Goal: Task Accomplishment & Management: Manage account settings

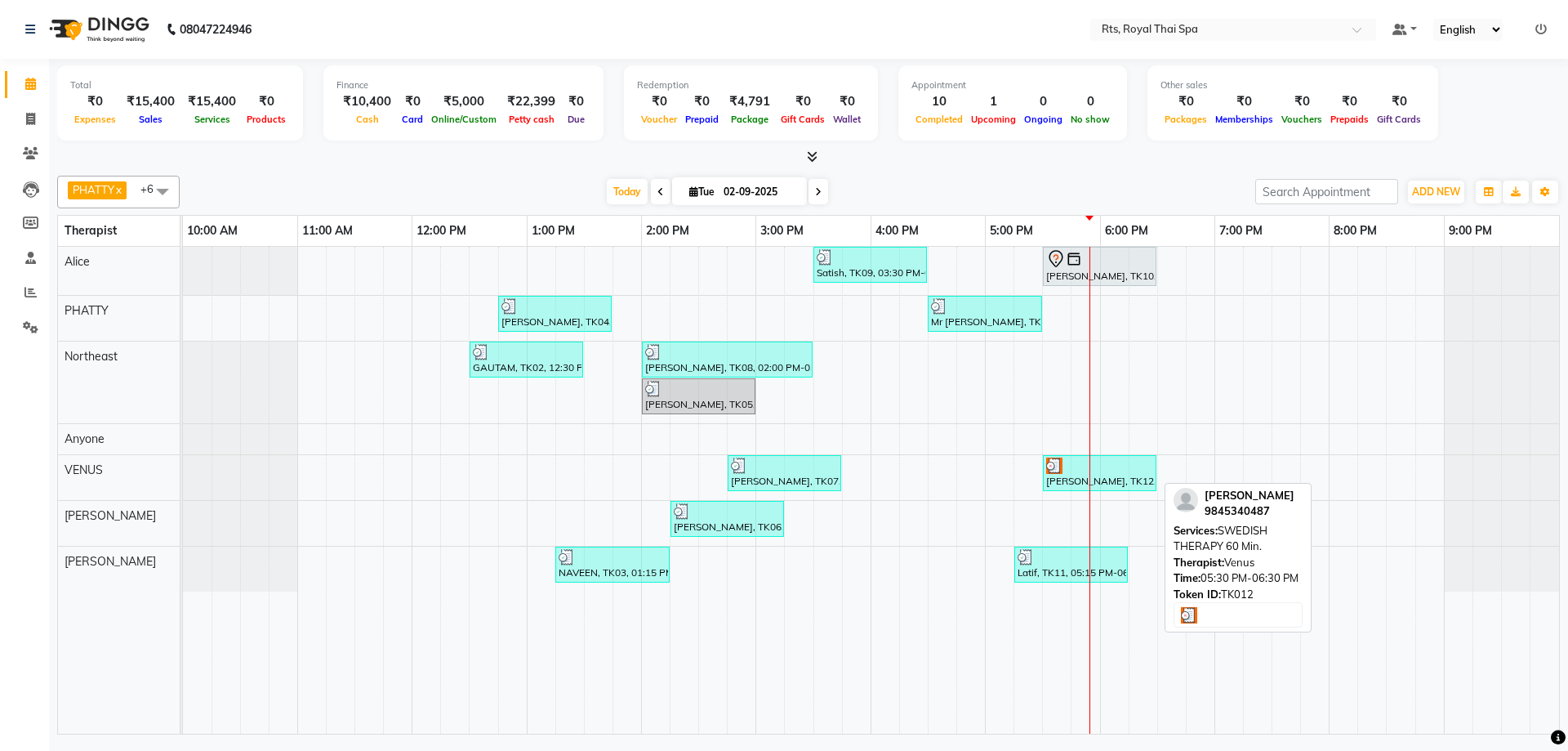
click at [1077, 478] on div "[PERSON_NAME], TK12, 05:30 PM-06:30 PM, SWEDISH THERAPY 60 Min." at bounding box center [1100, 473] width 110 height 31
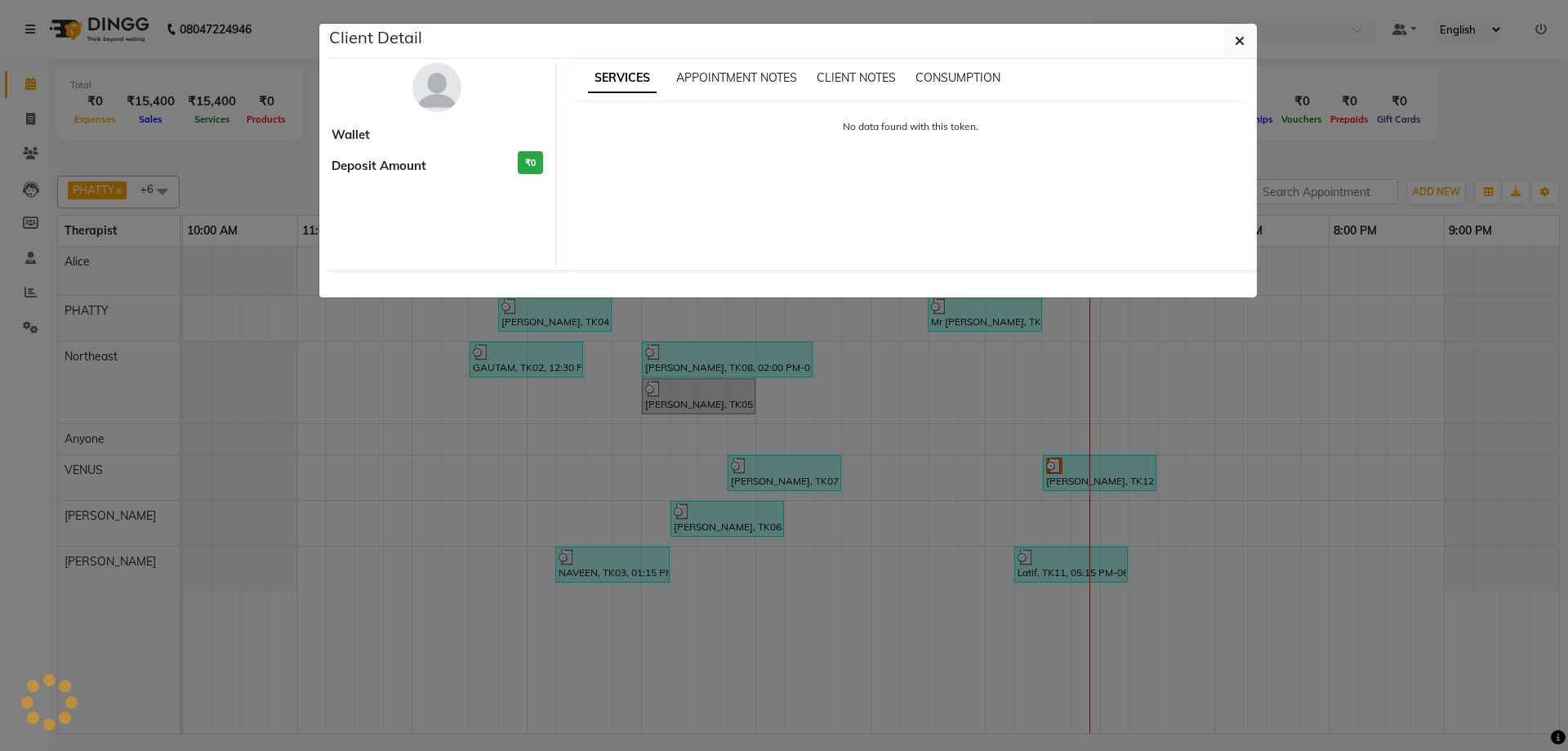
select select "3"
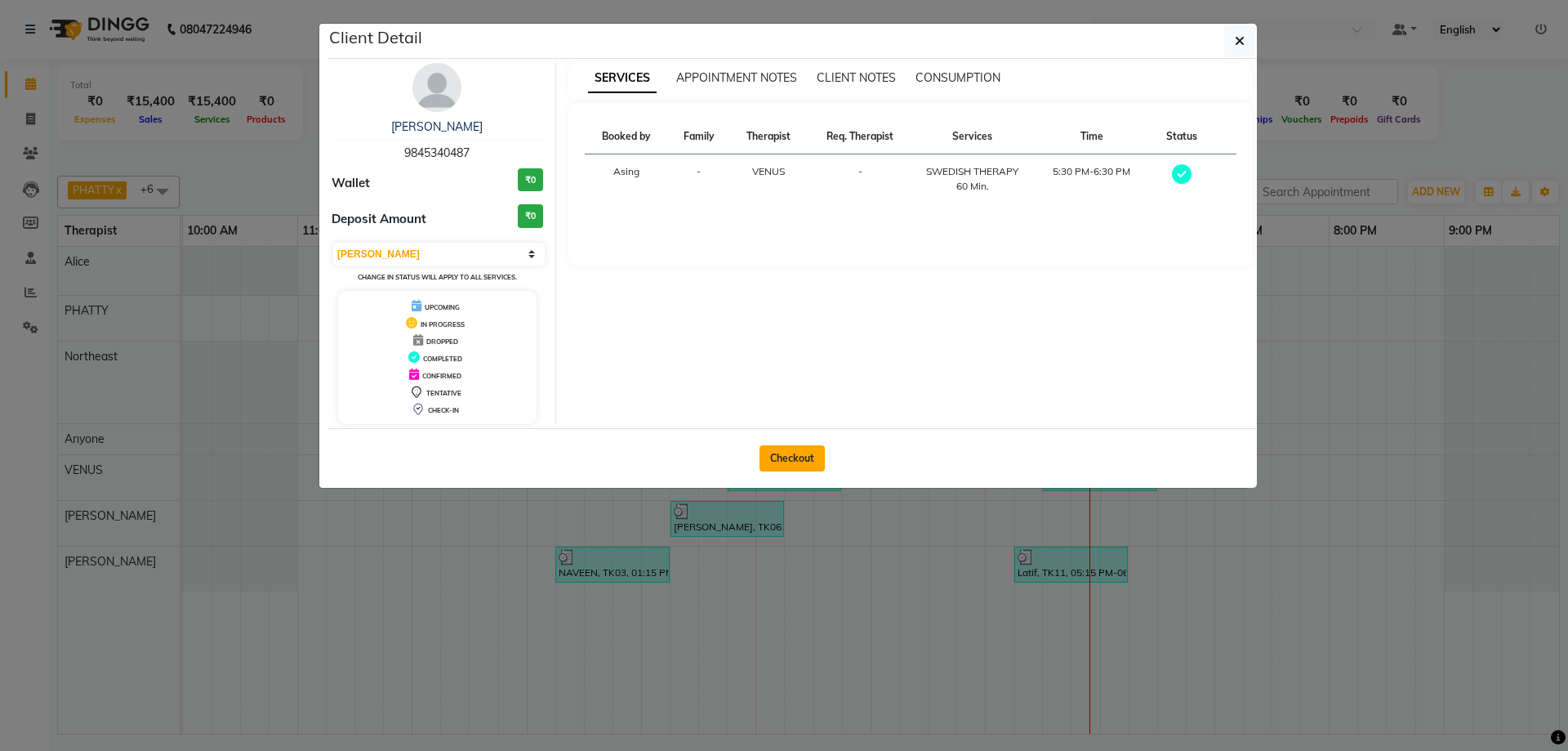
click at [804, 457] on button "Checkout" at bounding box center [792, 459] width 65 height 26
select select "service"
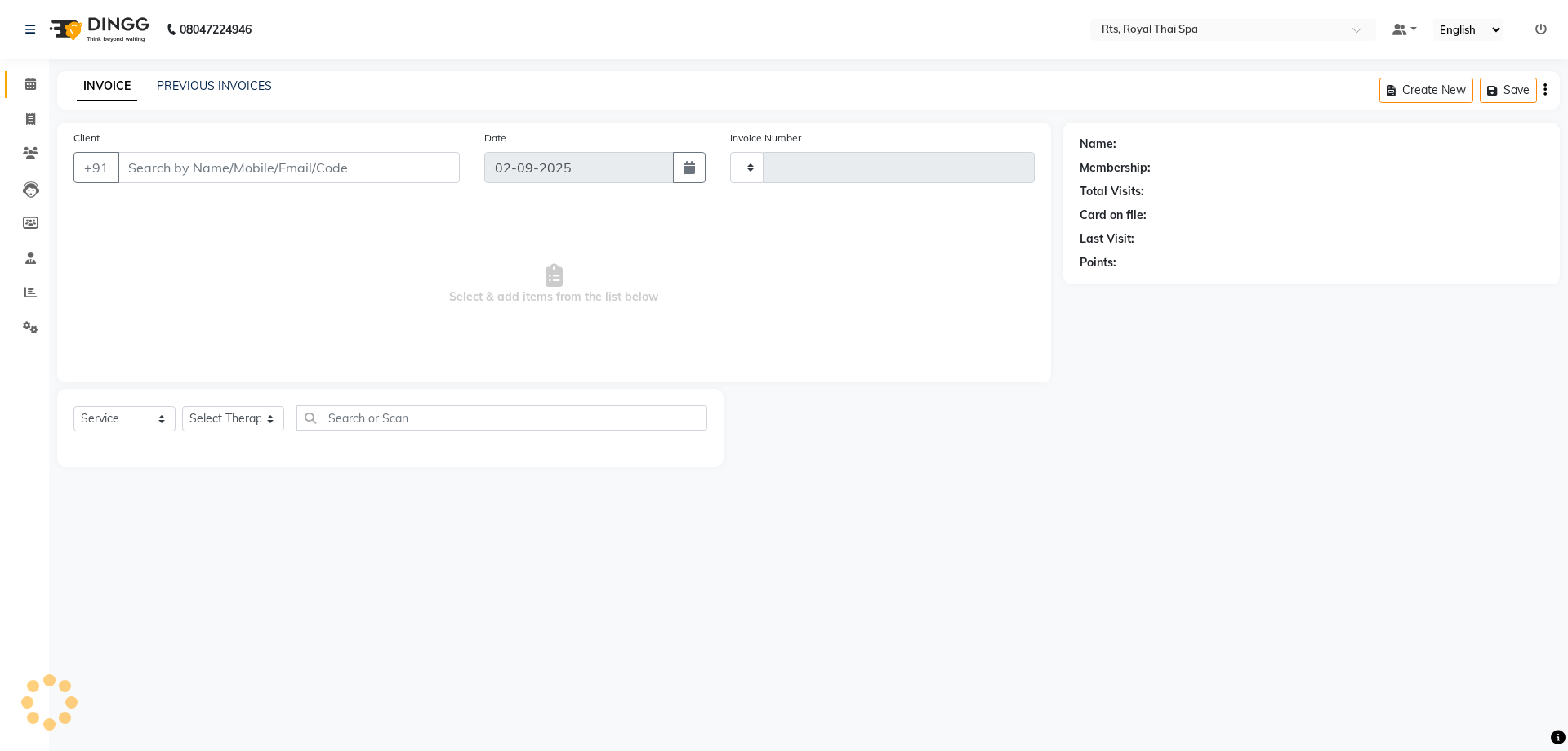
type input "3010"
select select "5288"
type input "9845340487"
select select "59124"
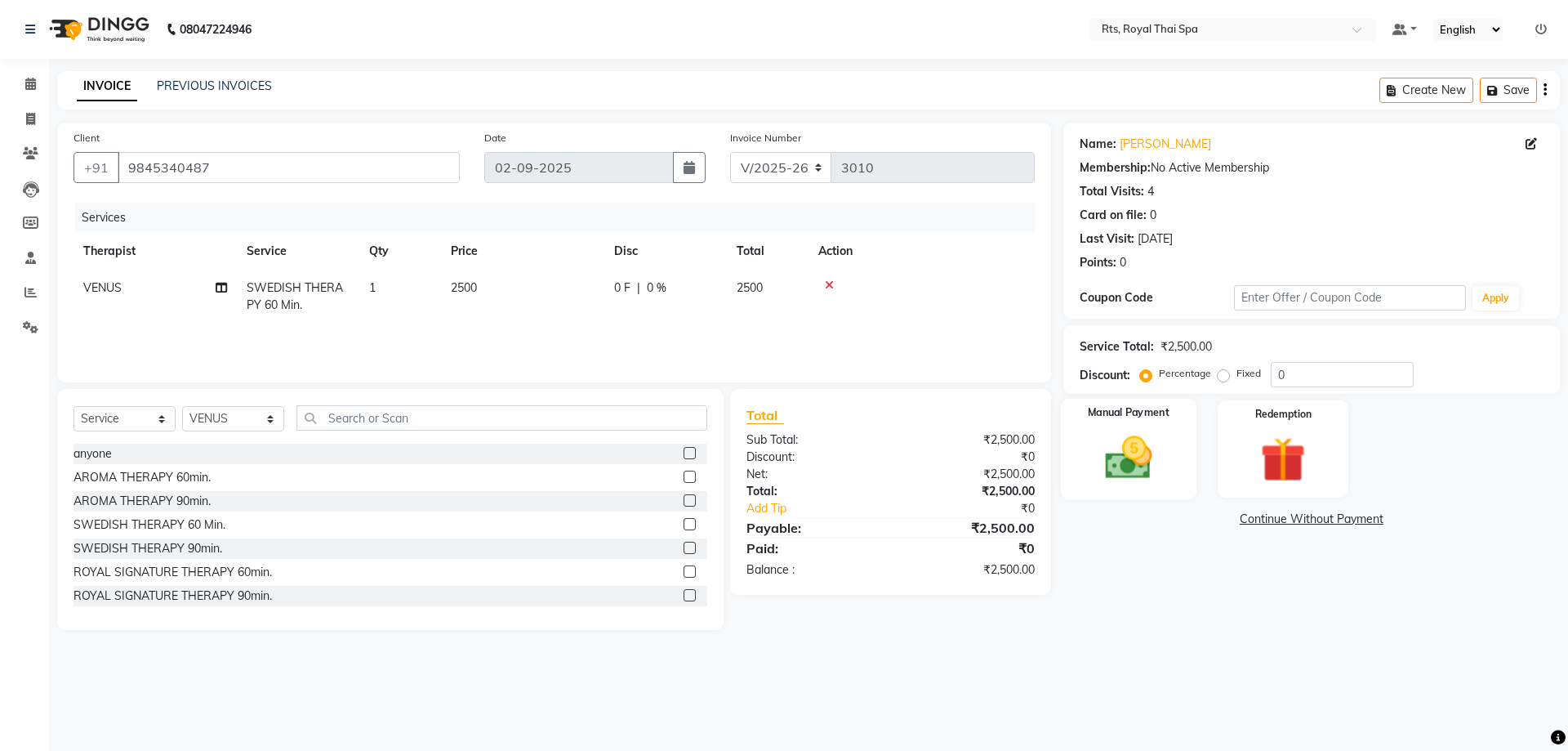
click at [1183, 465] on div "Manual Payment" at bounding box center [1128, 449] width 136 height 101
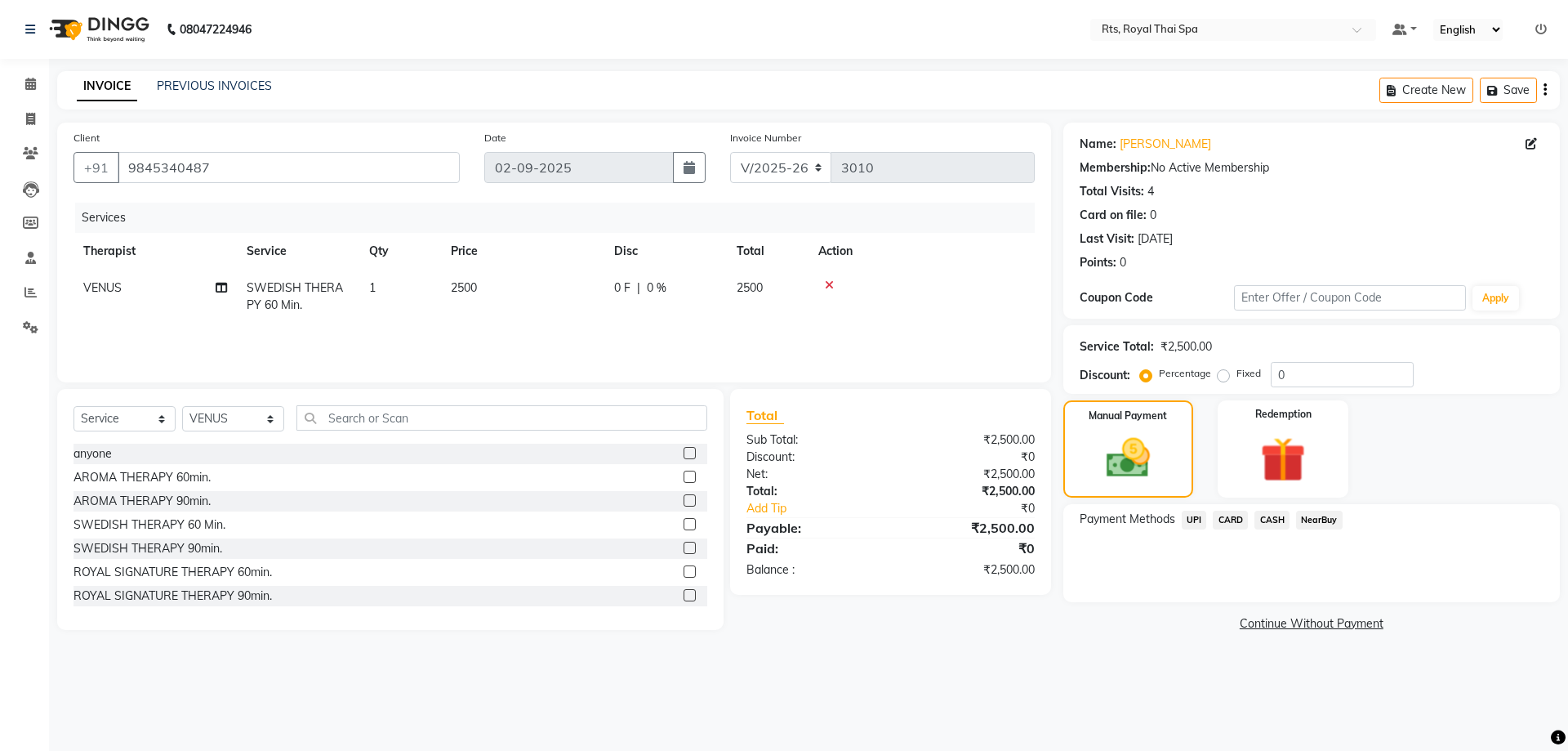
click at [1271, 518] on span "CASH" at bounding box center [1272, 520] width 35 height 19
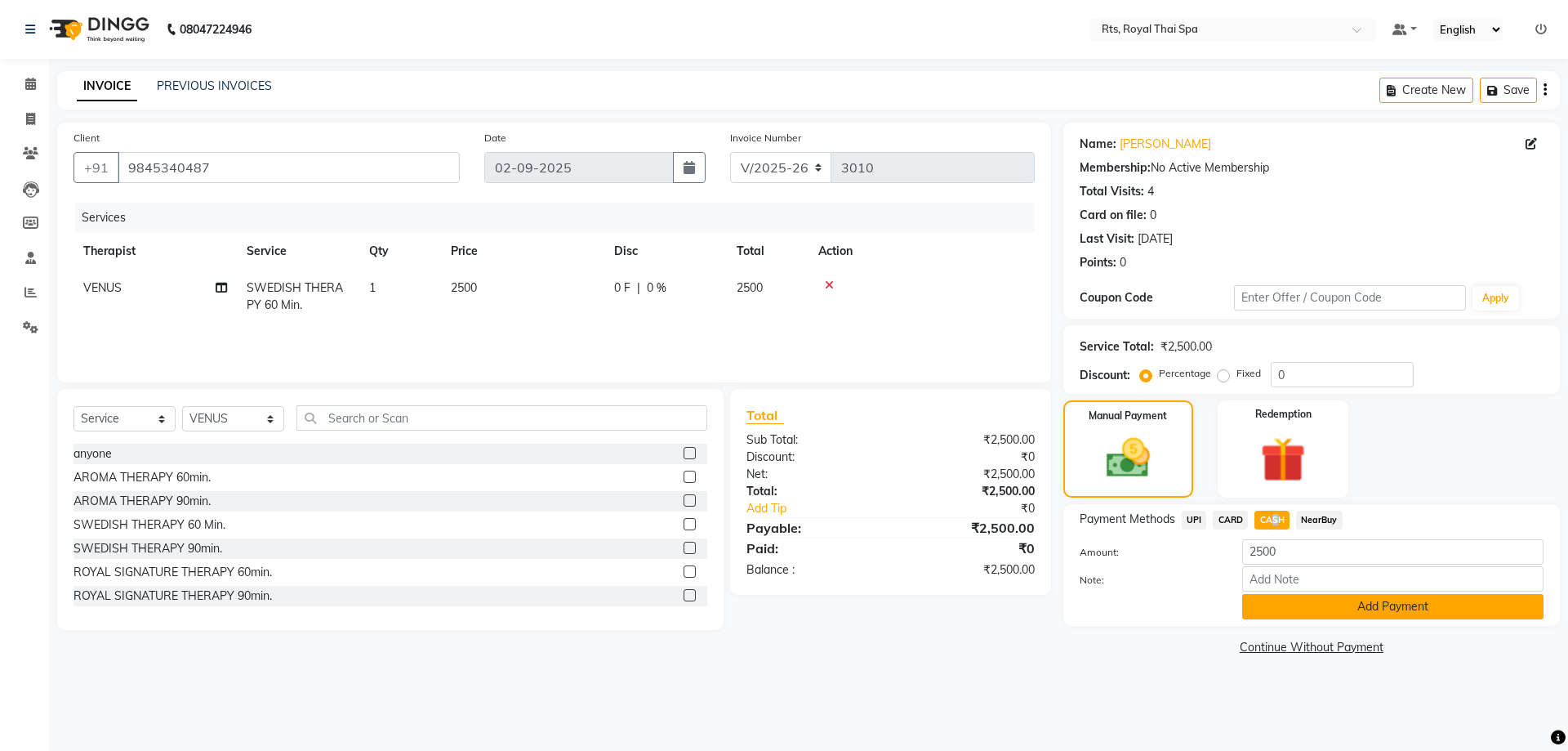
click at [1266, 608] on button "Add Payment" at bounding box center [1393, 607] width 302 height 25
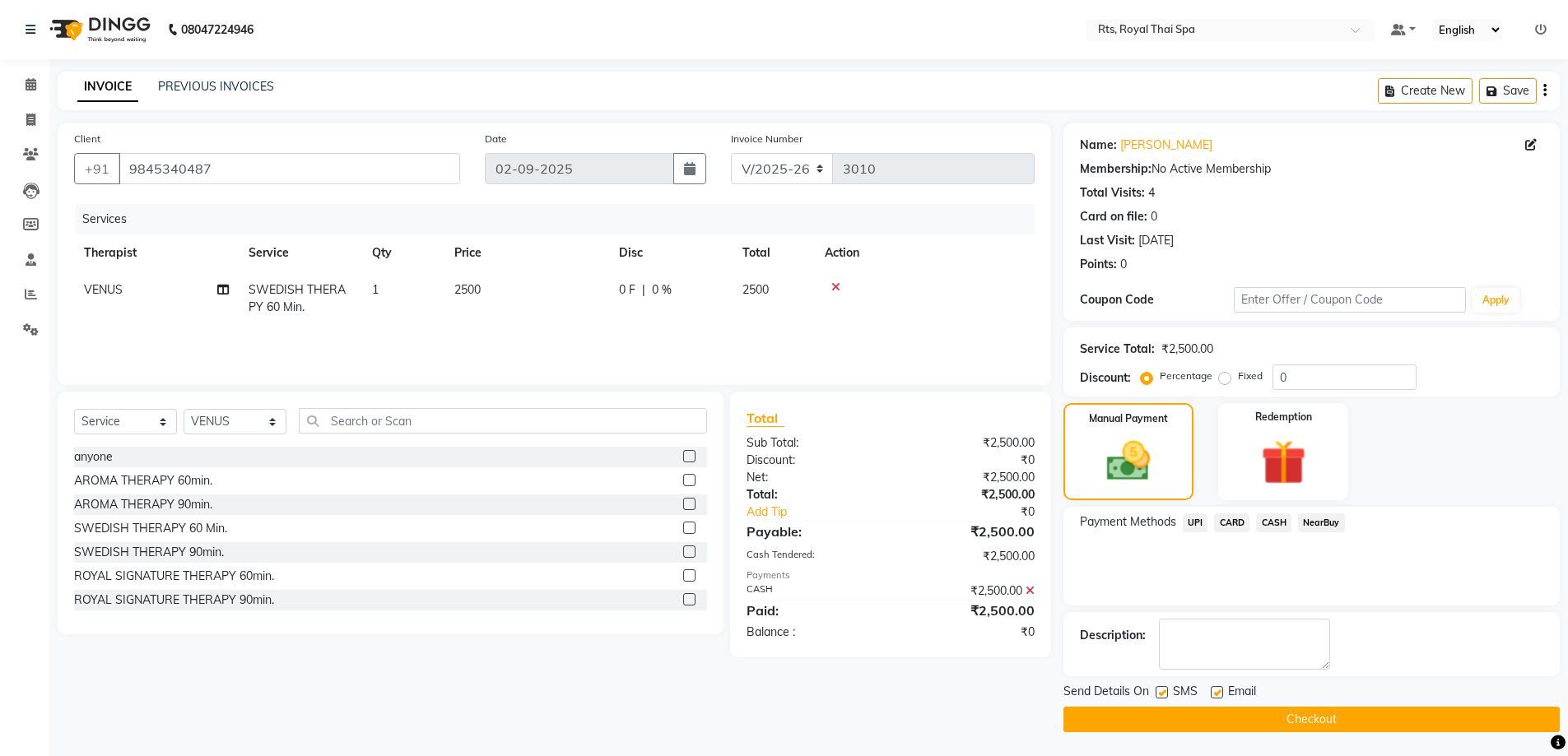
click at [1160, 690] on label at bounding box center [1162, 692] width 12 height 12
click at [1160, 690] on input "checkbox" at bounding box center [1161, 693] width 11 height 11
checkbox input "false"
click at [1157, 720] on button "Checkout" at bounding box center [1311, 719] width 496 height 26
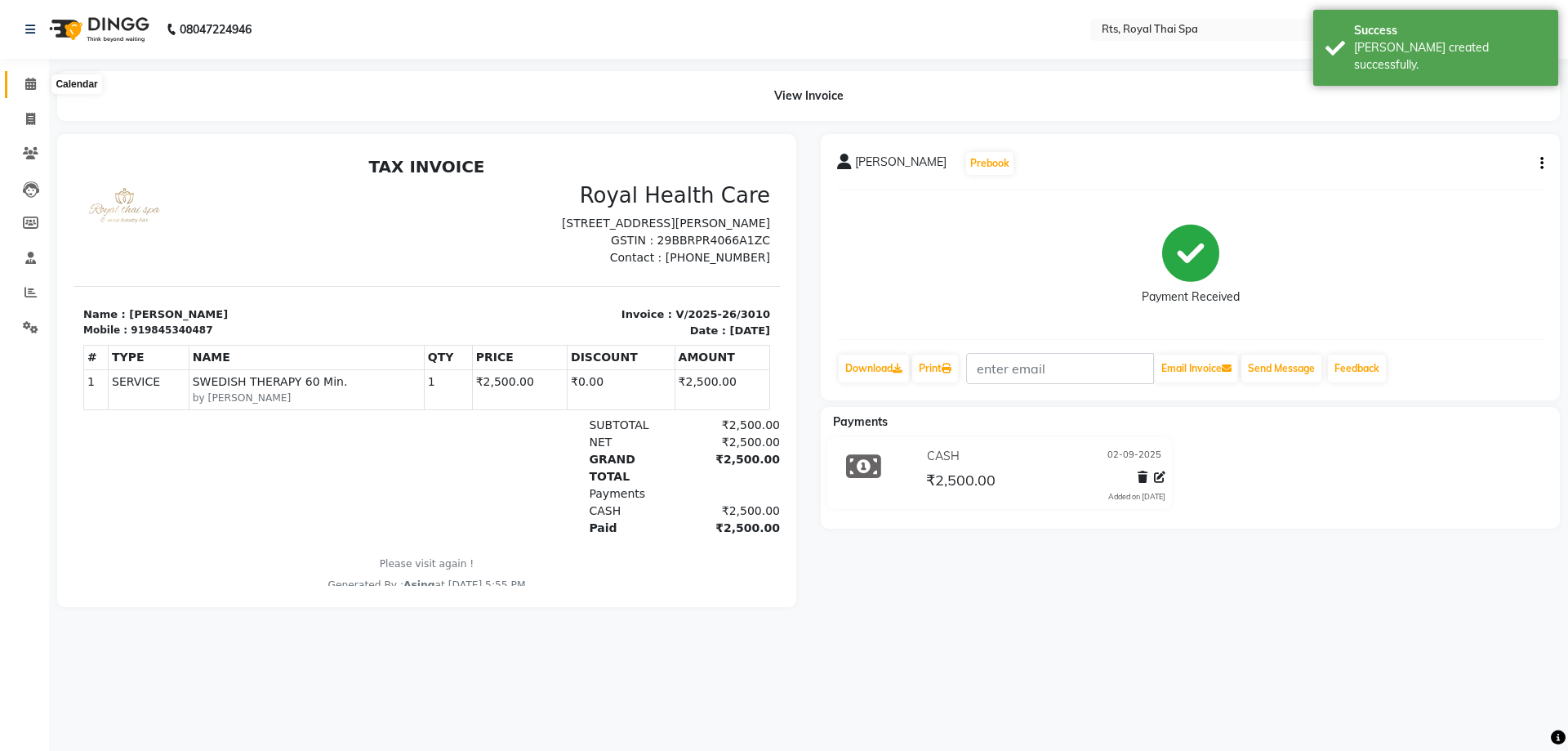
click at [30, 93] on span at bounding box center [30, 85] width 29 height 19
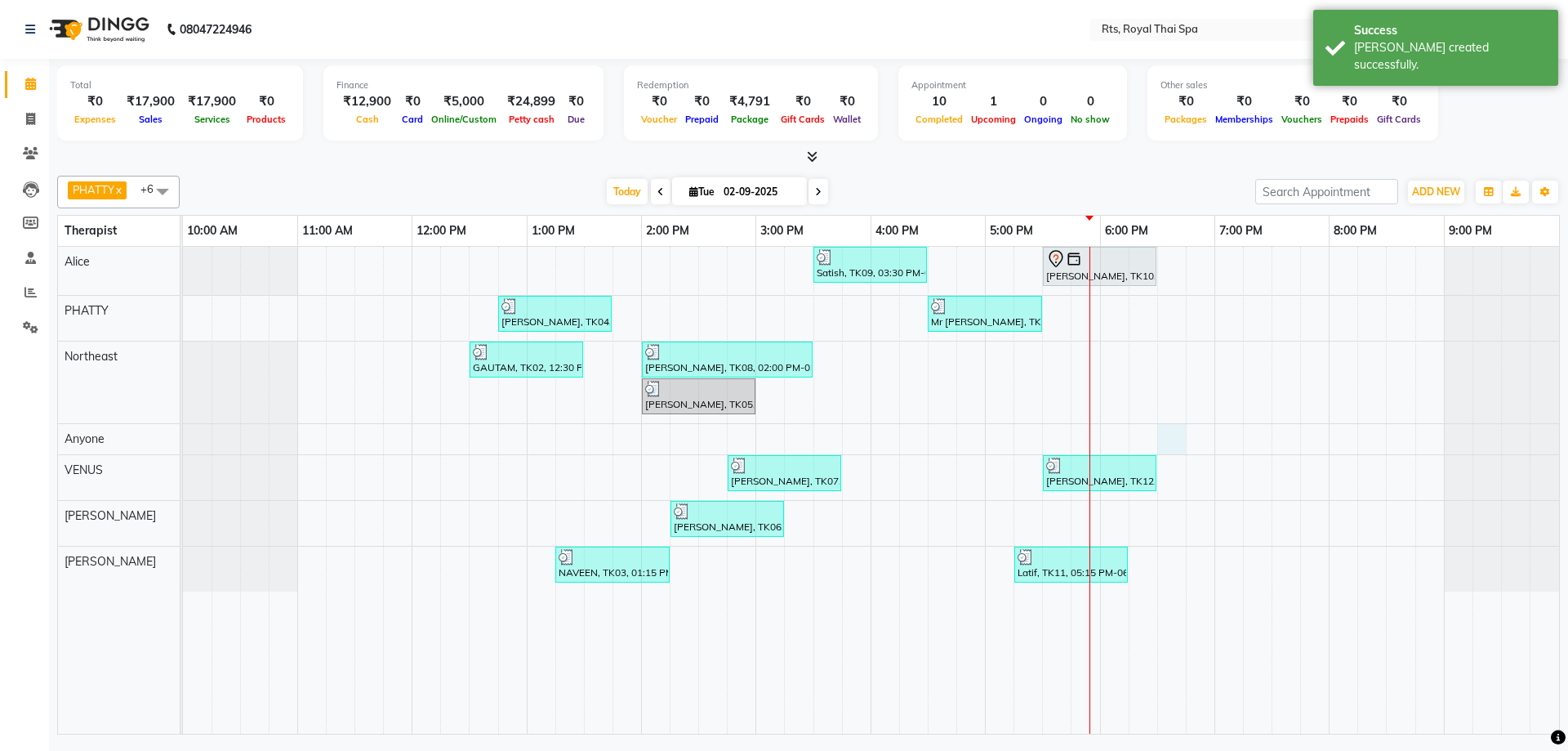
click at [1177, 442] on div "Satish, TK09, 03:30 PM-04:30 PM, SWEDISH THERAPY 60 Min. [PERSON_NAME], TK10, 0…" at bounding box center [871, 490] width 1377 height 487
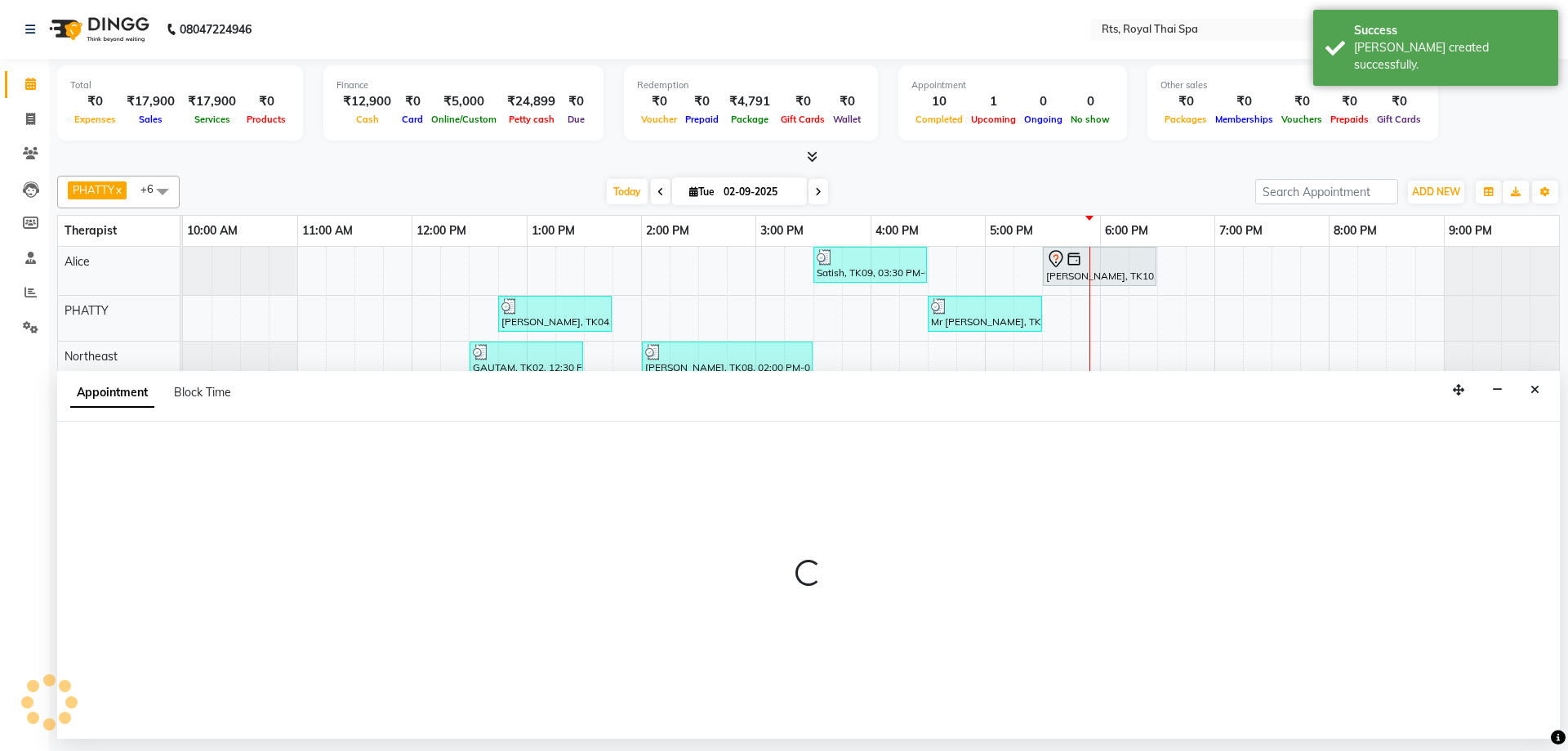
select select "39979"
select select "1110"
select select "tentative"
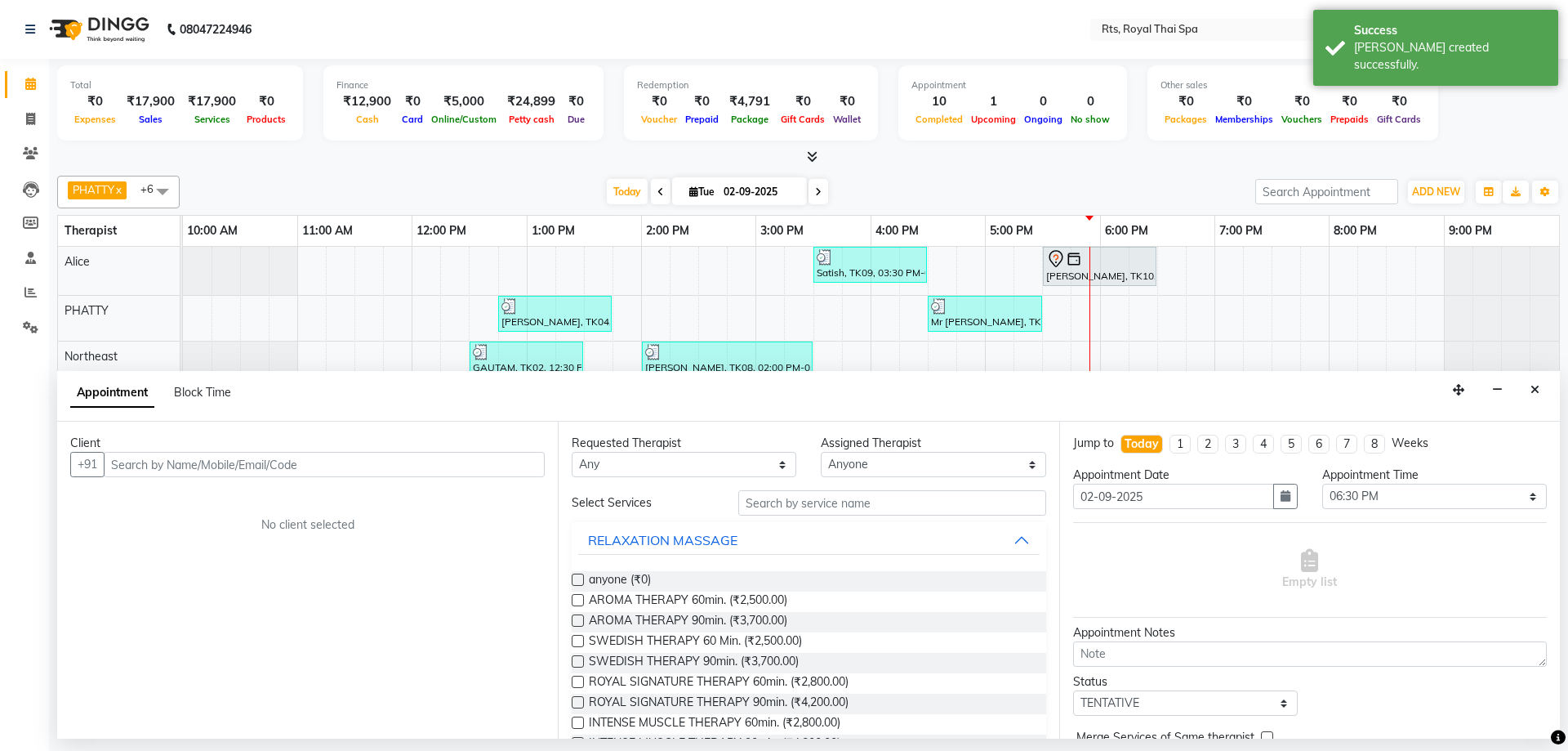
click at [490, 470] on input "text" at bounding box center [324, 465] width 441 height 25
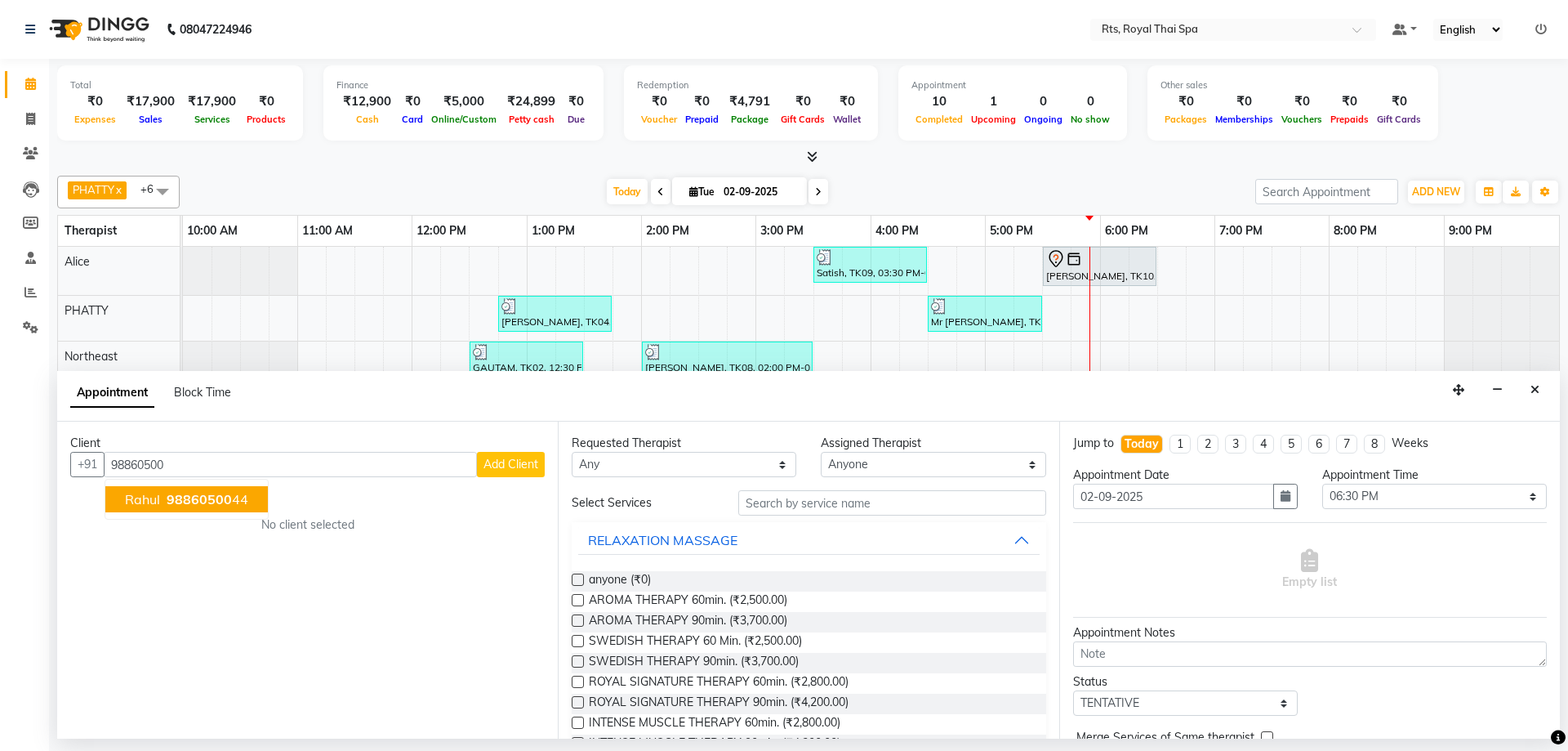
click at [231, 503] on ngb-highlight "98860500 44" at bounding box center [206, 499] width 85 height 16
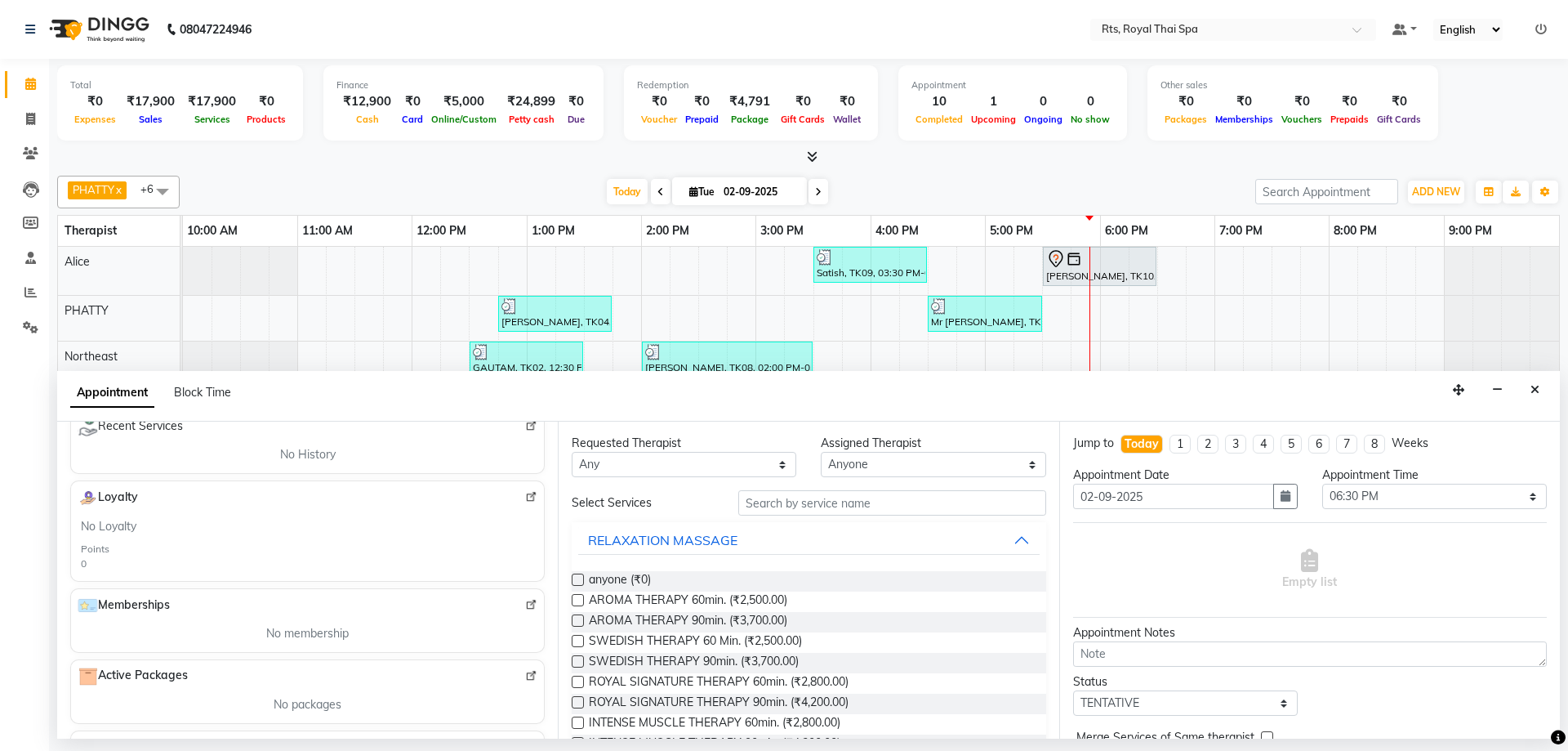
scroll to position [327, 0]
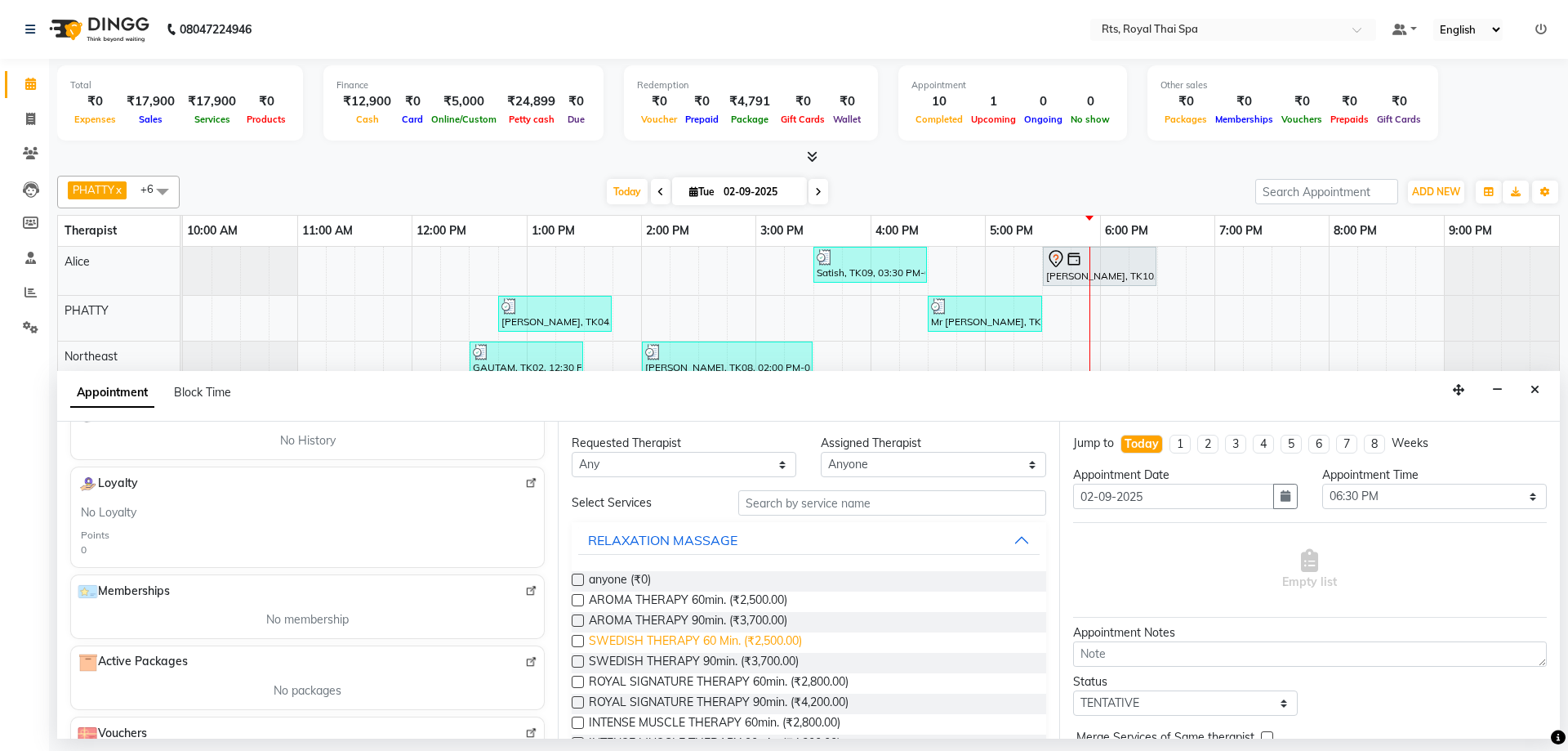
type input "9886050044"
click at [778, 639] on span "SWEDISH THERAPY 60 Min. (₹2,500.00)" at bounding box center [695, 643] width 213 height 20
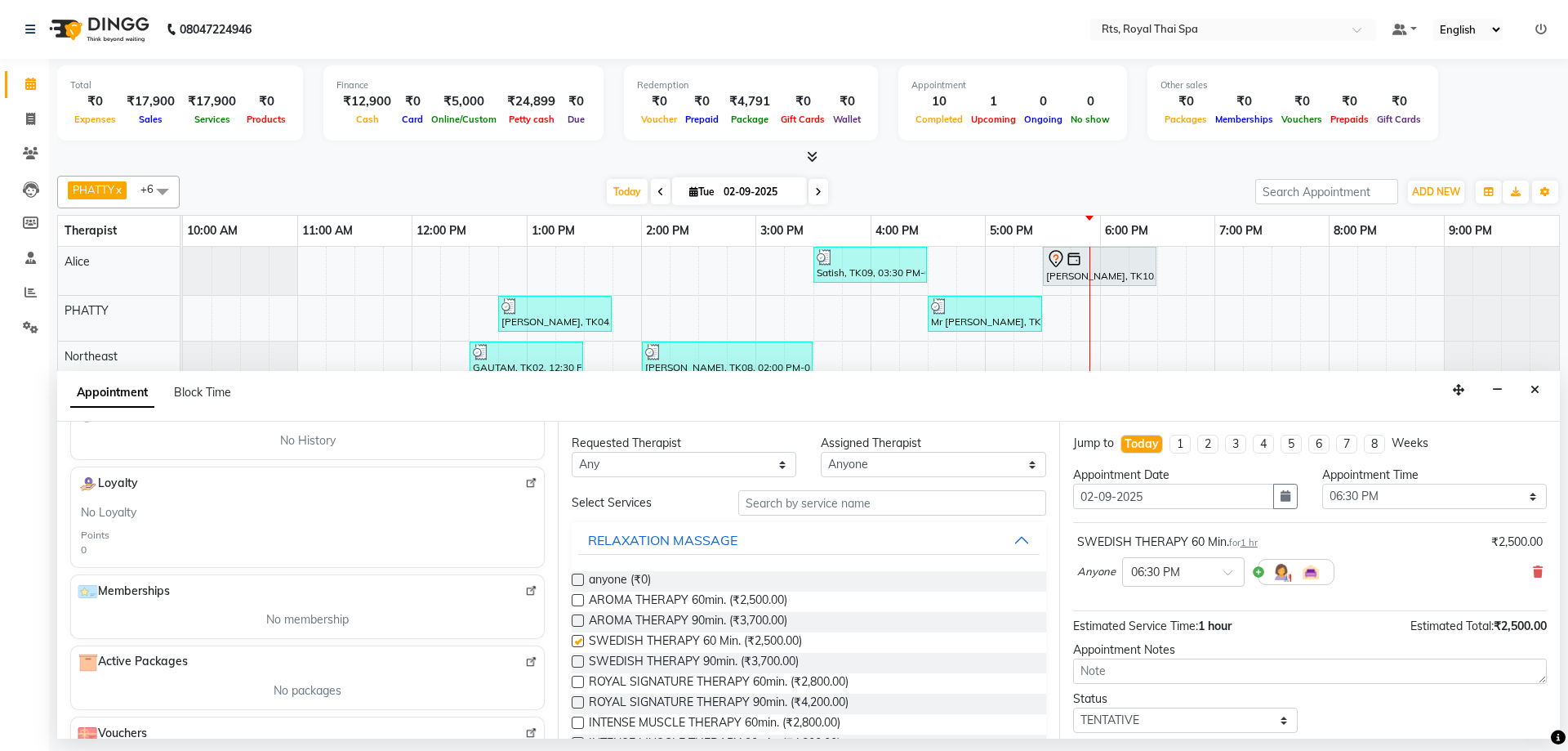
checkbox input "false"
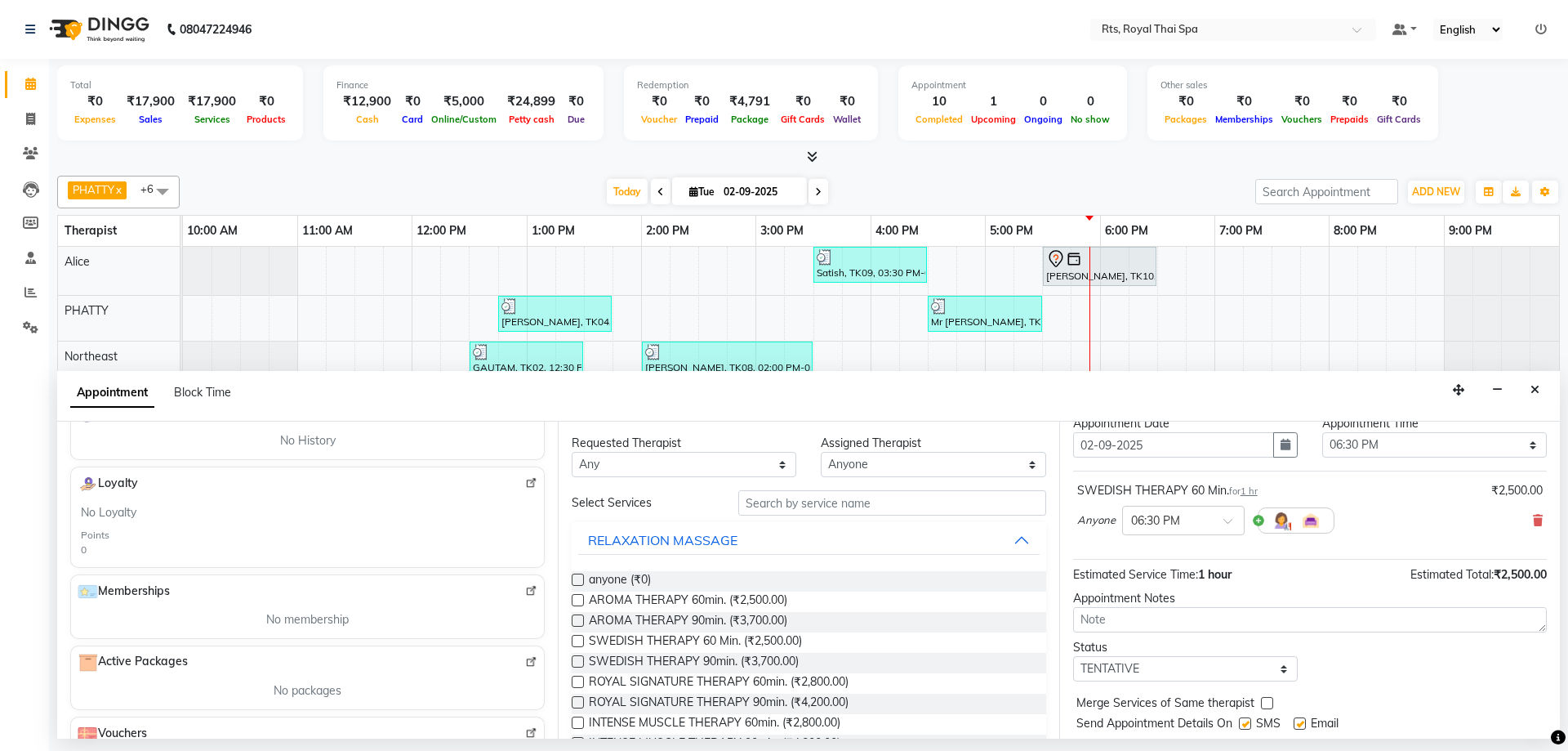
scroll to position [97, 0]
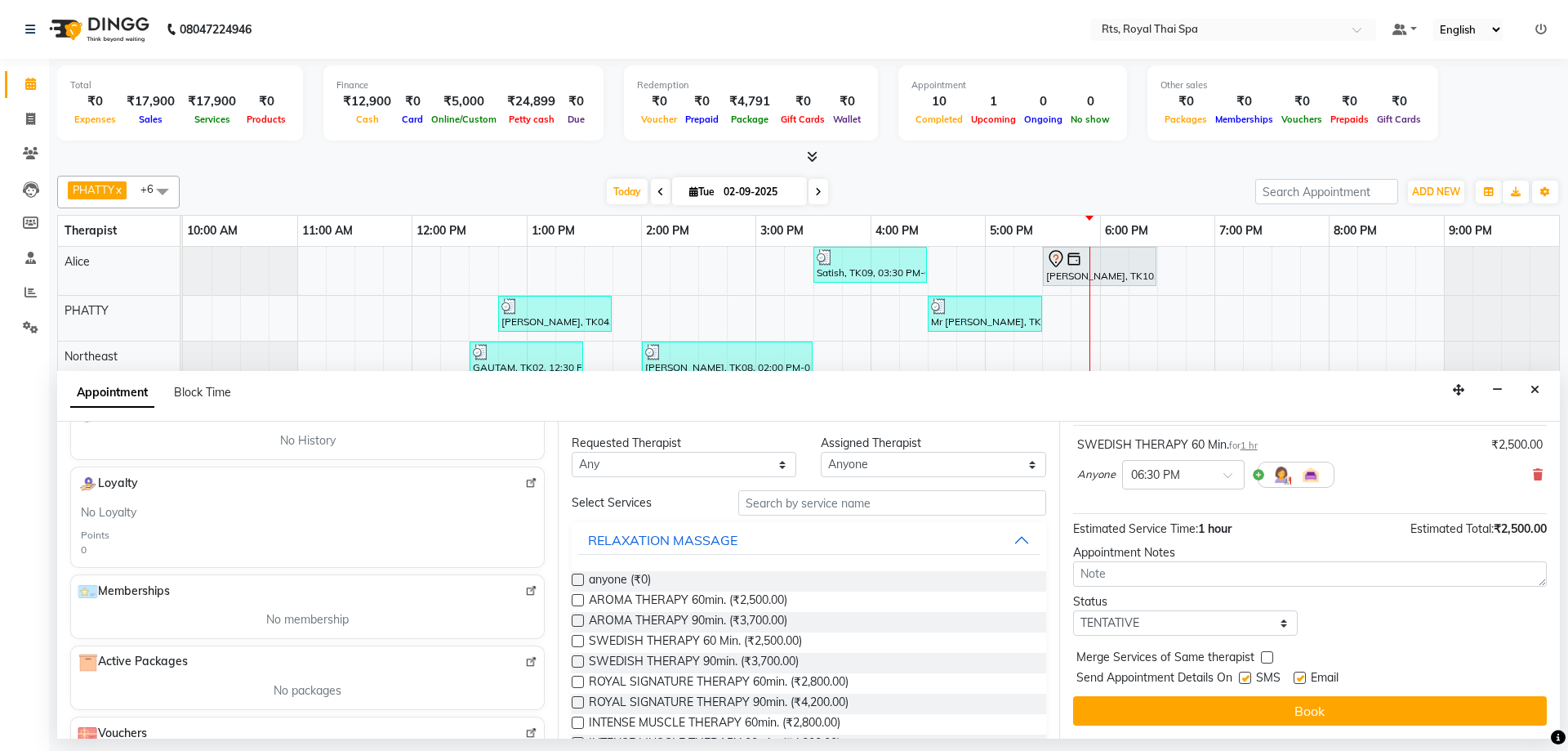
click at [1245, 676] on label at bounding box center [1245, 678] width 12 height 12
click at [1245, 676] on input "checkbox" at bounding box center [1244, 680] width 11 height 11
checkbox input "false"
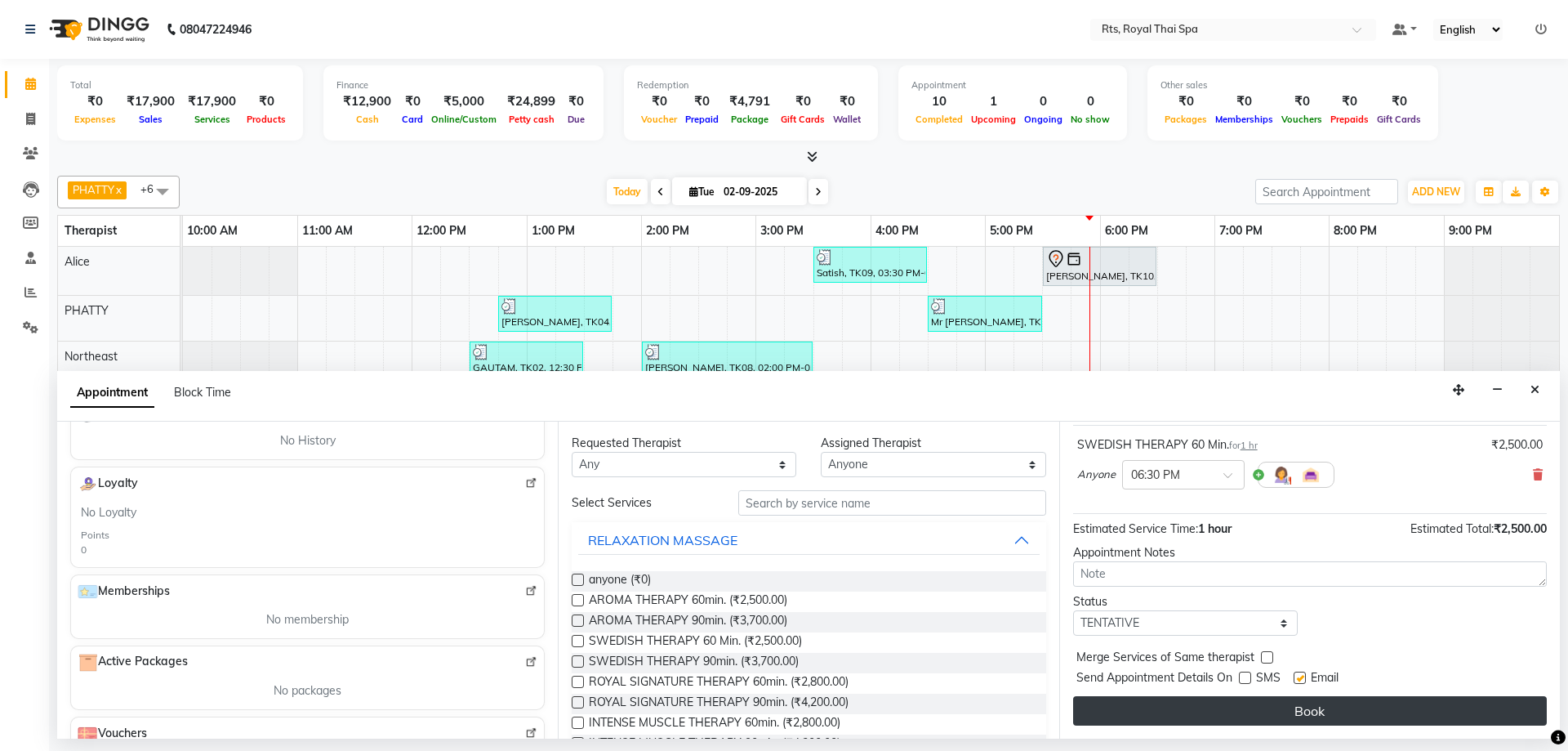
click at [1246, 700] on button "Book" at bounding box center [1310, 711] width 474 height 30
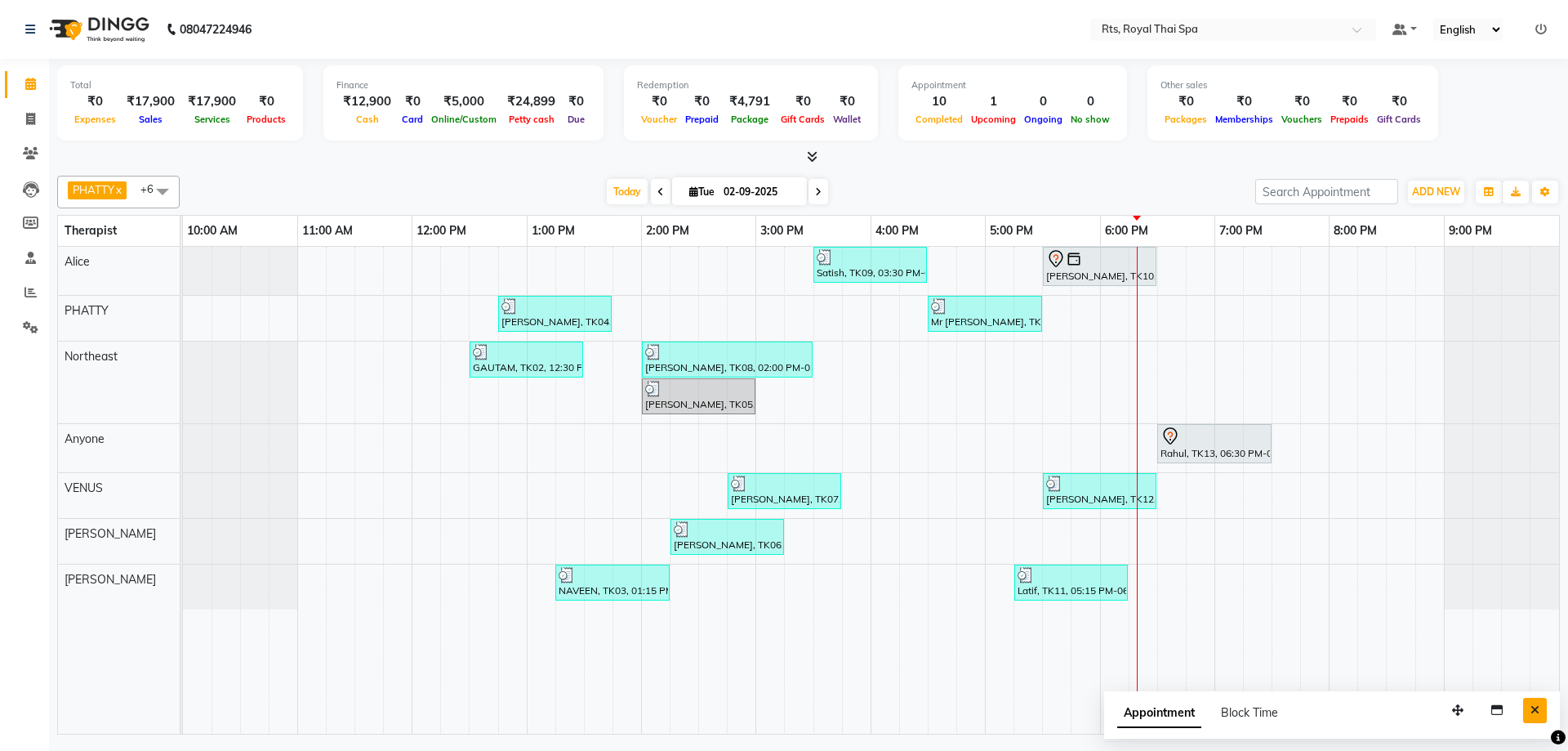
click at [1538, 716] on button "Close" at bounding box center [1535, 710] width 24 height 25
click at [1224, 470] on div "Satish, TK09, 03:30 PM-04:30 PM, SWEDISH THERAPY 60 Min. [PERSON_NAME], TK10, 0…" at bounding box center [871, 490] width 1377 height 487
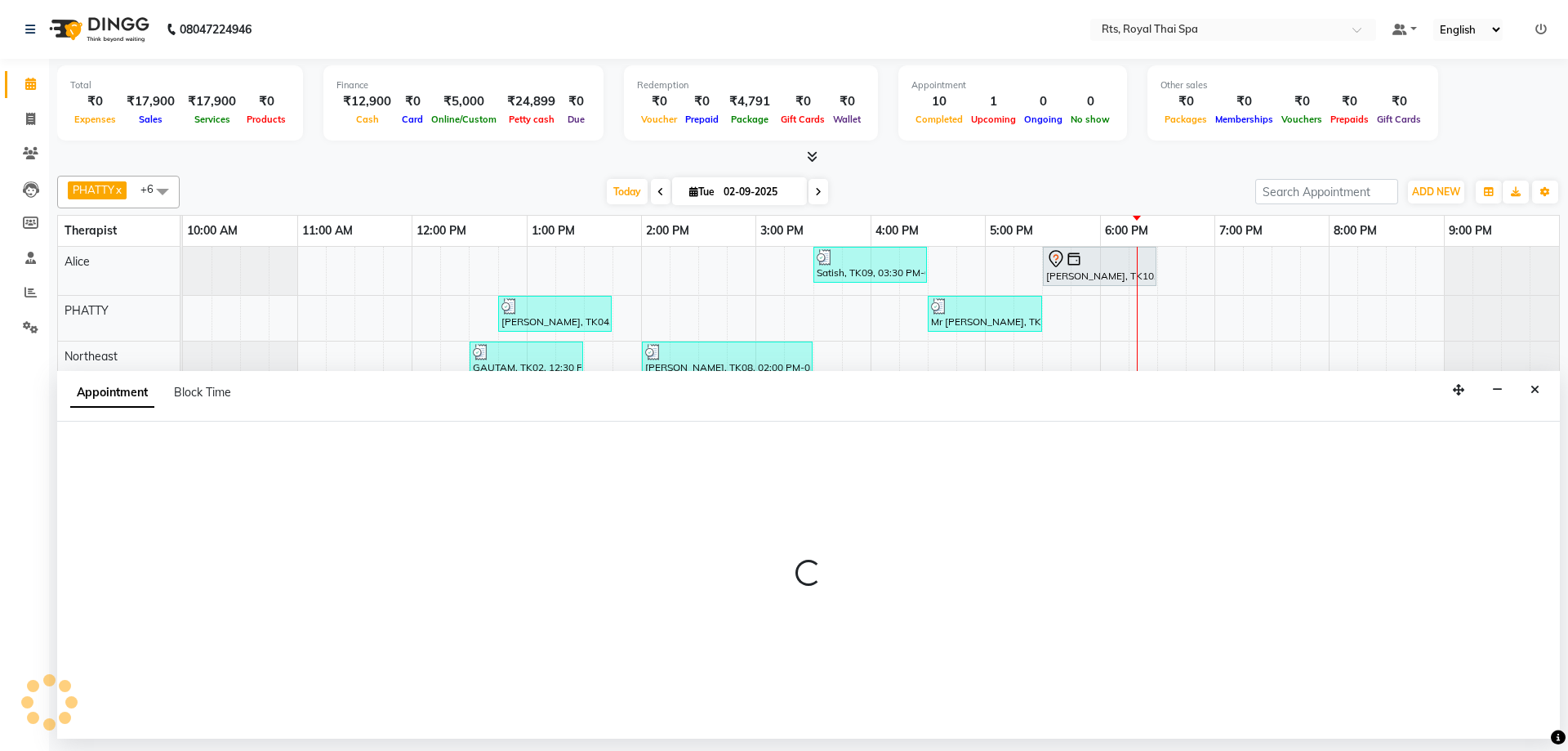
select select "39979"
select select "1140"
select select "tentative"
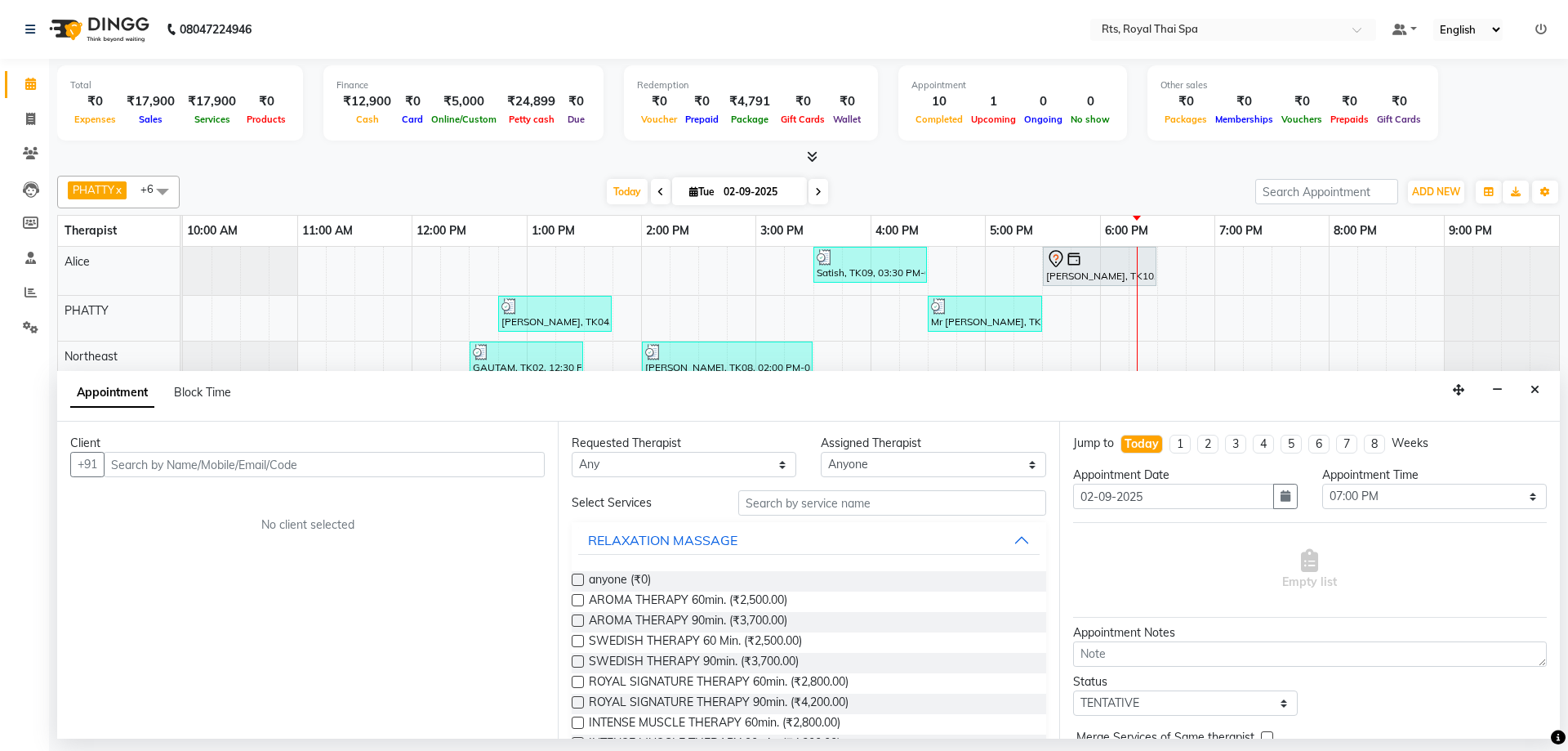
click at [476, 457] on input "text" at bounding box center [324, 465] width 441 height 25
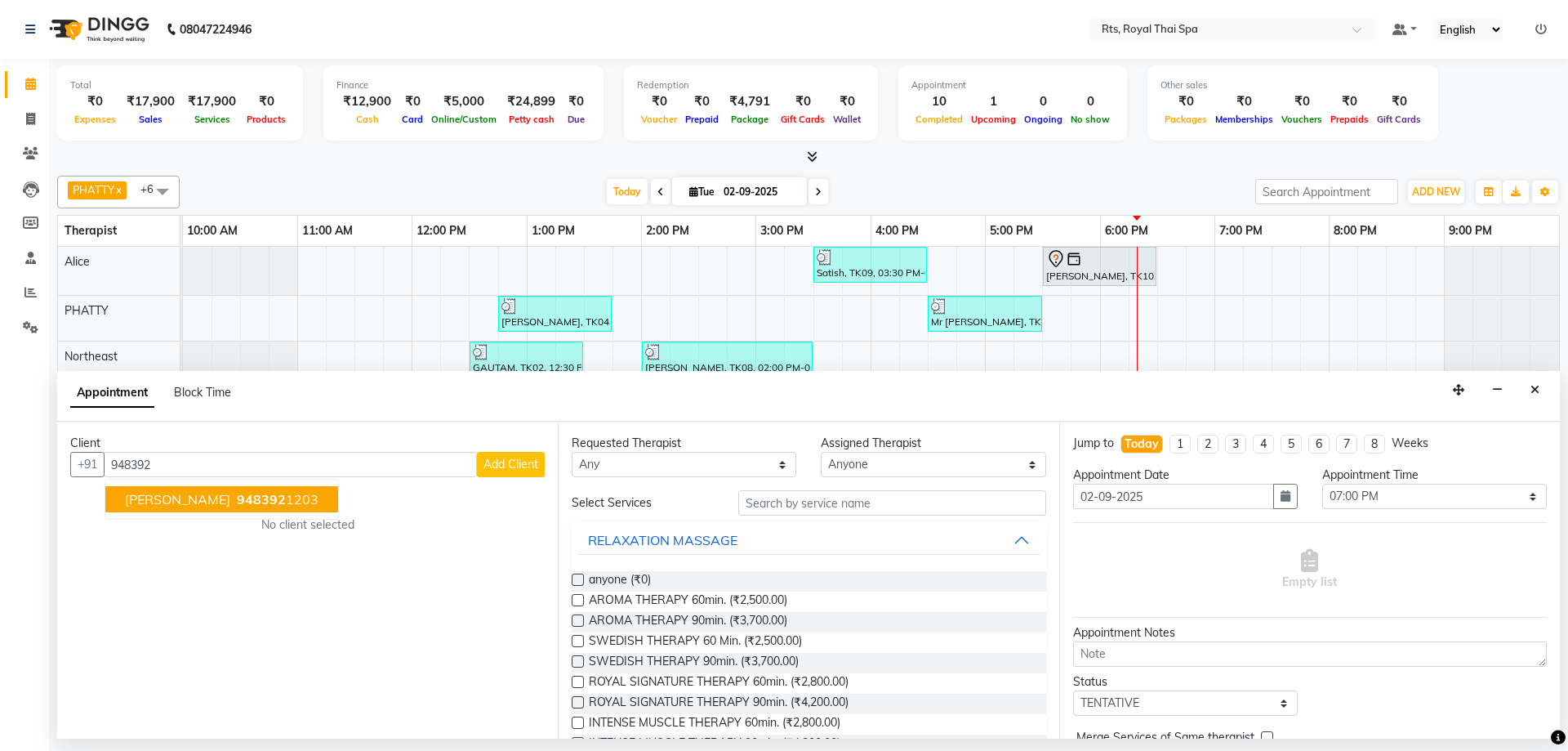
click at [297, 508] on button "[PERSON_NAME] 948392 1203" at bounding box center [221, 499] width 233 height 26
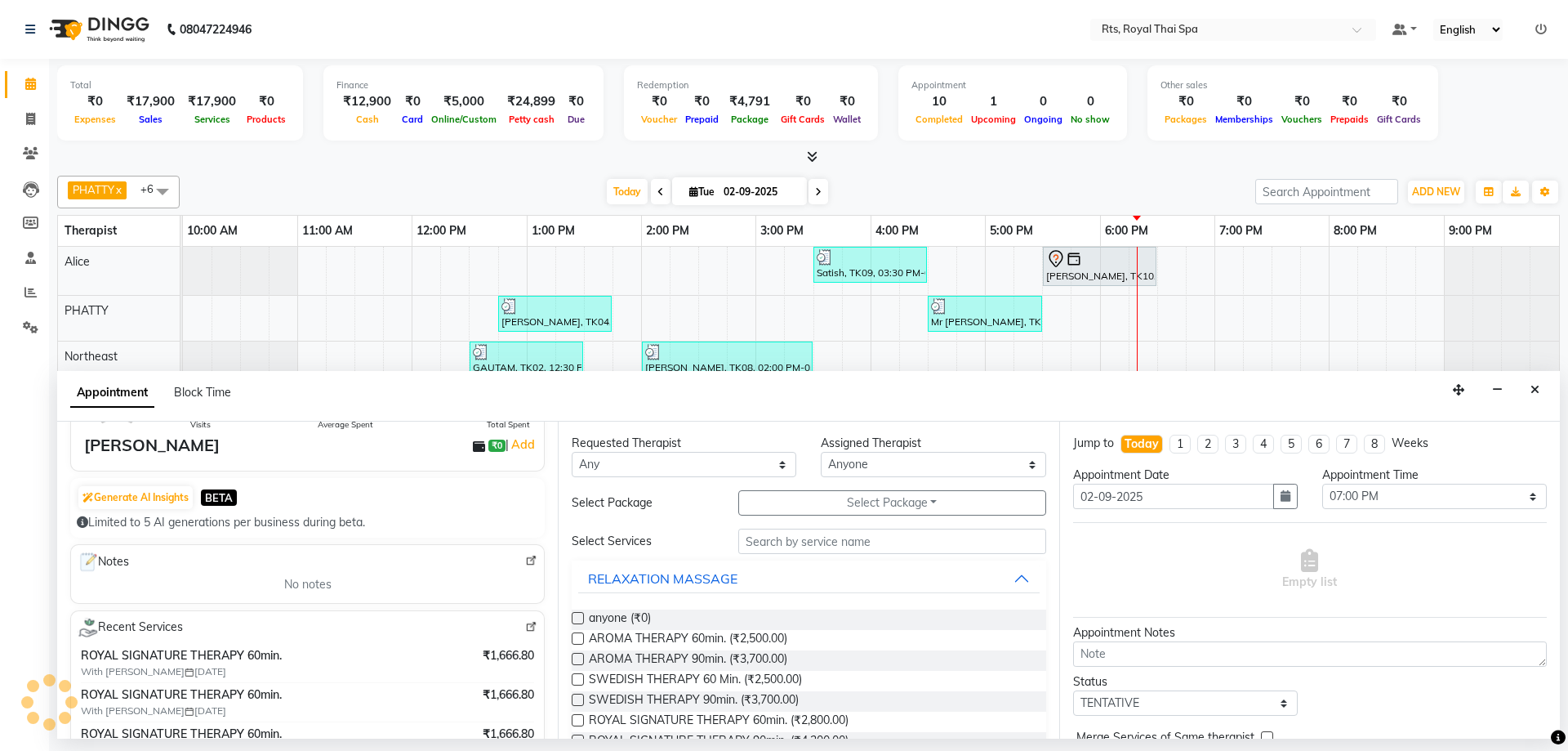
scroll to position [0, 0]
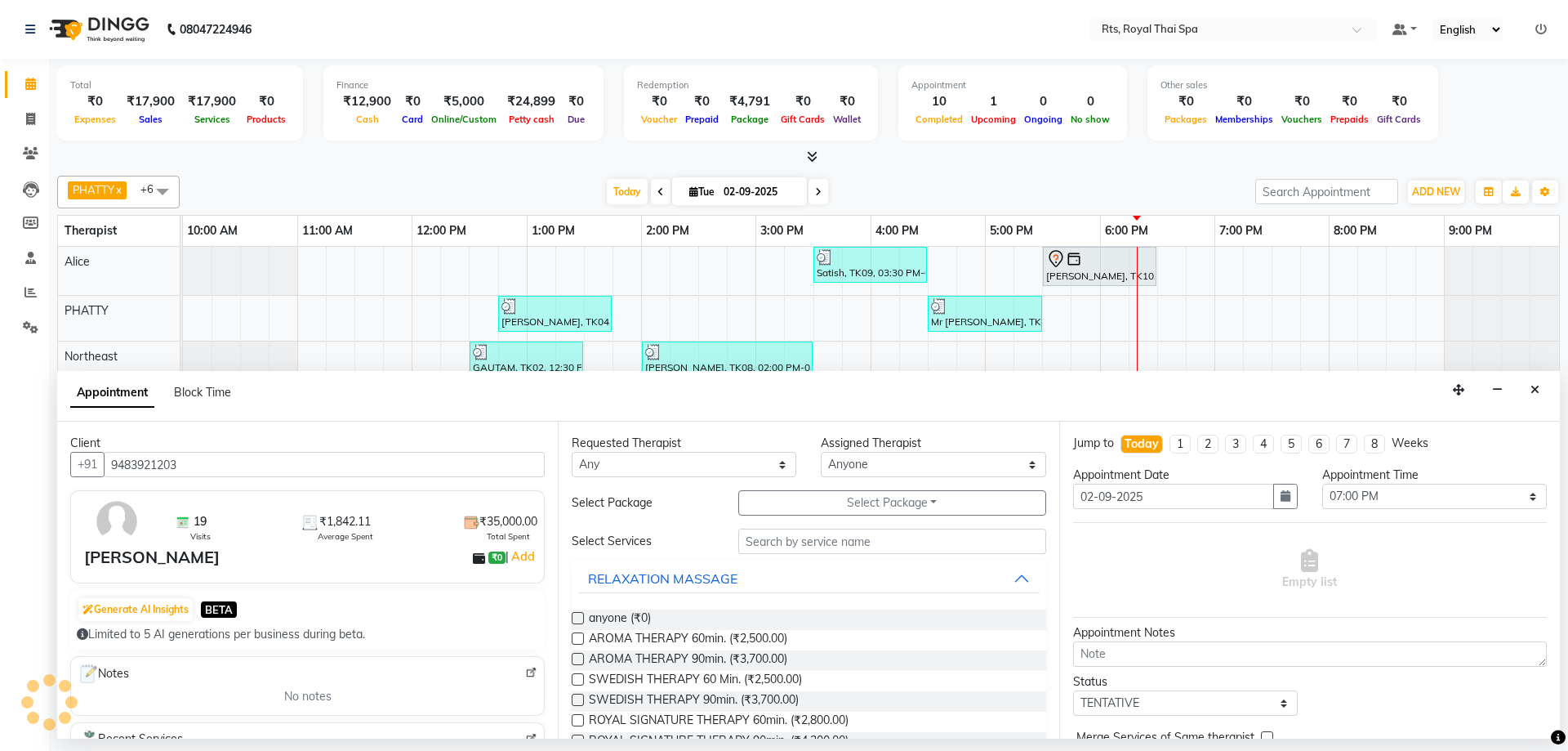
drag, startPoint x: 213, startPoint y: 468, endPoint x: 107, endPoint y: 446, distance: 108.3
click at [107, 446] on div "Client +91 9483921203 19 Visits ₹1,842.11 Average Spent ₹35,000.00 Total Spent …" at bounding box center [307, 581] width 501 height 317
type input "9483921203"
click at [793, 720] on span "ROYAL SIGNATURE THERAPY 60min. (₹2,800.00)" at bounding box center [718, 722] width 260 height 20
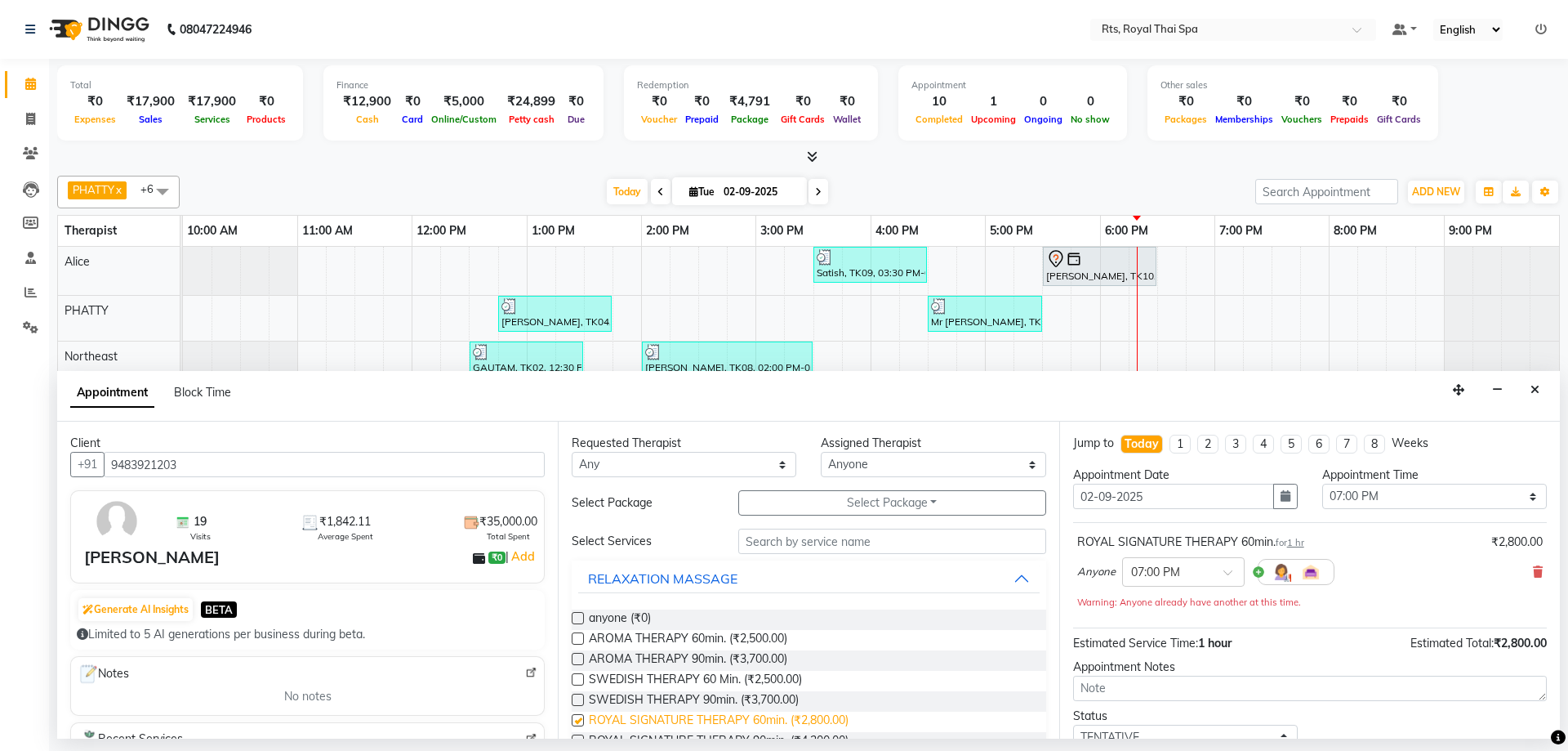
checkbox input "false"
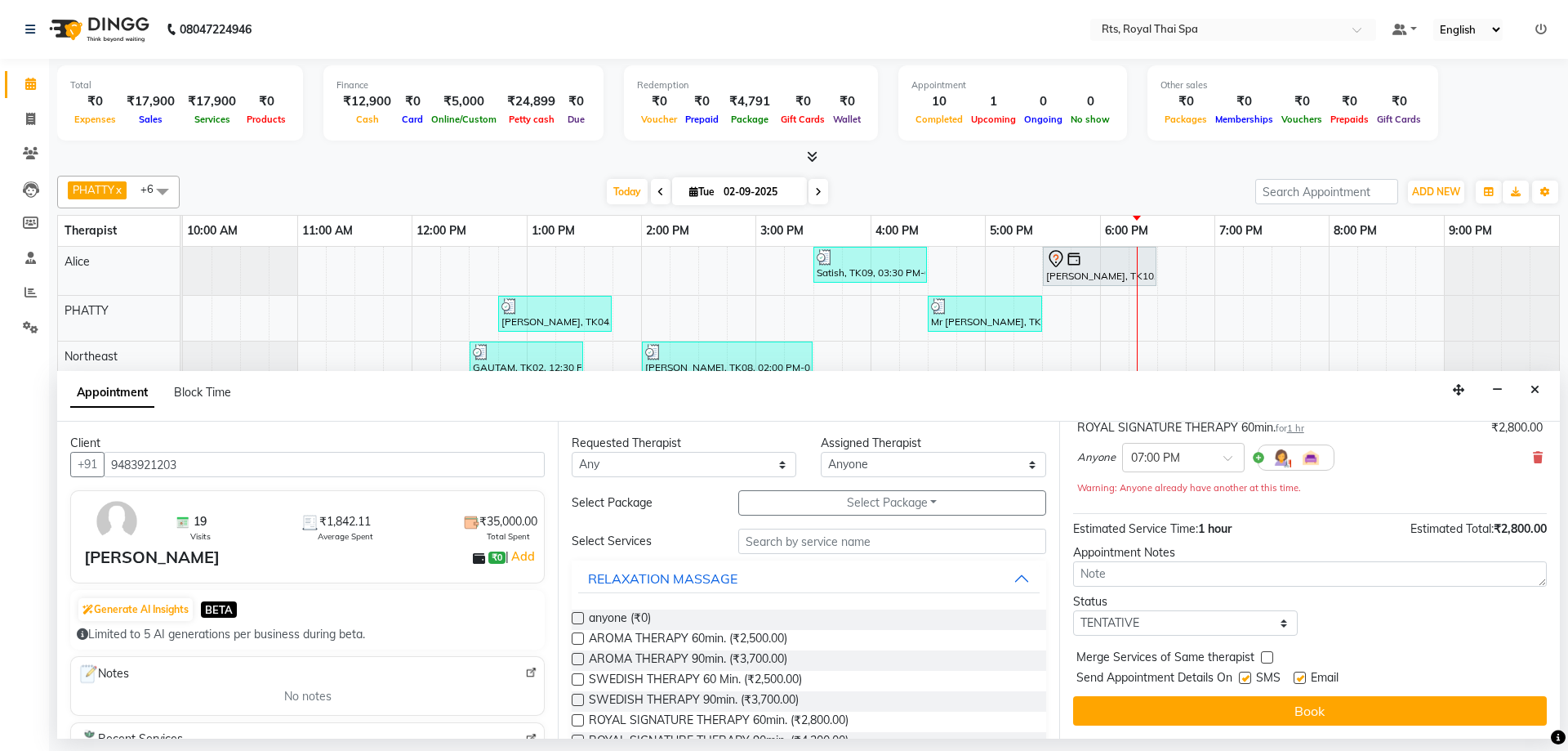
click at [1249, 679] on label at bounding box center [1245, 678] width 12 height 12
click at [1249, 679] on input "checkbox" at bounding box center [1244, 680] width 11 height 11
checkbox input "false"
click at [1109, 573] on textarea at bounding box center [1310, 574] width 474 height 25
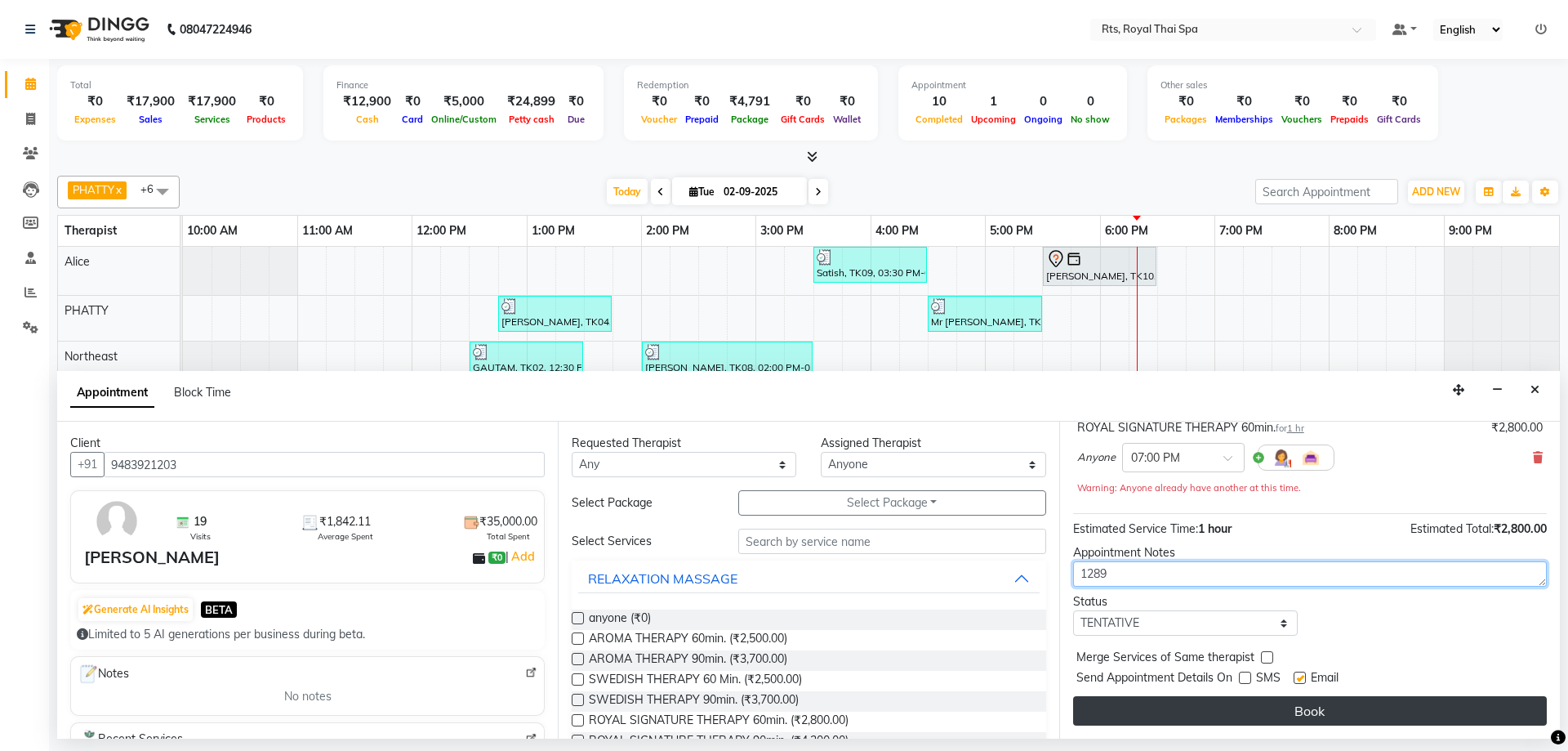
type textarea "1289"
click at [1273, 708] on button "Book" at bounding box center [1310, 711] width 474 height 30
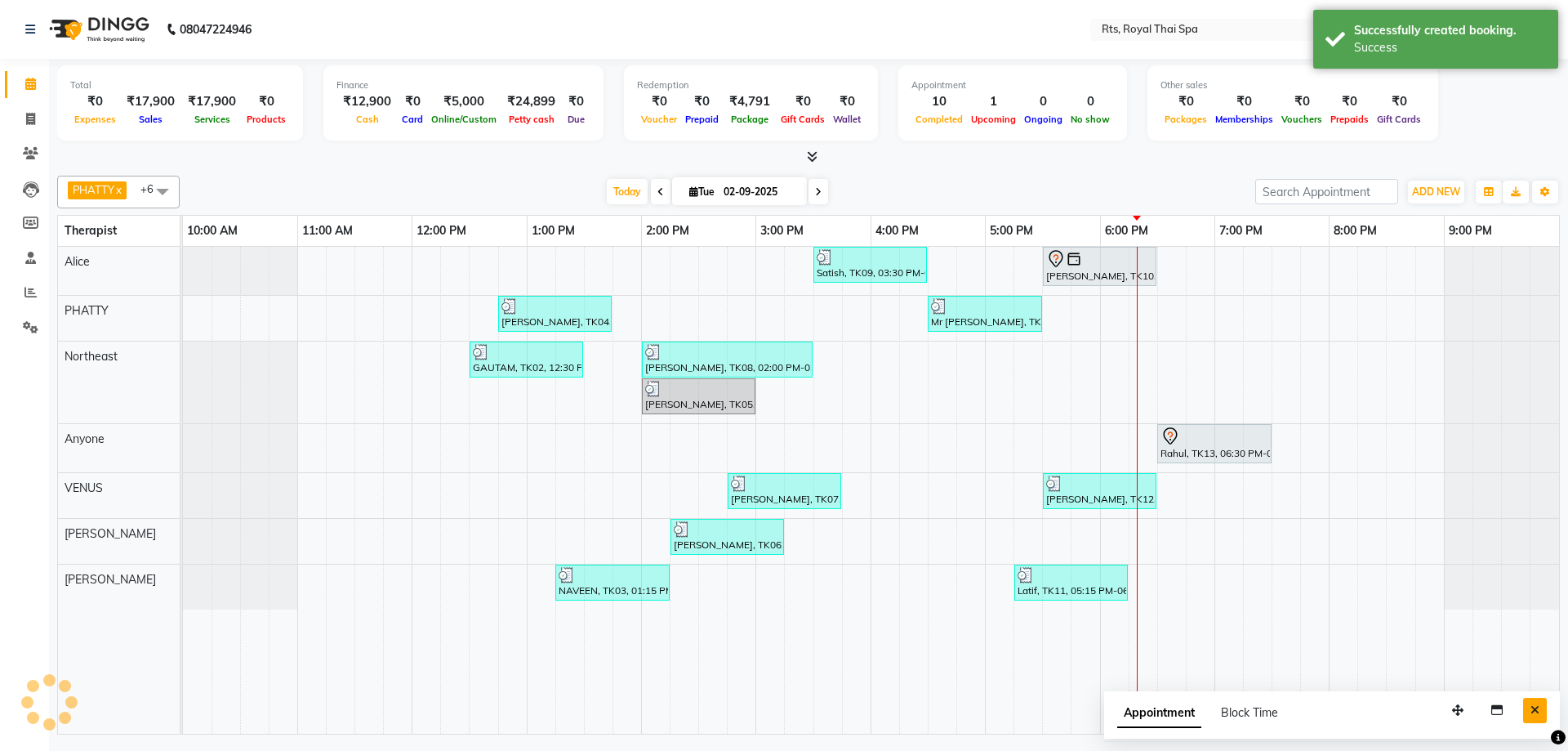
click at [1539, 709] on icon "Close" at bounding box center [1535, 709] width 9 height 11
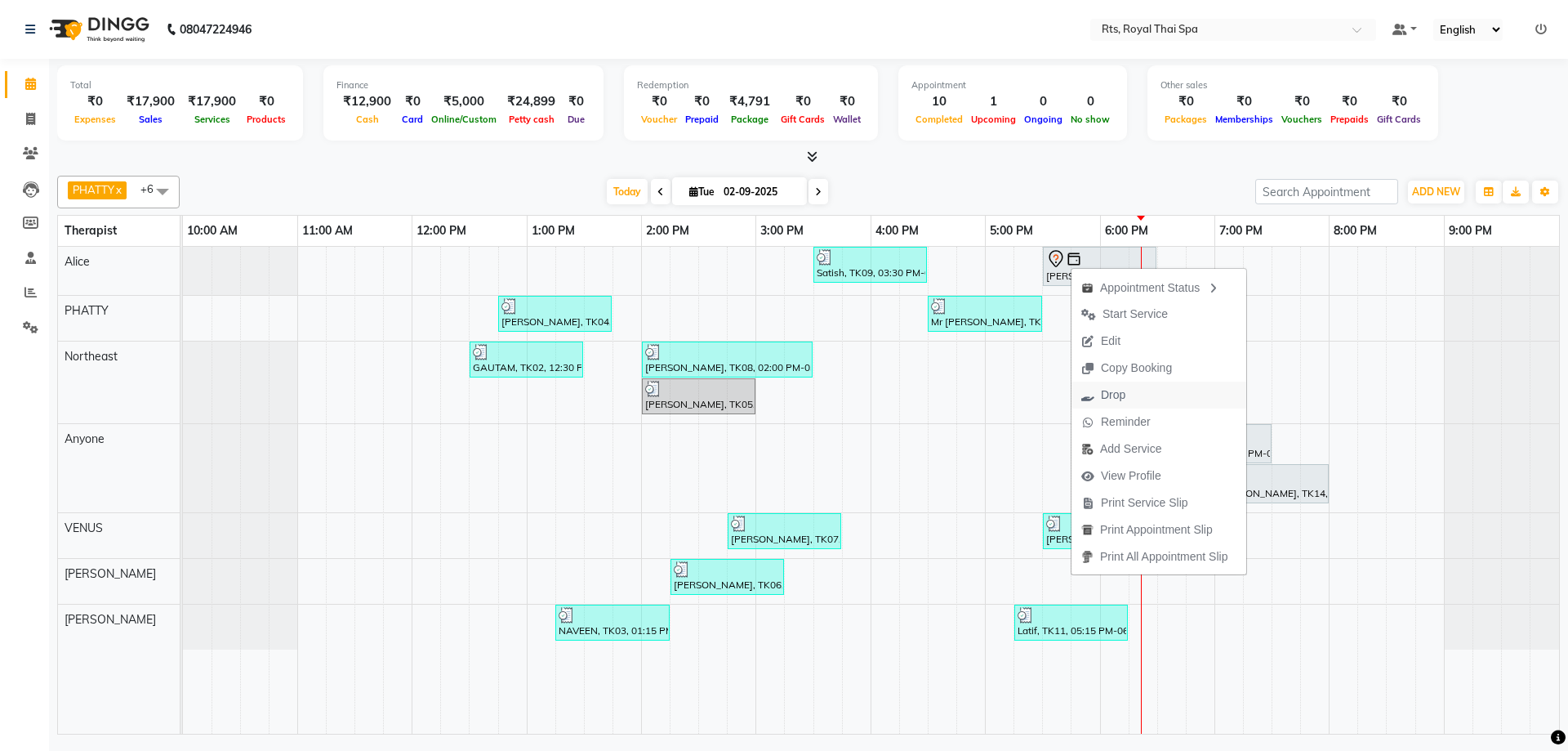
click at [1122, 401] on span "Drop" at bounding box center [1113, 395] width 25 height 17
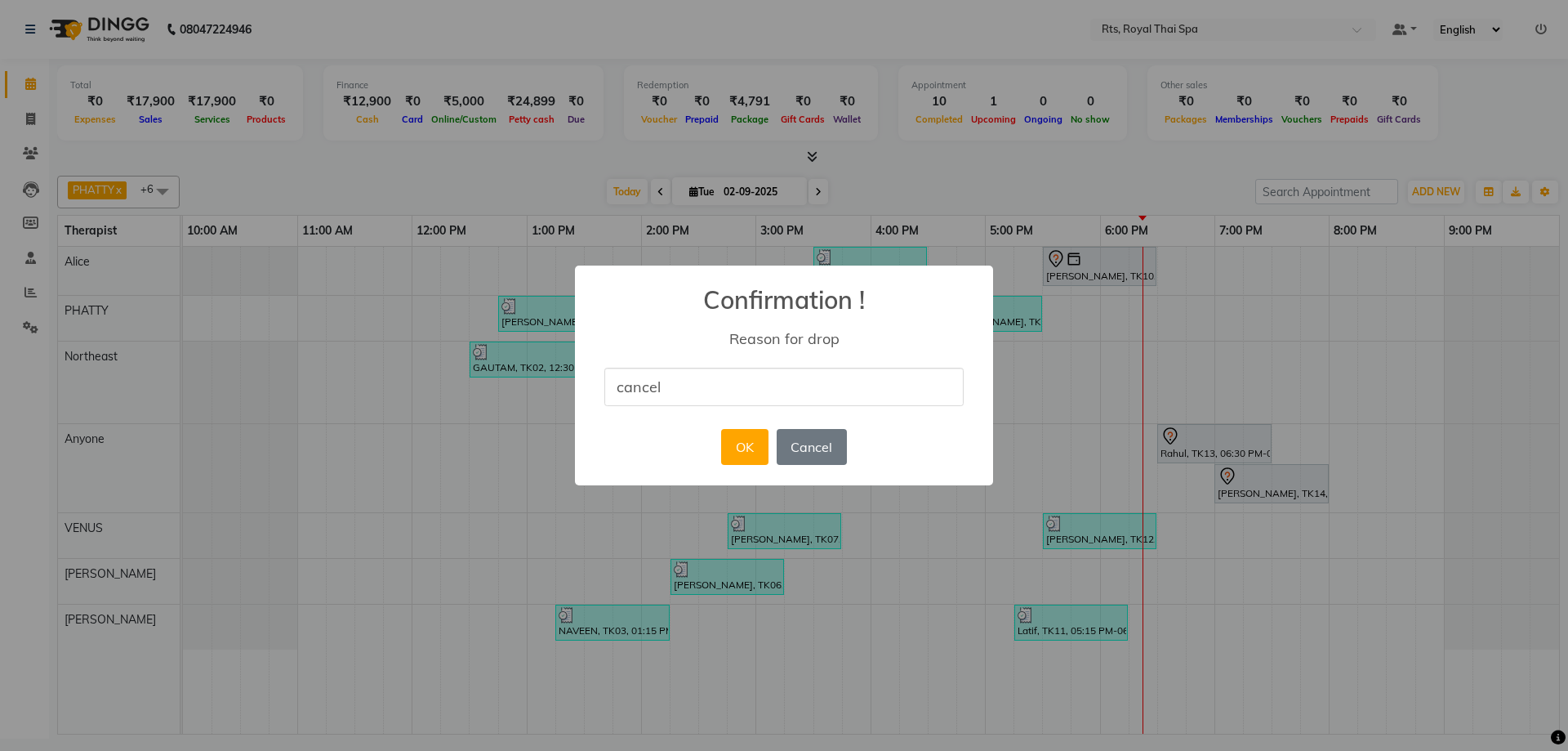
type input "CANCEL"
click at [743, 442] on button "OK" at bounding box center [744, 447] width 47 height 36
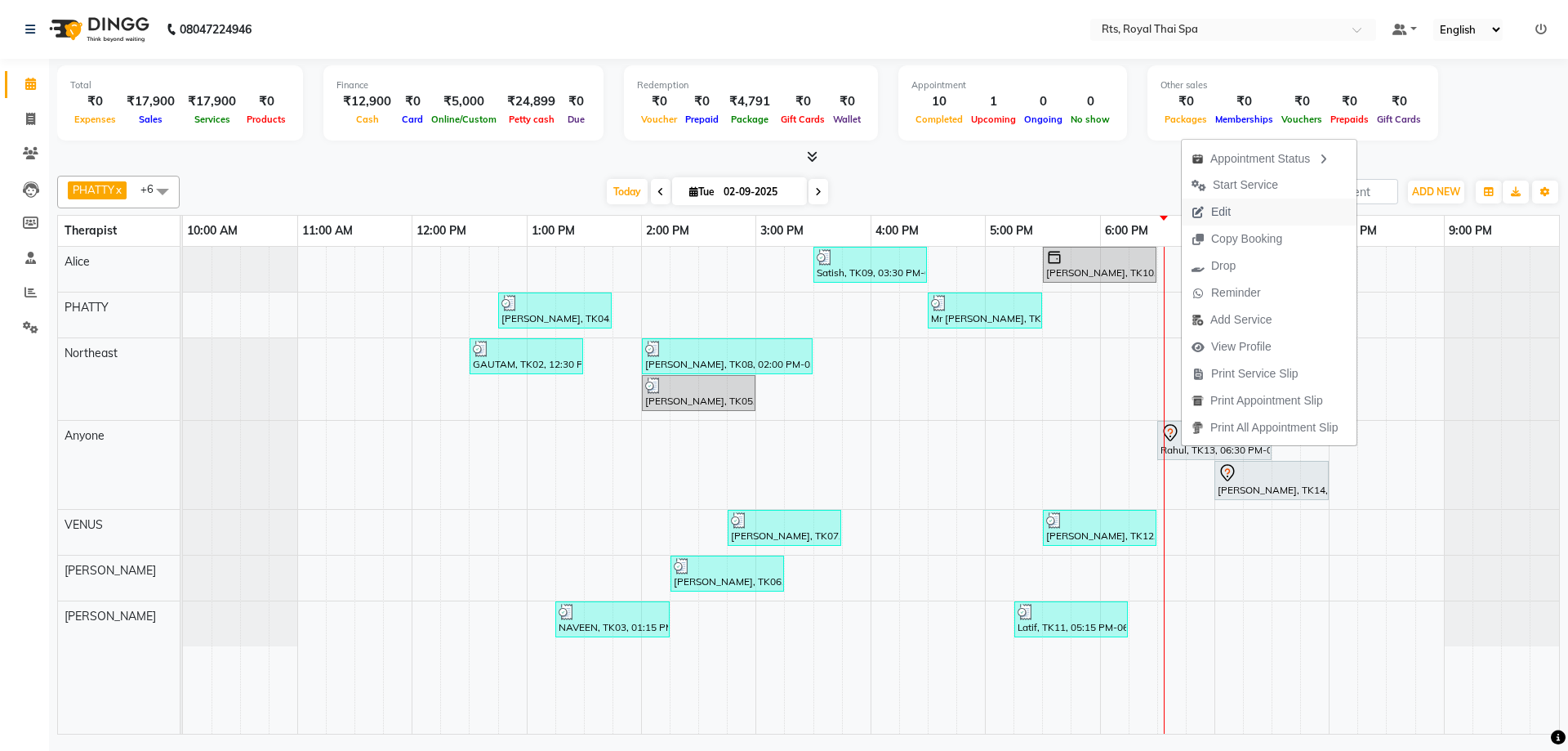
click at [1228, 214] on span "Edit" at bounding box center [1221, 212] width 19 height 17
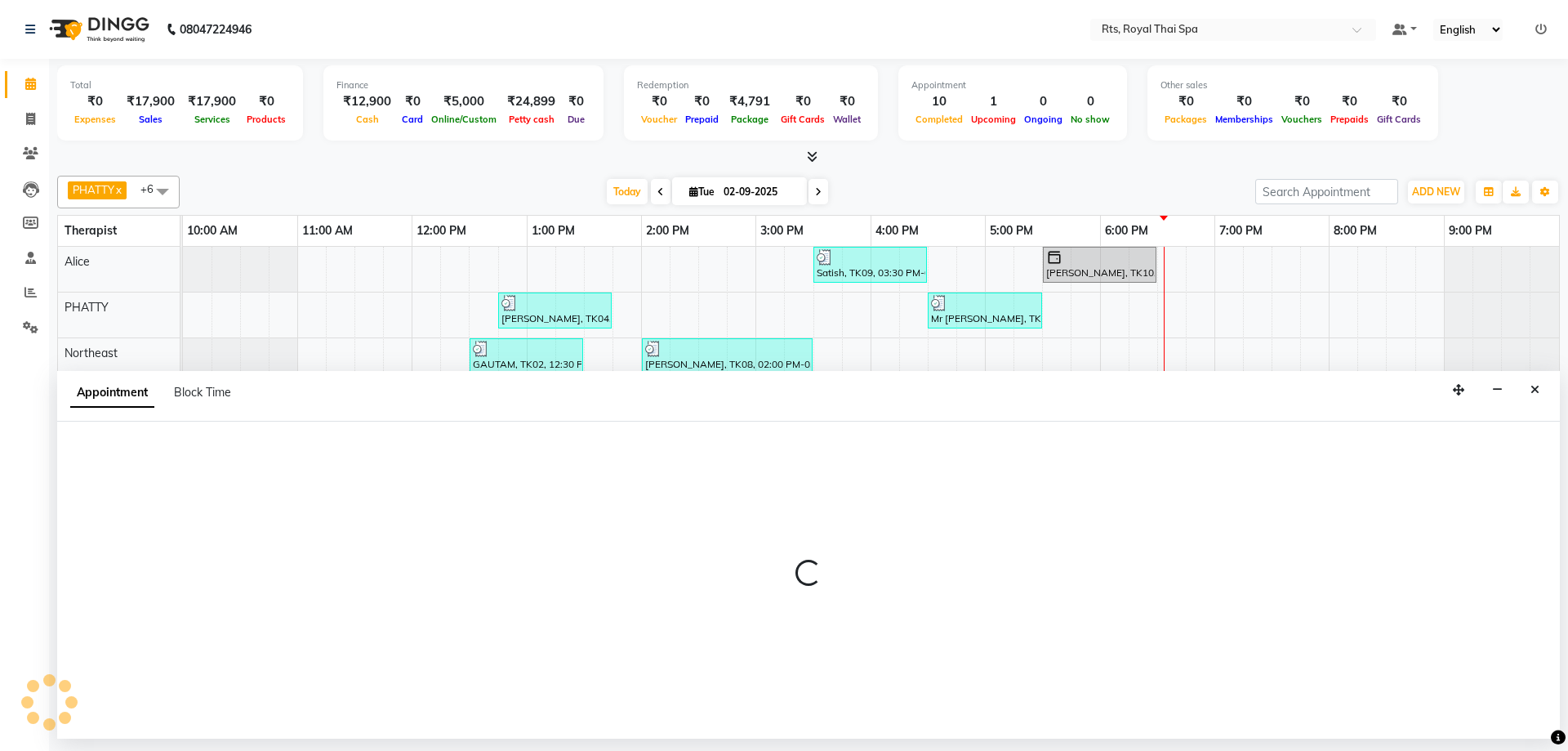
select select "39979"
select select "1110"
select select "tentative"
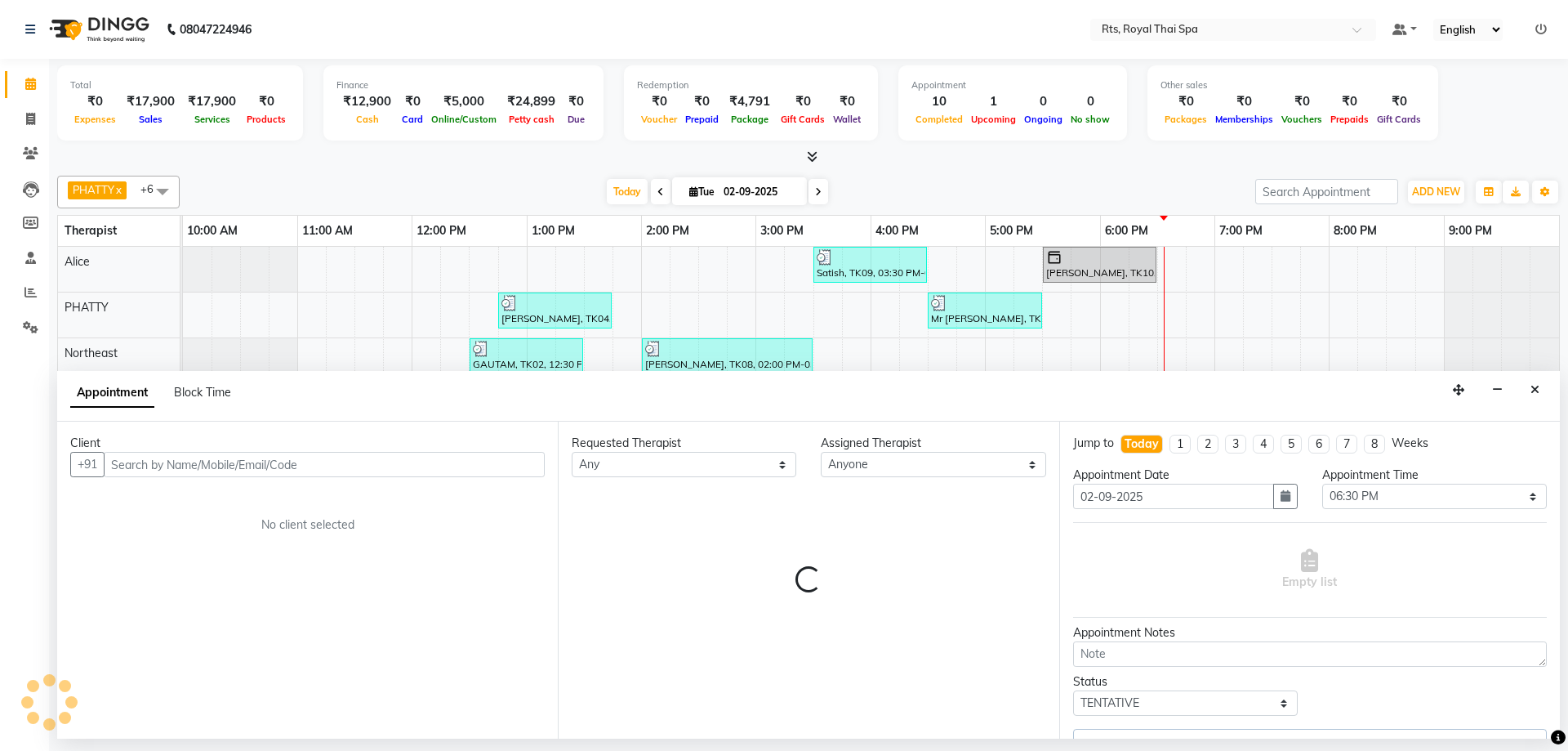
select select "2395"
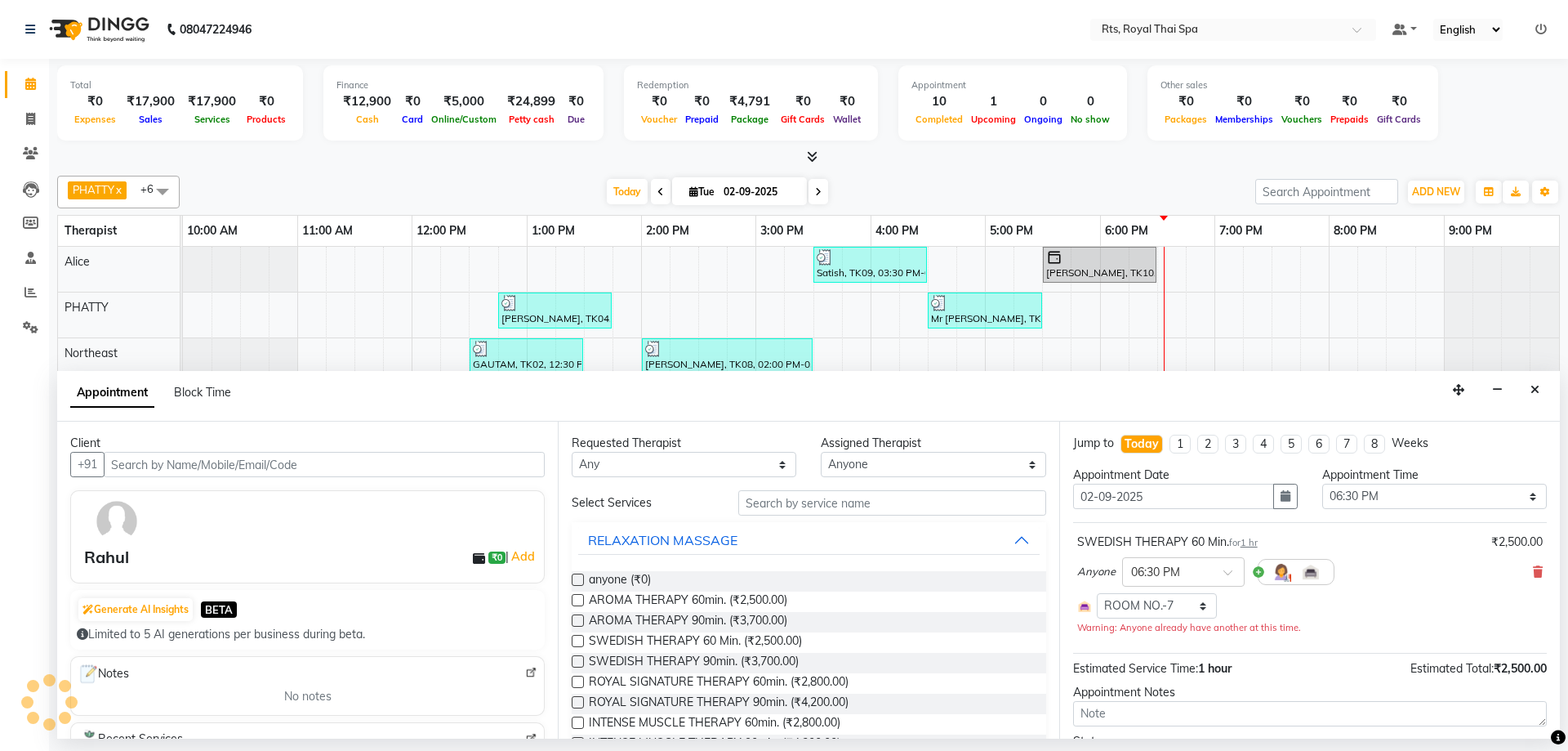
click at [367, 468] on input "text" at bounding box center [324, 465] width 441 height 25
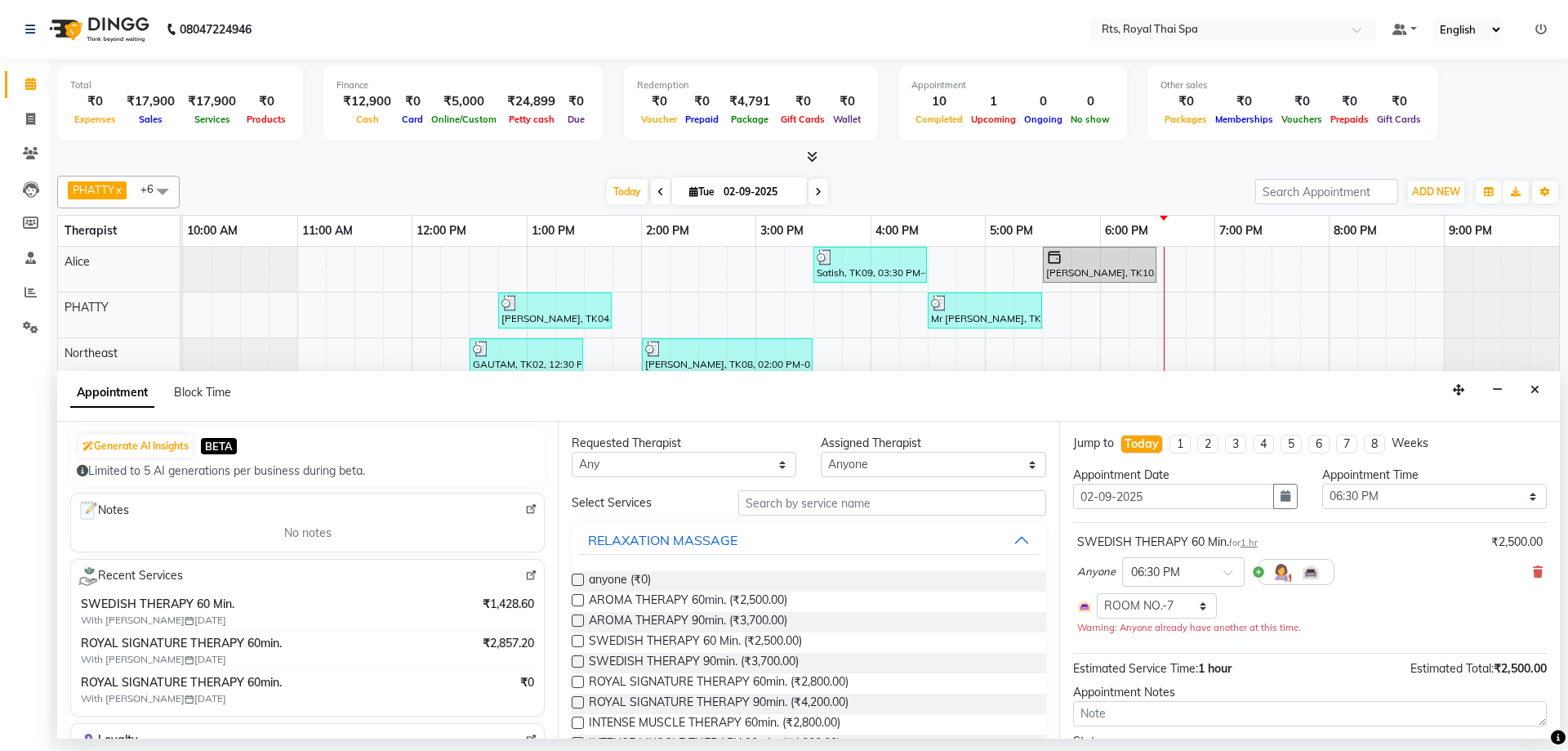
scroll to position [92, 0]
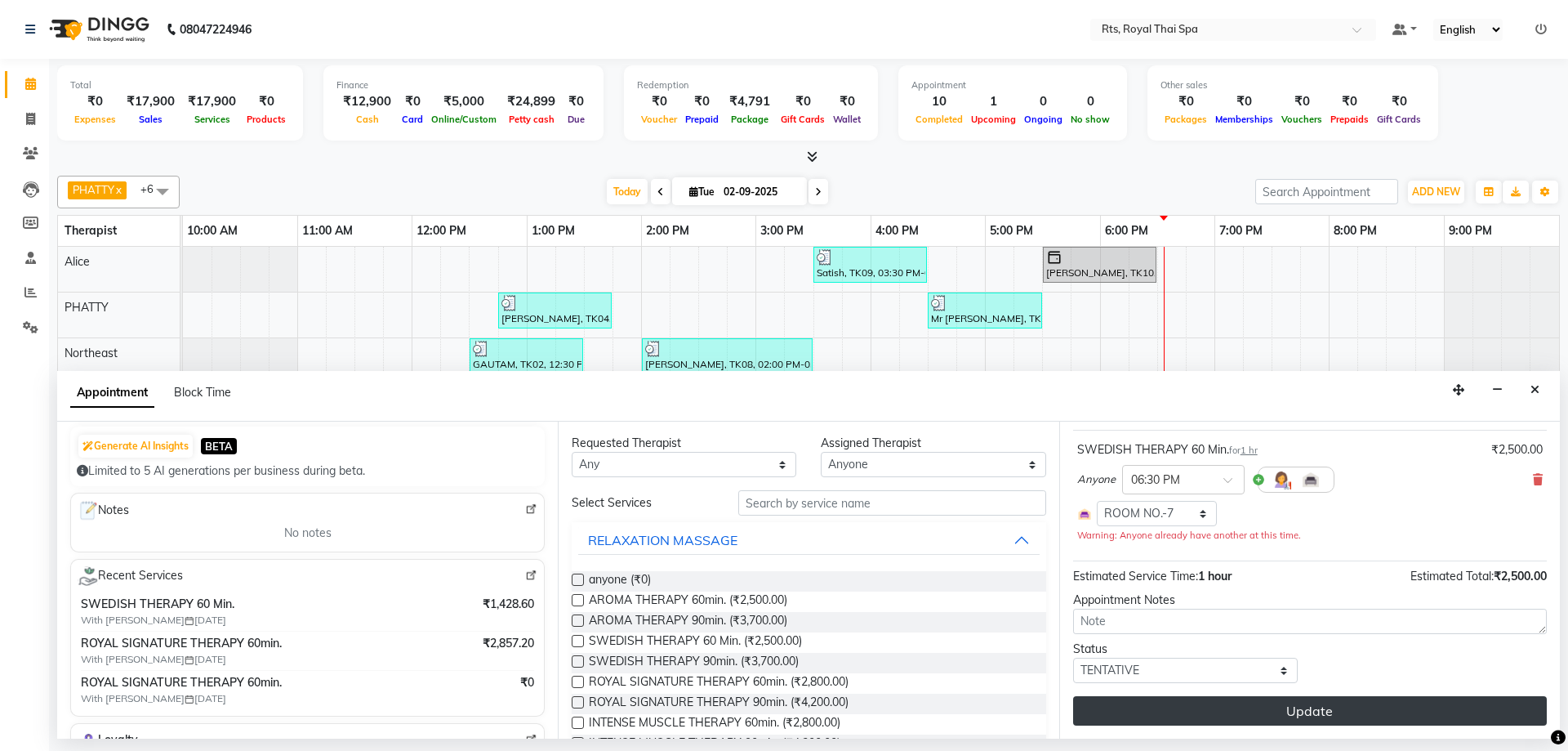
type input "9886738366"
click at [1255, 707] on button "Update" at bounding box center [1310, 711] width 474 height 30
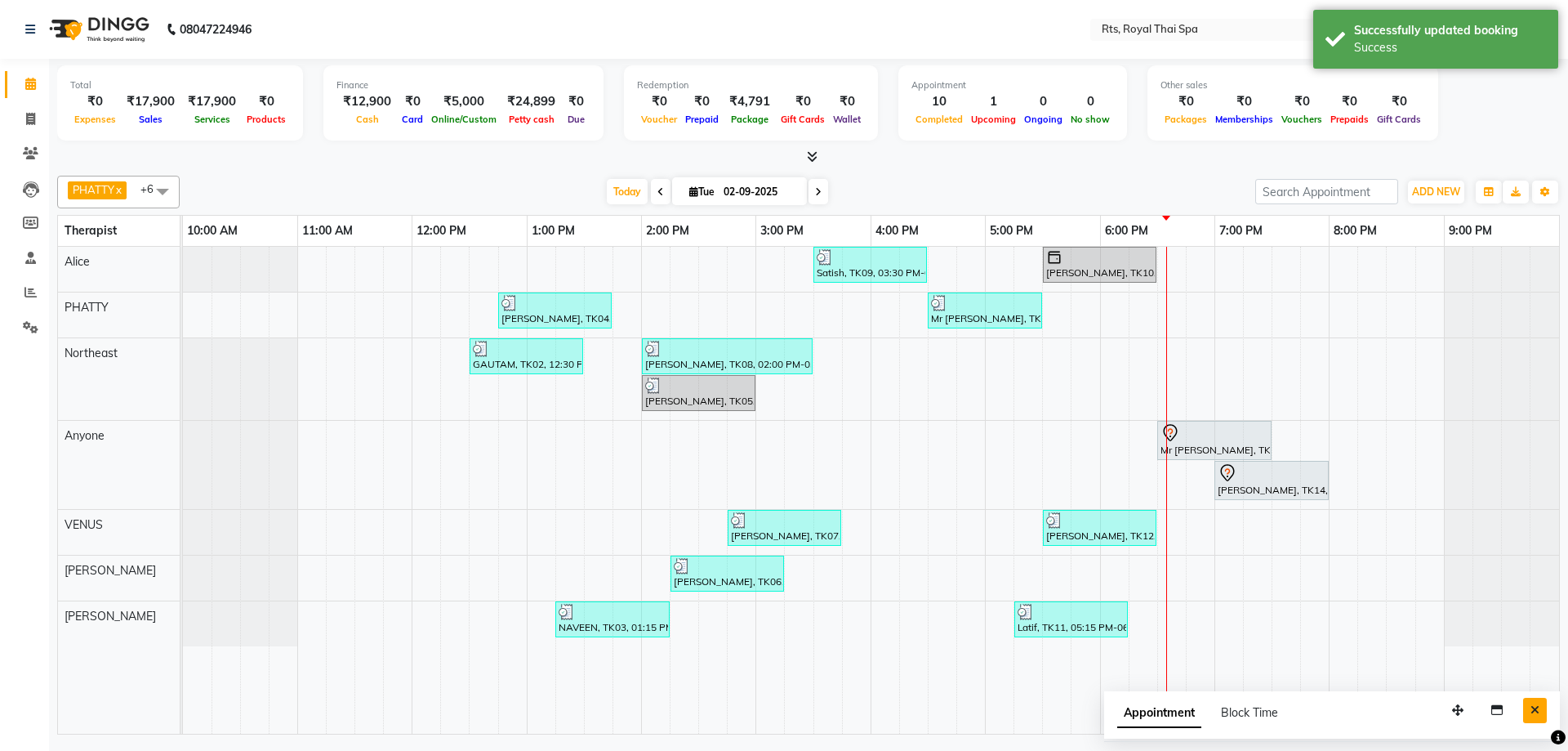
click at [1540, 712] on button "Close" at bounding box center [1535, 710] width 24 height 25
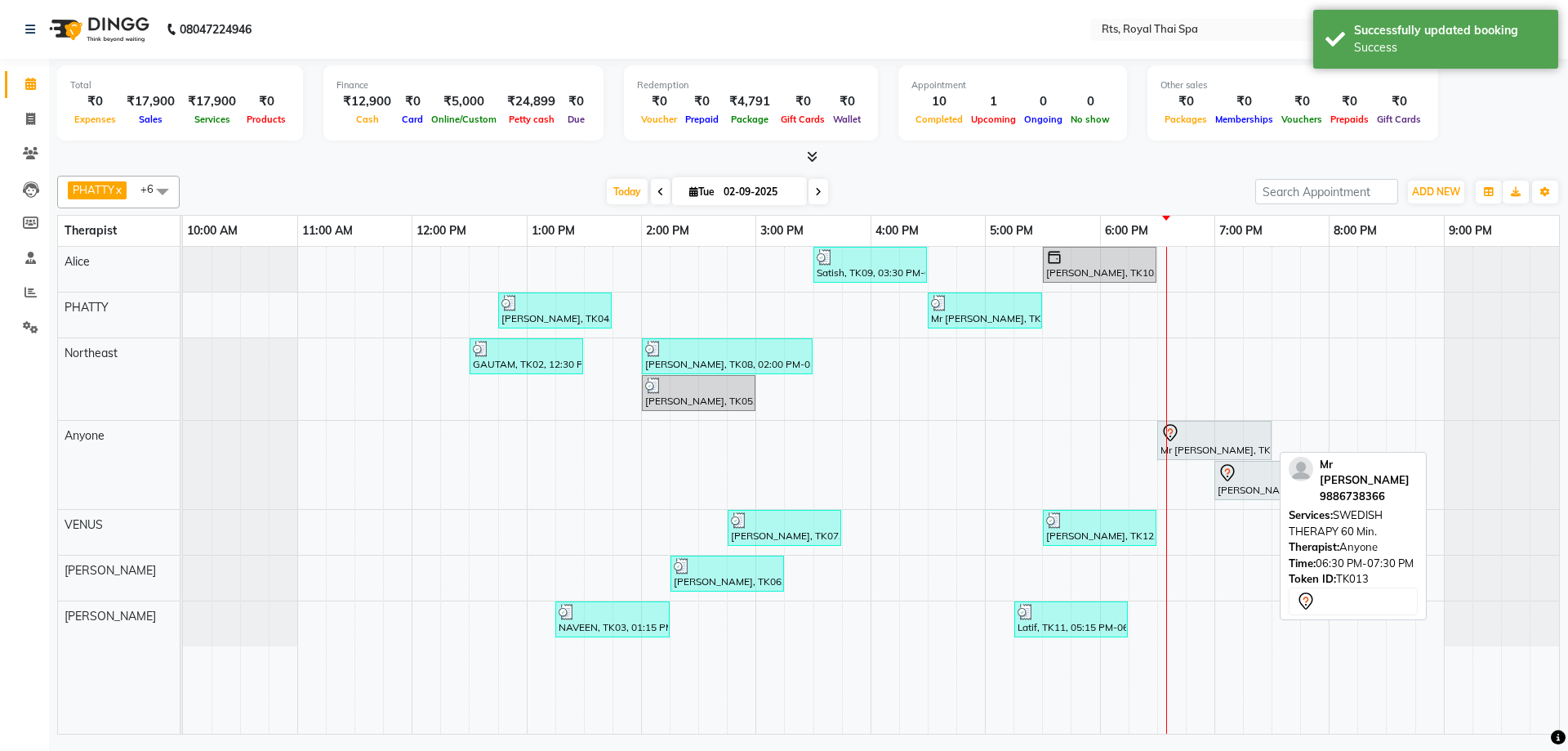
click at [1193, 439] on div at bounding box center [1214, 432] width 108 height 19
select select "7"
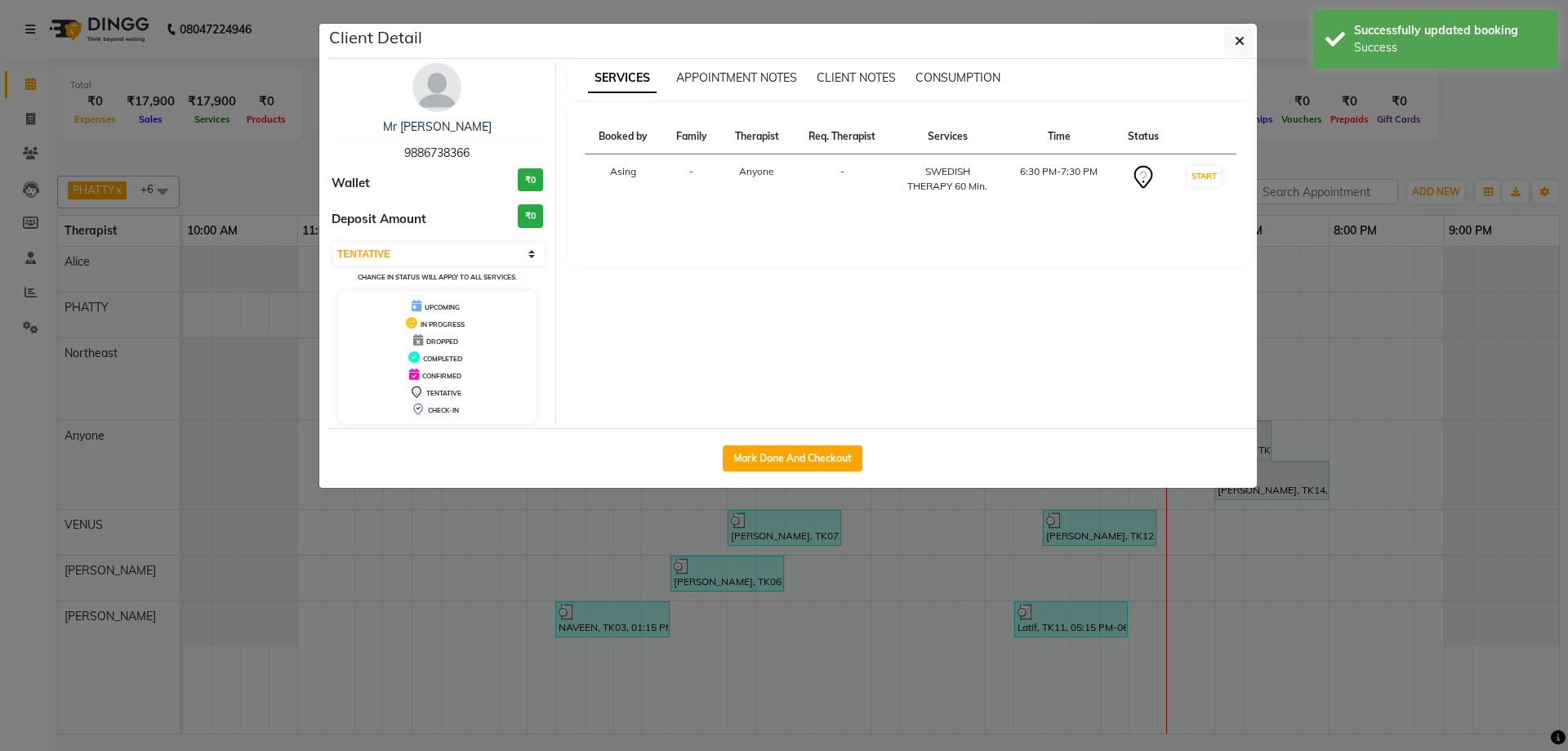
click at [445, 92] on img at bounding box center [437, 87] width 49 height 49
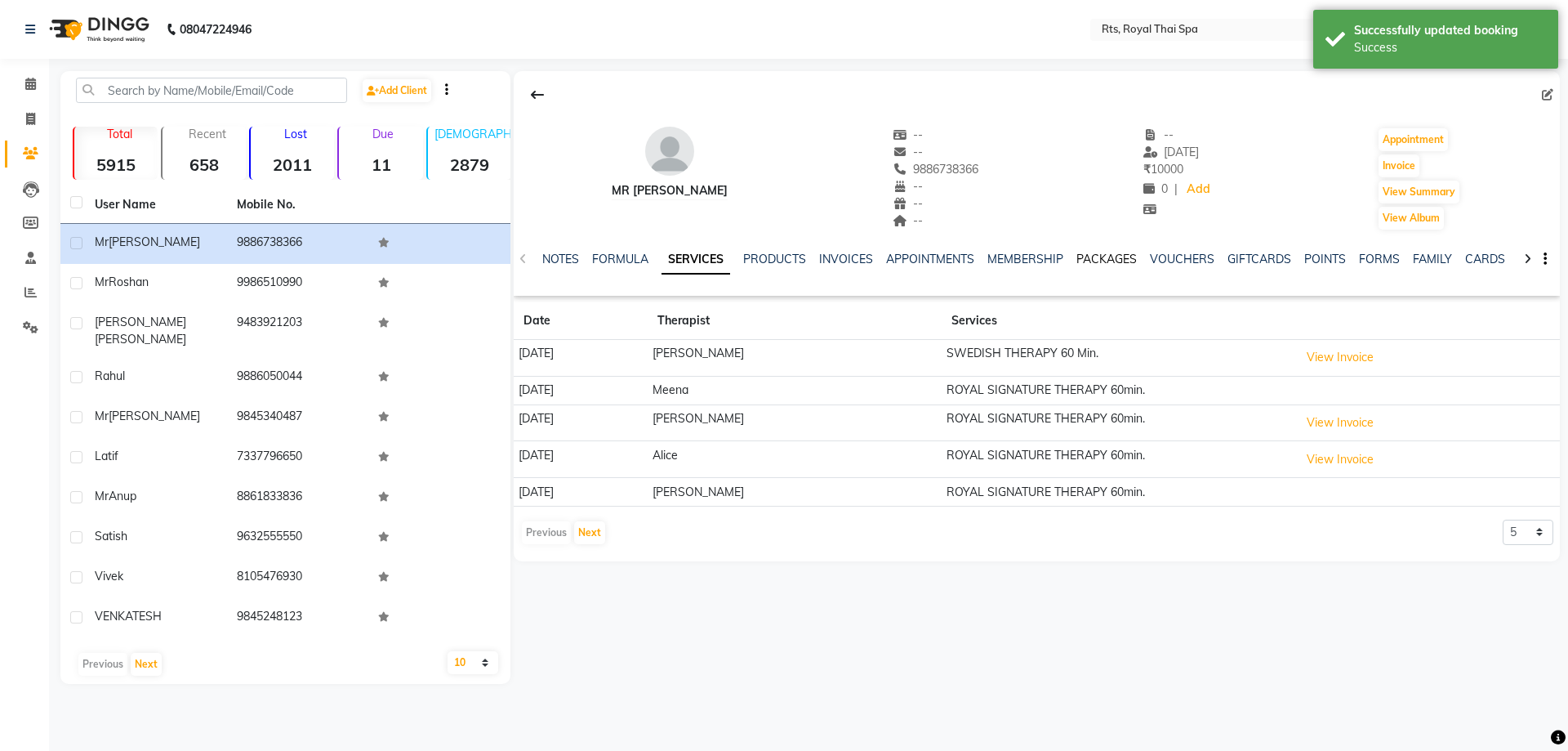
click at [1103, 253] on link "PACKAGES" at bounding box center [1106, 259] width 60 height 14
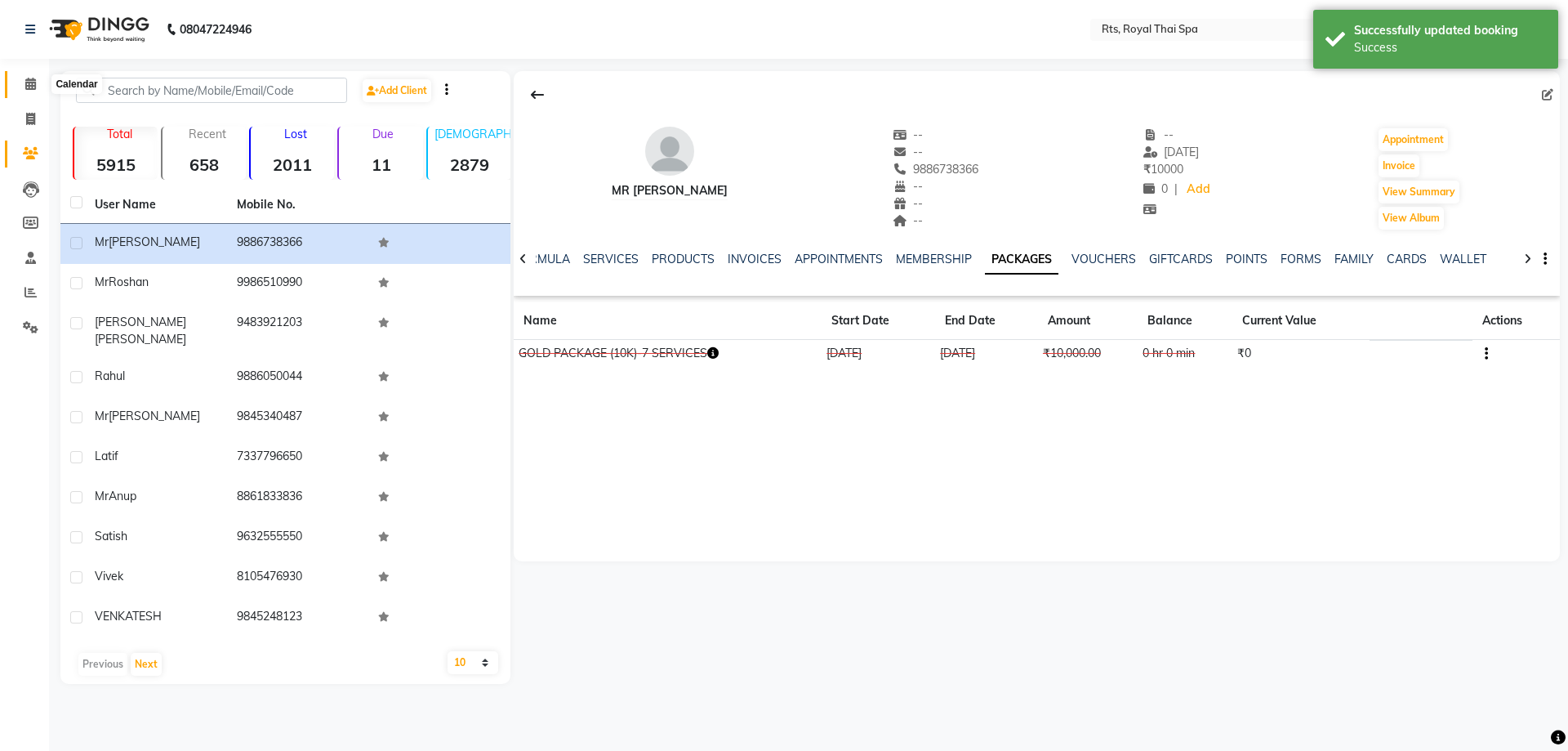
click at [30, 81] on icon at bounding box center [30, 84] width 11 height 12
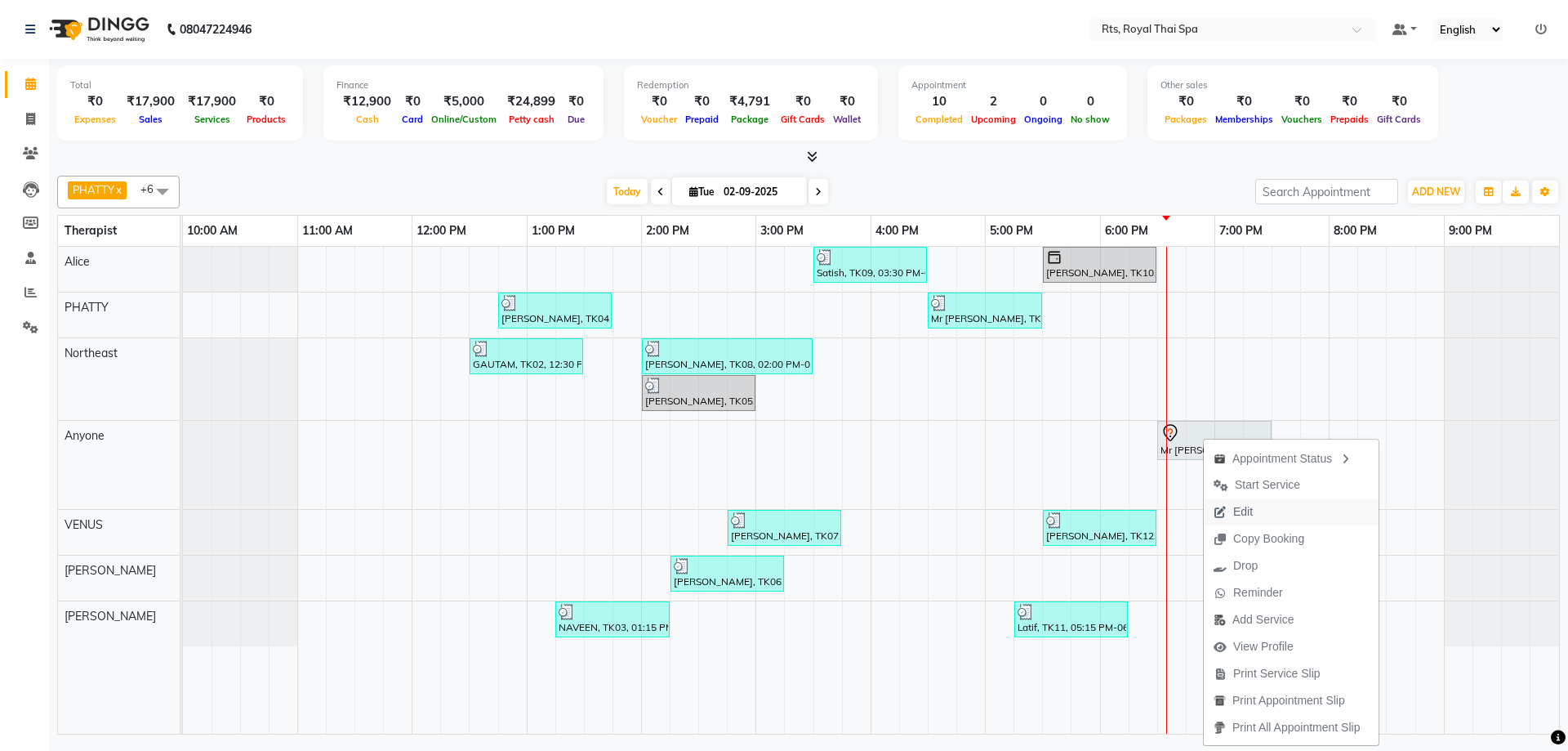
click at [1244, 513] on span "Edit" at bounding box center [1243, 512] width 19 height 17
select select "tentative"
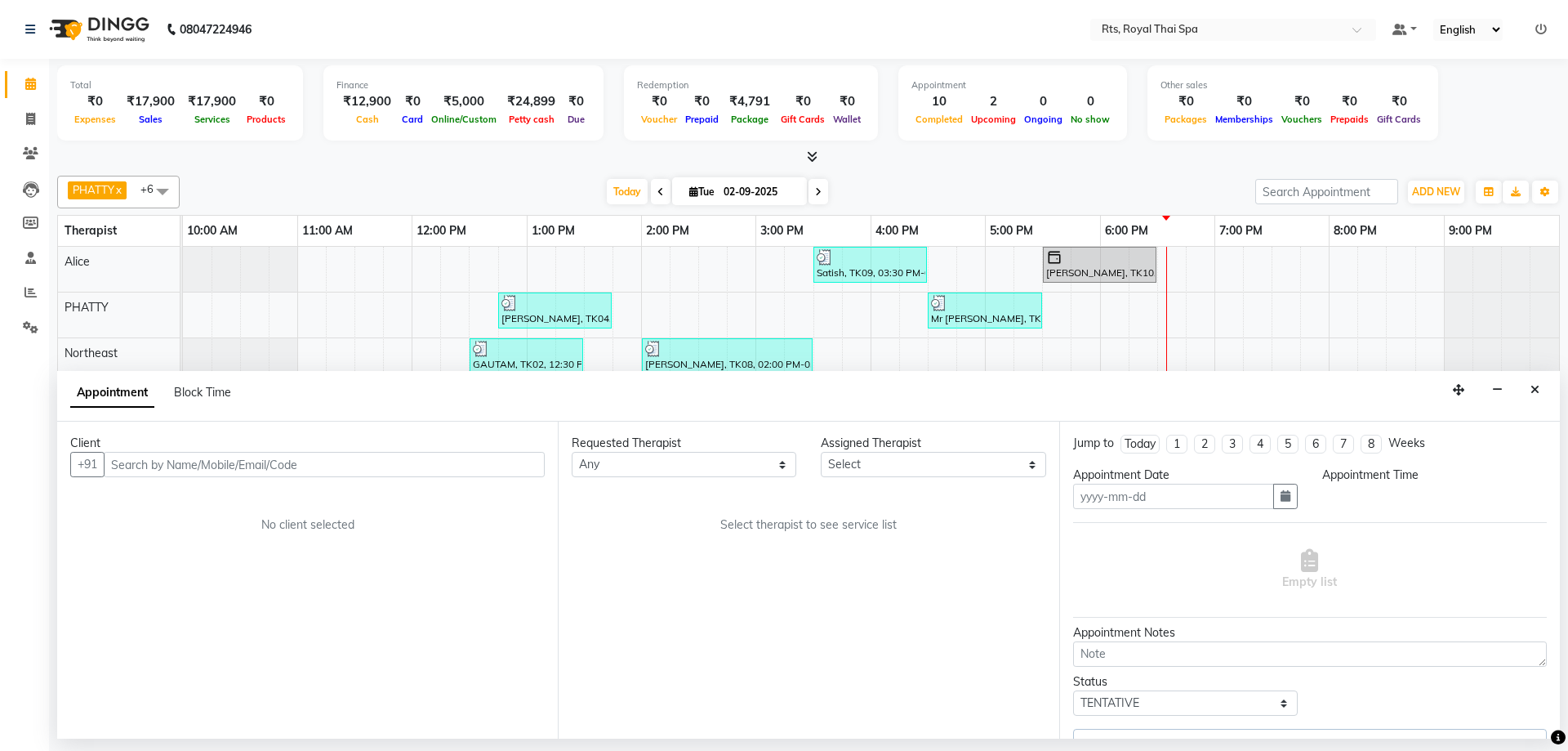
type input "02-09-2025"
select select "39979"
select select "1110"
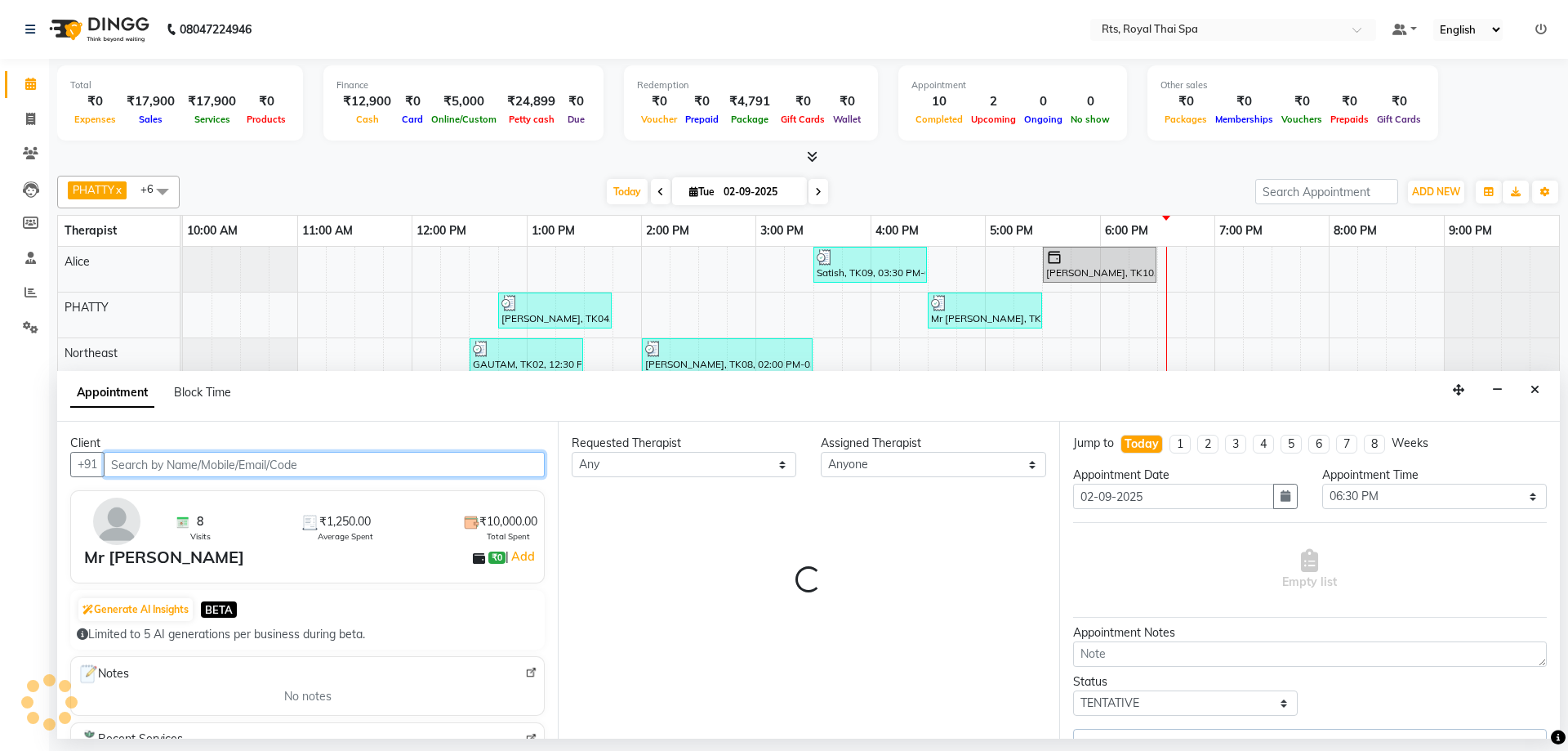
select select "2395"
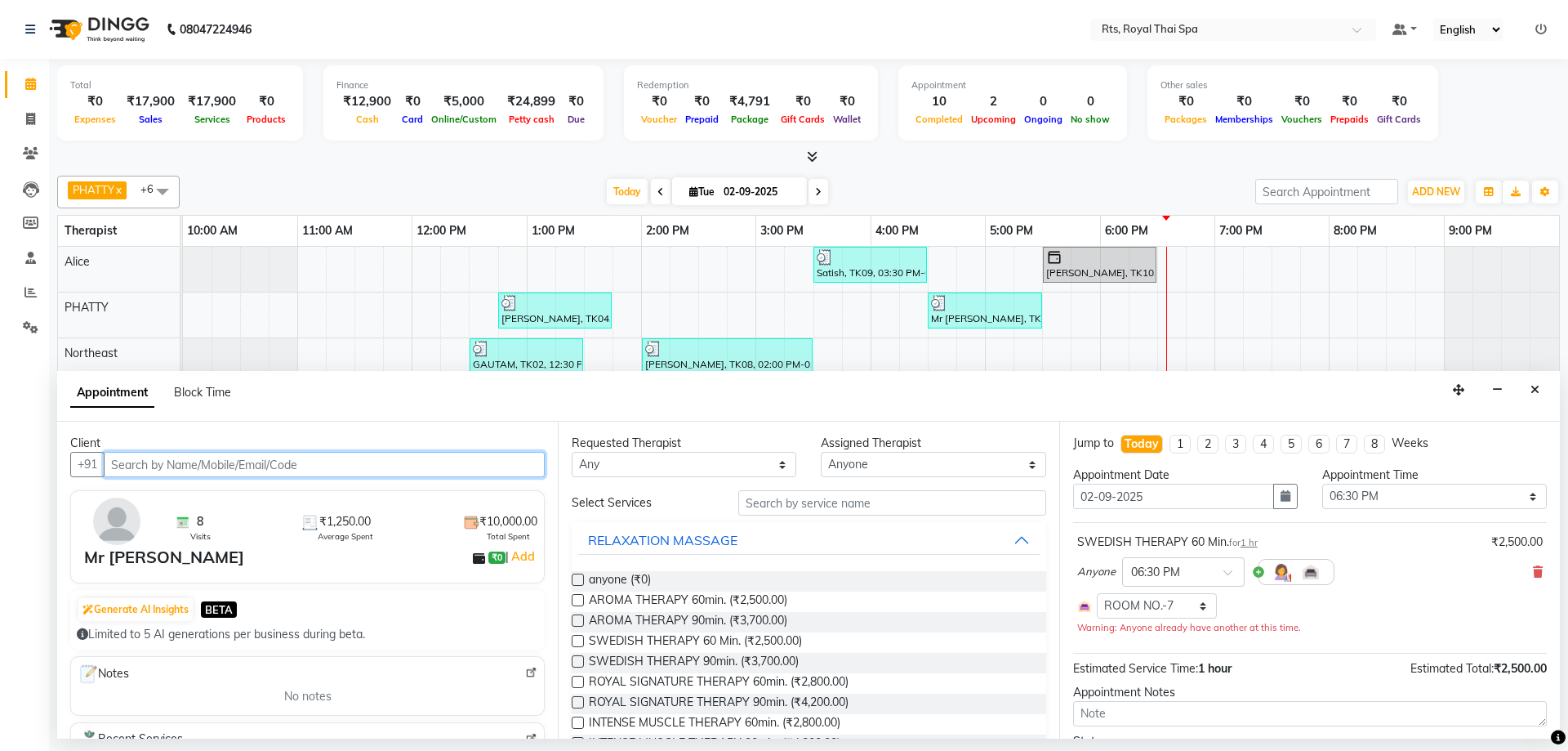
click at [326, 465] on input "text" at bounding box center [324, 465] width 441 height 25
paste input "9590540111"
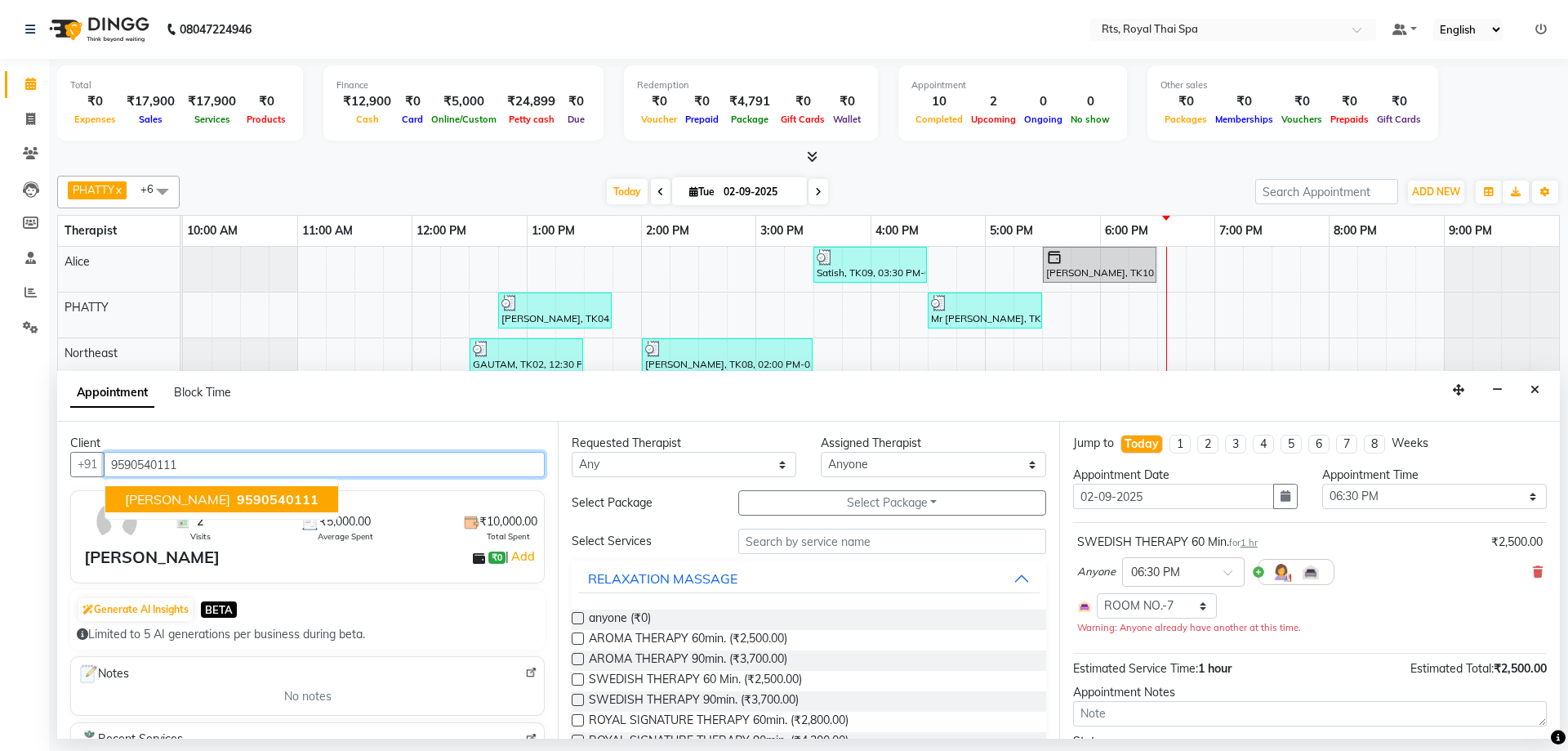
click at [237, 498] on span "9590540111" at bounding box center [278, 499] width 81 height 16
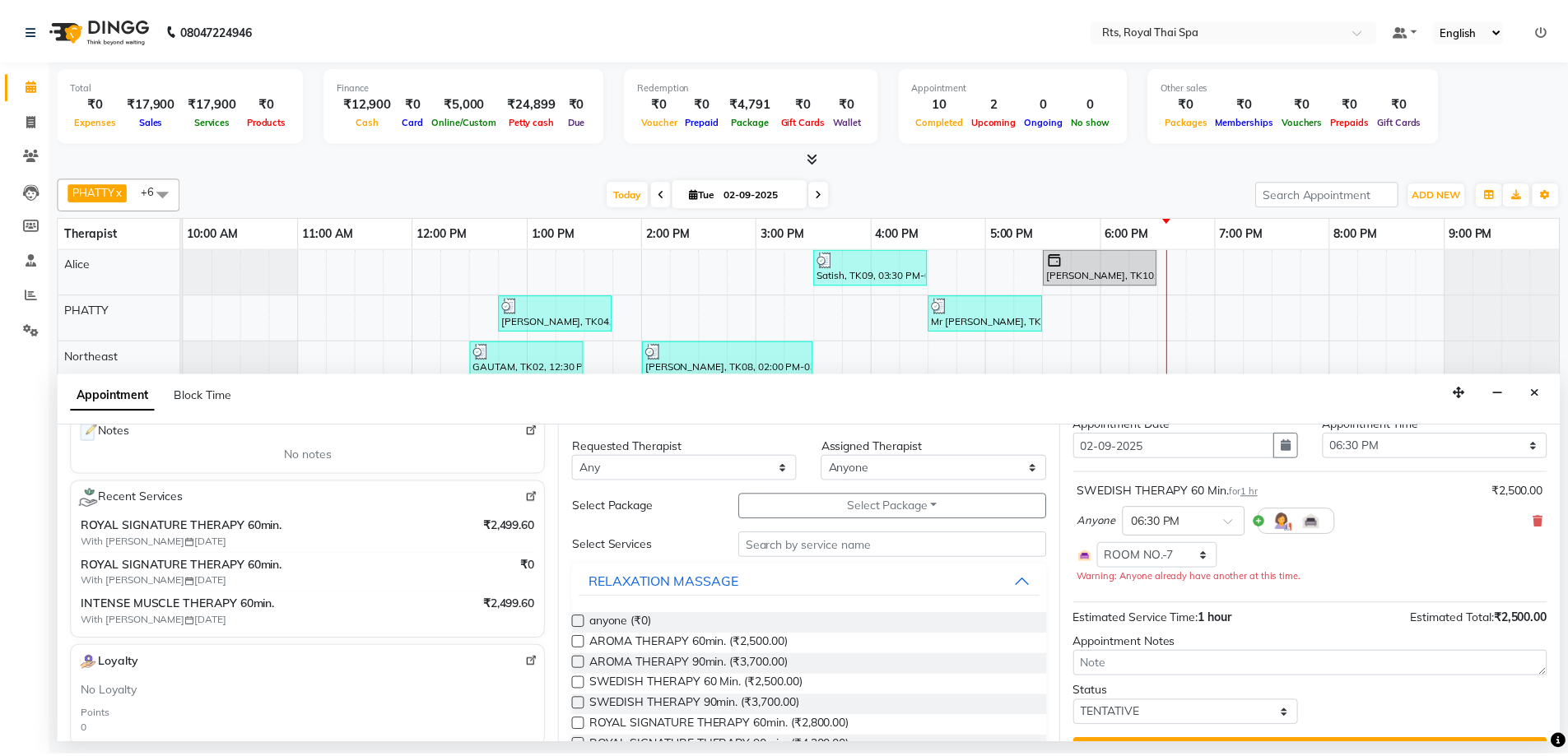
scroll to position [93, 0]
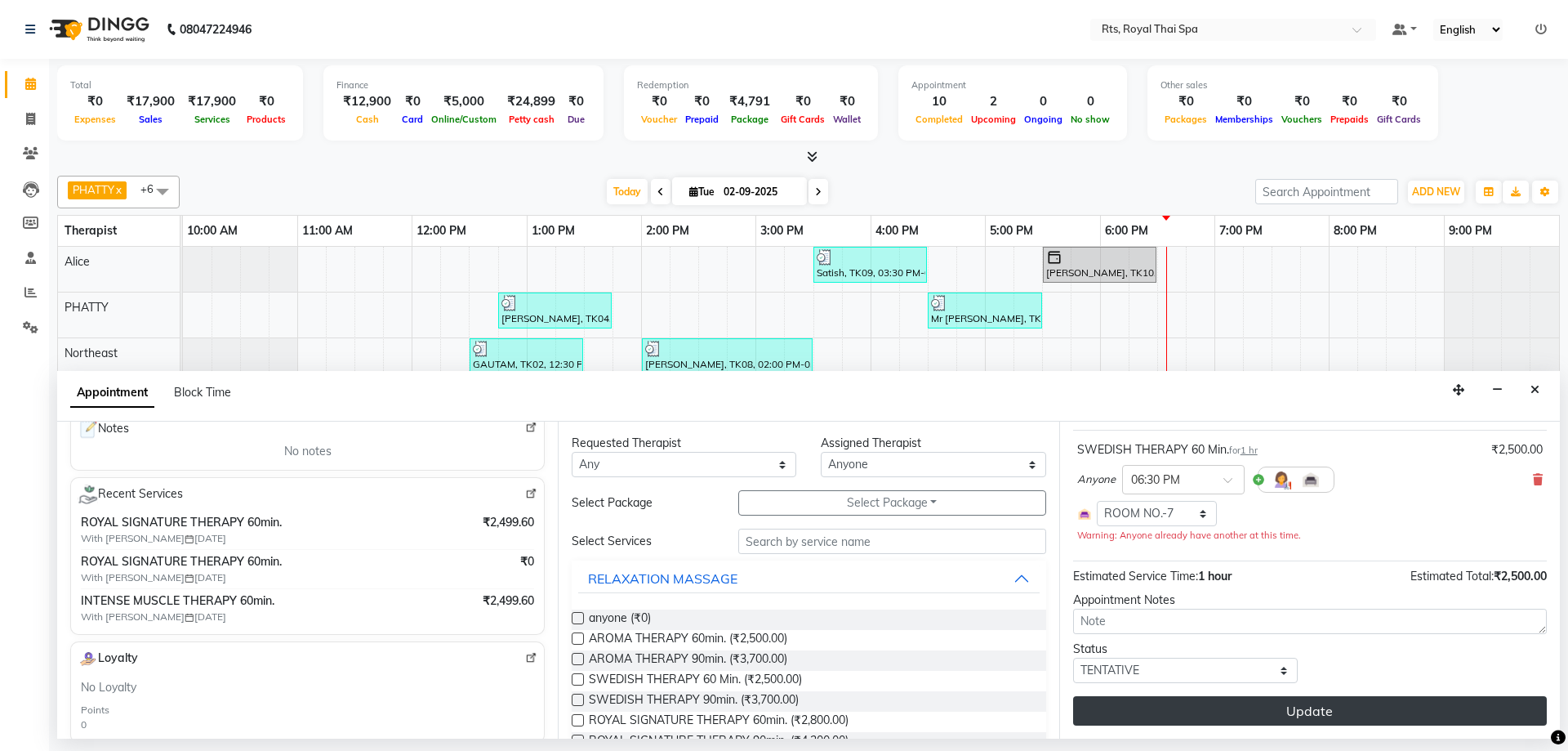
type input "9590540111"
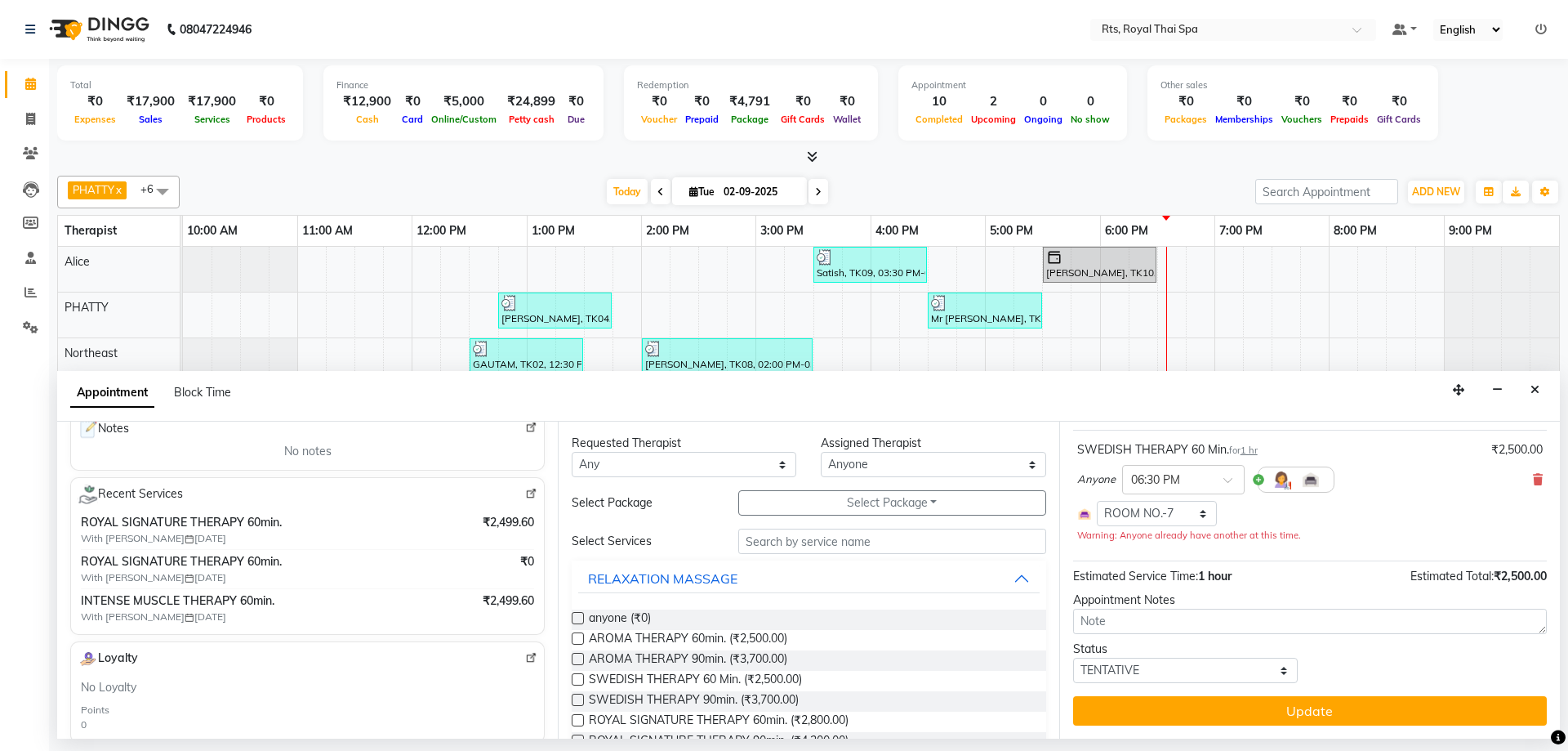
click at [1256, 712] on button "Update" at bounding box center [1310, 711] width 474 height 30
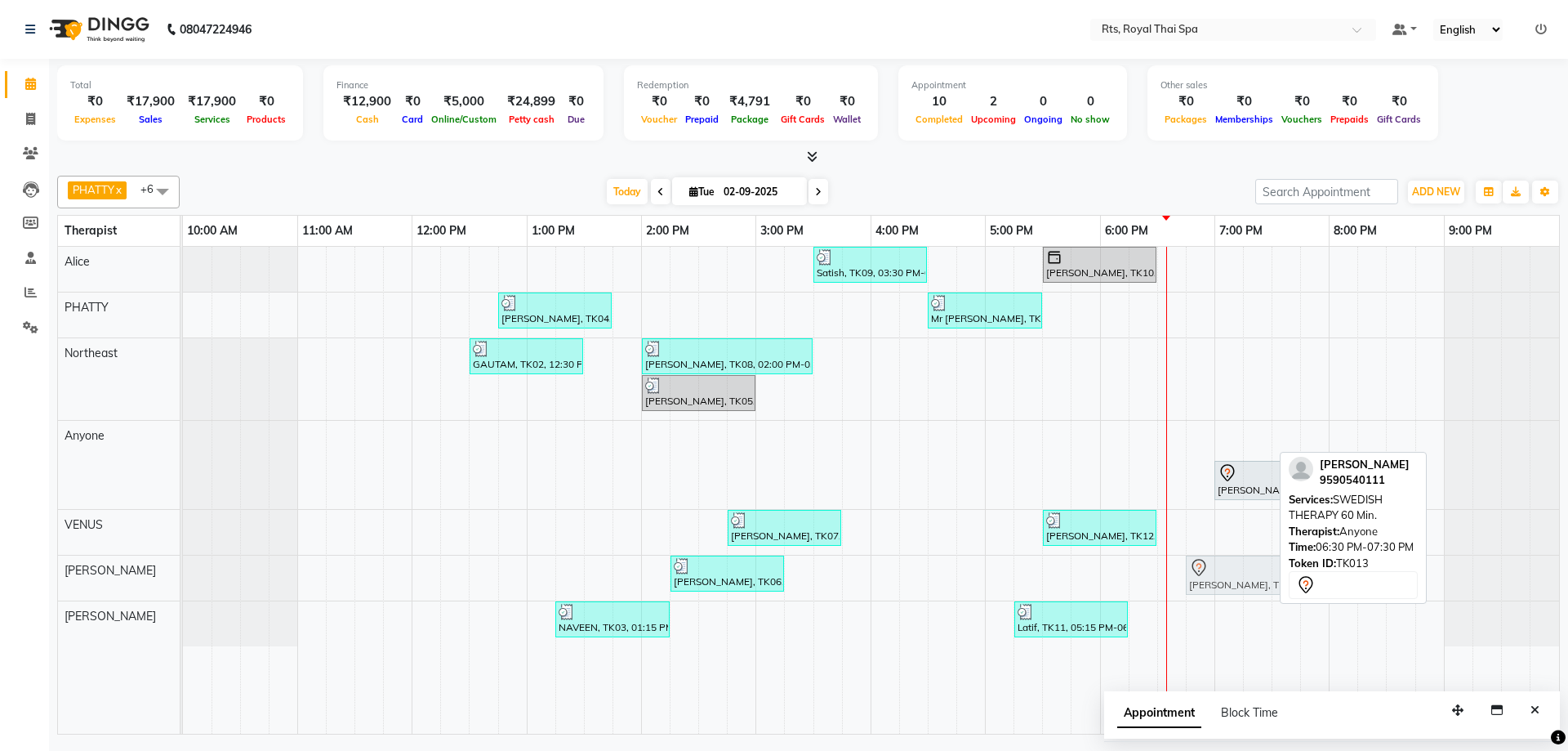
drag, startPoint x: 1177, startPoint y: 446, endPoint x: 1200, endPoint y: 572, distance: 128.1
click at [1200, 572] on tbody "Satish, TK09, 03:30 PM-04:30 PM, SWEDISH THERAPY 60 Min. [PERSON_NAME], TK10, 0…" at bounding box center [871, 447] width 1377 height 400
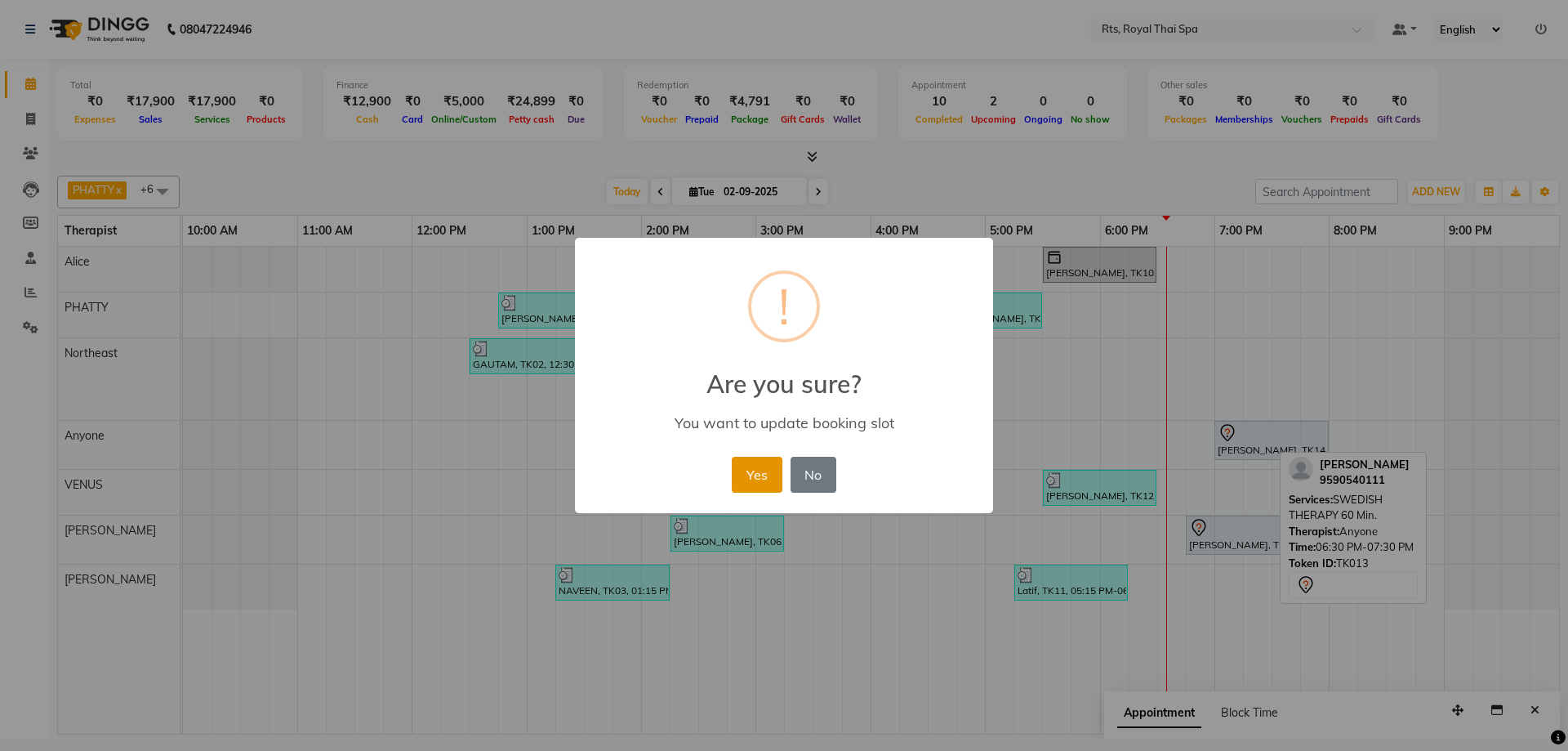
click at [753, 472] on button "Yes" at bounding box center [756, 475] width 50 height 36
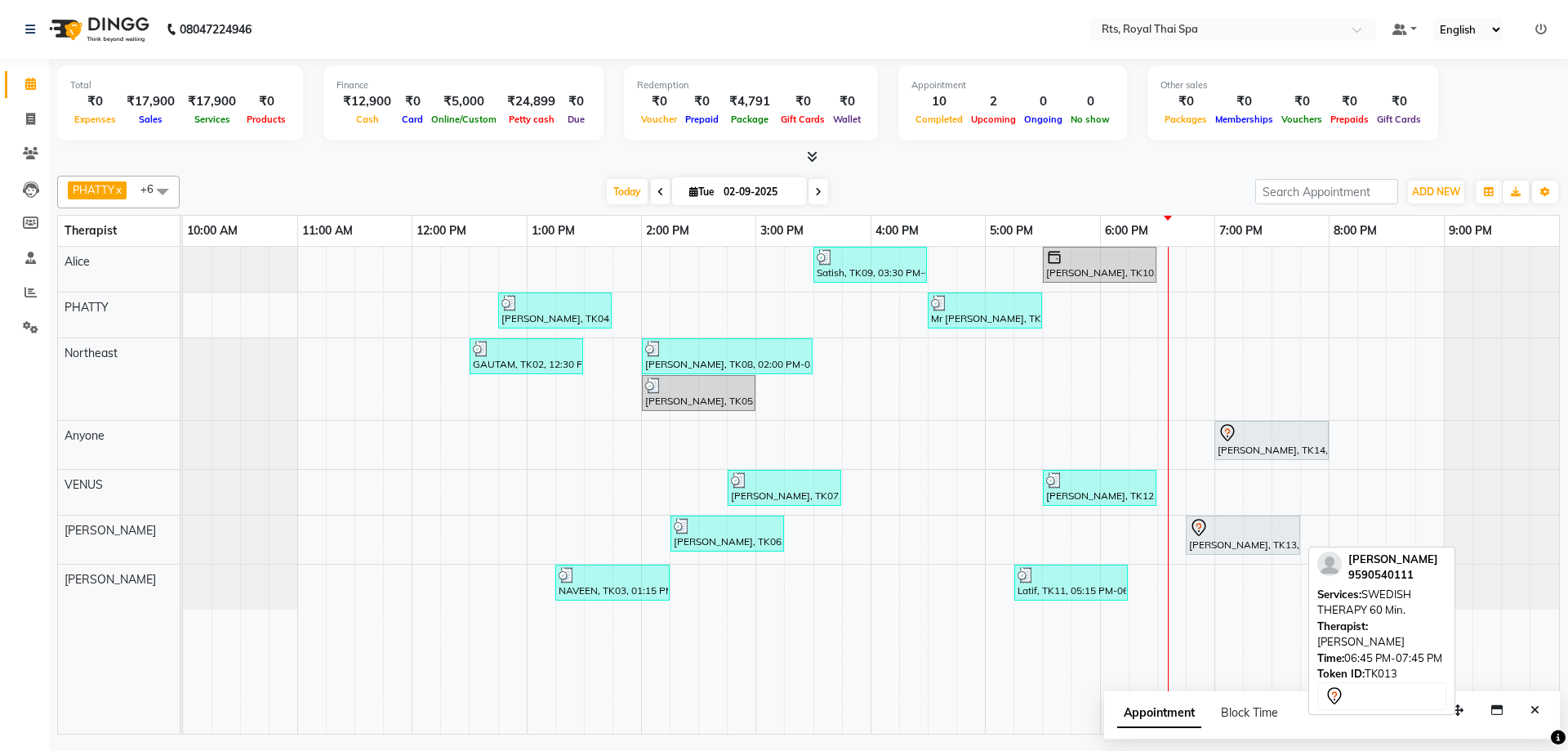
click at [1225, 537] on div "[PERSON_NAME], TK13, 06:45 PM-07:45 PM, SWEDISH THERAPY 60 Min." at bounding box center [1243, 535] width 111 height 34
select select "7"
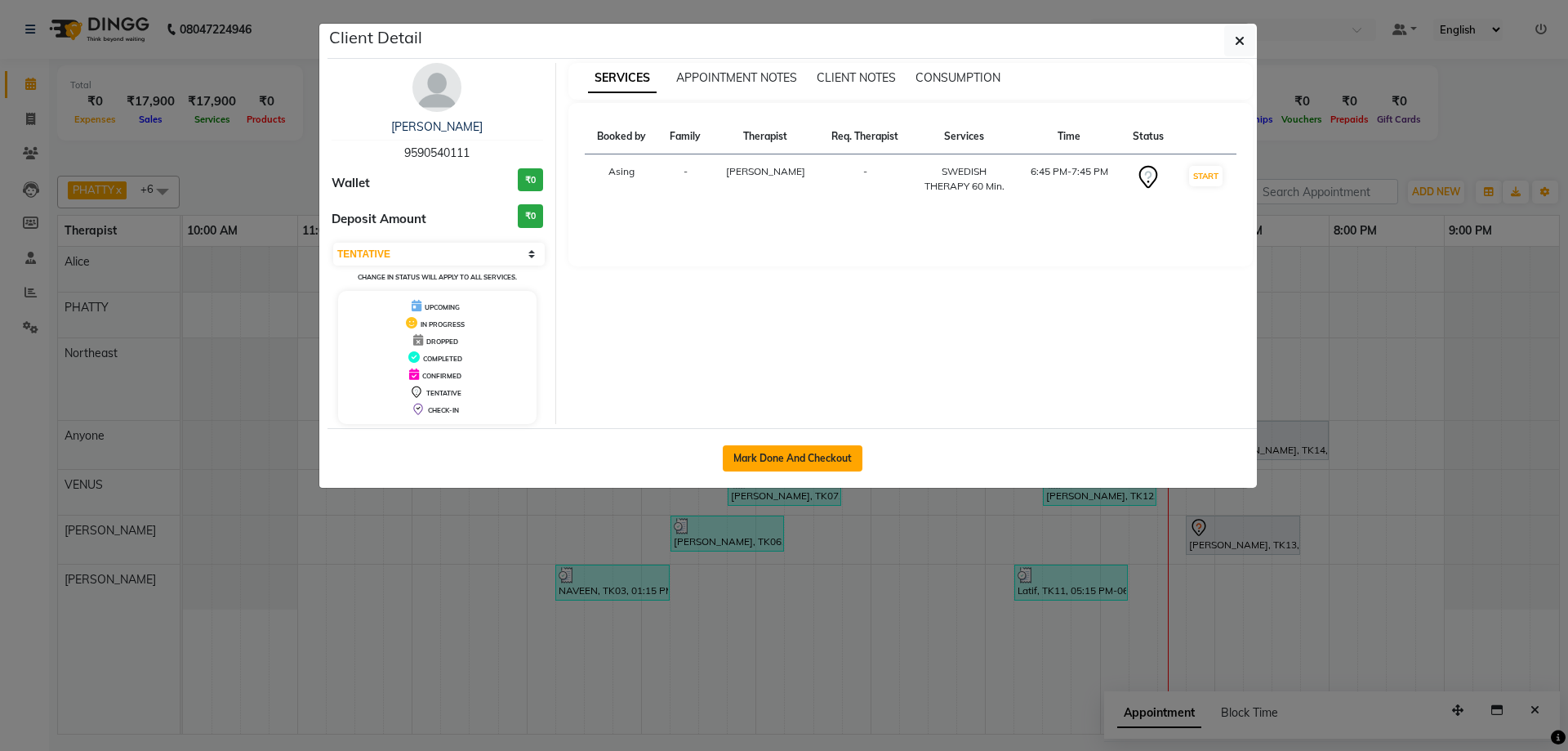
click at [840, 457] on button "Mark Done And Checkout" at bounding box center [792, 459] width 140 height 26
select select "service"
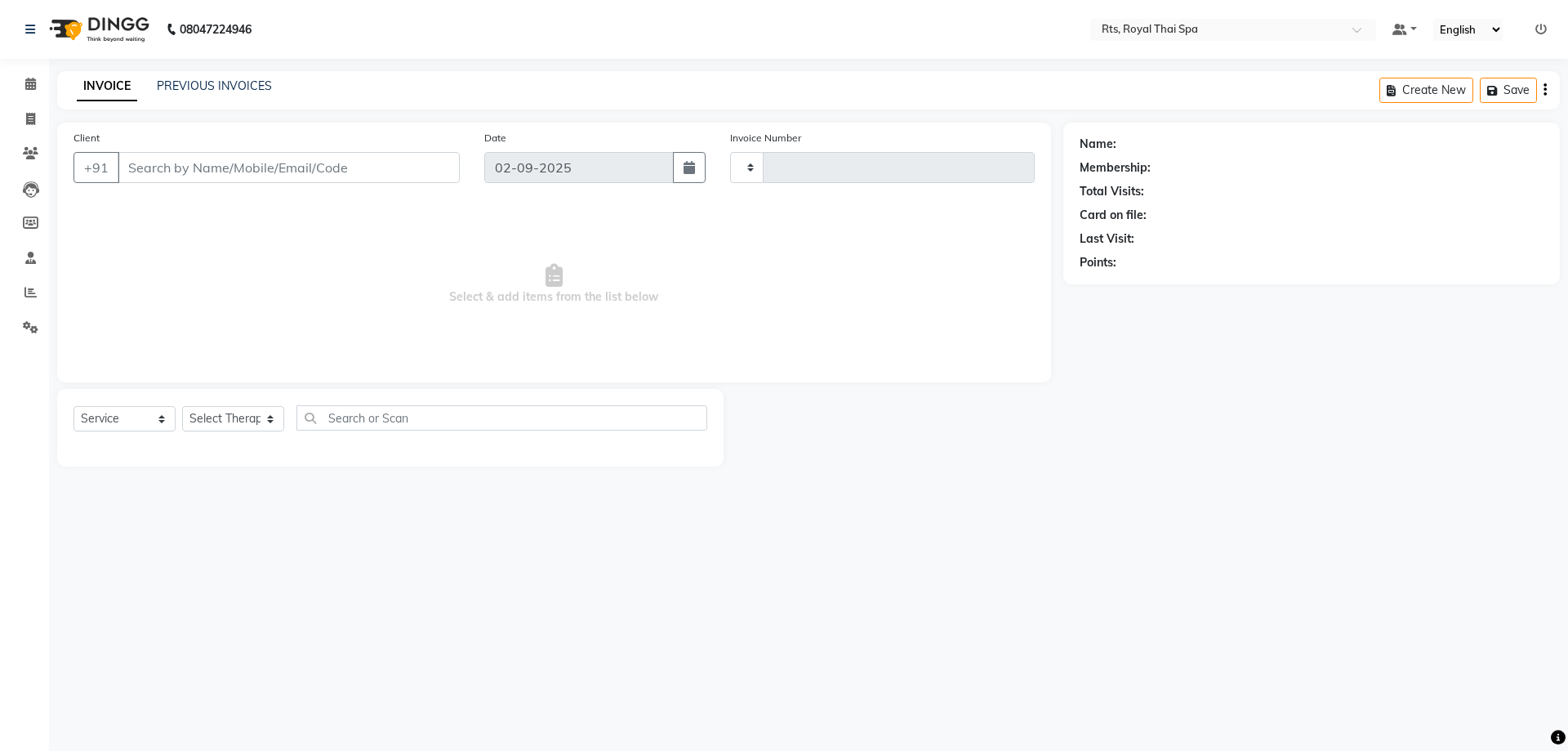
type input "3011"
select select "5288"
type input "9590540111"
select select "65624"
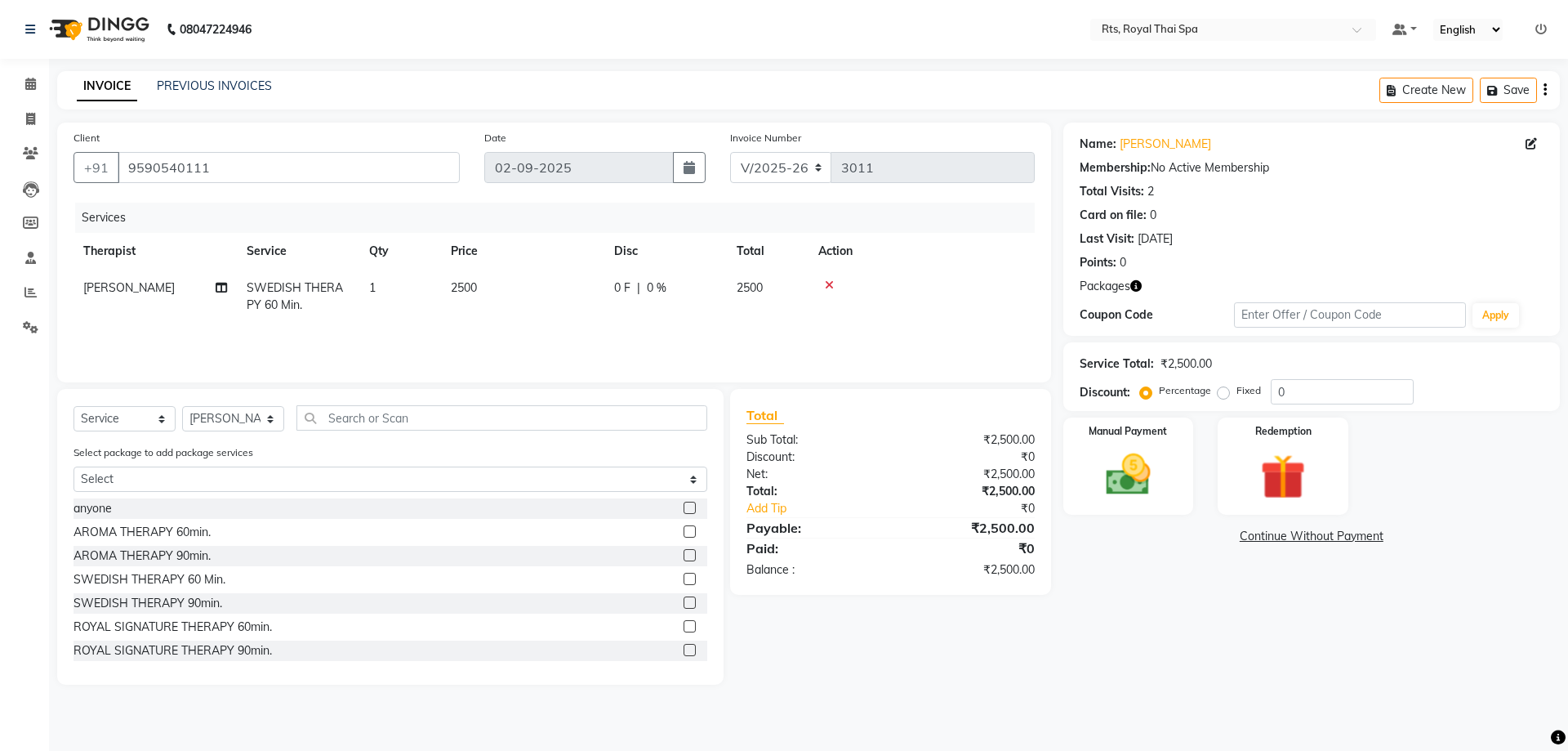
click at [826, 286] on icon at bounding box center [829, 285] width 9 height 11
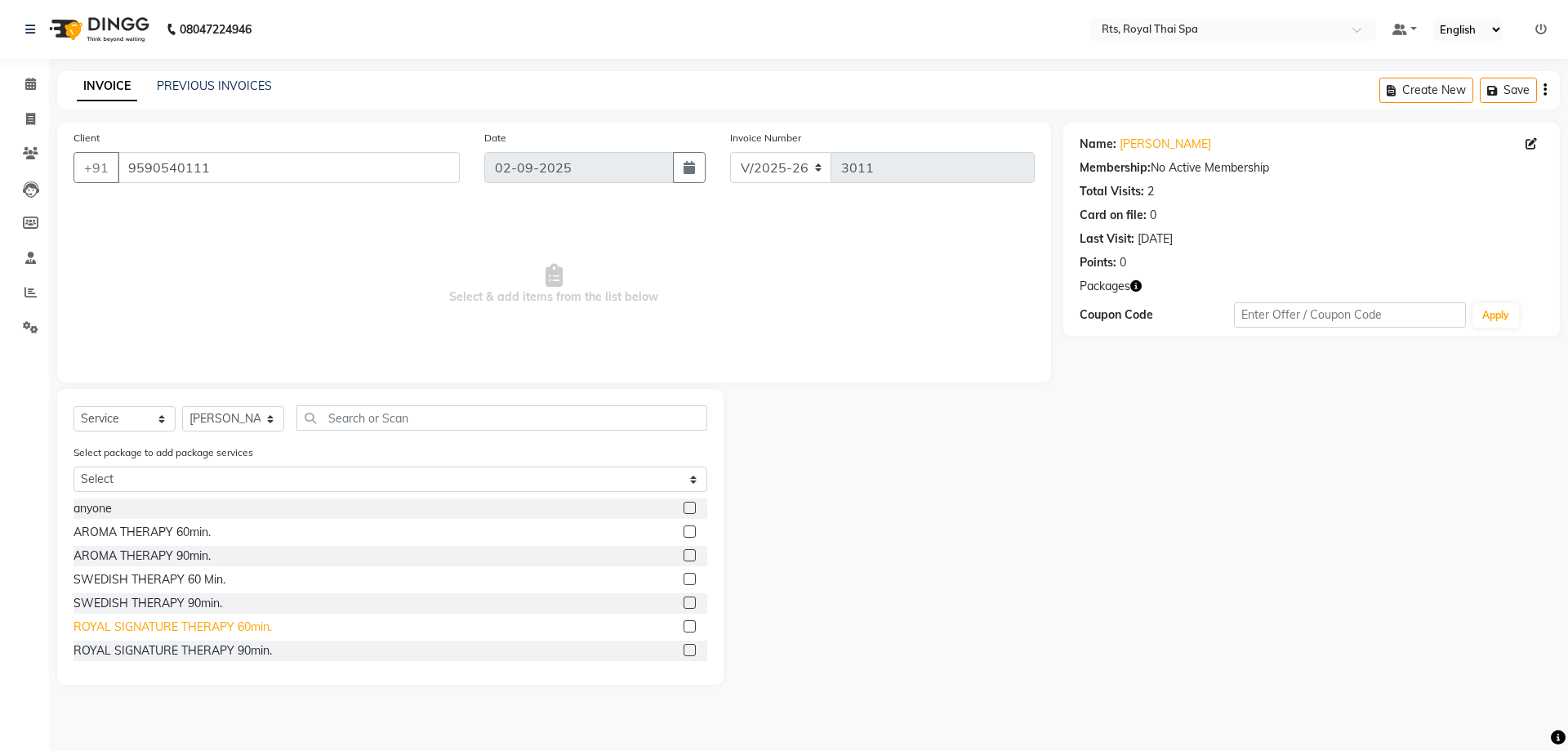
click at [221, 635] on div "ROYAL SIGNATURE THERAPY 60min." at bounding box center [173, 627] width 198 height 17
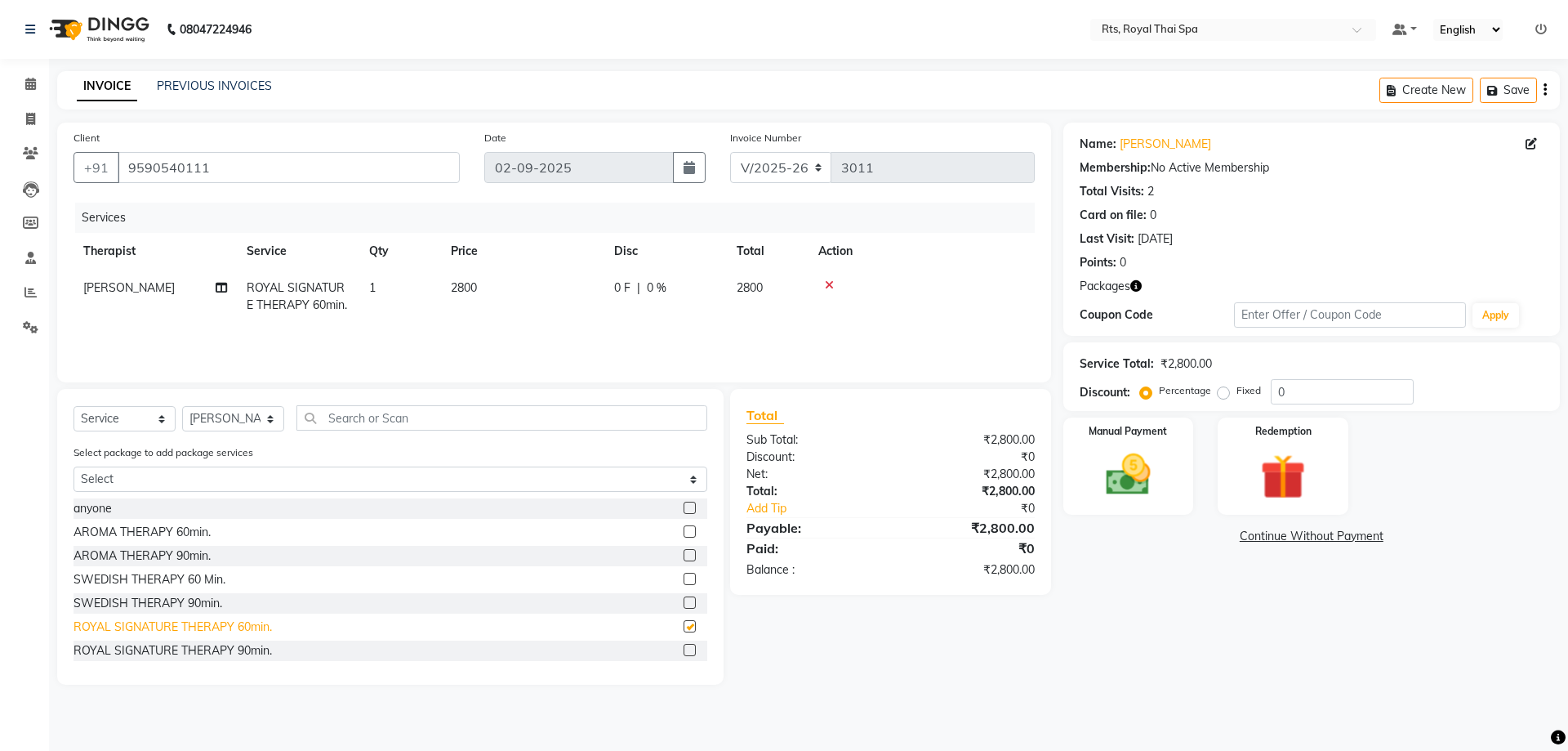
checkbox input "false"
click at [1320, 482] on div "Redemption" at bounding box center [1283, 466] width 136 height 101
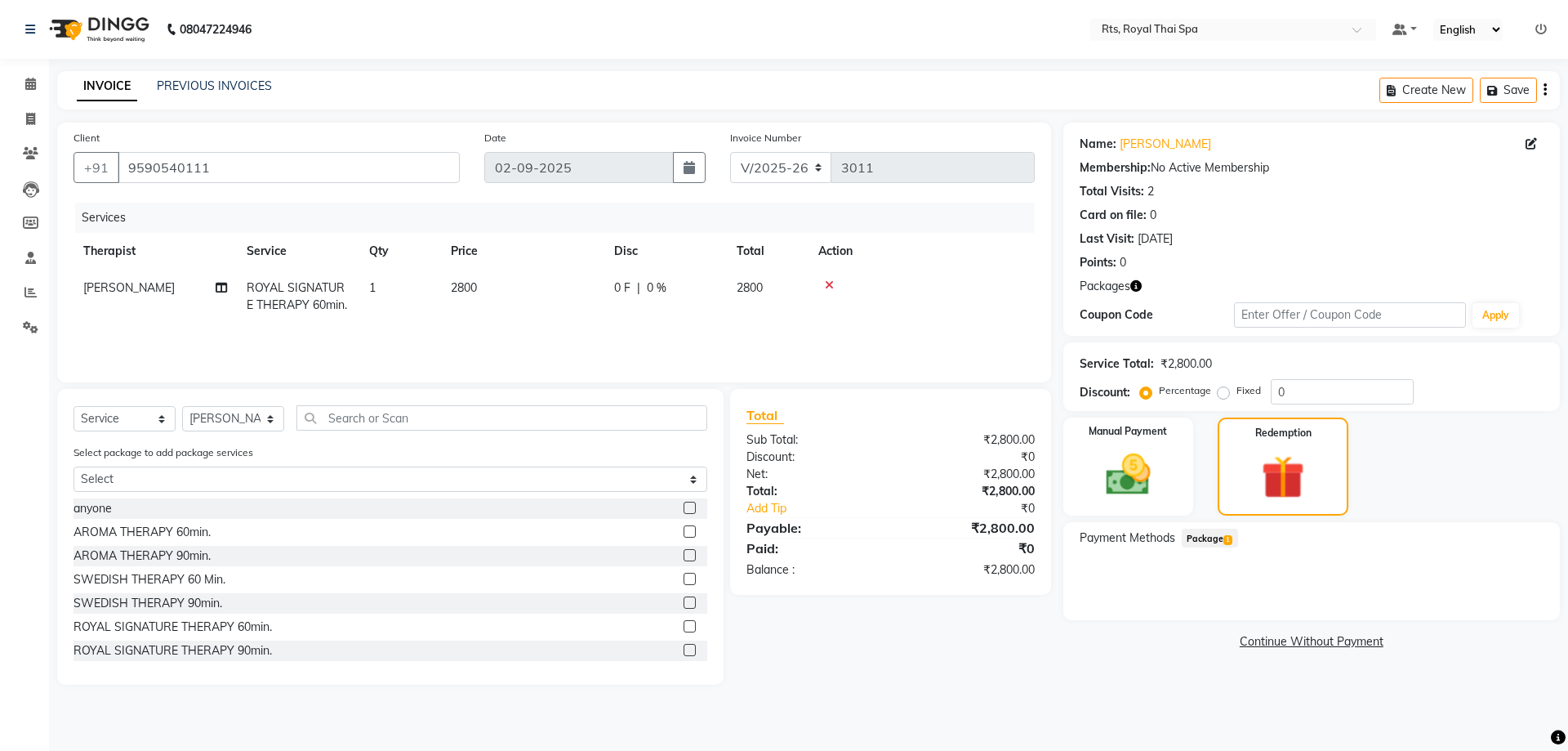
click at [1210, 537] on span "Package 1" at bounding box center [1210, 538] width 57 height 19
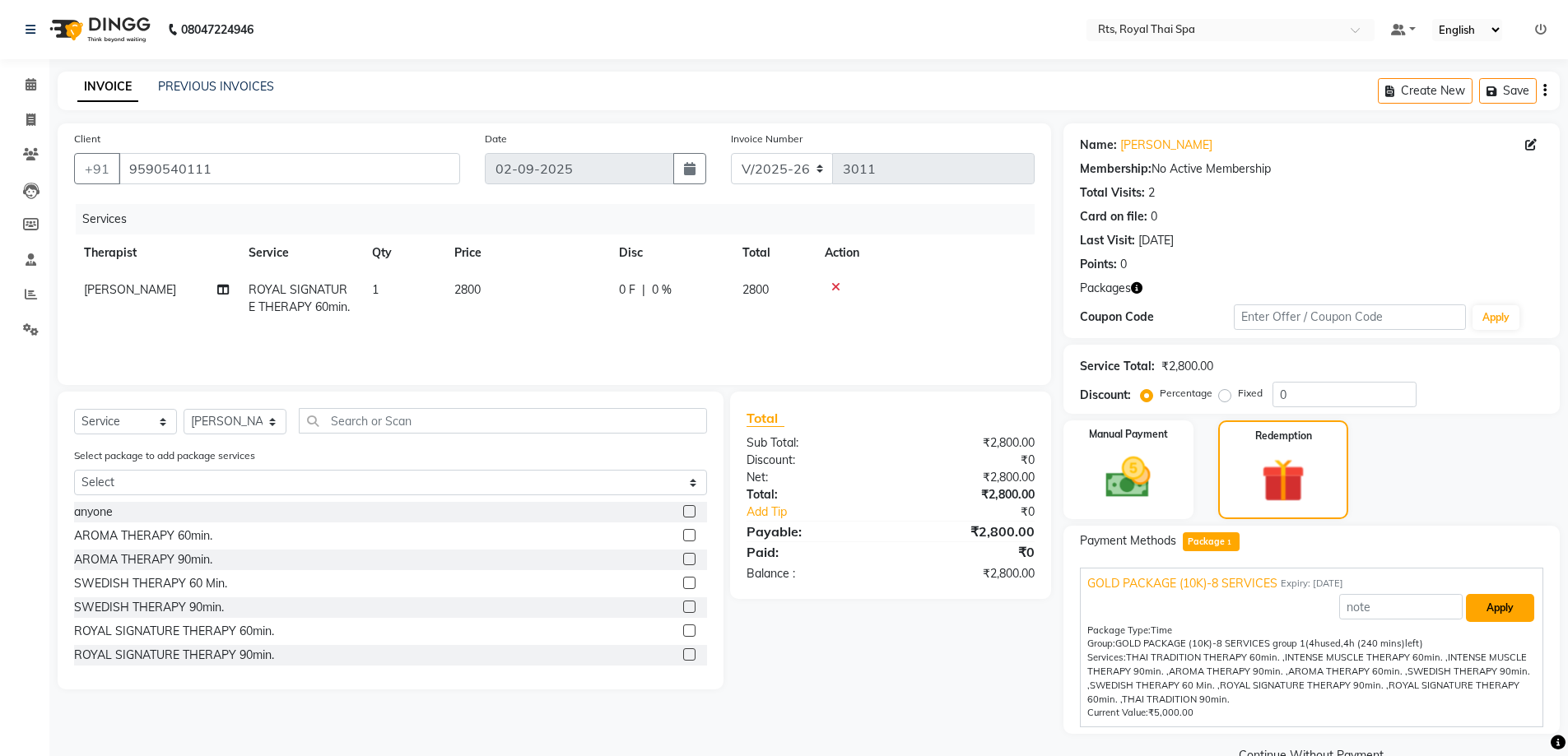
click at [1488, 607] on button "Apply" at bounding box center [1500, 608] width 68 height 28
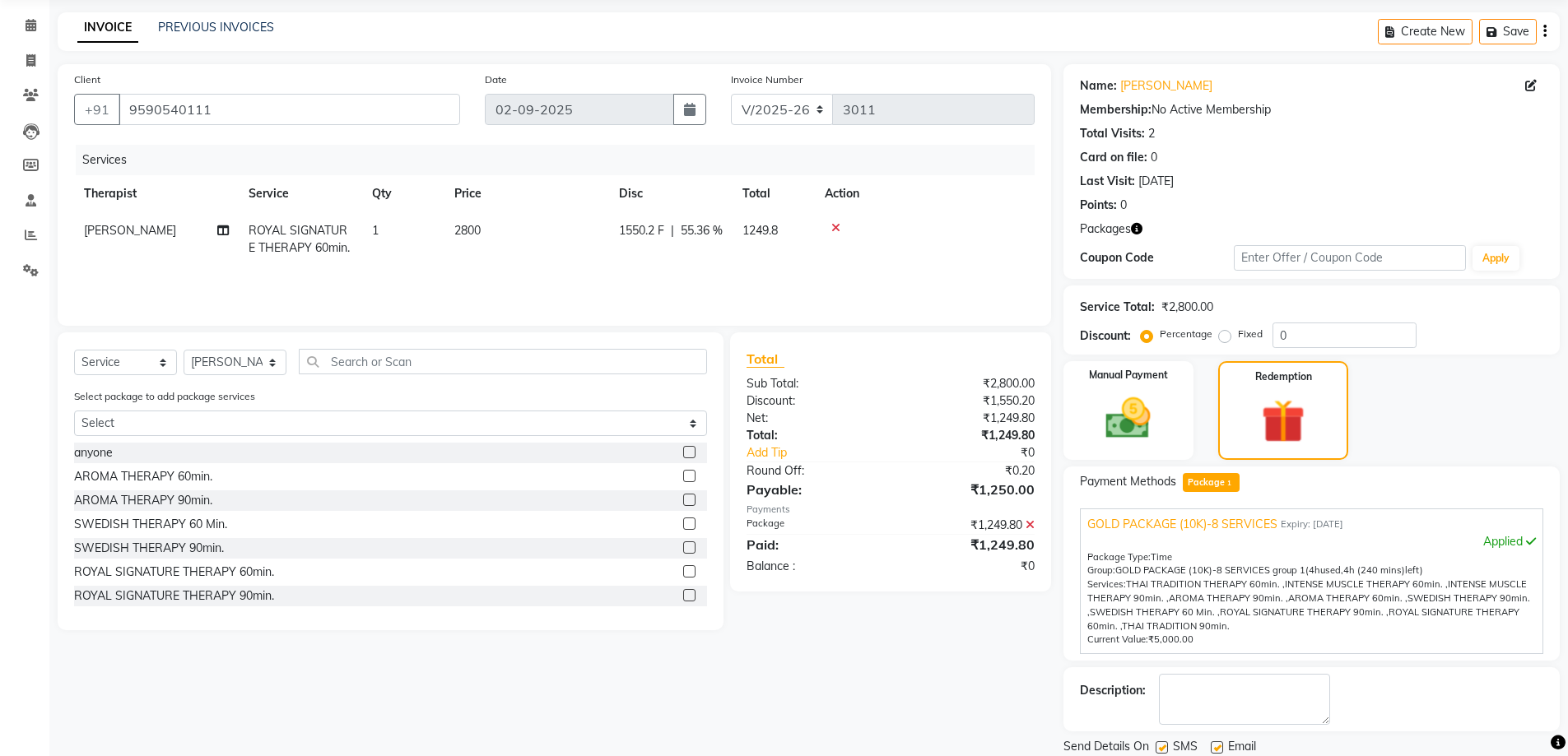
scroll to position [115, 0]
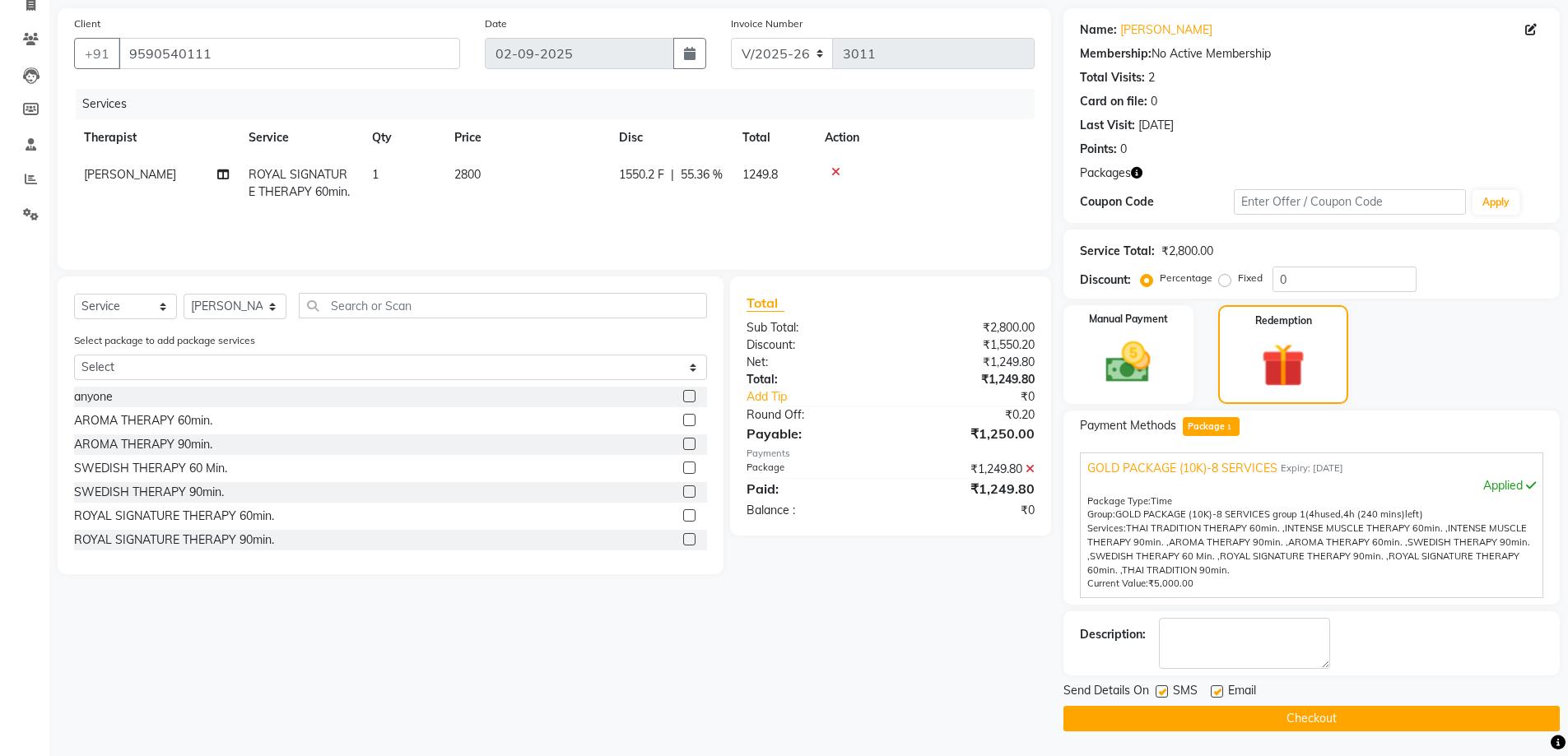
click at [1167, 689] on label at bounding box center [1162, 691] width 12 height 12
click at [1166, 689] on input "checkbox" at bounding box center [1161, 692] width 11 height 11
checkbox input "false"
click at [1164, 719] on button "Checkout" at bounding box center [1311, 718] width 496 height 26
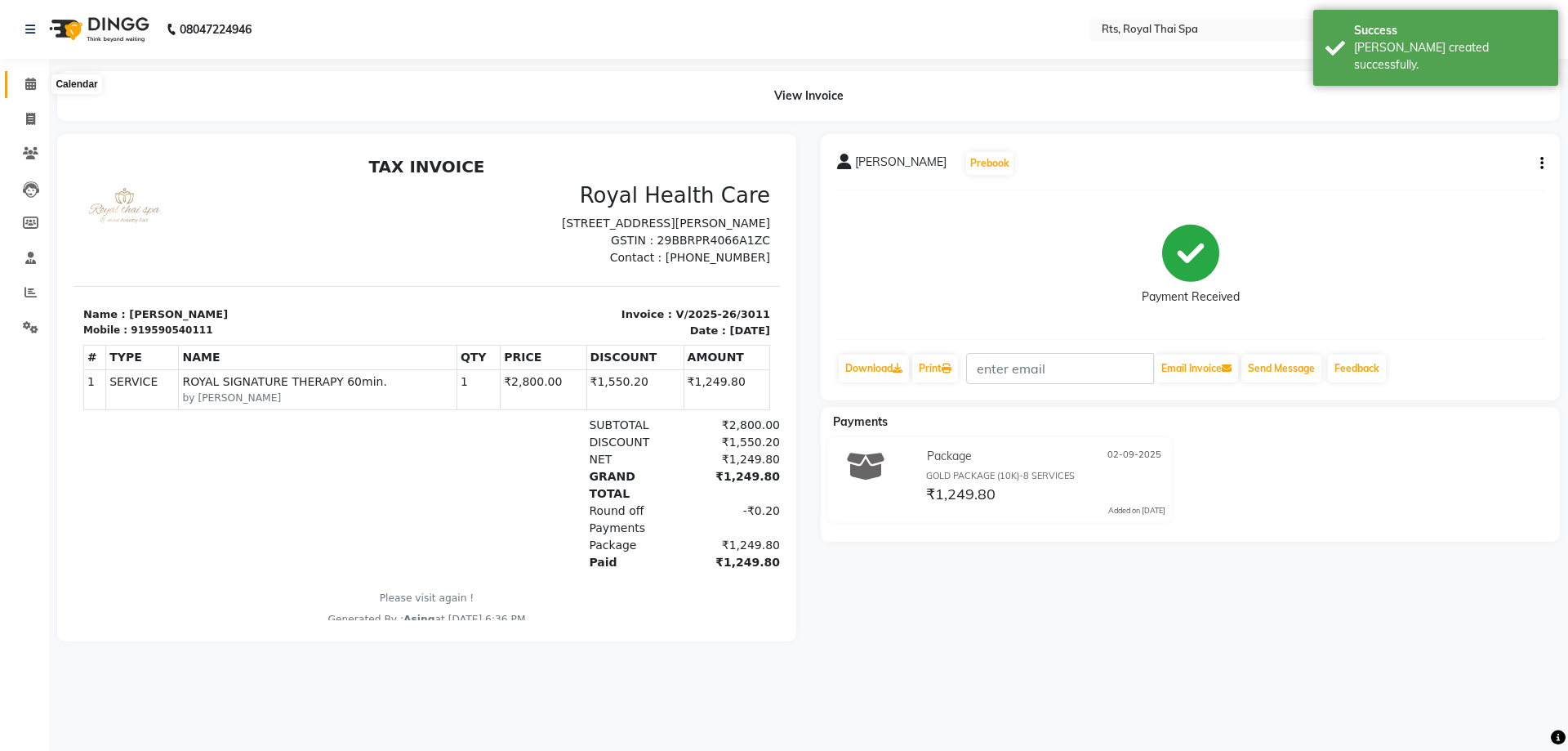
click at [34, 87] on icon at bounding box center [30, 84] width 11 height 12
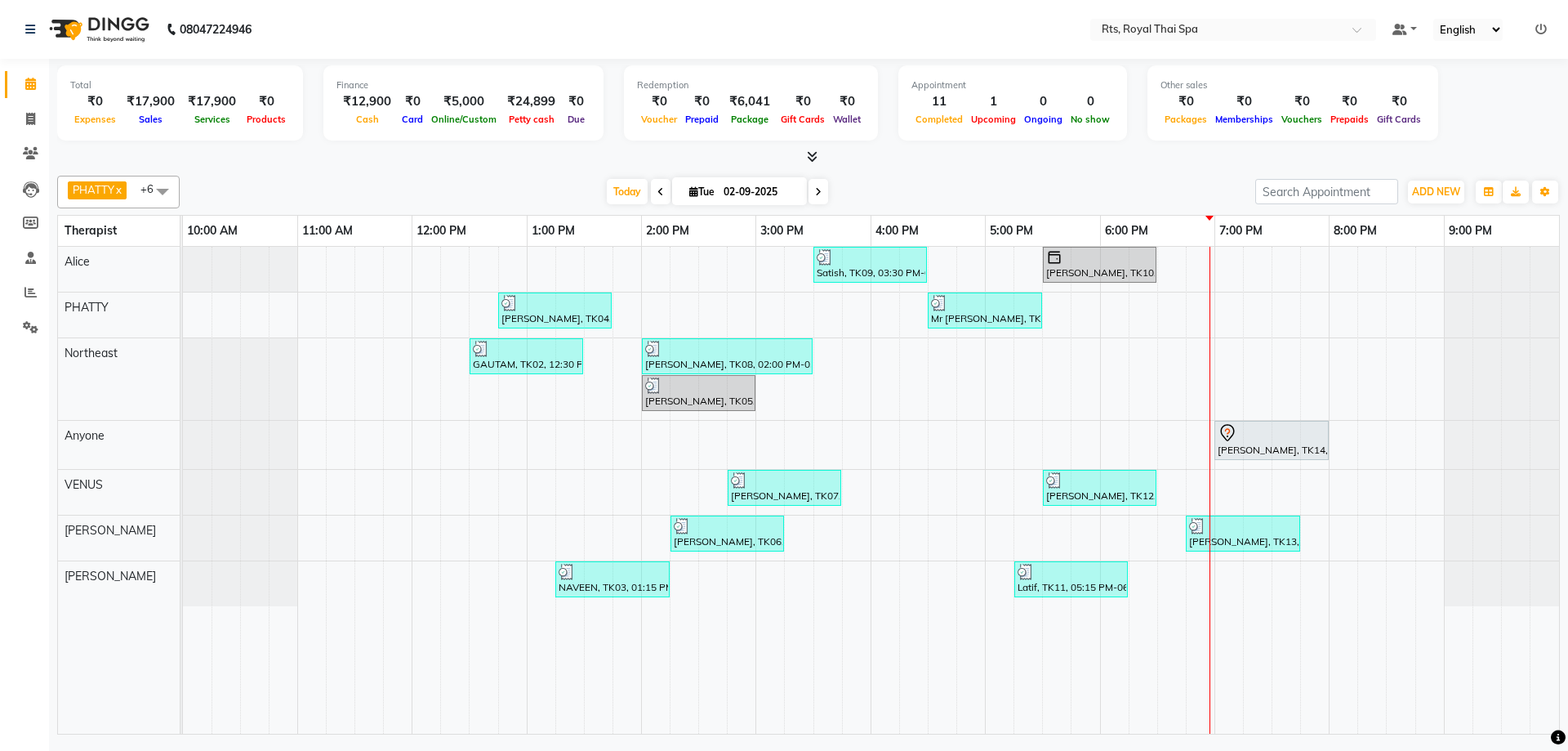
click at [1285, 470] on div "Satish, TK09, 03:30 PM-04:30 PM, SWEDISH THERAPY 60 Min. [PERSON_NAME], TK10, 0…" at bounding box center [871, 490] width 1377 height 487
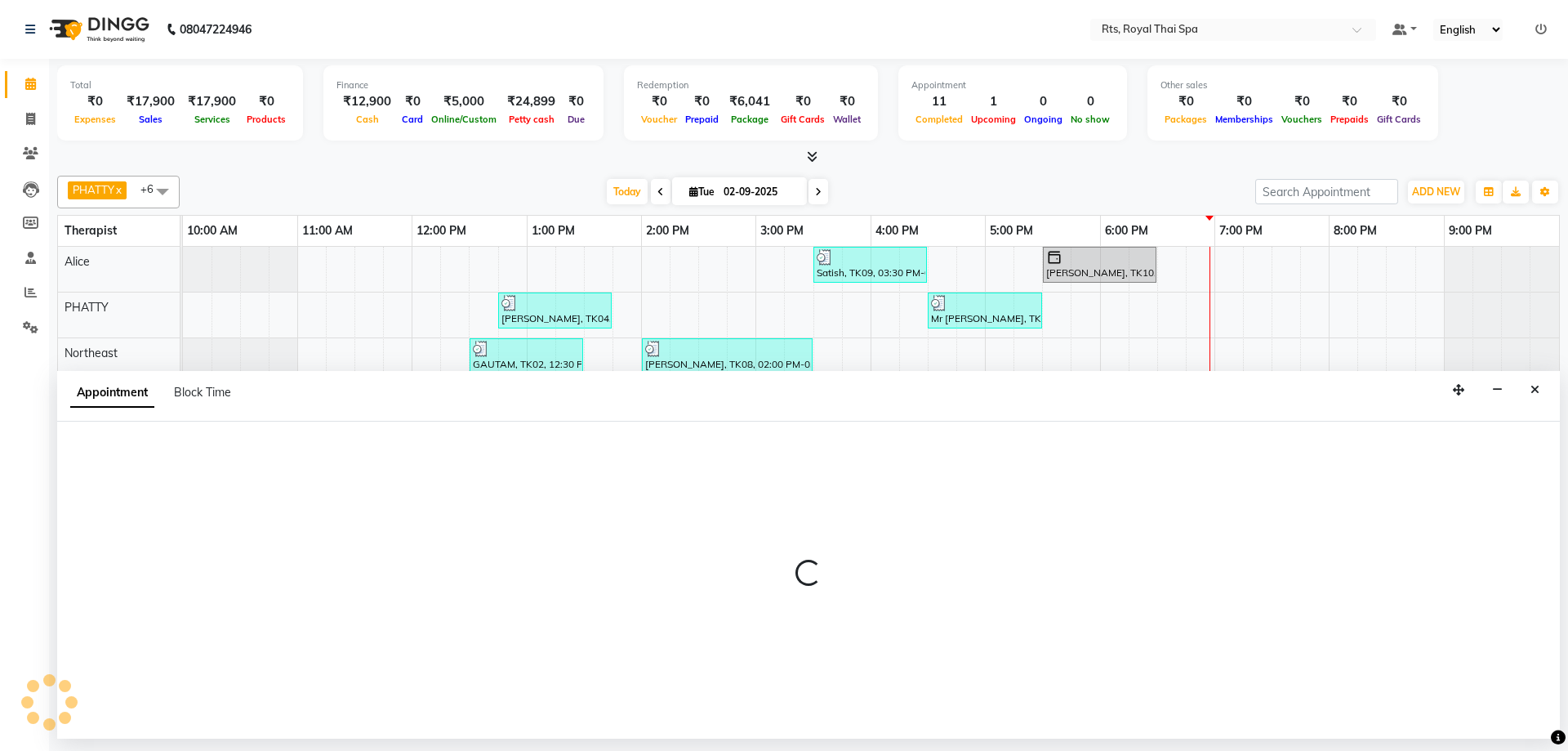
select select "59124"
select select "1170"
select select "tentative"
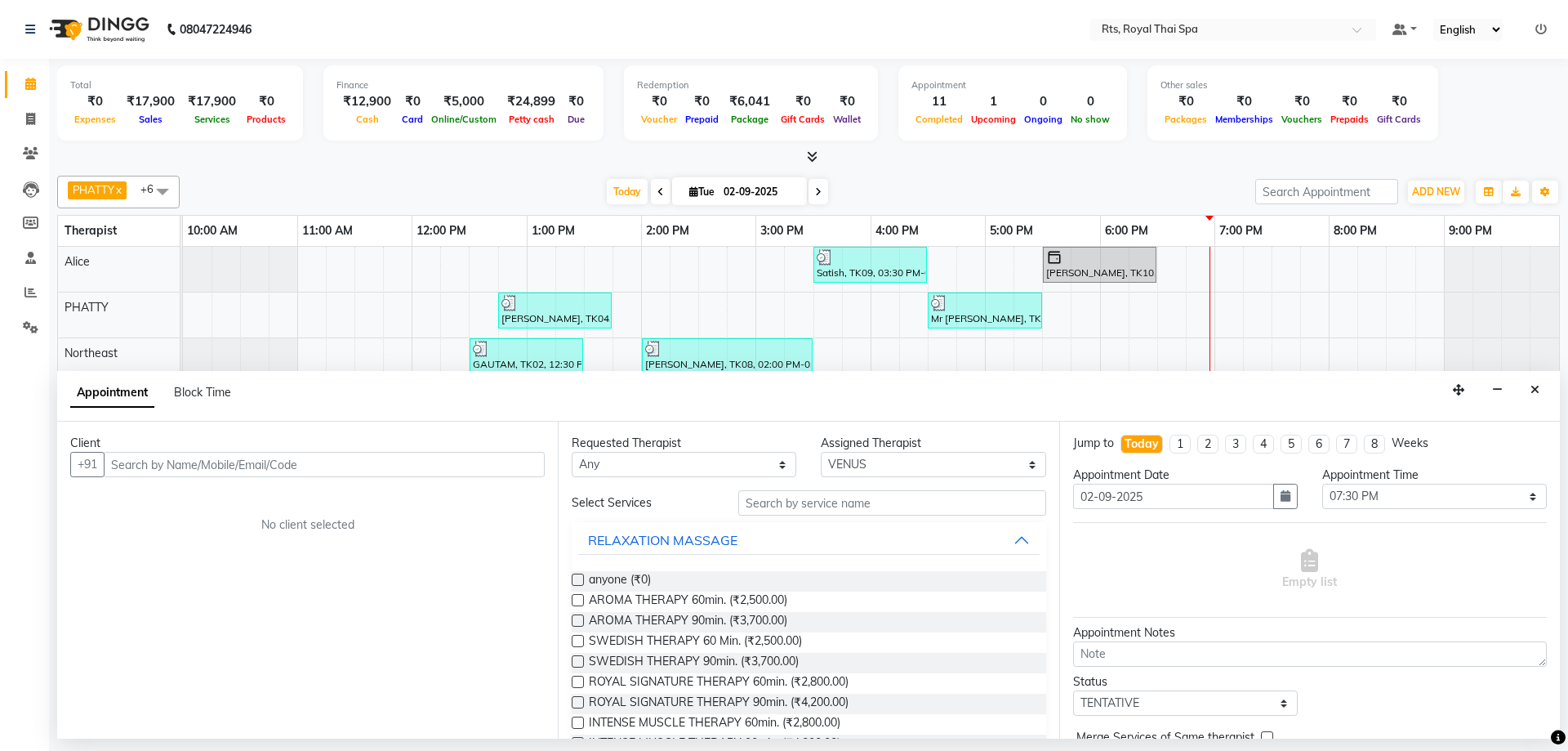
click at [412, 463] on input "text" at bounding box center [324, 465] width 441 height 25
drag, startPoint x: 368, startPoint y: 454, endPoint x: 147, endPoint y: 445, distance: 221.2
click at [148, 445] on div "Client +91 70 No client selected" at bounding box center [307, 581] width 501 height 317
drag, startPoint x: 174, startPoint y: 473, endPoint x: 65, endPoint y: 464, distance: 109.4
click at [65, 464] on div "Client +91 70 No client selected" at bounding box center [307, 581] width 501 height 317
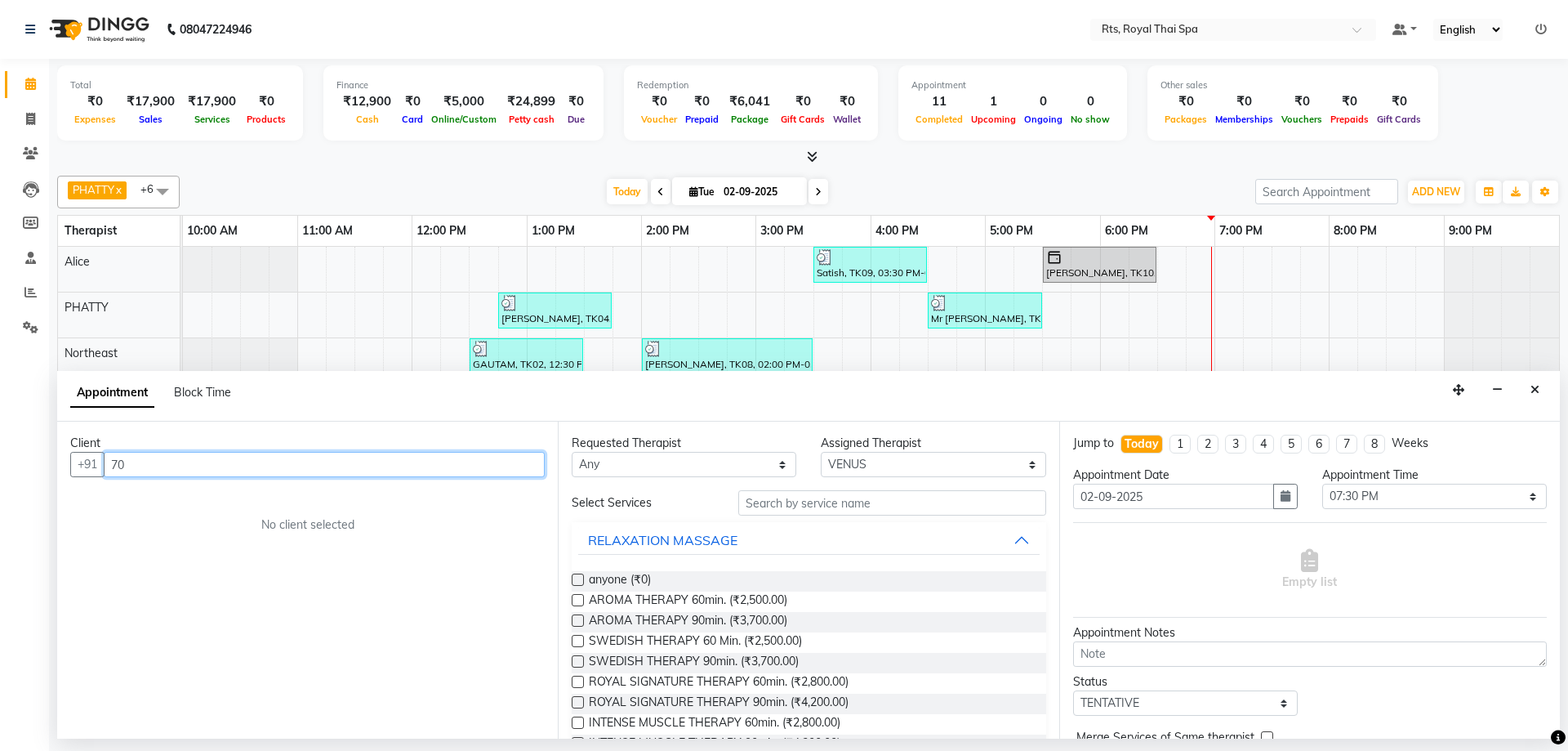
paste input "9844325801"
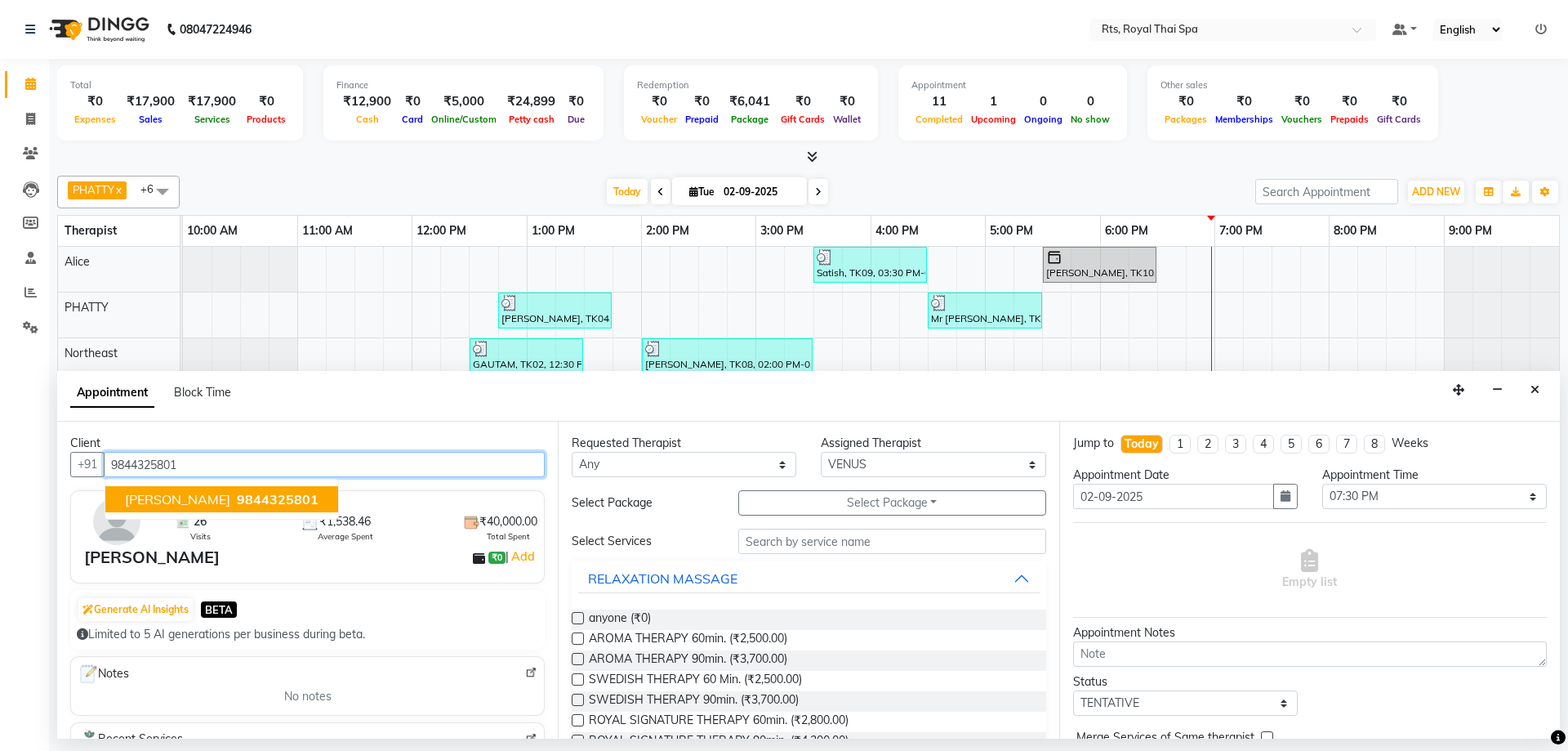
click at [289, 498] on span "9844325801" at bounding box center [278, 499] width 81 height 16
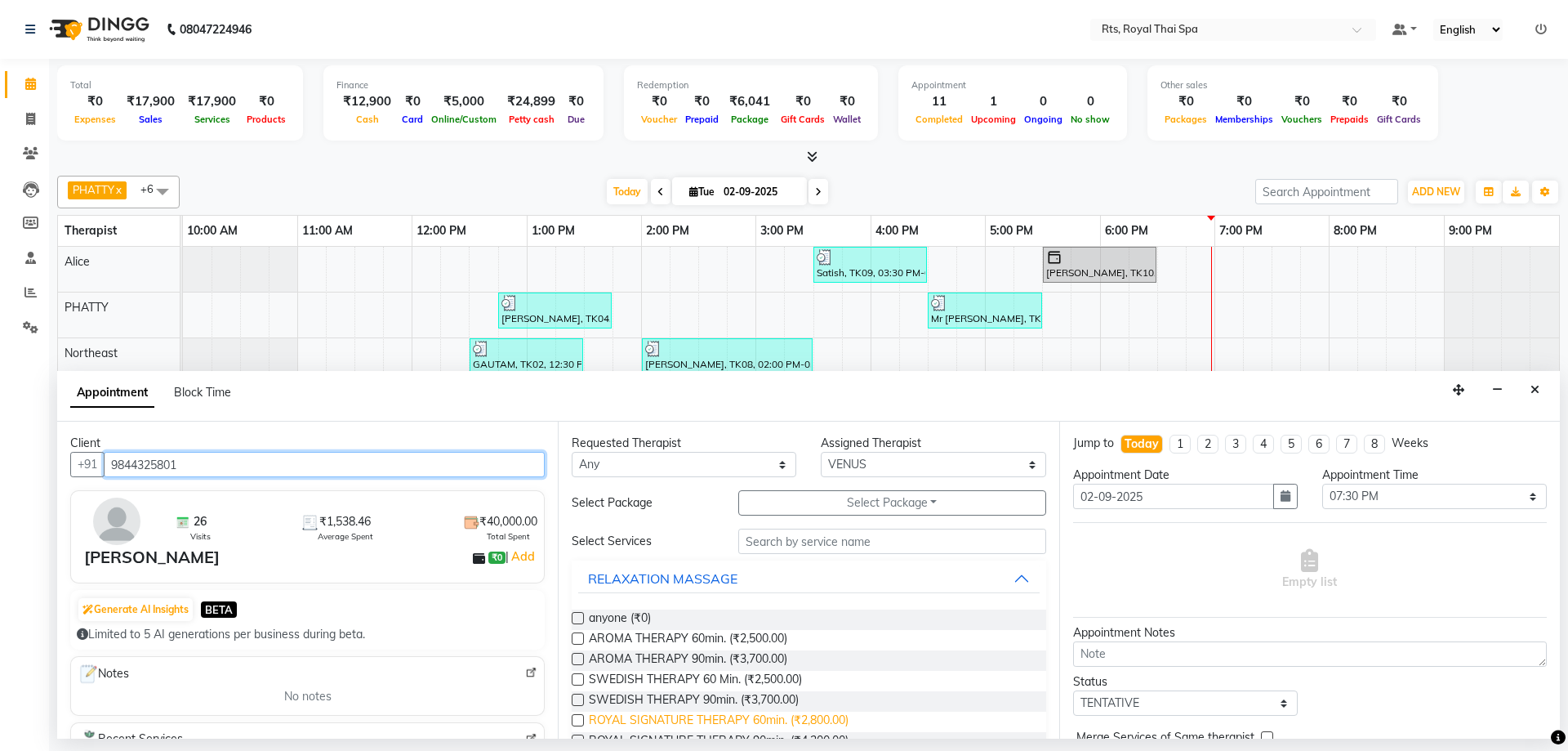
type input "9844325801"
drag, startPoint x: 766, startPoint y: 721, endPoint x: 952, endPoint y: 721, distance: 186.0
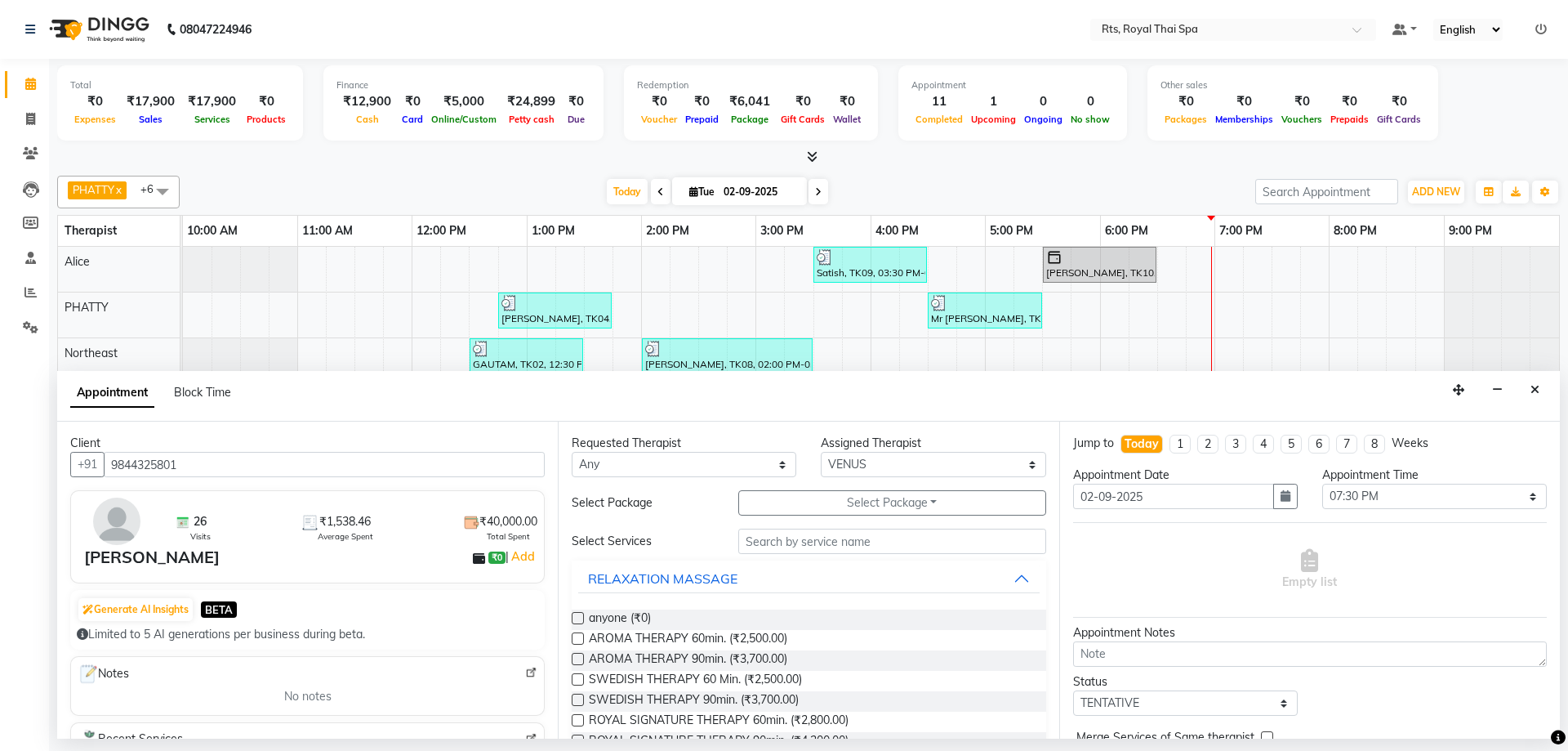
click at [767, 721] on span "ROYAL SIGNATURE THERAPY 60min. (₹2,800.00)" at bounding box center [718, 722] width 260 height 20
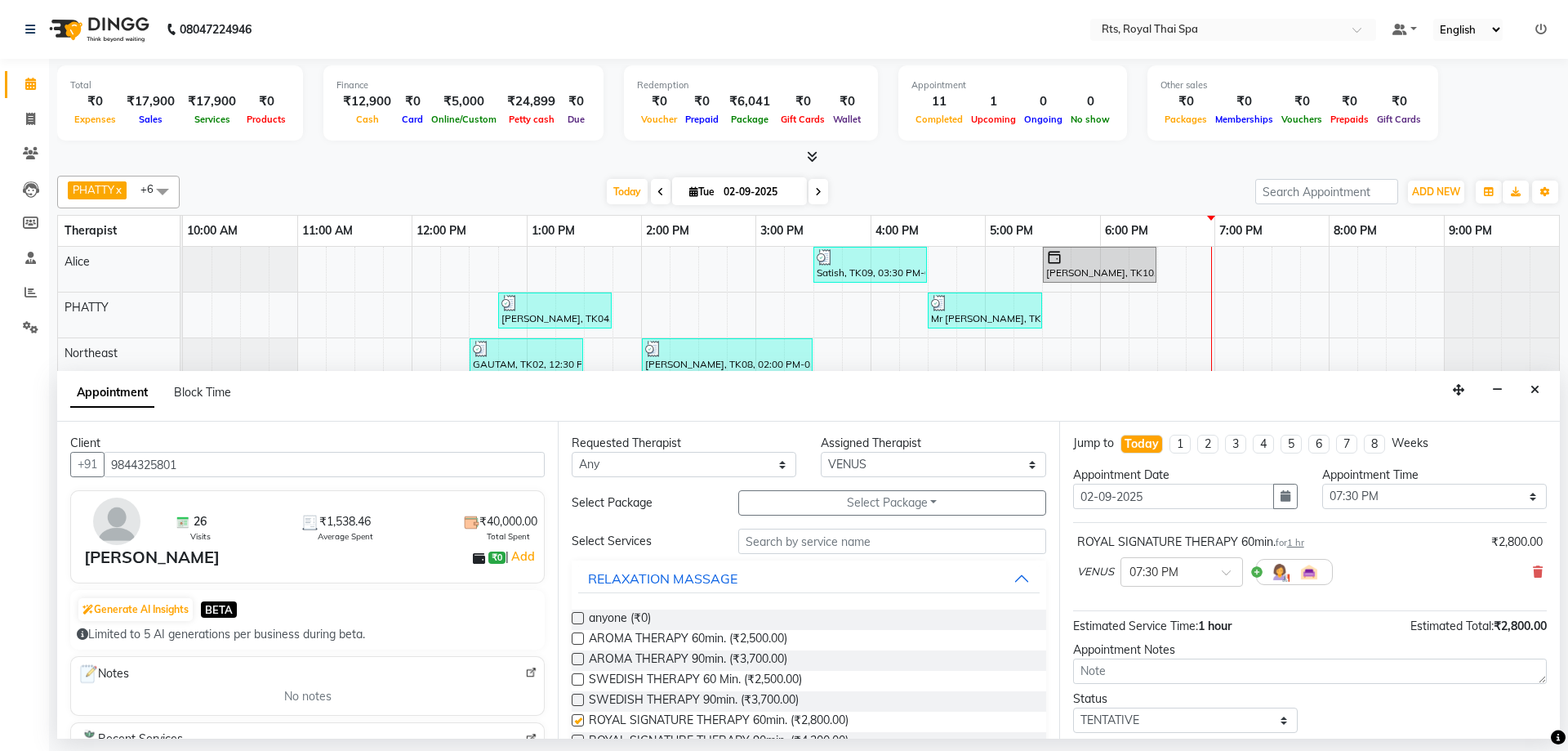
checkbox input "false"
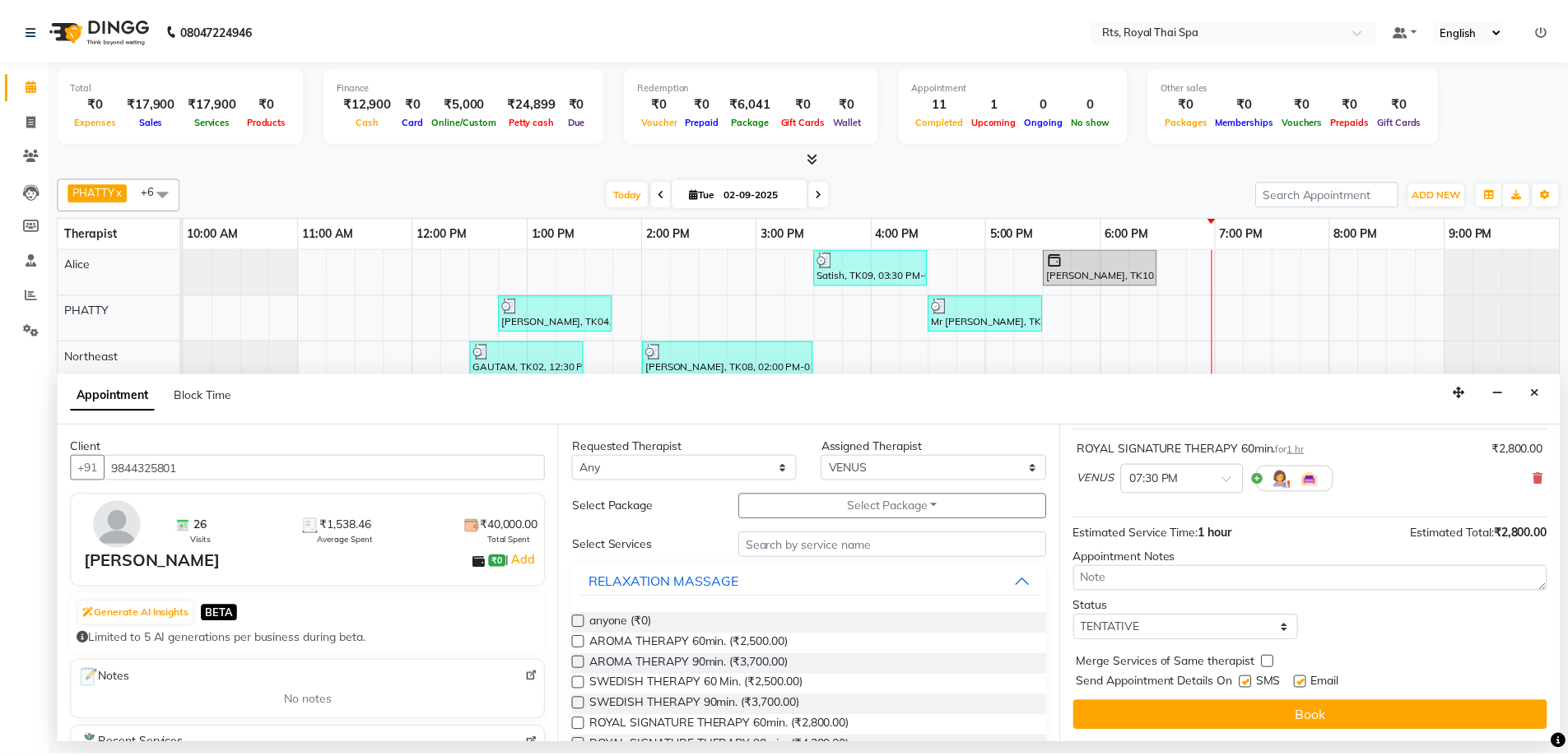
scroll to position [98, 0]
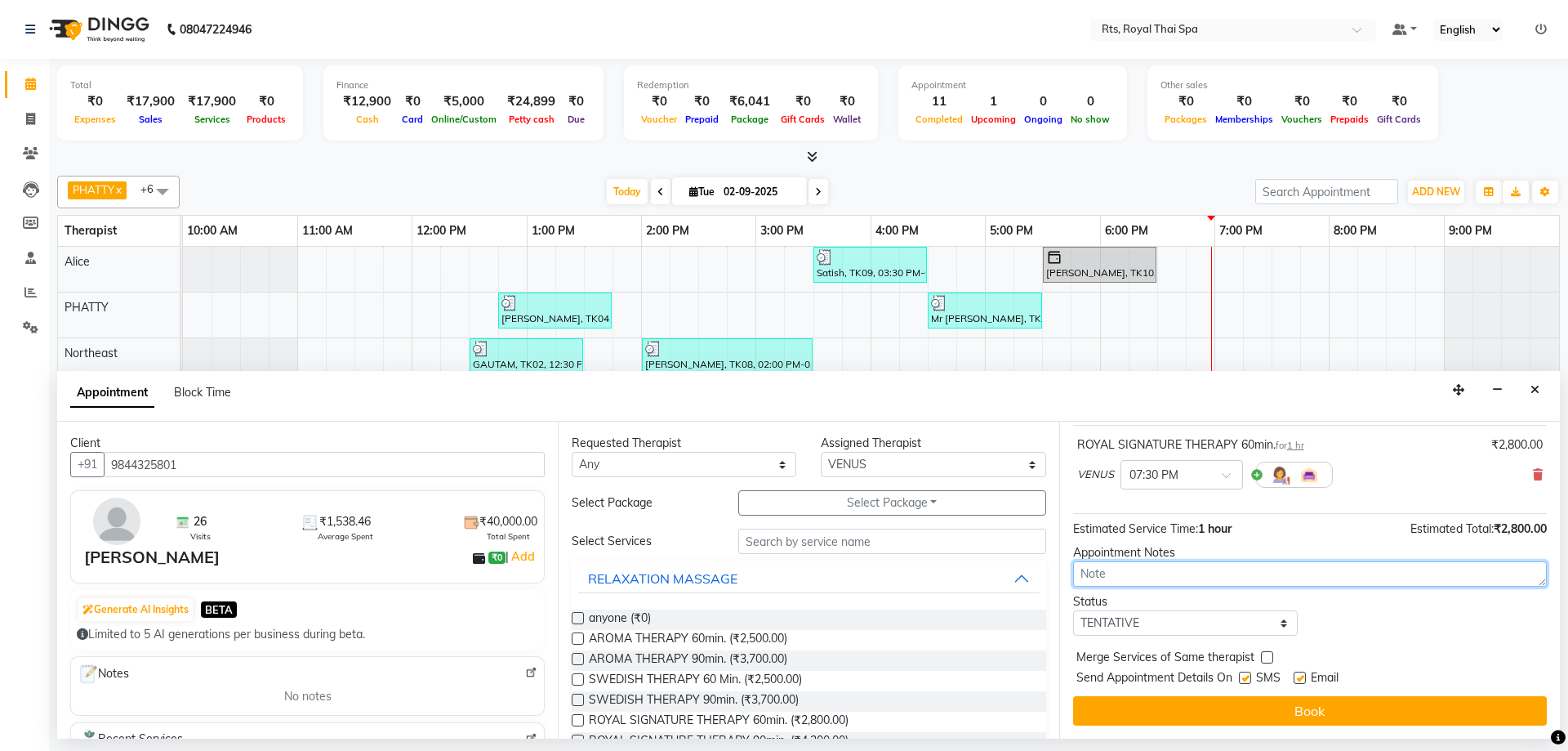
click at [1160, 576] on textarea at bounding box center [1310, 574] width 474 height 25
type textarea "[GEOGRAPHIC_DATA]"
click at [1246, 681] on label at bounding box center [1245, 678] width 12 height 12
click at [1246, 681] on input "checkbox" at bounding box center [1244, 680] width 11 height 11
checkbox input "false"
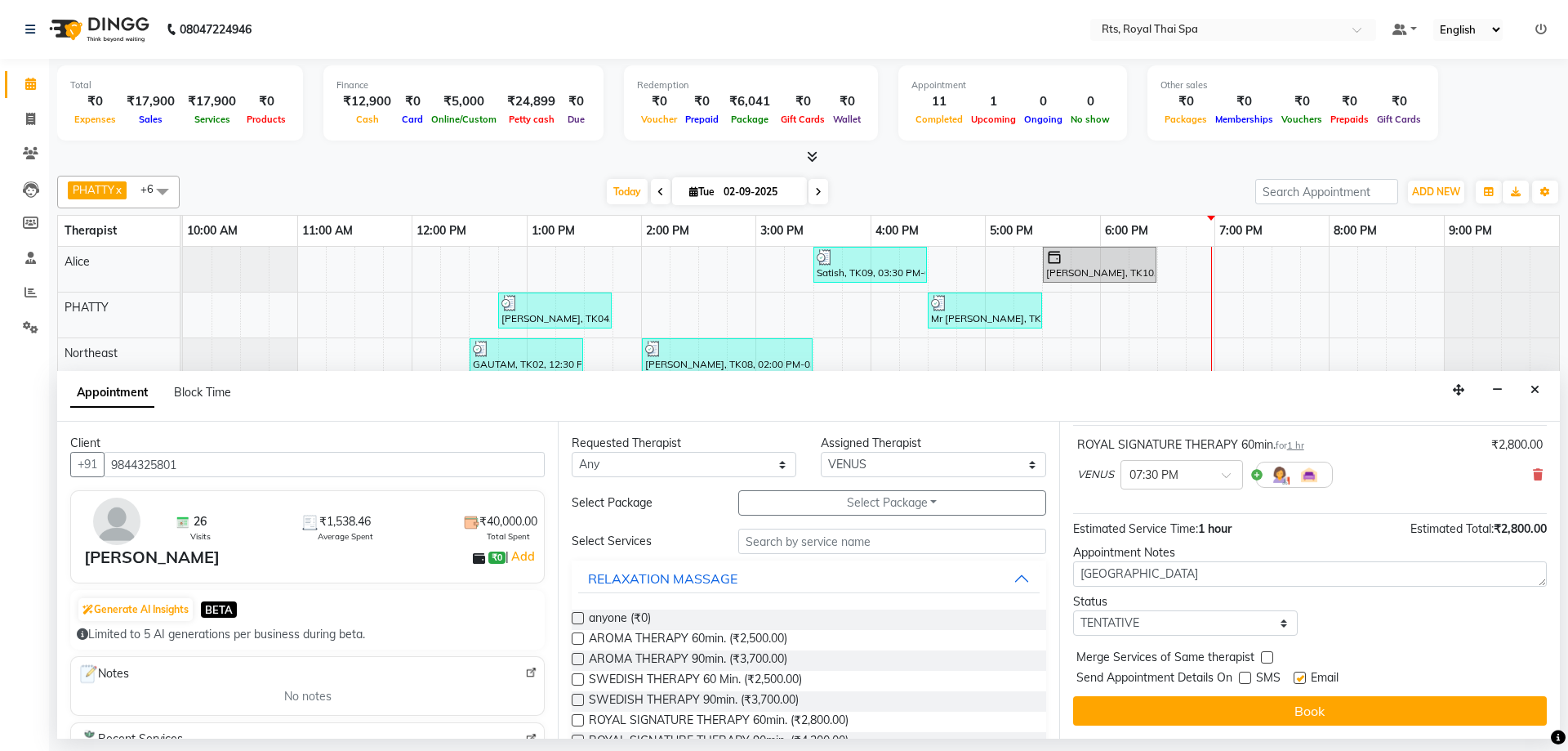
drag, startPoint x: 1257, startPoint y: 707, endPoint x: 1245, endPoint y: 688, distance: 22.5
click at [1250, 699] on button "Book" at bounding box center [1310, 711] width 474 height 30
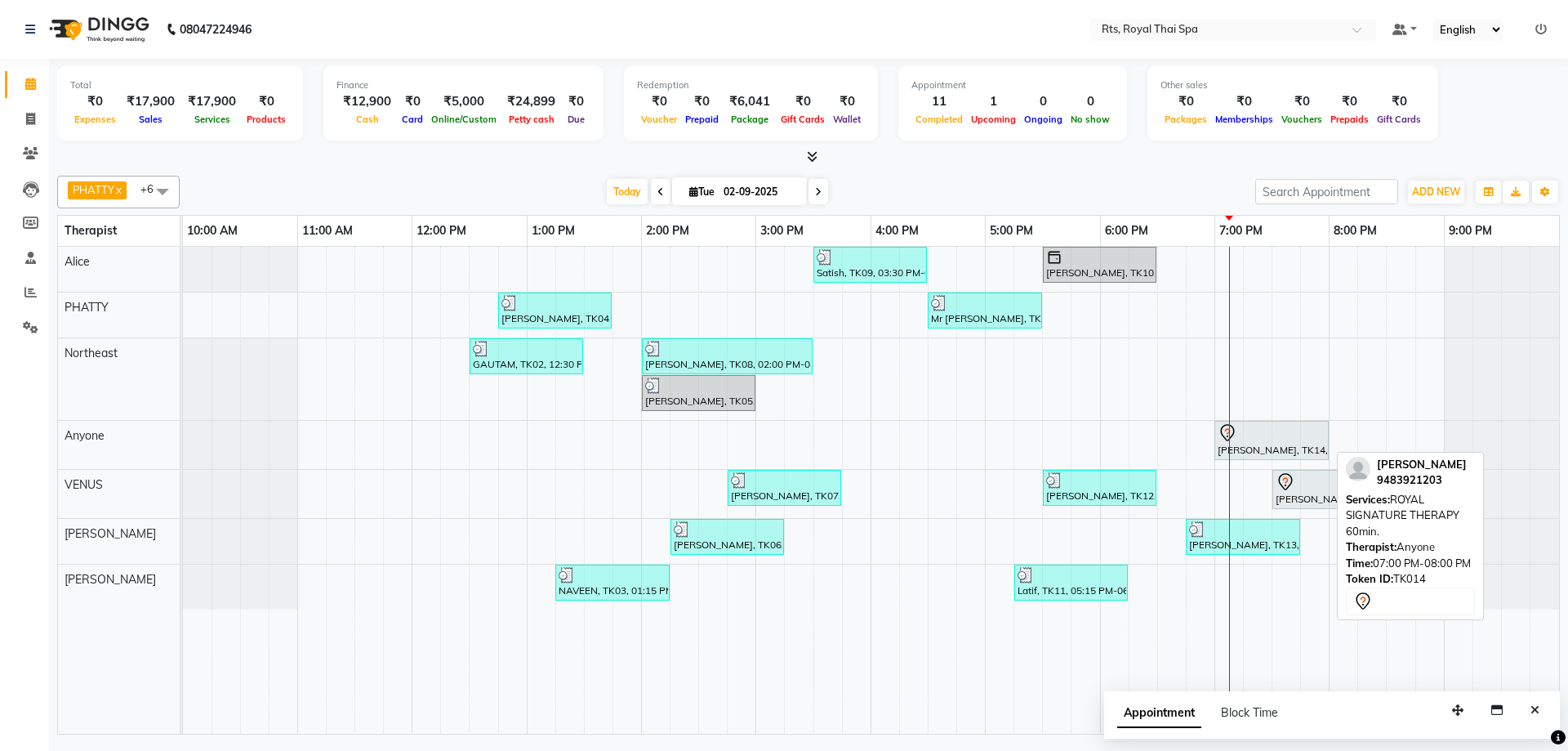
click at [1260, 433] on div at bounding box center [1272, 432] width 108 height 19
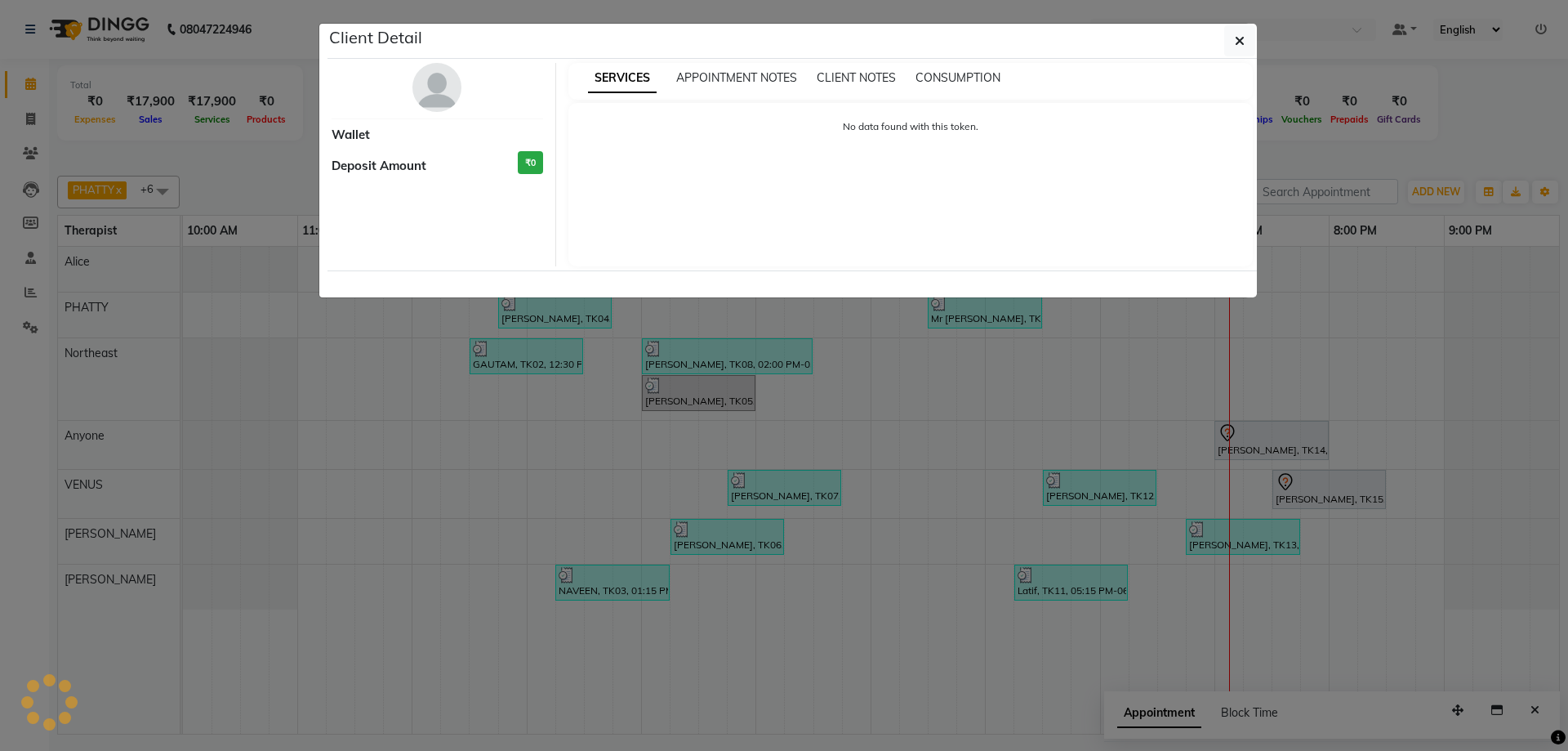
select select "7"
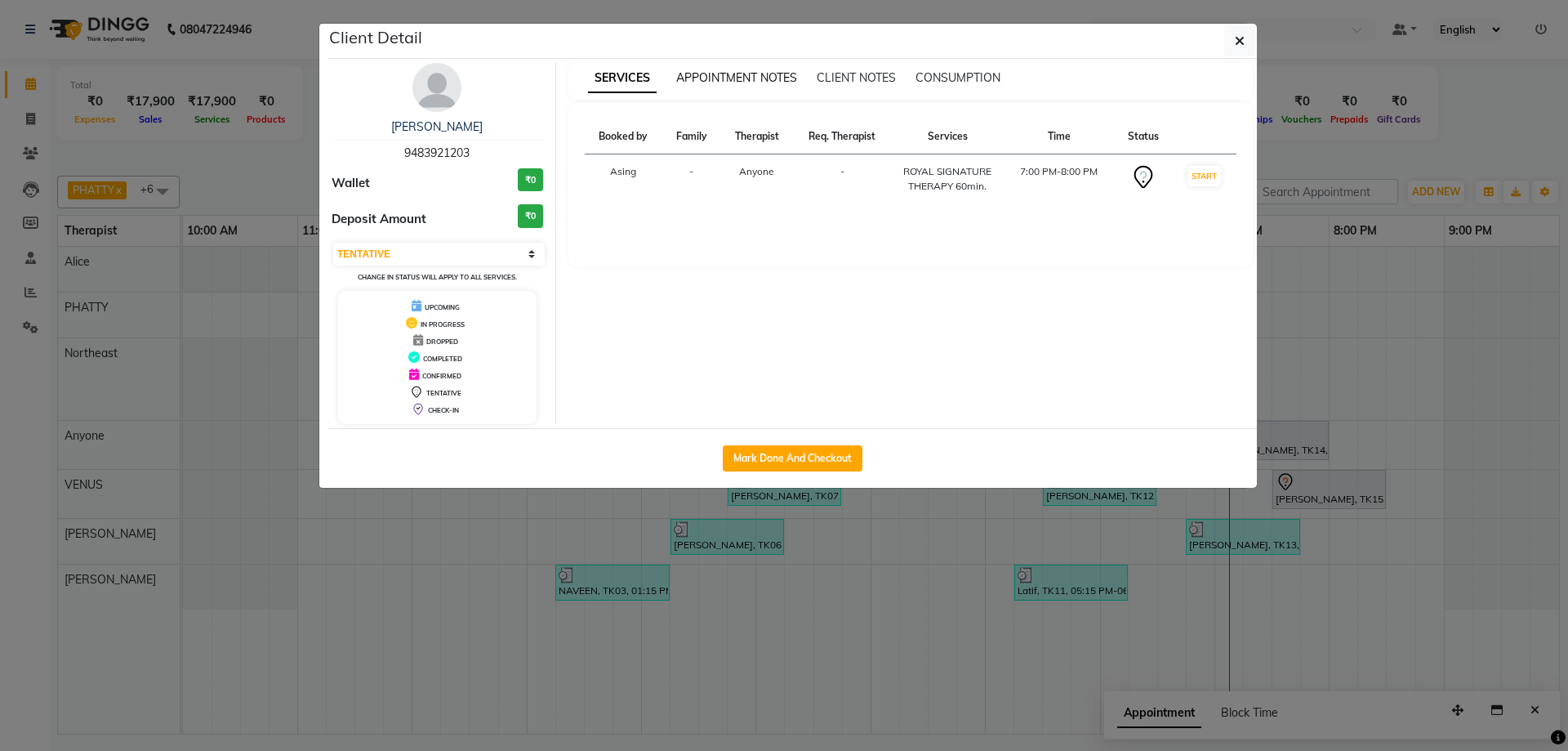
click at [773, 80] on span "APPOINTMENT NOTES" at bounding box center [736, 77] width 121 height 14
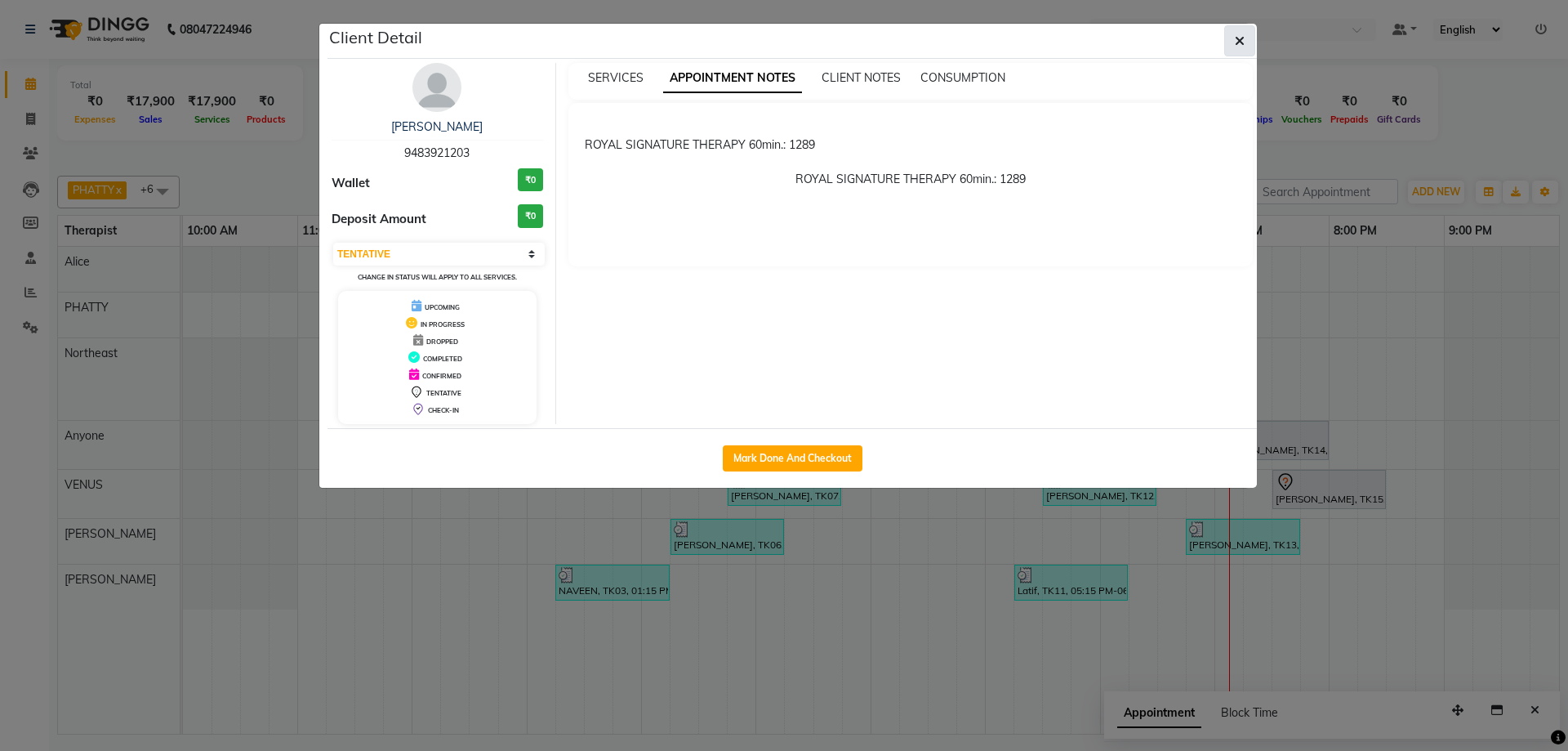
click at [1245, 42] on button "button" at bounding box center [1239, 41] width 31 height 31
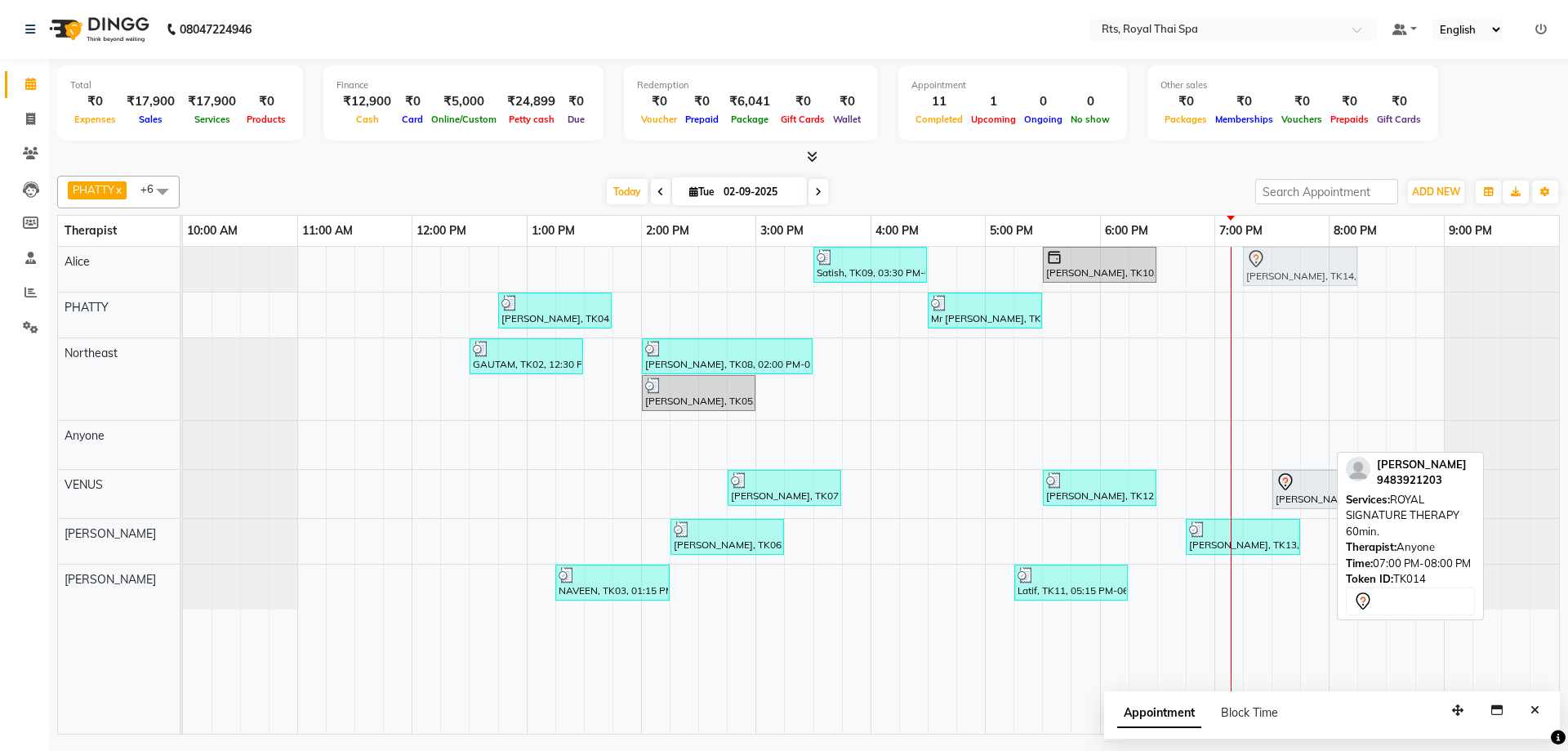
drag, startPoint x: 1233, startPoint y: 442, endPoint x: 1269, endPoint y: 266, distance: 179.6
click at [1269, 266] on tbody "Satish, TK09, 03:30 PM-04:30 PM, SWEDISH THERAPY 60 Min. [PERSON_NAME], TK10, 0…" at bounding box center [871, 428] width 1377 height 363
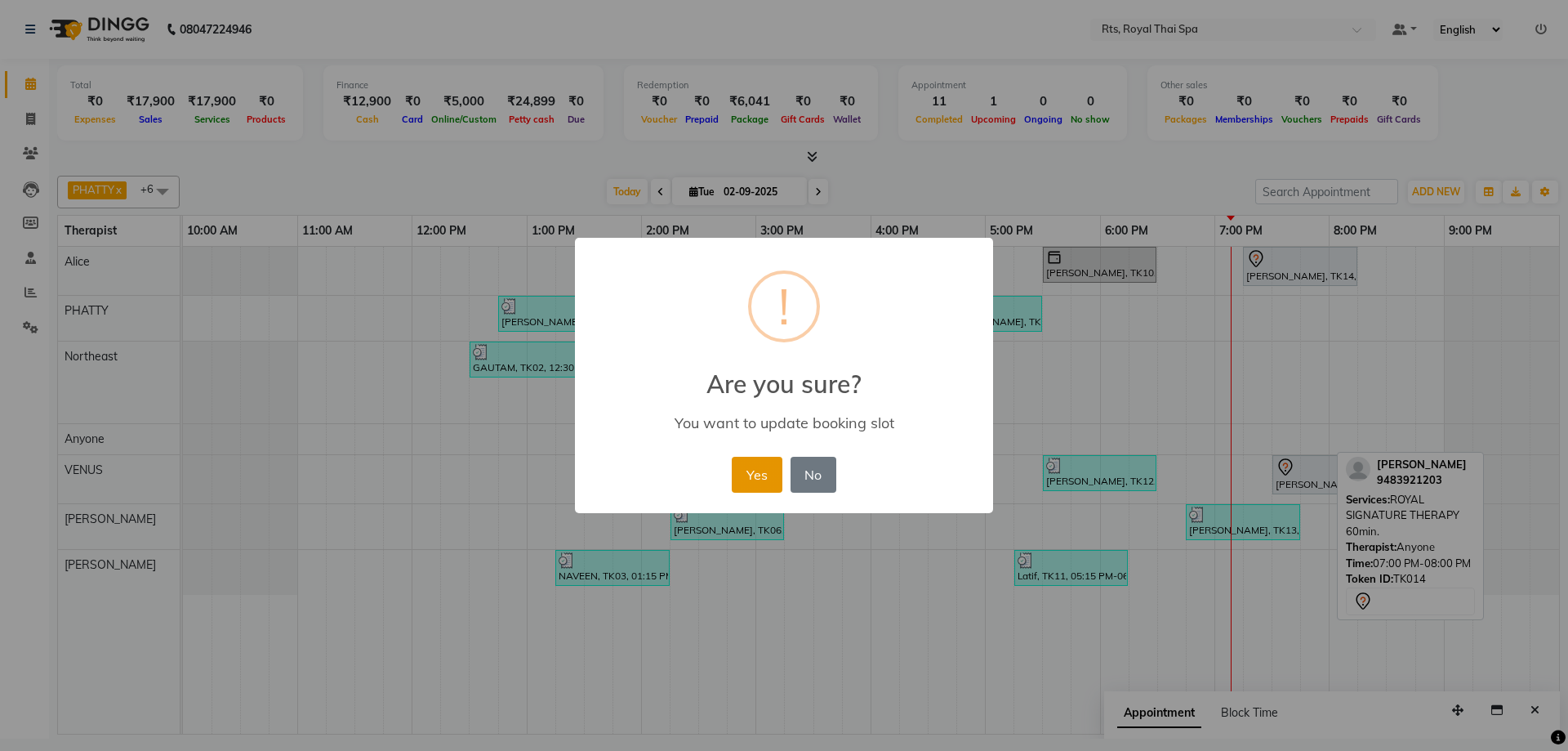
click at [748, 474] on button "Yes" at bounding box center [756, 475] width 50 height 36
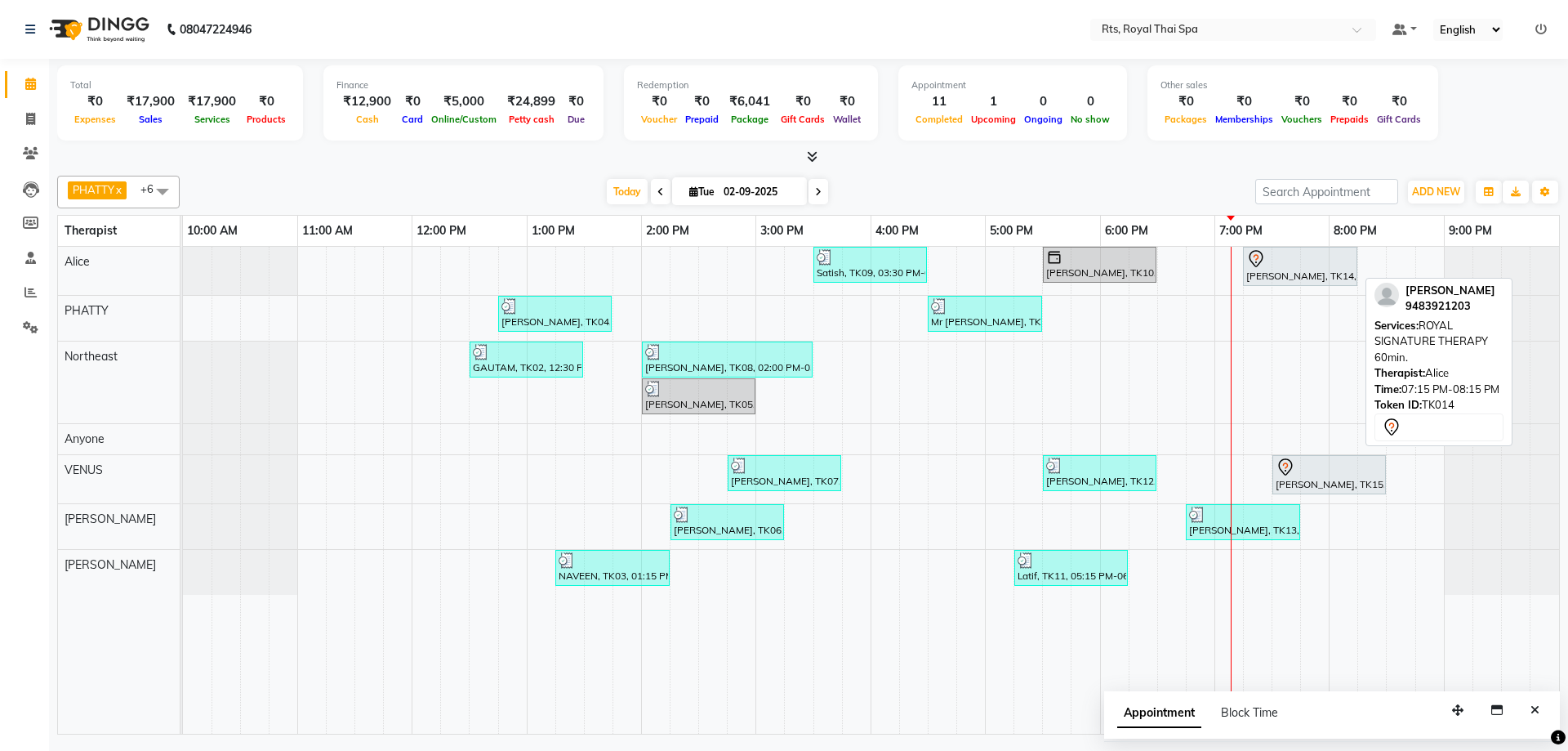
click at [1286, 261] on div at bounding box center [1299, 259] width 108 height 19
click at [1286, 262] on div at bounding box center [1299, 259] width 108 height 19
select select "7"
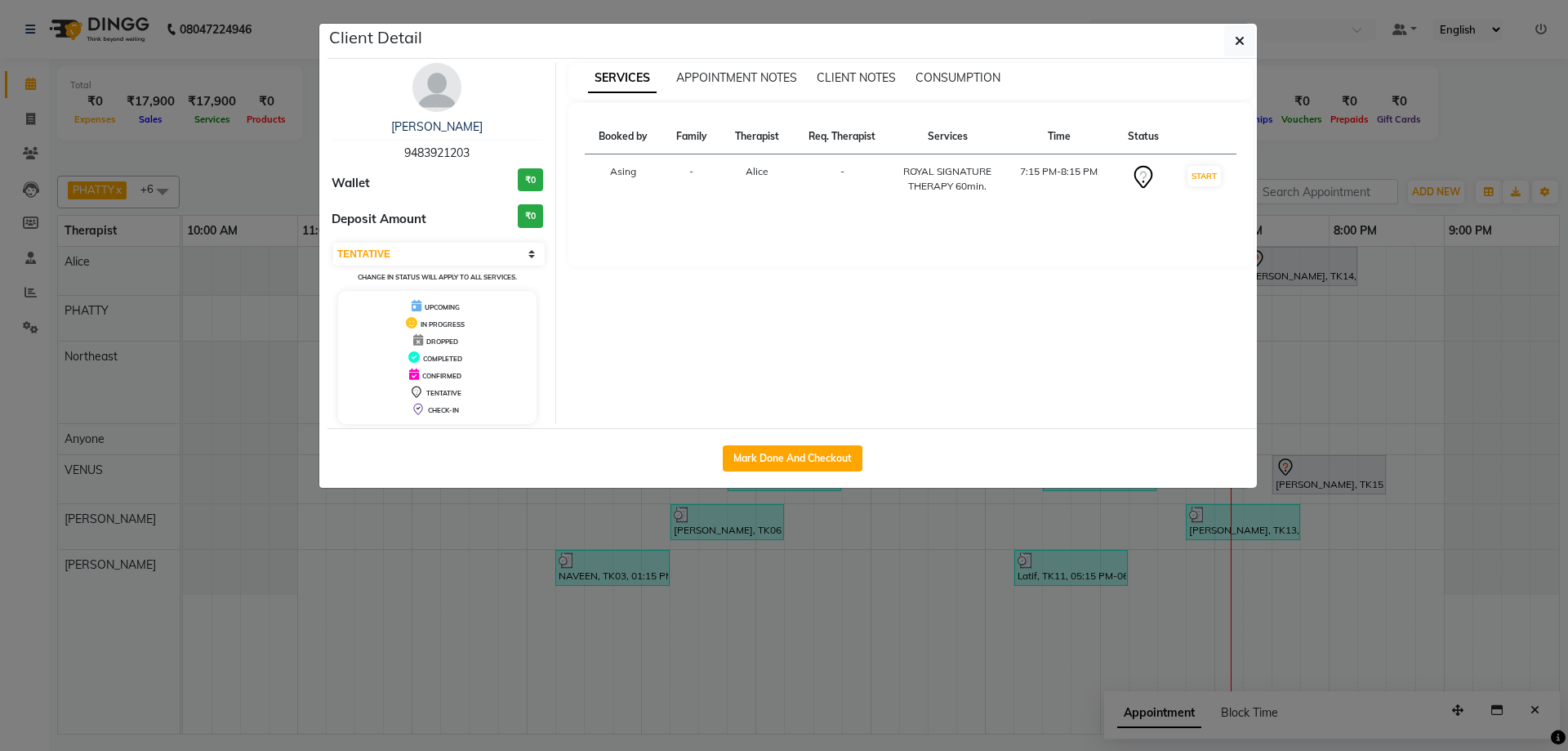
click at [802, 444] on div "Mark Done And Checkout" at bounding box center [792, 458] width 929 height 59
click at [804, 448] on button "Mark Done And Checkout" at bounding box center [792, 459] width 140 height 26
select select "service"
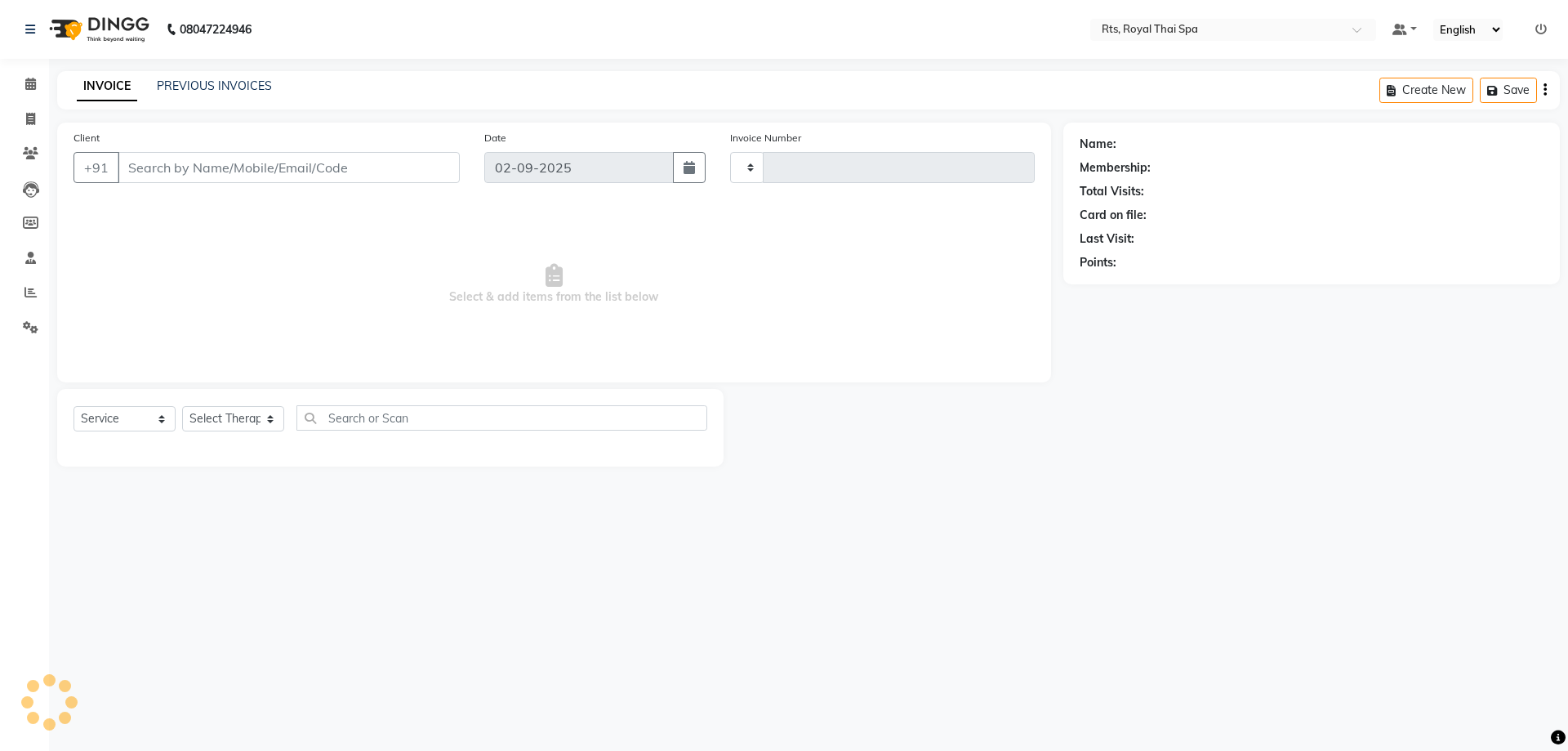
type input "3012"
select select "5288"
type input "9483921203"
select select "34830"
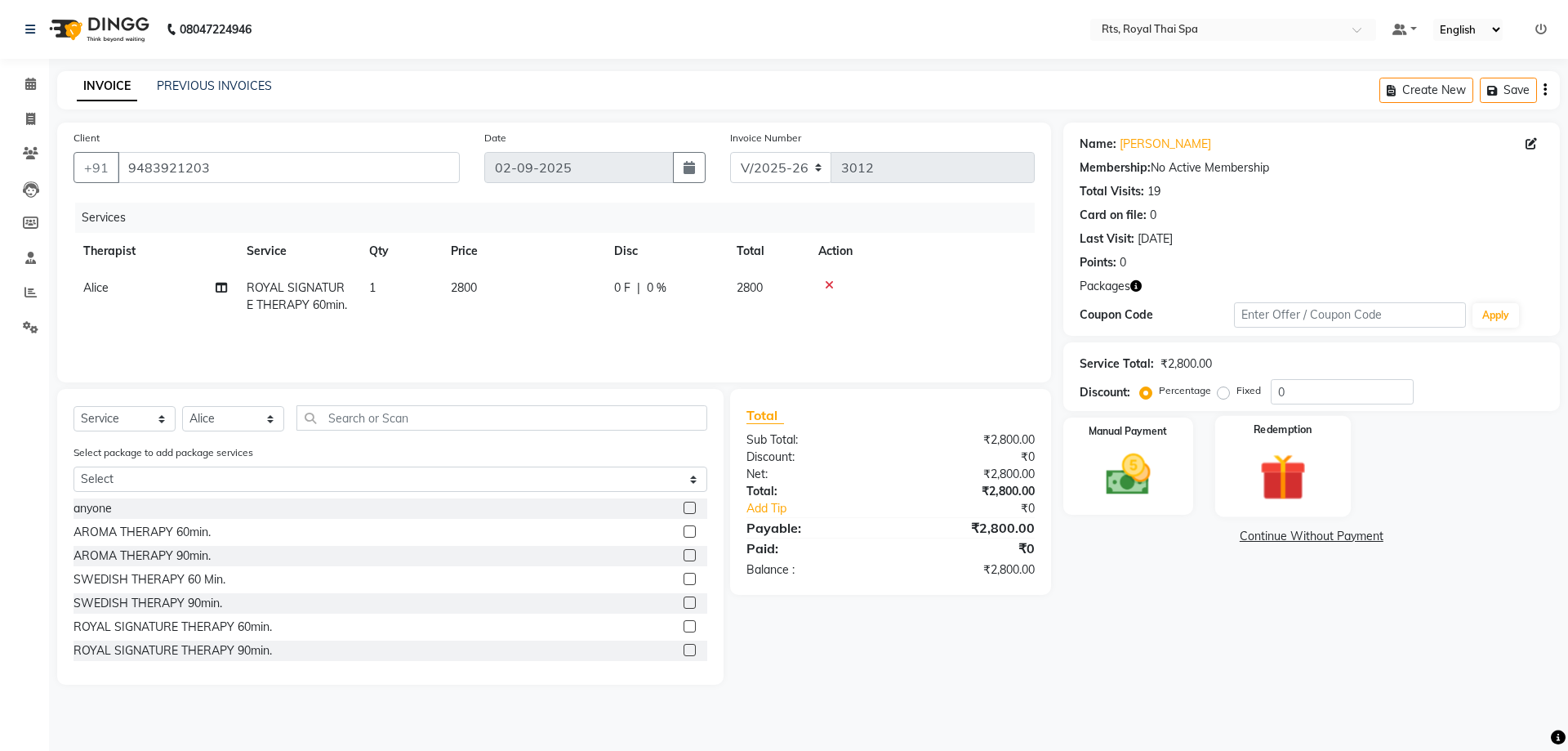
click at [1243, 486] on div "Redemption" at bounding box center [1283, 466] width 136 height 101
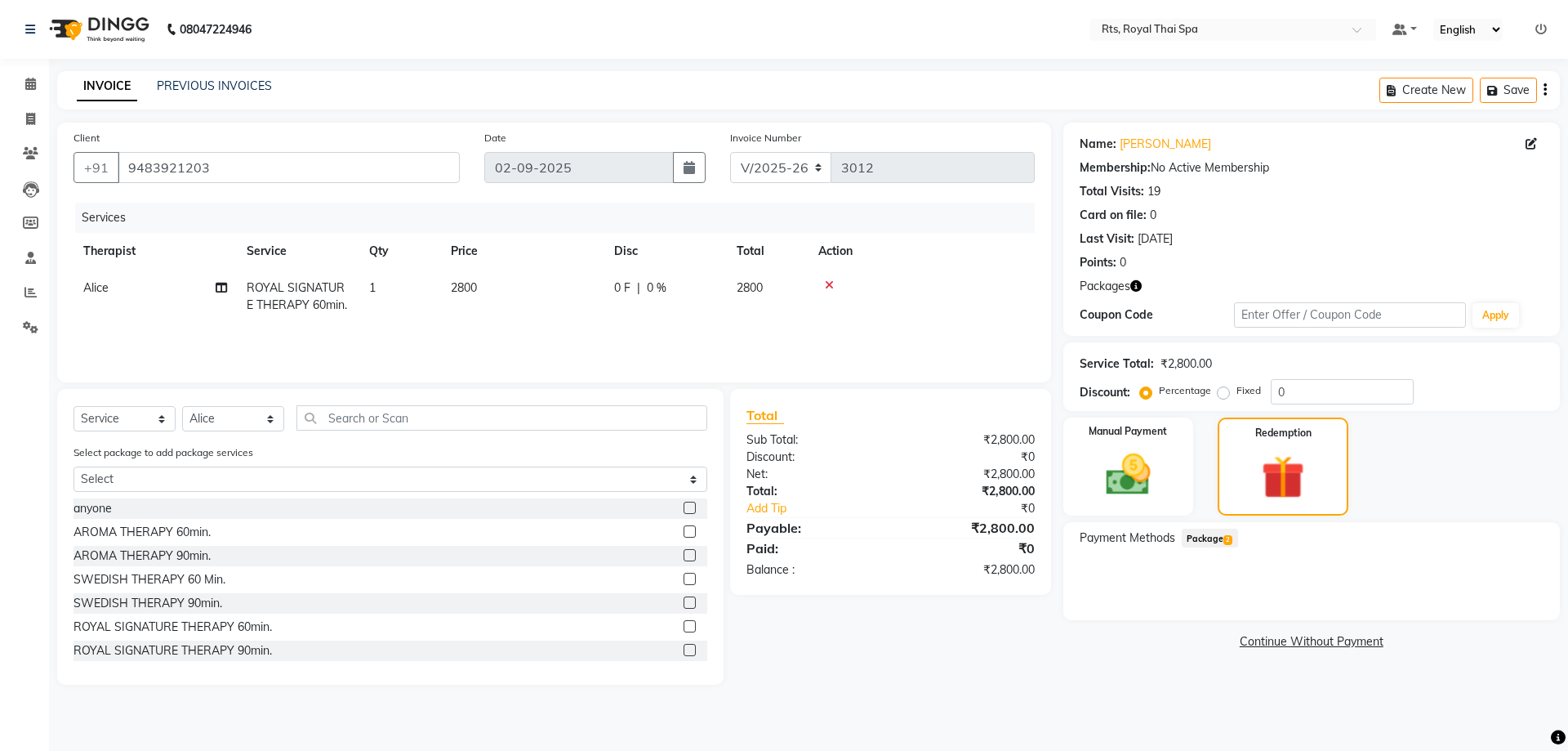
click at [1221, 531] on span "Package 2" at bounding box center [1210, 538] width 57 height 19
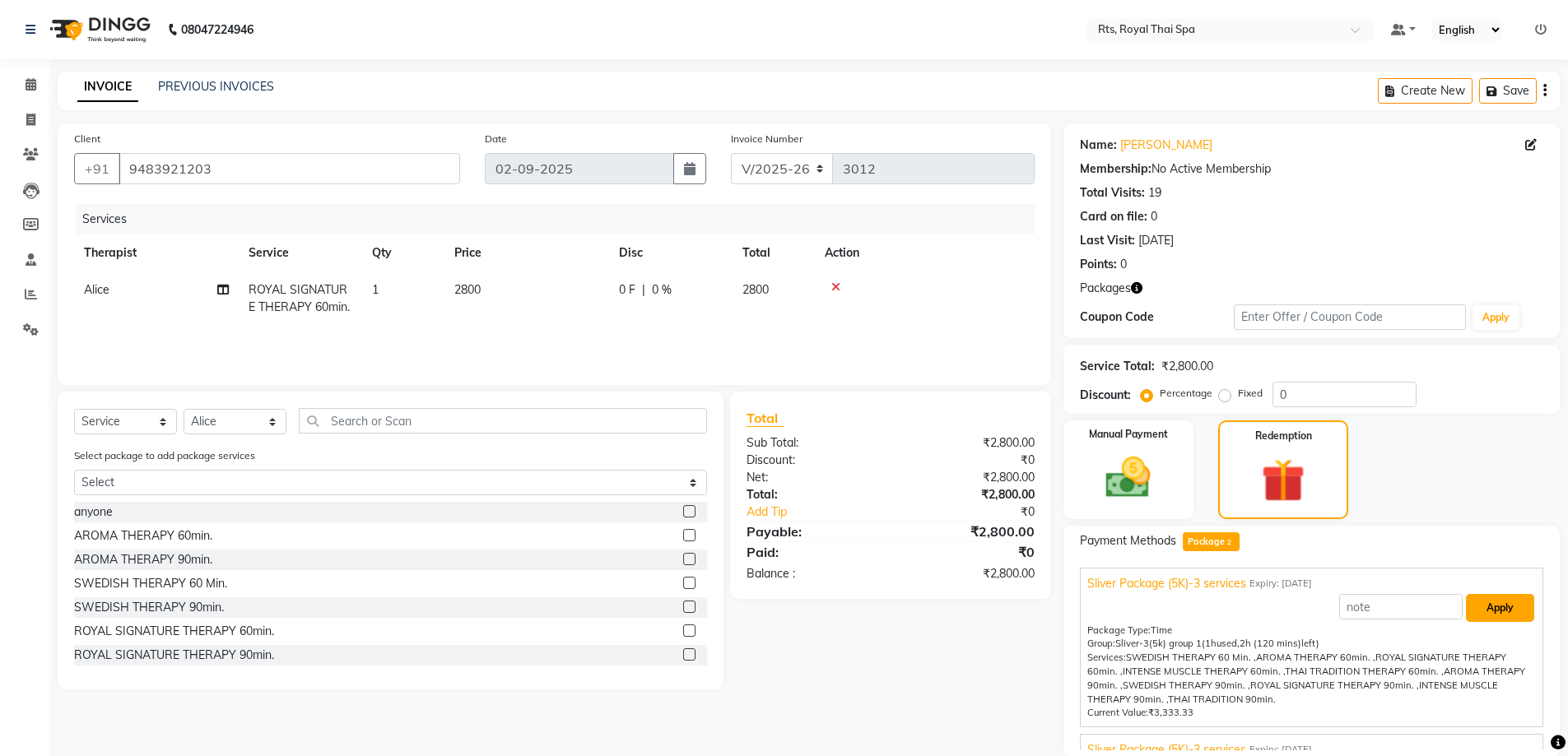
click at [1496, 611] on button "Apply" at bounding box center [1500, 608] width 68 height 28
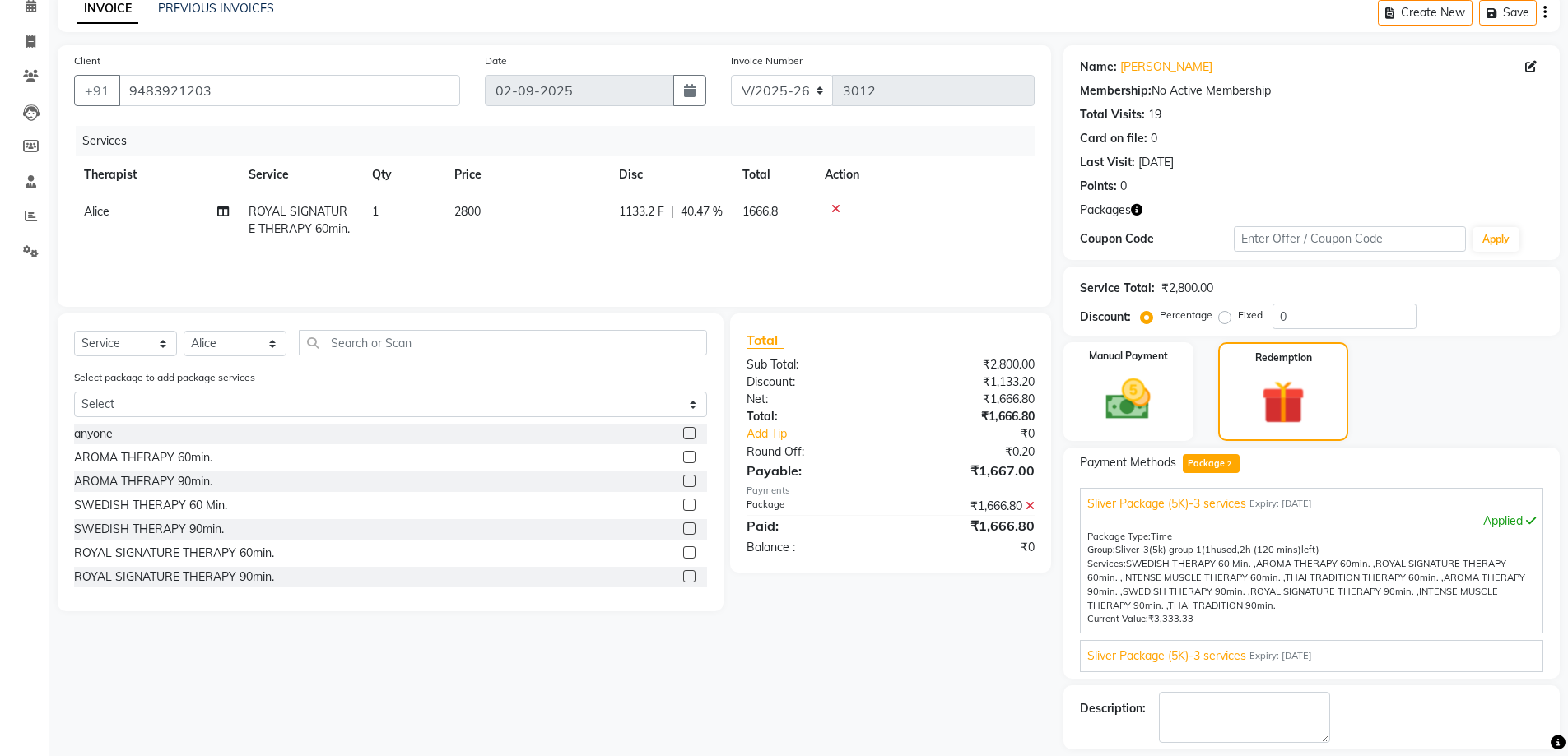
scroll to position [152, 0]
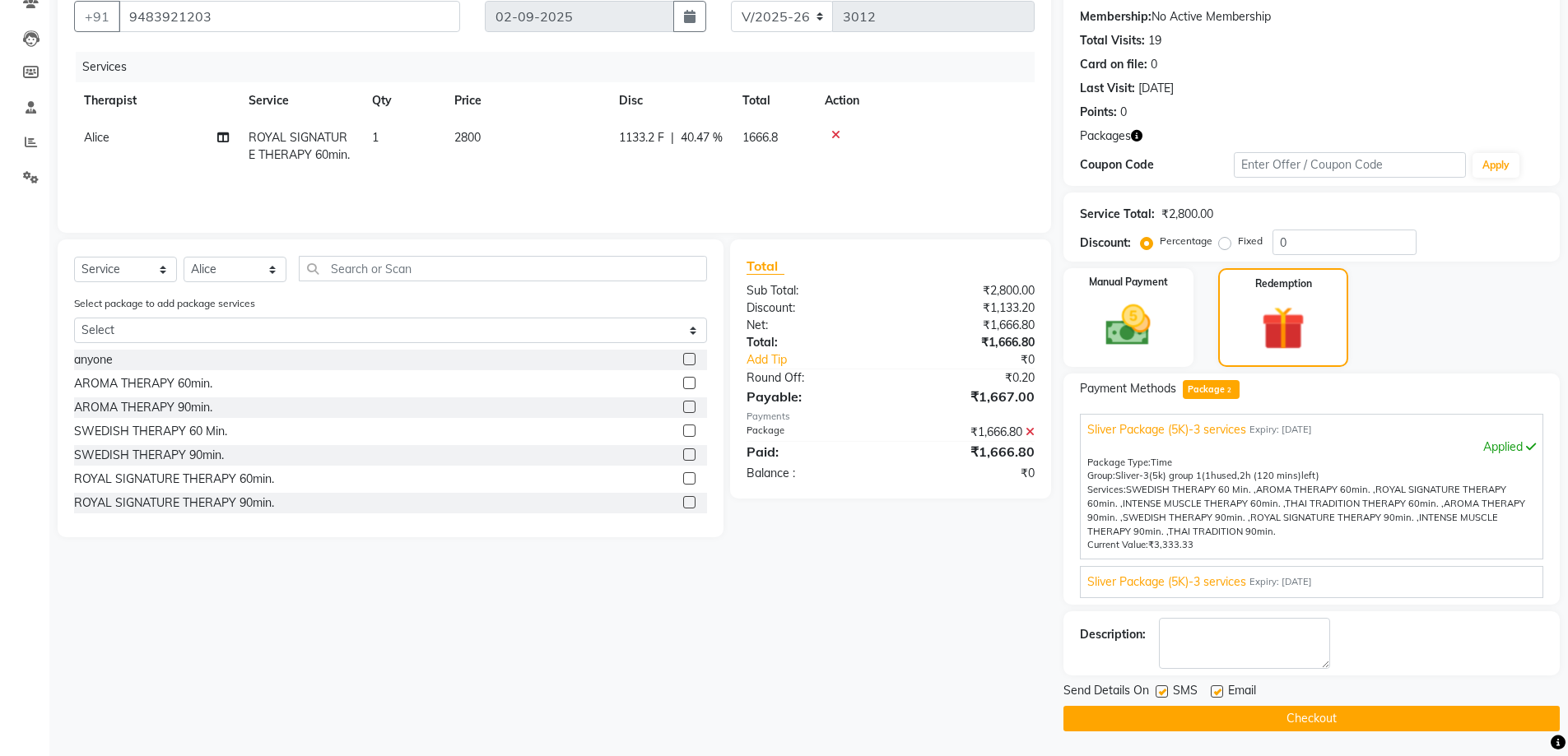
click at [1157, 689] on label at bounding box center [1162, 691] width 12 height 12
click at [1157, 689] on input "checkbox" at bounding box center [1161, 692] width 11 height 11
checkbox input "false"
click at [1176, 721] on button "Checkout" at bounding box center [1311, 718] width 496 height 26
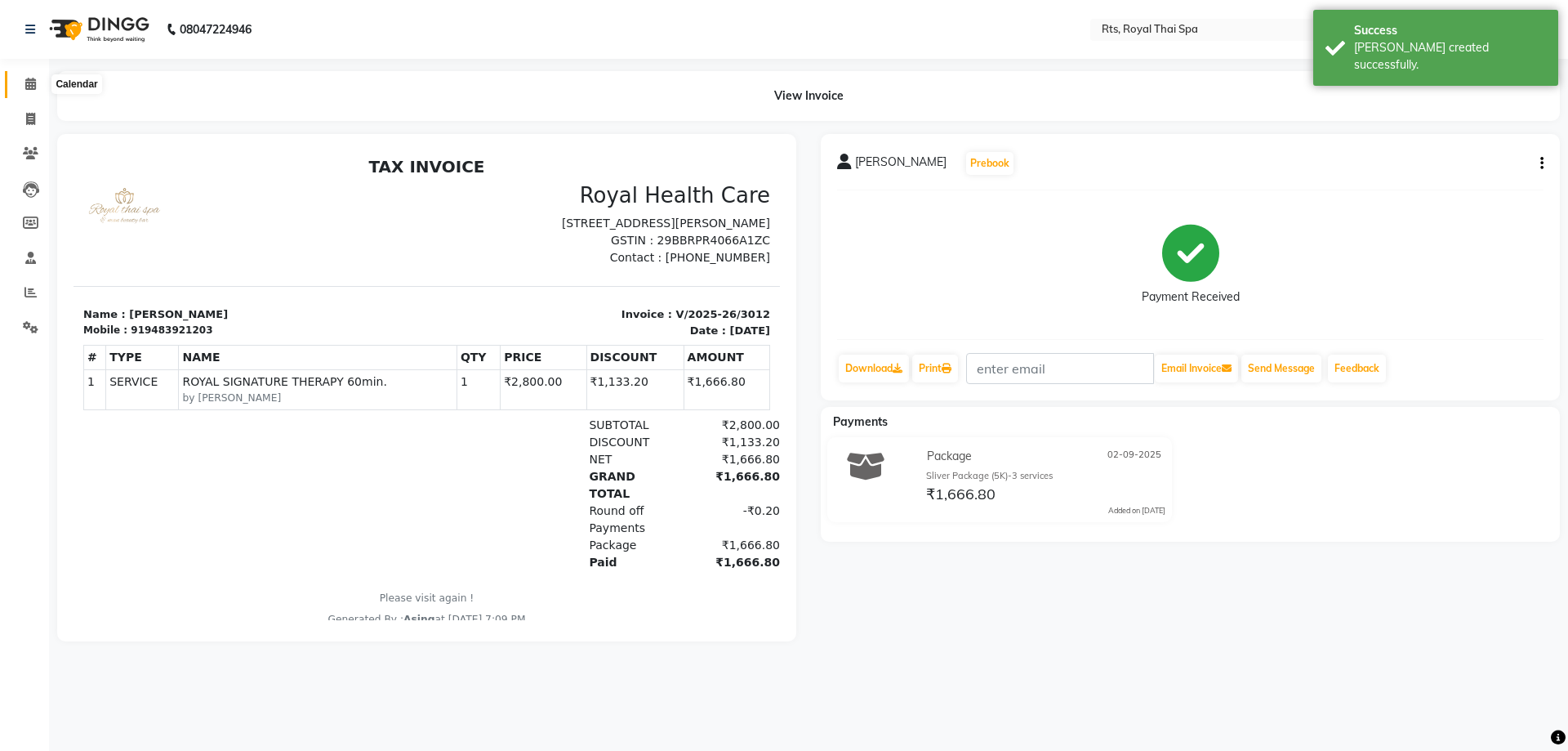
click at [35, 85] on icon at bounding box center [30, 84] width 11 height 12
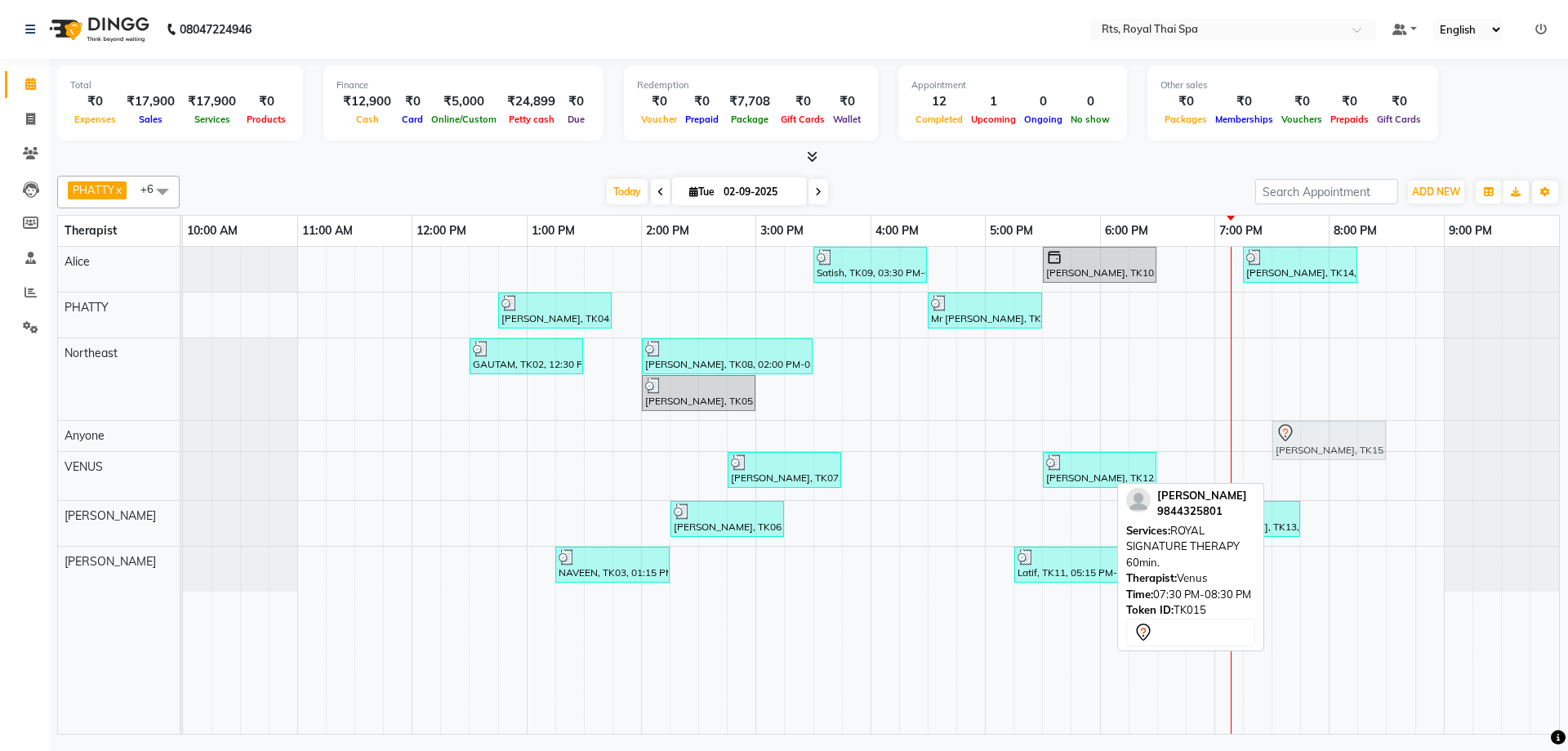
drag, startPoint x: 1304, startPoint y: 483, endPoint x: 1292, endPoint y: 442, distance: 42.7
click at [1292, 442] on tbody "Satish, TK09, 03:30 PM-04:30 PM, SWEDISH THERAPY 60 Min. [PERSON_NAME], TK10, 0…" at bounding box center [871, 419] width 1377 height 345
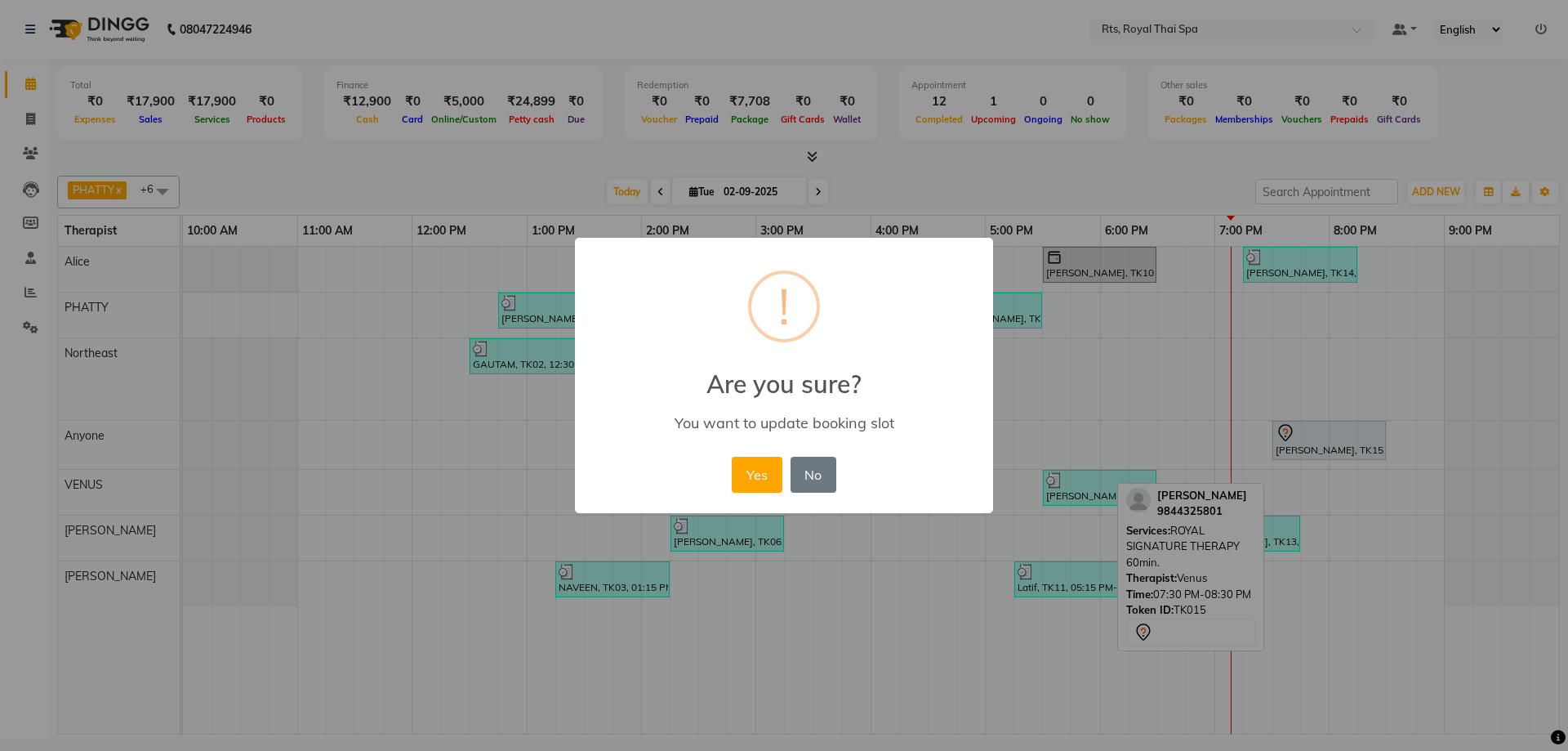
click at [762, 478] on button "Yes" at bounding box center [756, 475] width 50 height 36
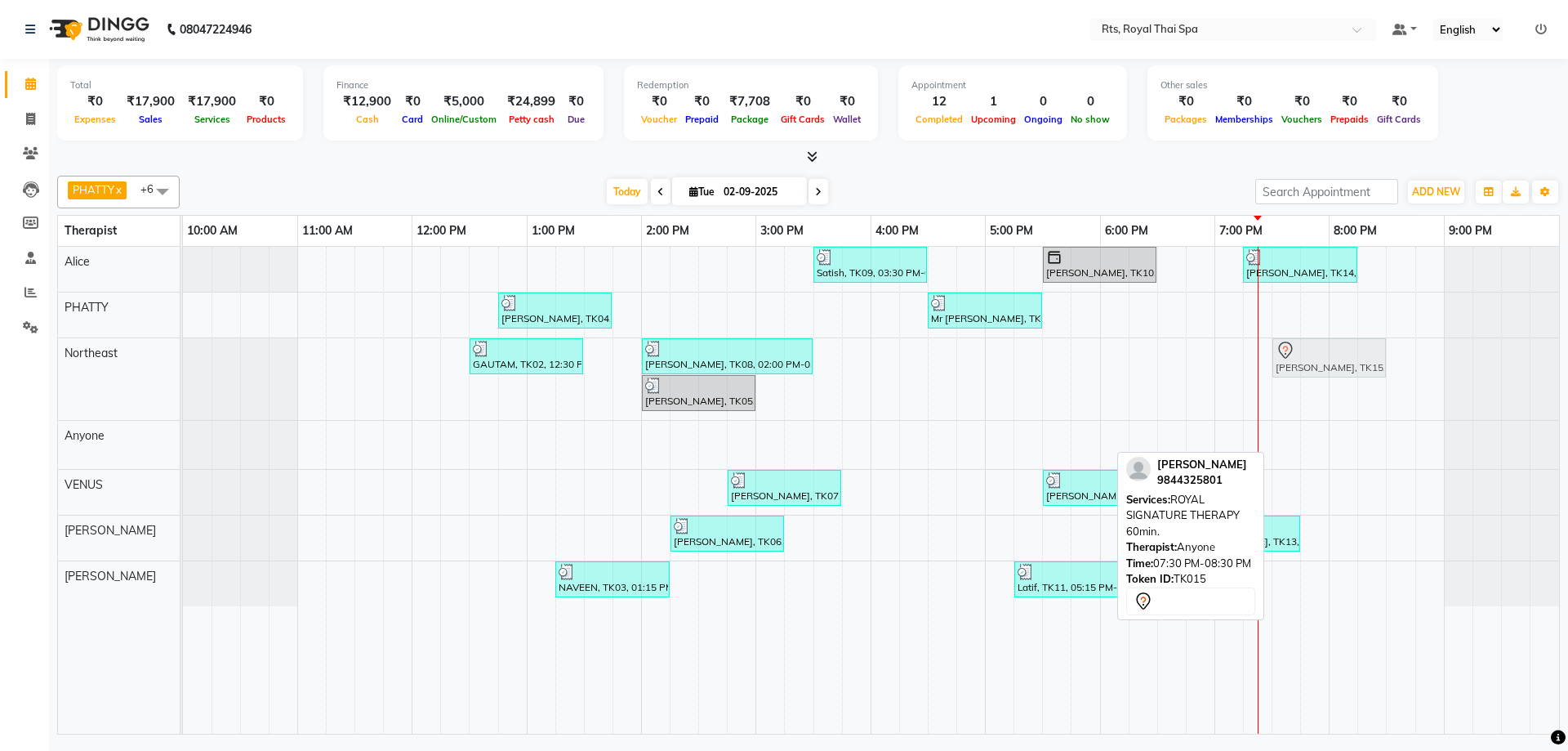
drag, startPoint x: 1291, startPoint y: 439, endPoint x: 1299, endPoint y: 376, distance: 63.5
click at [1299, 376] on tbody "Satish, TK09, 03:30 PM-04:30 PM, SWEDISH THERAPY 60 Min. [PERSON_NAME], TK10, 0…" at bounding box center [871, 426] width 1377 height 359
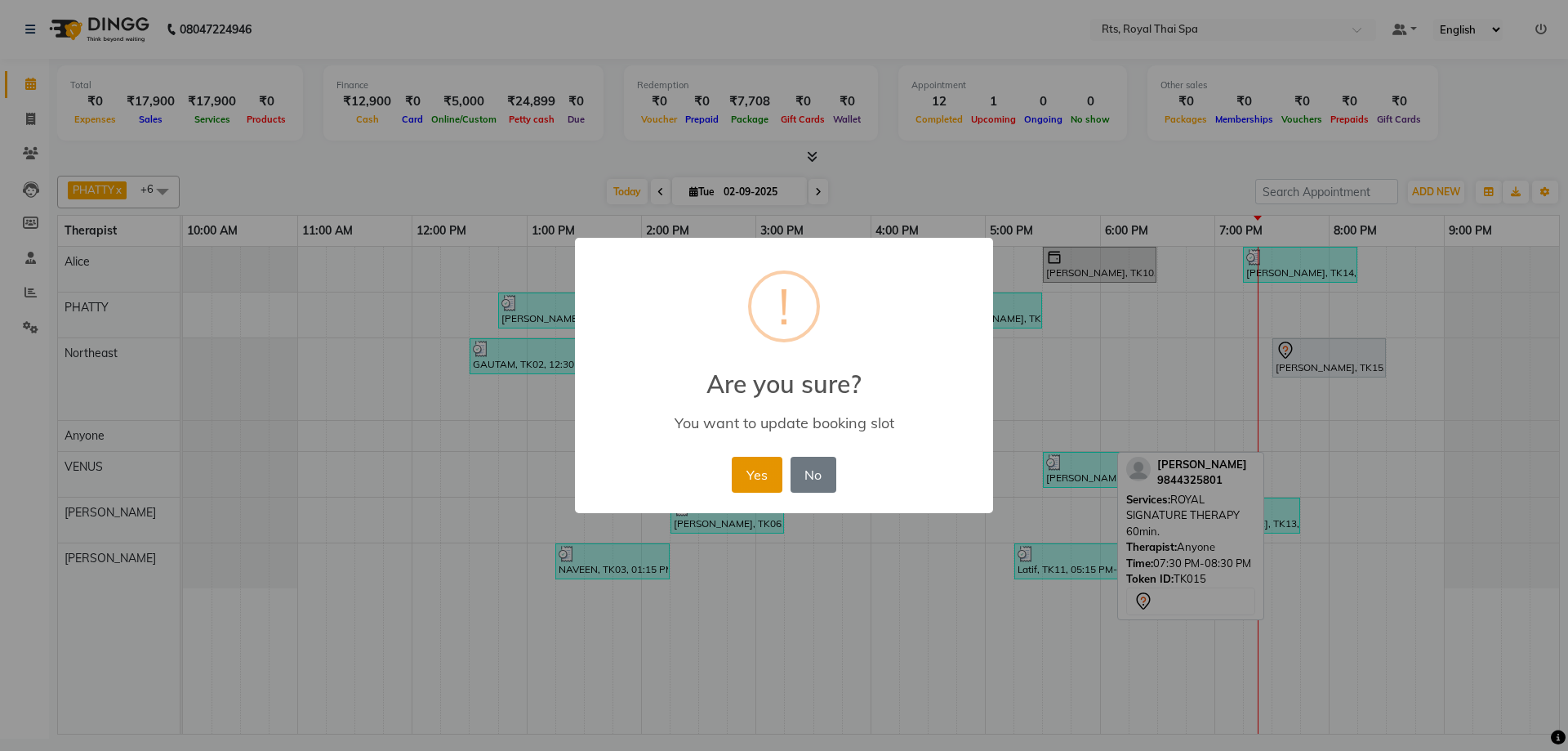
click at [765, 471] on button "Yes" at bounding box center [756, 475] width 50 height 36
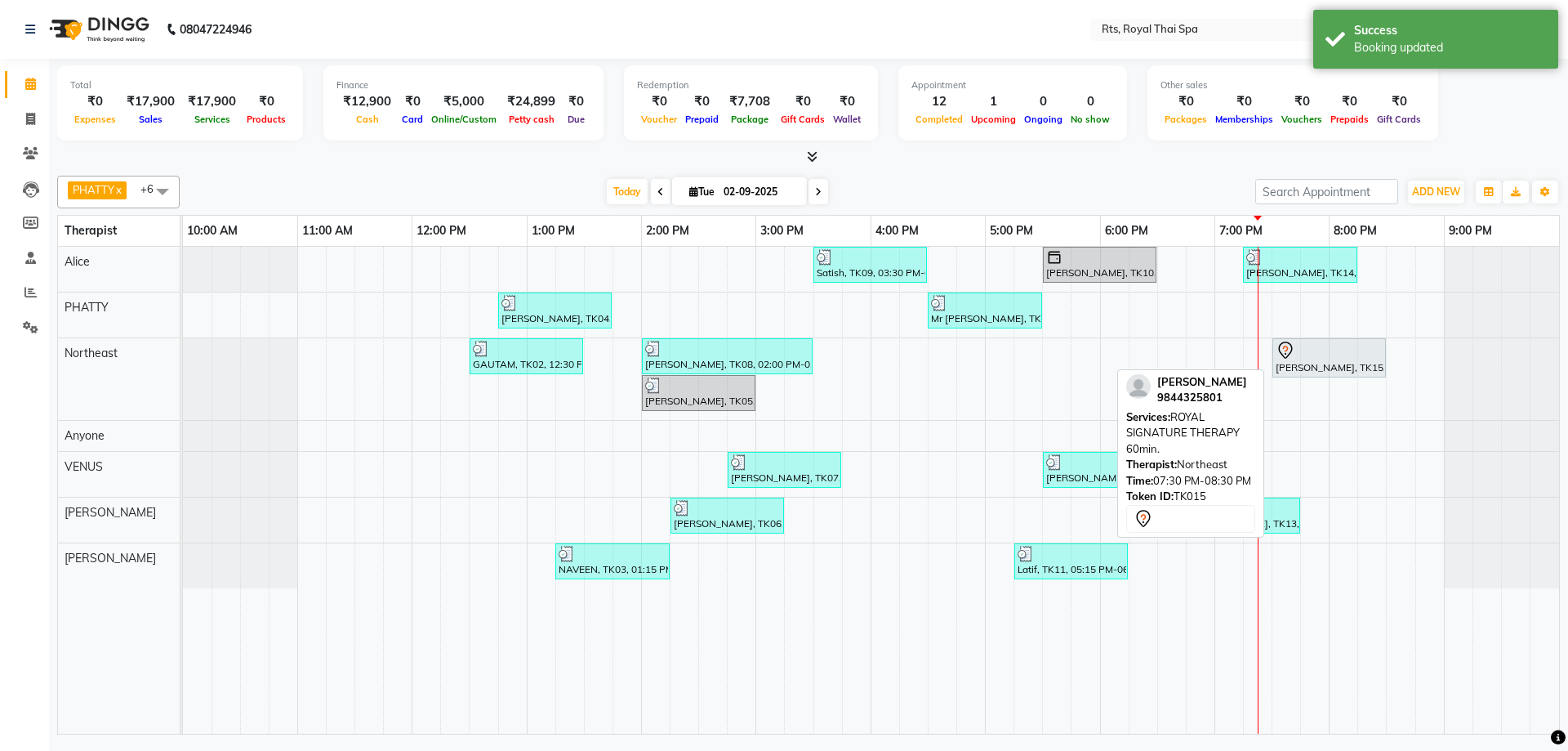
click at [1310, 361] on div "[PERSON_NAME], TK15, 07:30 PM-08:30 PM, ROYAL SIGNATURE THERAPY 60min." at bounding box center [1329, 358] width 110 height 34
select select "7"
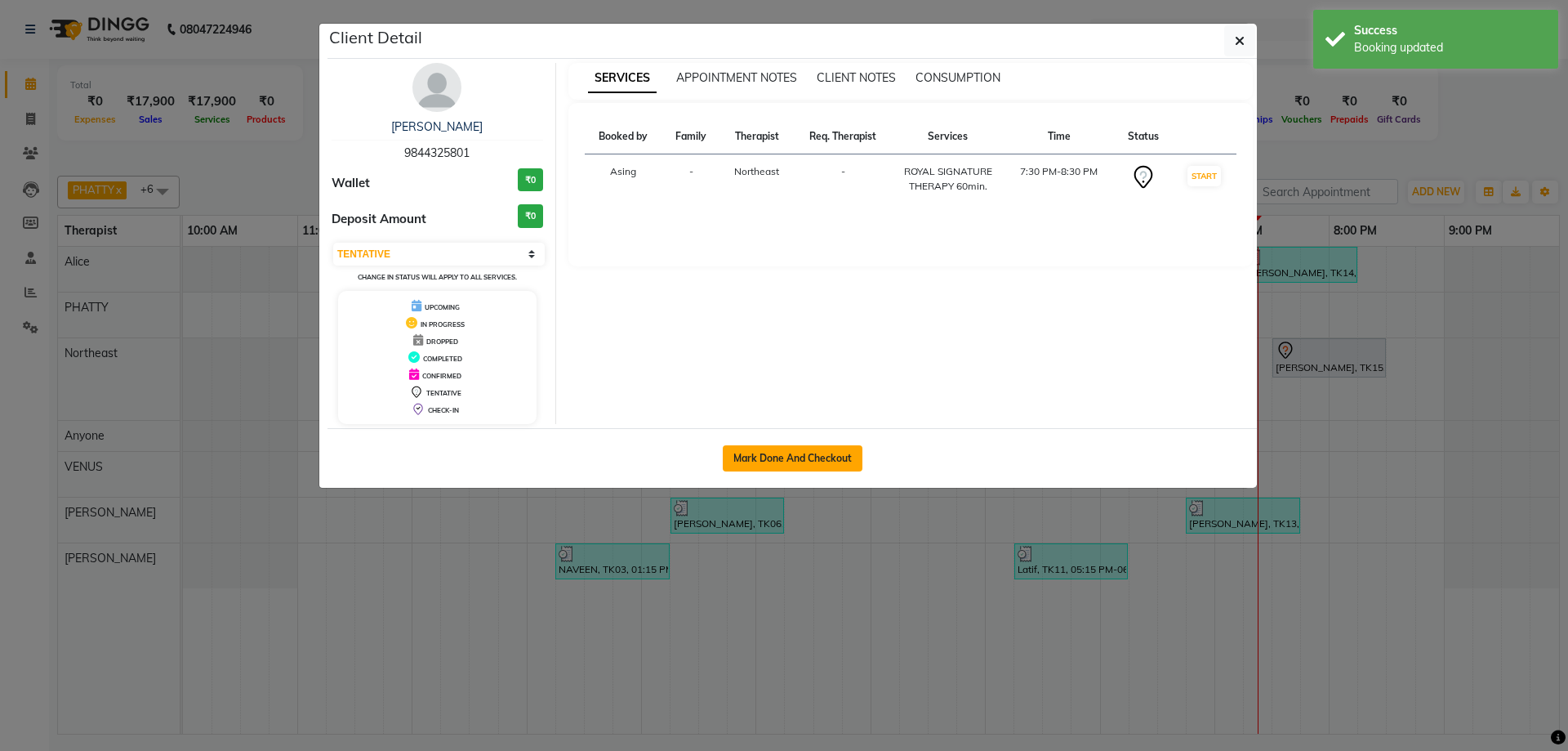
click at [818, 466] on button "Mark Done And Checkout" at bounding box center [792, 459] width 140 height 26
select select "5288"
select select "service"
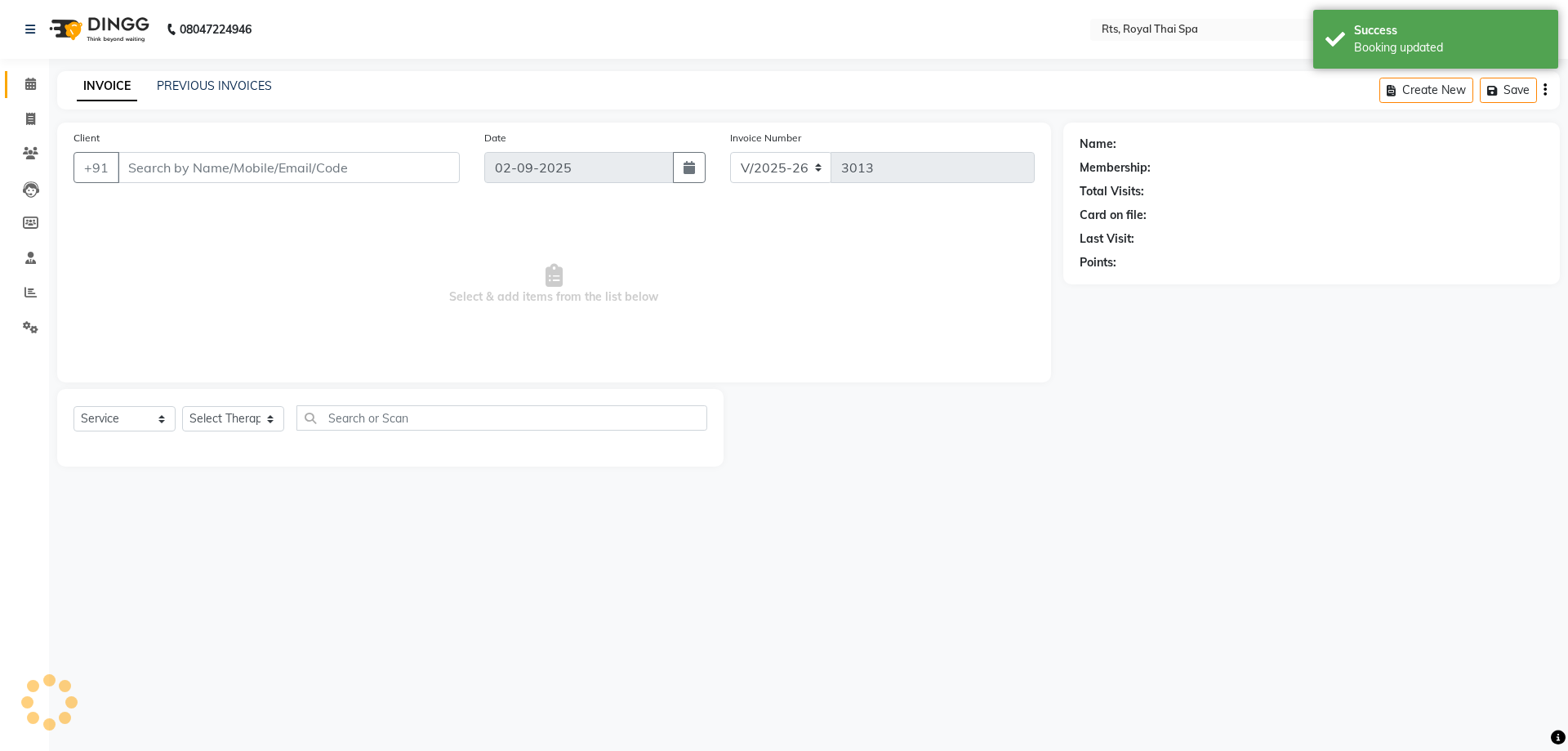
select select "3"
type input "9844325801"
select select "39977"
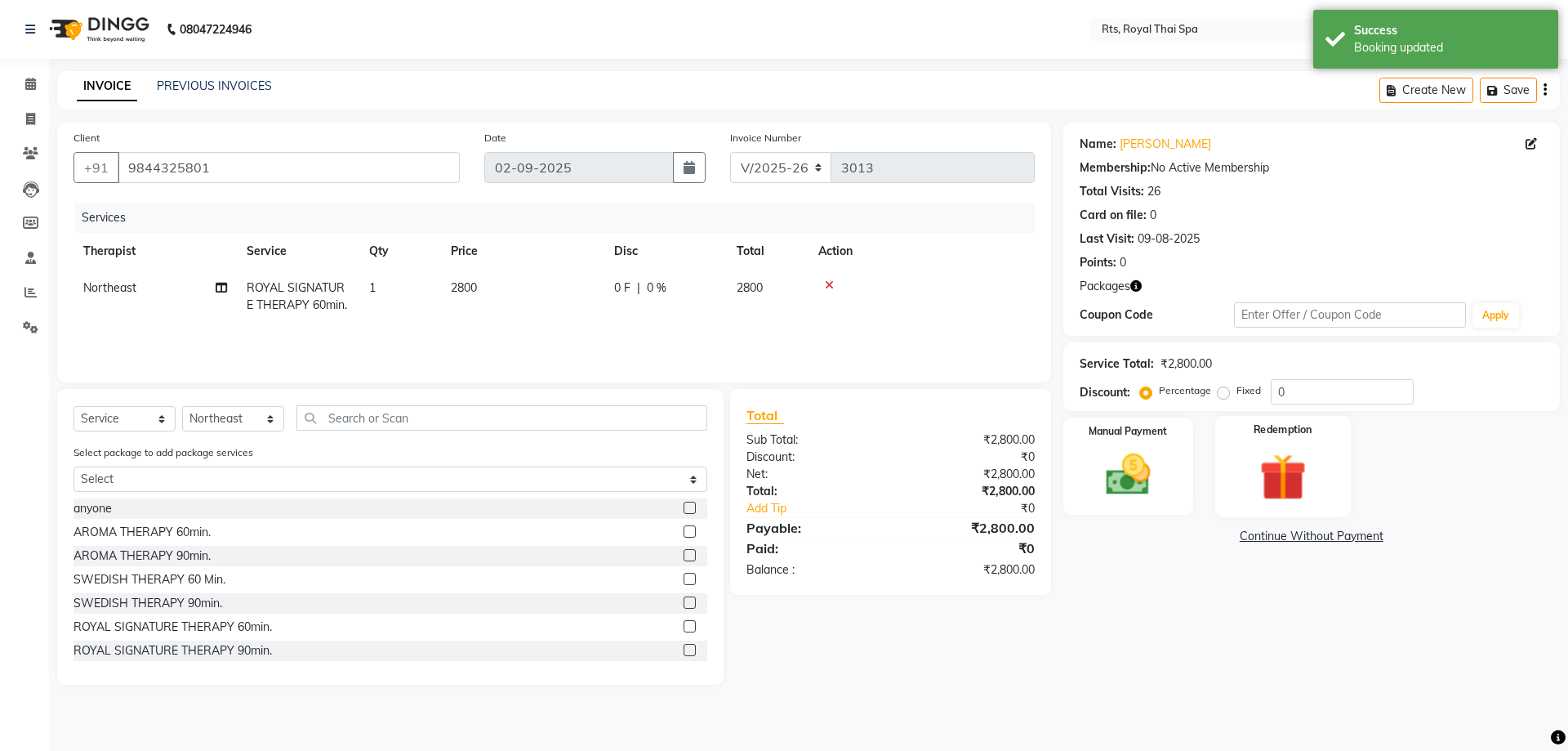
click at [1276, 459] on img at bounding box center [1283, 476] width 76 height 58
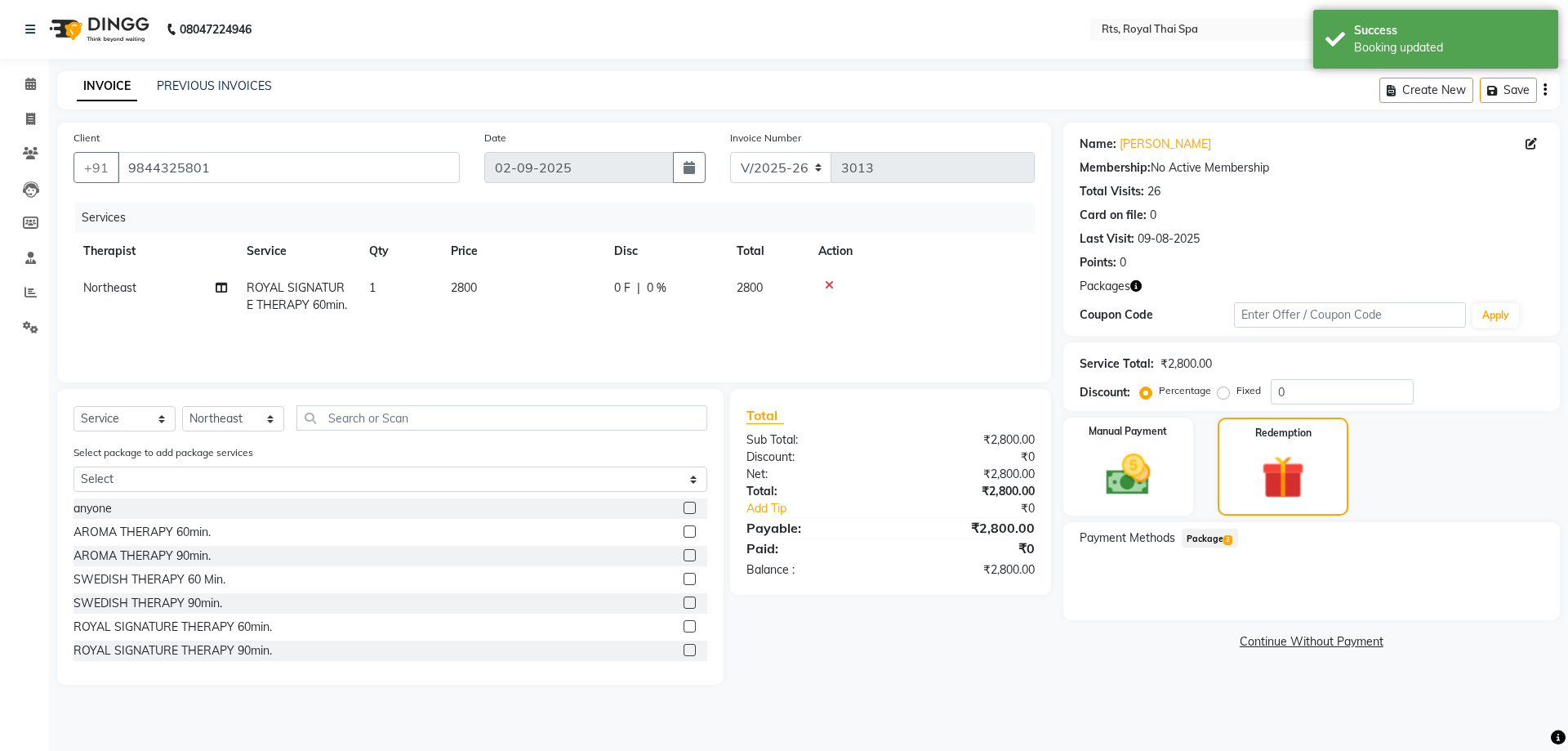
click at [1226, 532] on span "Package 2" at bounding box center [1210, 538] width 57 height 19
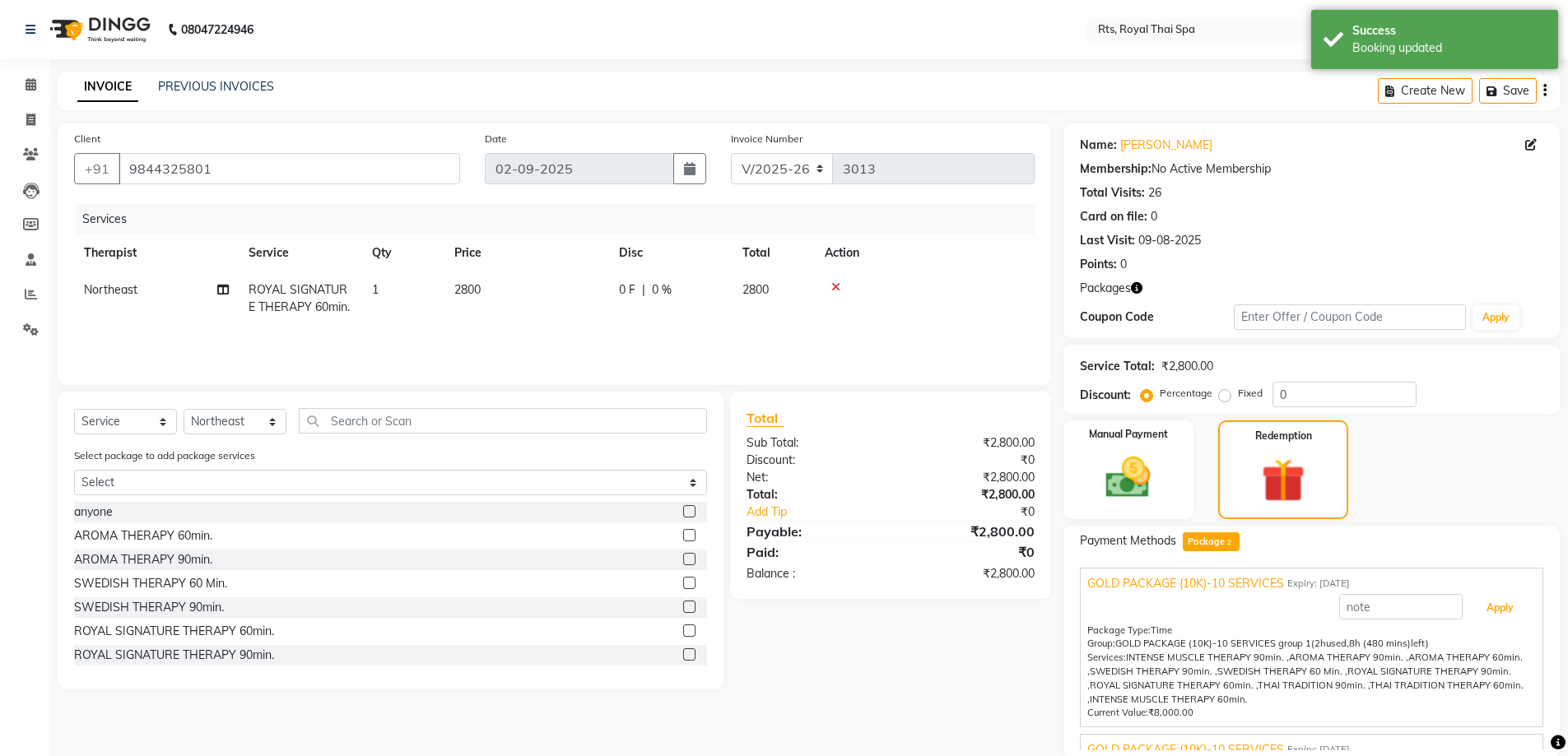
drag, startPoint x: 1487, startPoint y: 615, endPoint x: 1440, endPoint y: 650, distance: 58.6
click at [1488, 615] on button "Apply" at bounding box center [1500, 608] width 68 height 28
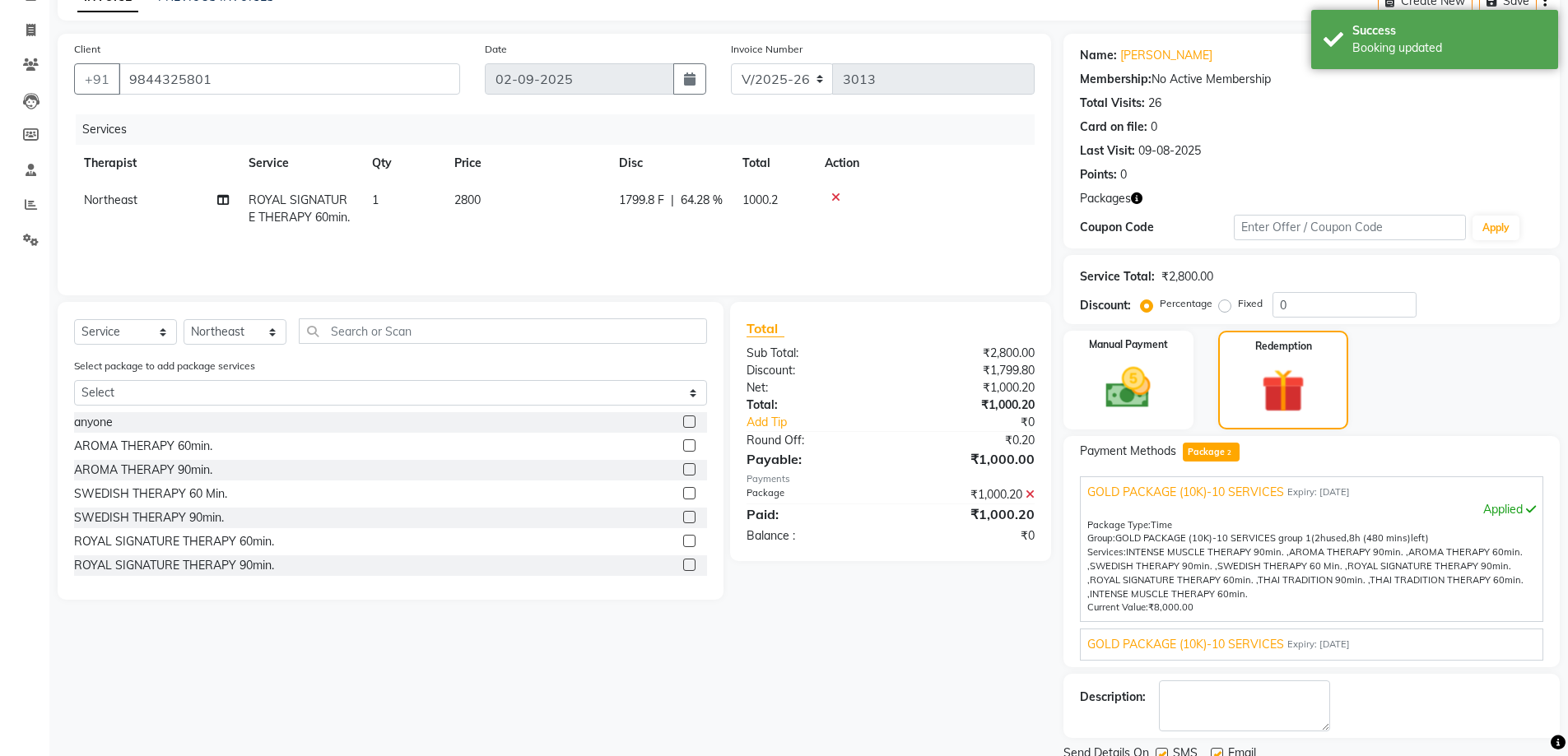
scroll to position [152, 0]
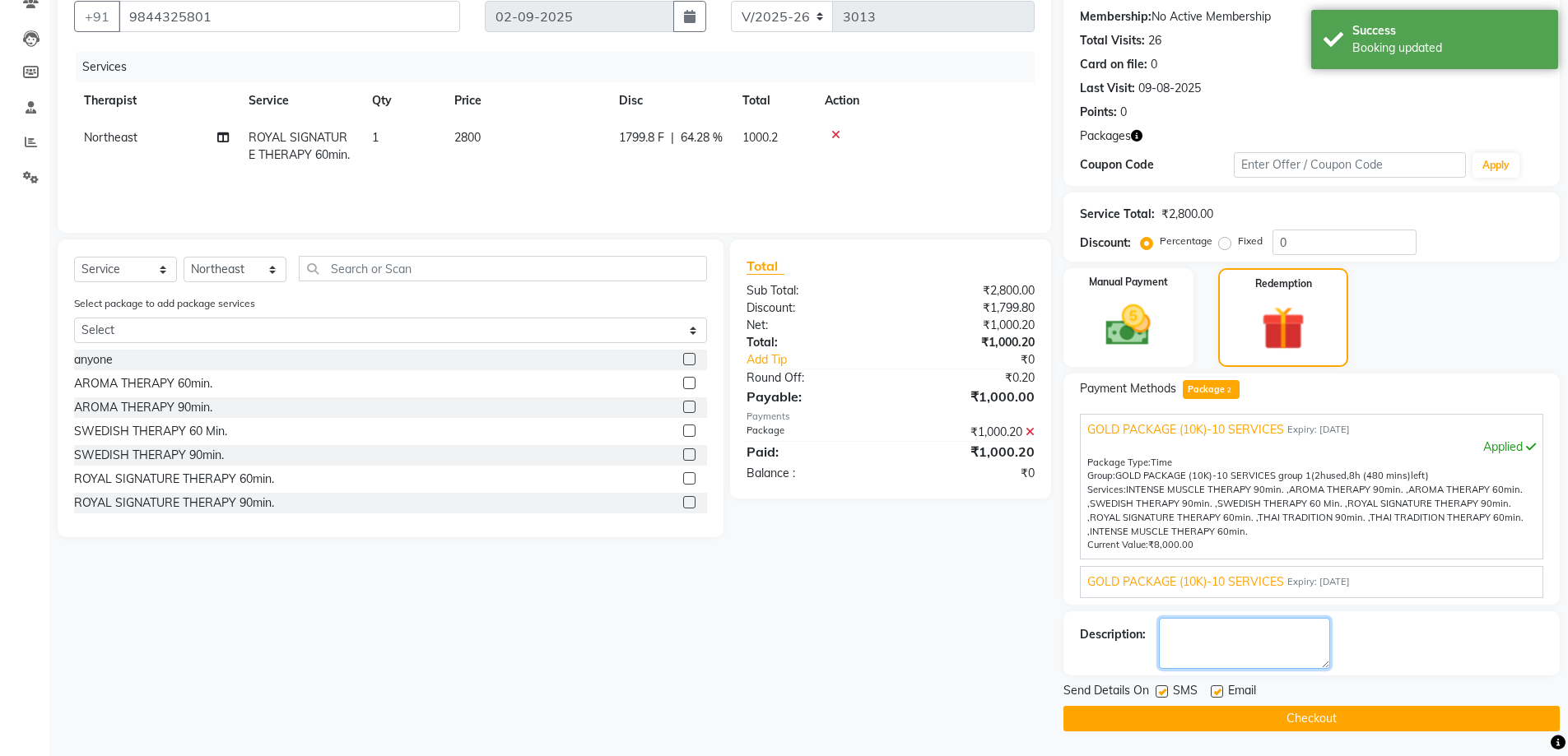
click at [1198, 654] on textarea at bounding box center [1244, 643] width 172 height 51
click at [1163, 688] on label at bounding box center [1162, 691] width 12 height 12
click at [1163, 688] on input "checkbox" at bounding box center [1161, 692] width 11 height 11
checkbox input "false"
click at [1175, 710] on button "Checkout" at bounding box center [1311, 718] width 496 height 26
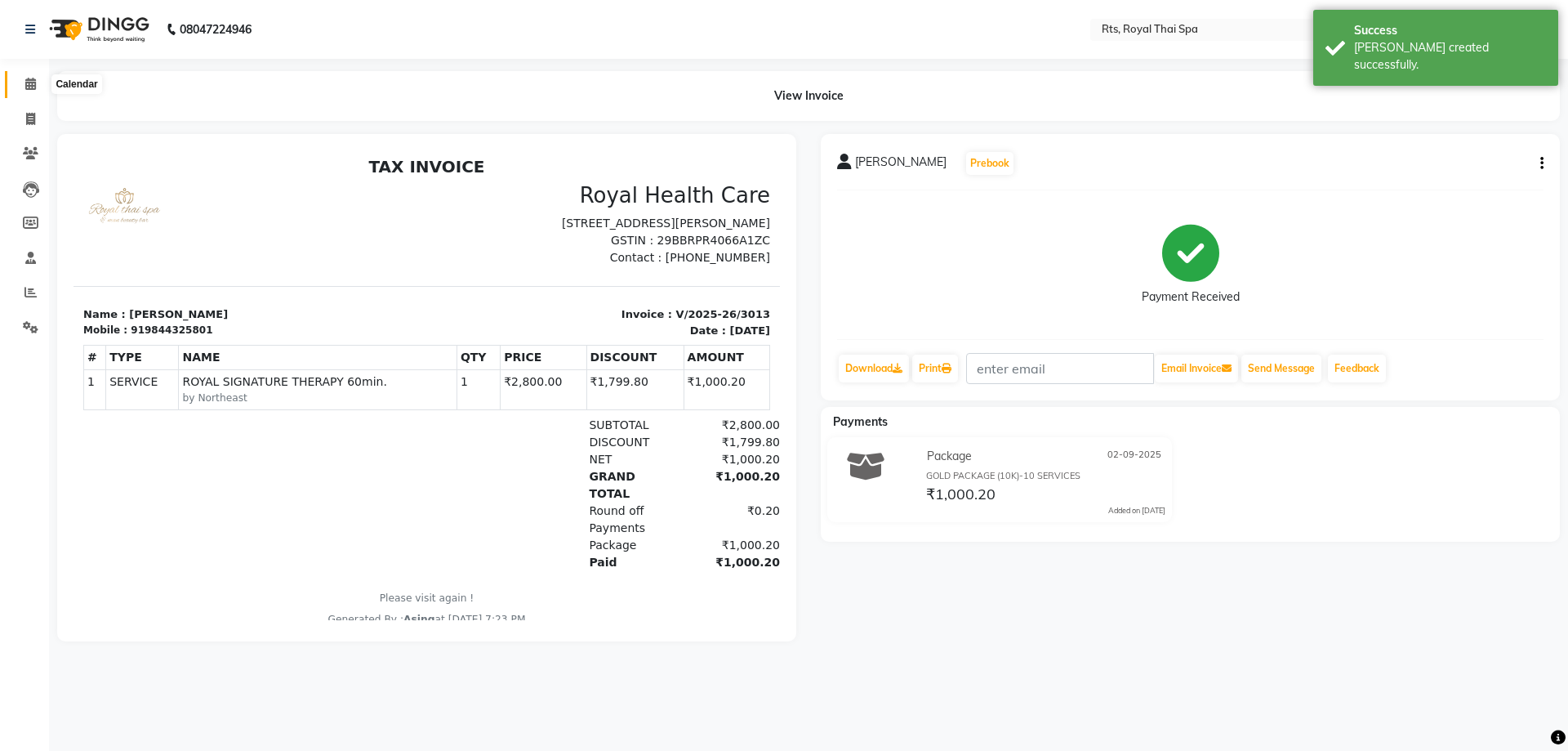
click at [27, 79] on icon at bounding box center [30, 84] width 11 height 12
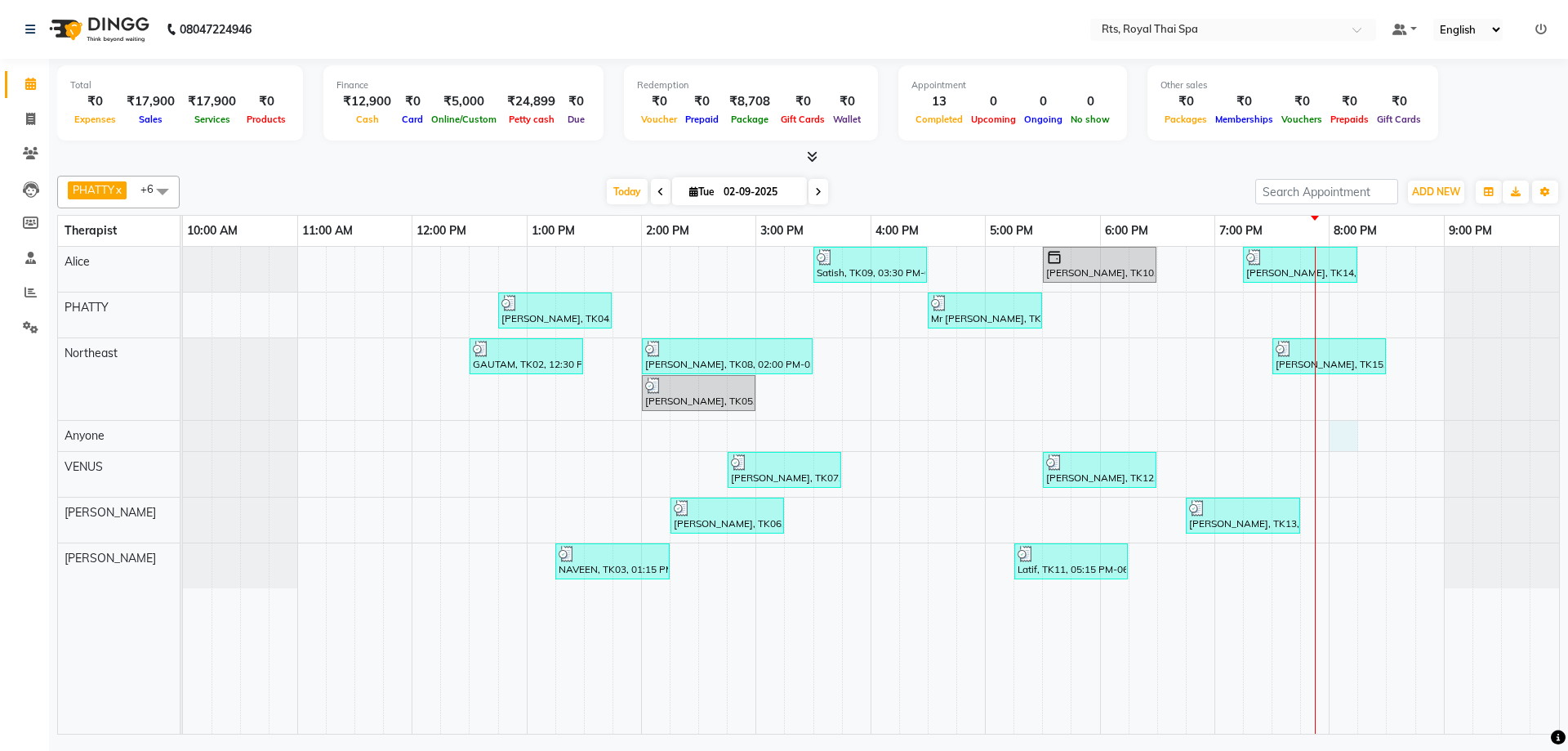
click at [1341, 439] on div "Satish, TK09, 03:30 PM-04:30 PM, SWEDISH THERAPY 60 Min. [PERSON_NAME], TK10, 0…" at bounding box center [871, 490] width 1377 height 487
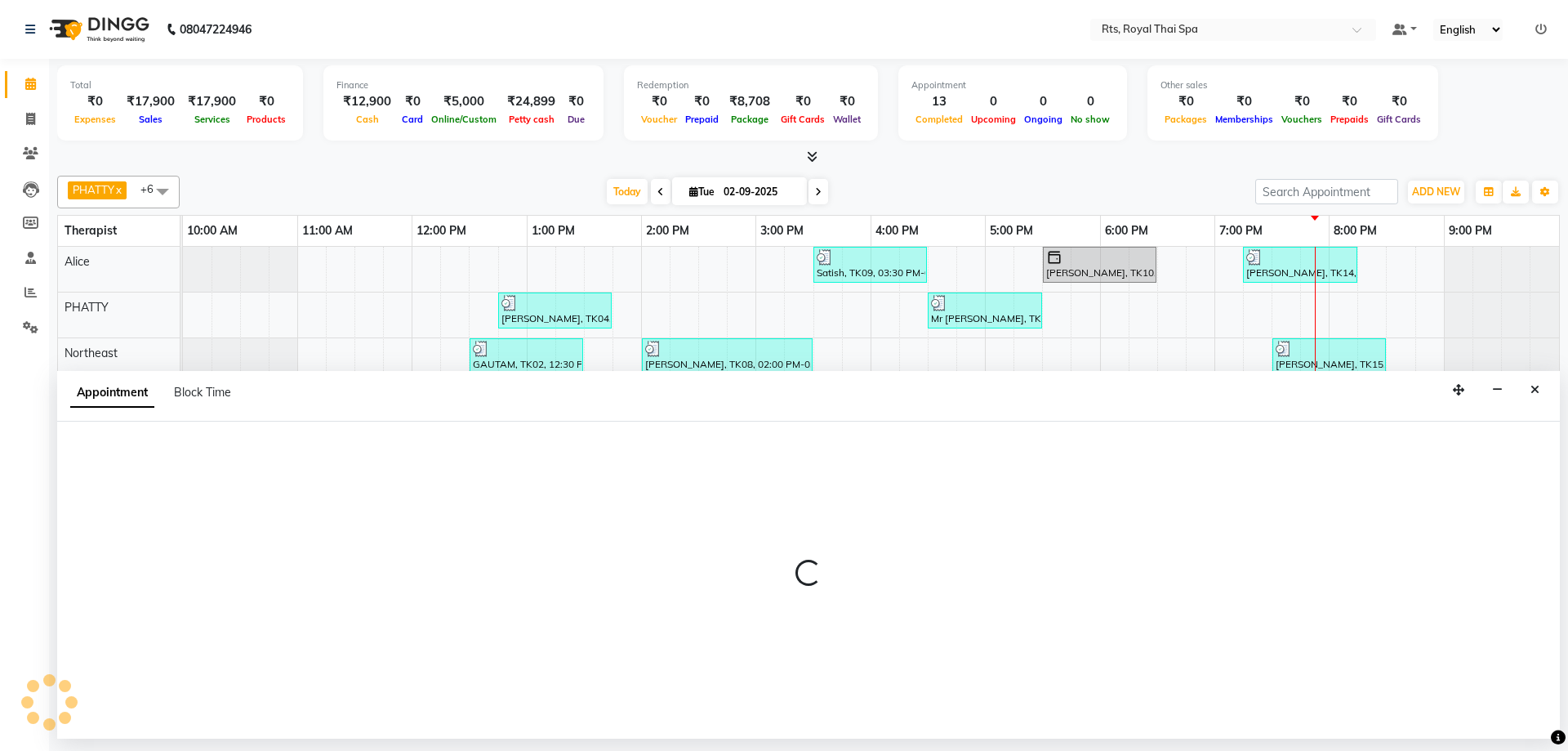
select select "39979"
select select "1200"
select select "tentative"
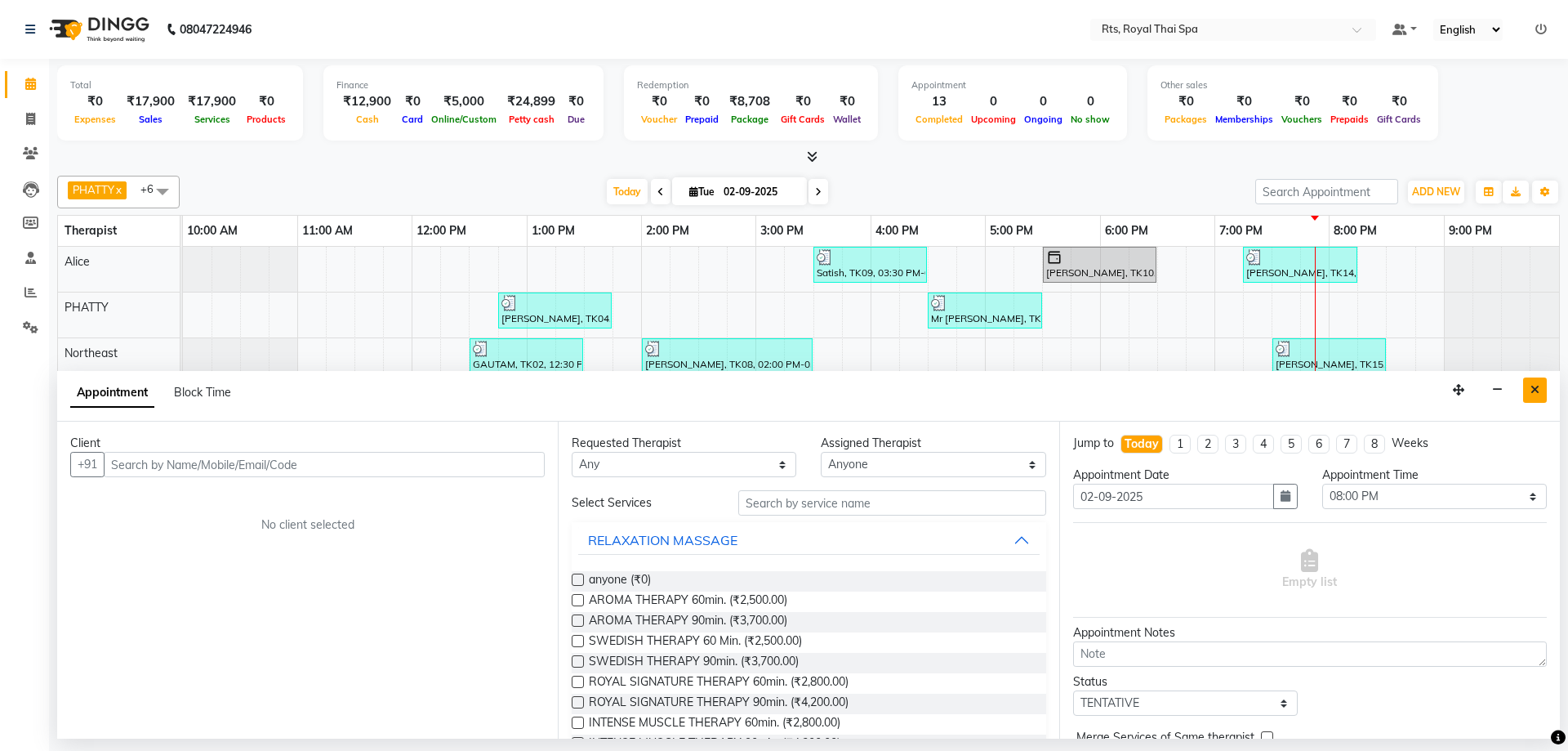
click at [1532, 395] on icon "Close" at bounding box center [1535, 389] width 9 height 11
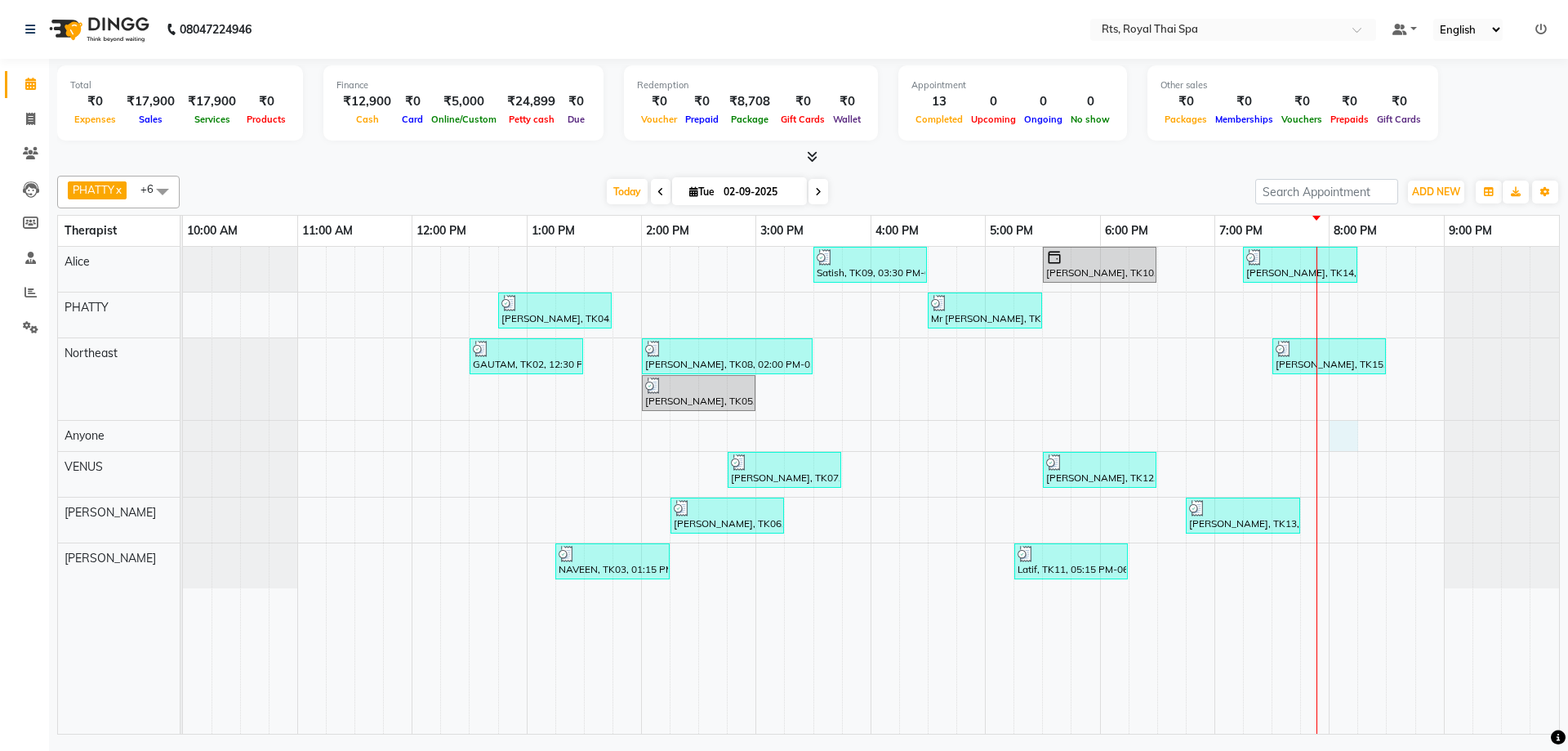
click at [1344, 435] on div "Satish, TK09, 03:30 PM-04:30 PM, SWEDISH THERAPY 60 Min. [PERSON_NAME], TK10, 0…" at bounding box center [871, 490] width 1377 height 487
select select "39979"
select select "1200"
select select "tentative"
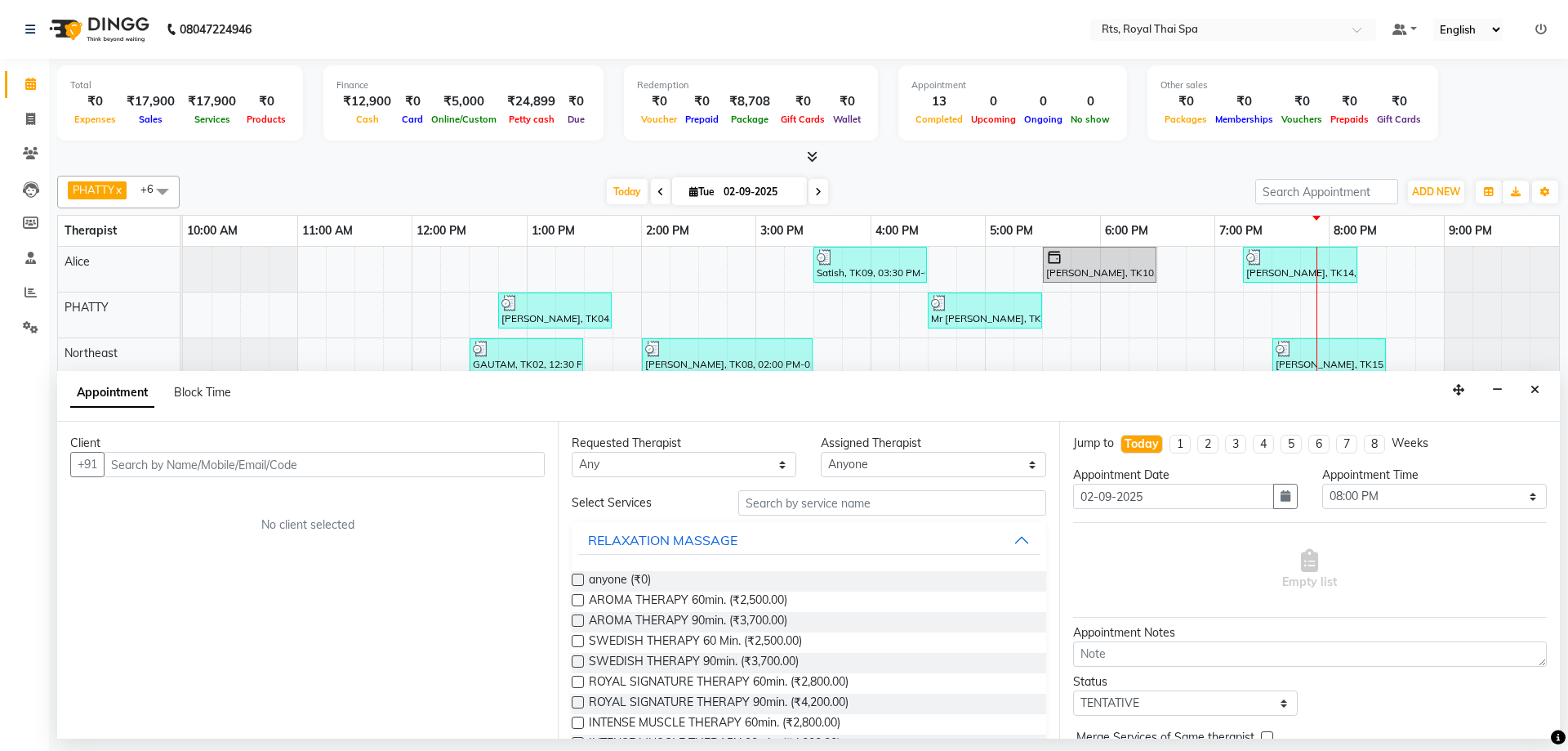
click at [370, 464] on input "text" at bounding box center [324, 465] width 441 height 25
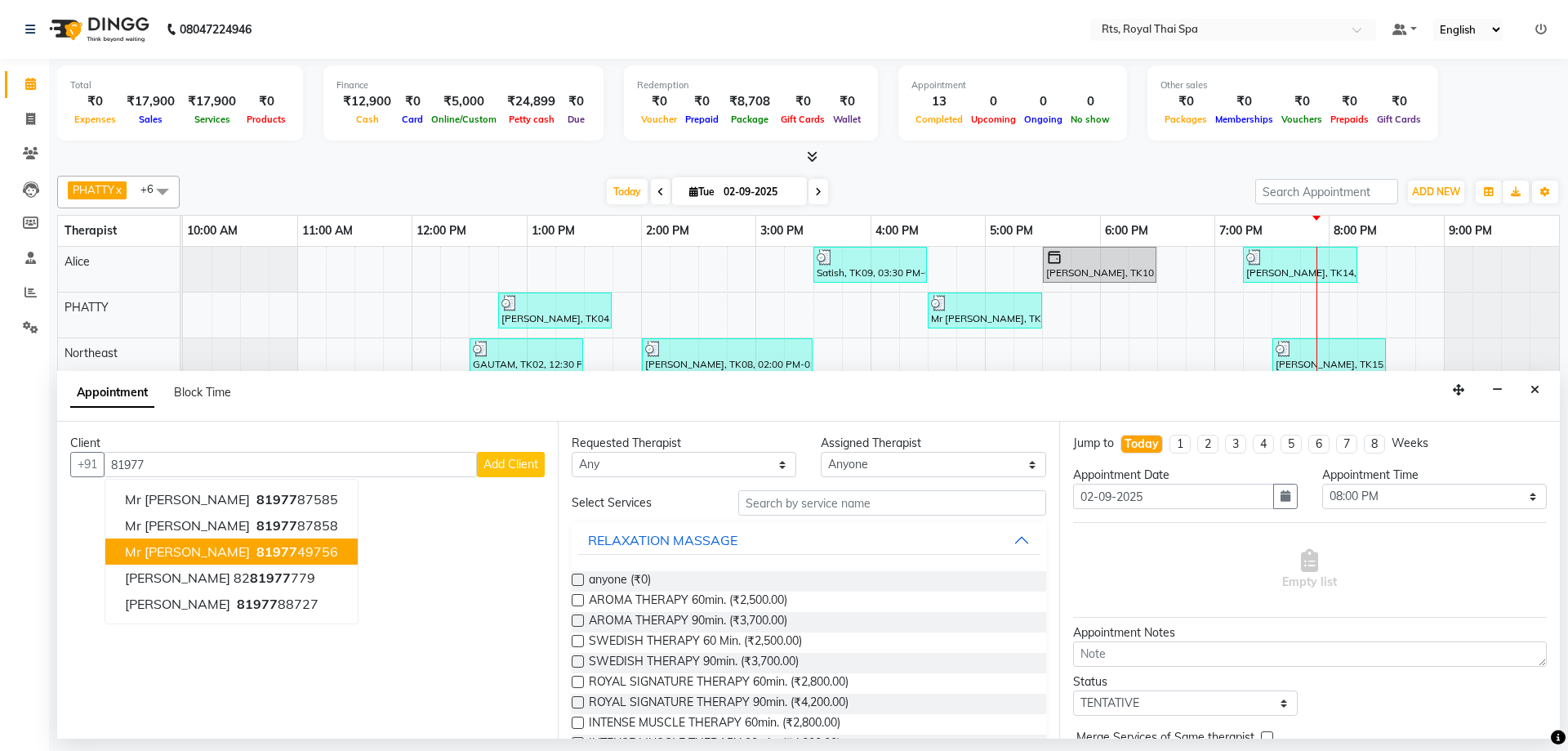
click at [257, 552] on span "81977" at bounding box center [277, 551] width 41 height 16
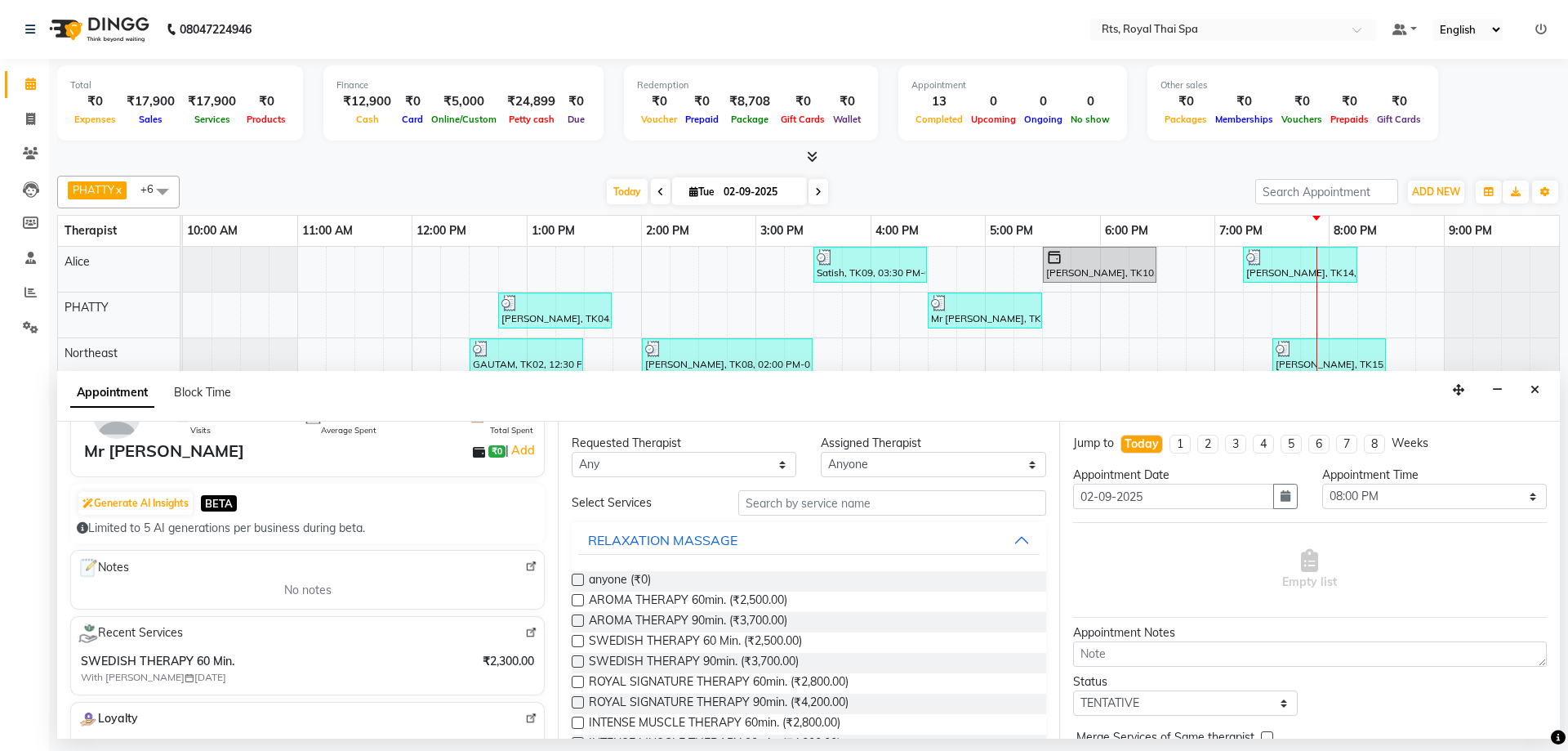
scroll to position [245, 0]
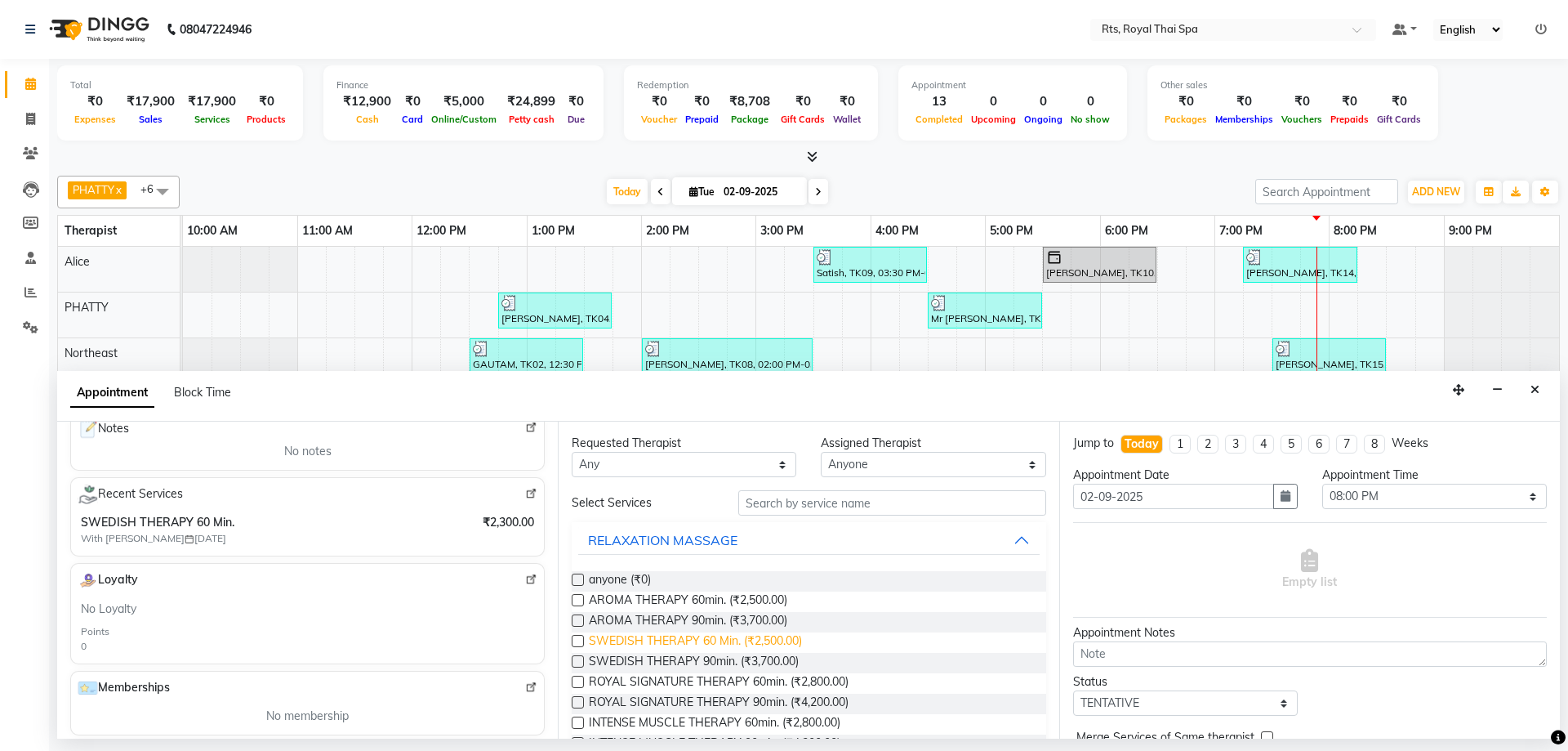
type input "8197749756"
click at [746, 642] on span "SWEDISH THERAPY 60 Min. (₹2,500.00)" at bounding box center [695, 643] width 213 height 20
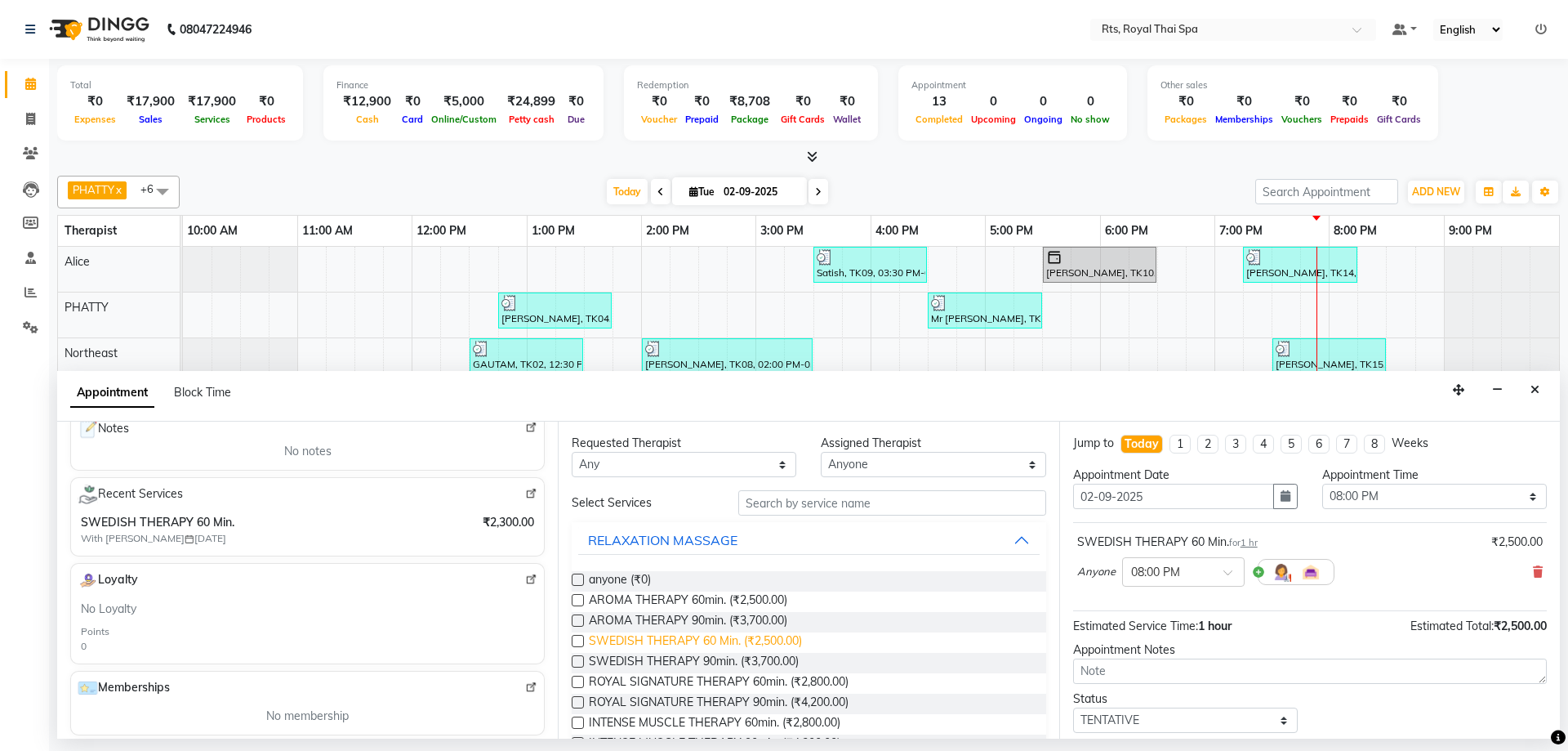
click at [746, 642] on span "SWEDISH THERAPY 60 Min. (₹2,500.00)" at bounding box center [695, 643] width 213 height 20
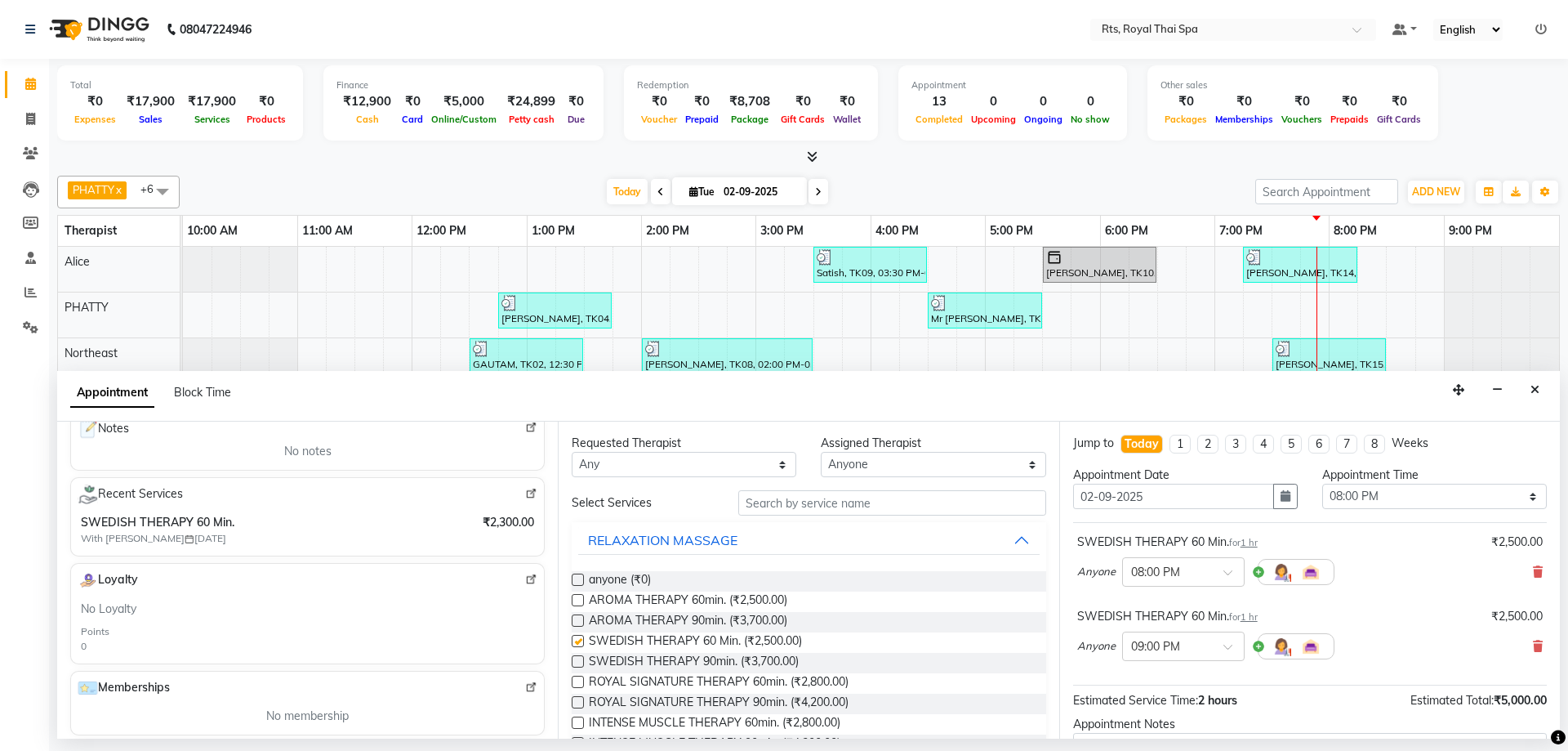
checkbox input "false"
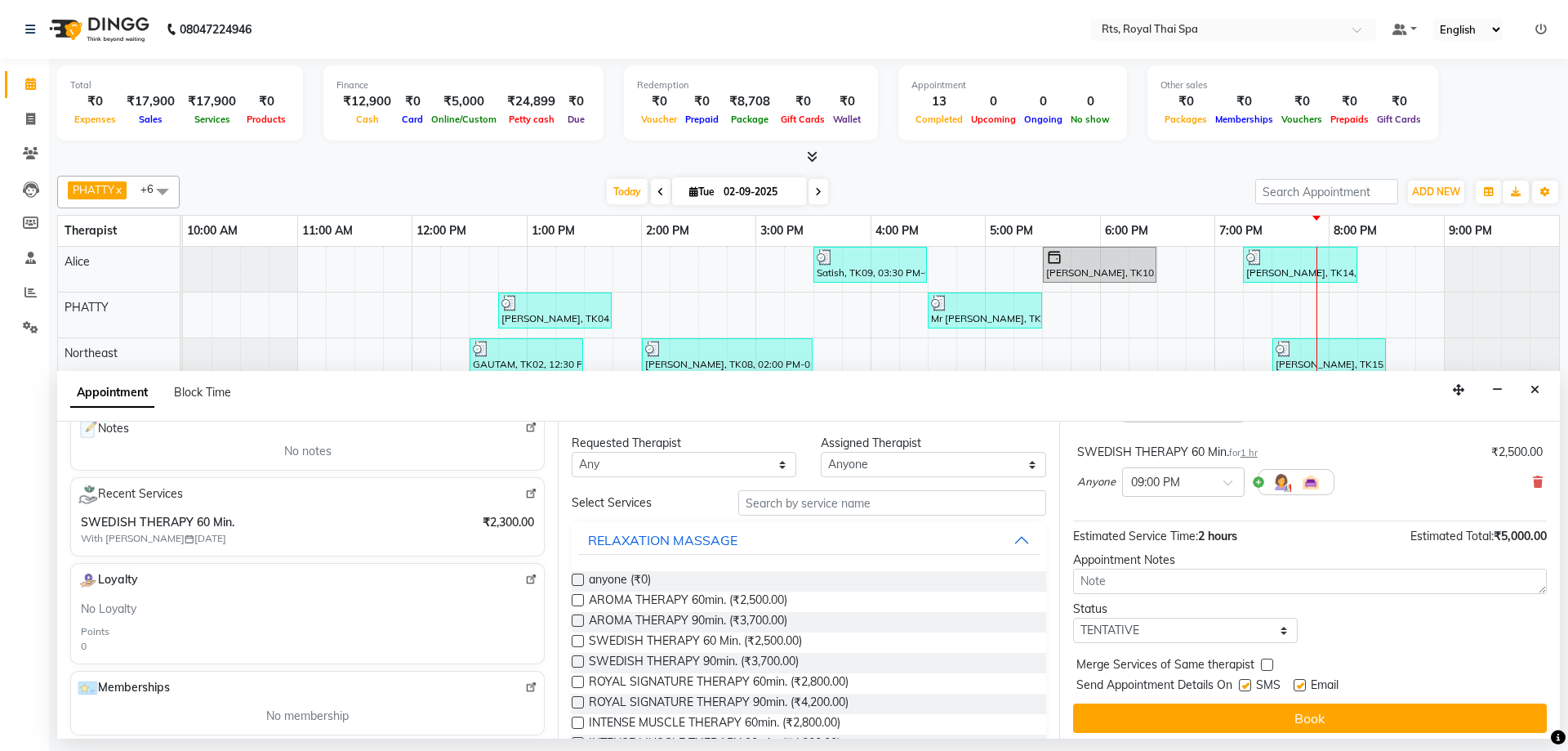
scroll to position [171, 0]
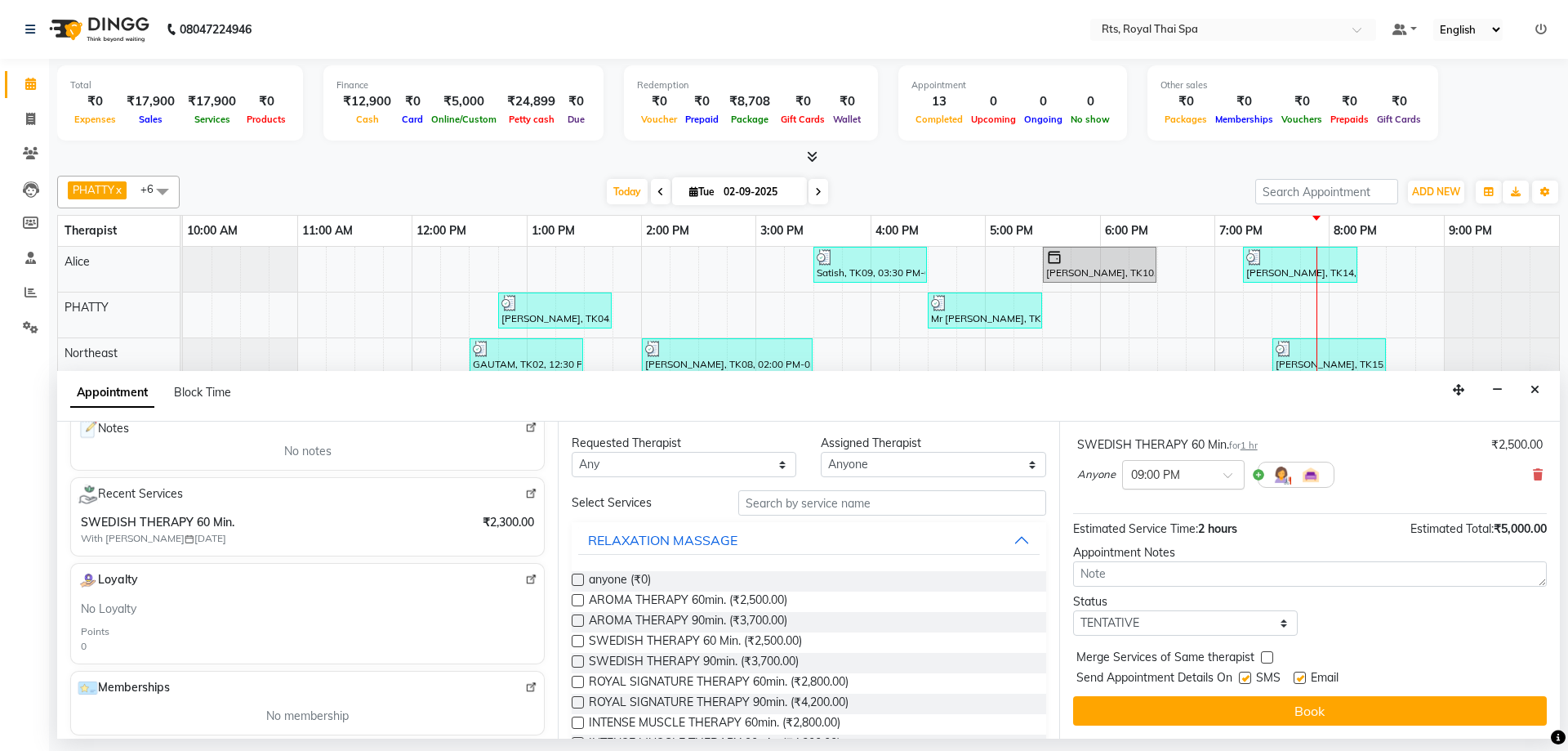
click at [1195, 471] on input "text" at bounding box center [1167, 474] width 72 height 17
click at [1150, 658] on div "08:15 PM" at bounding box center [1183, 660] width 121 height 31
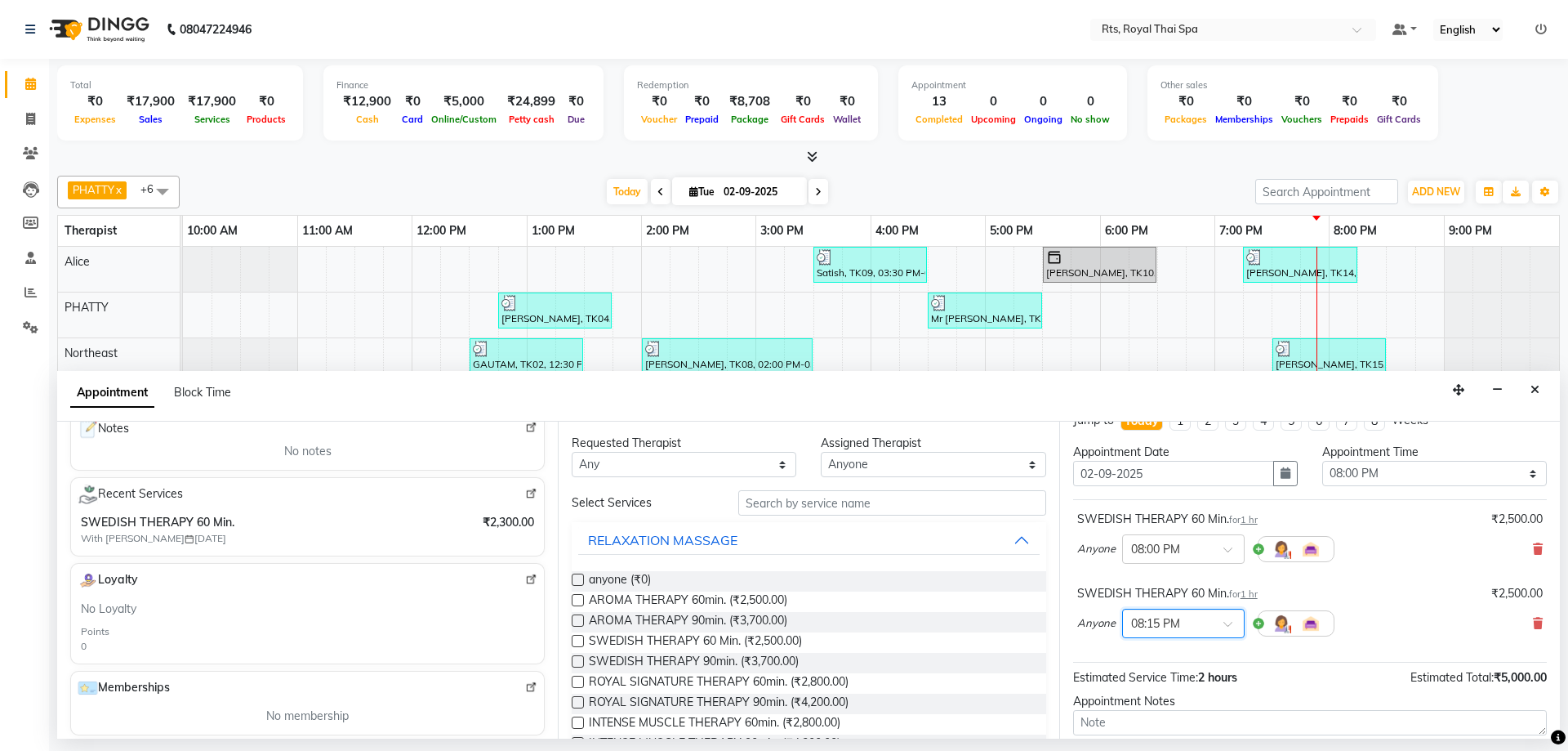
scroll to position [8, 0]
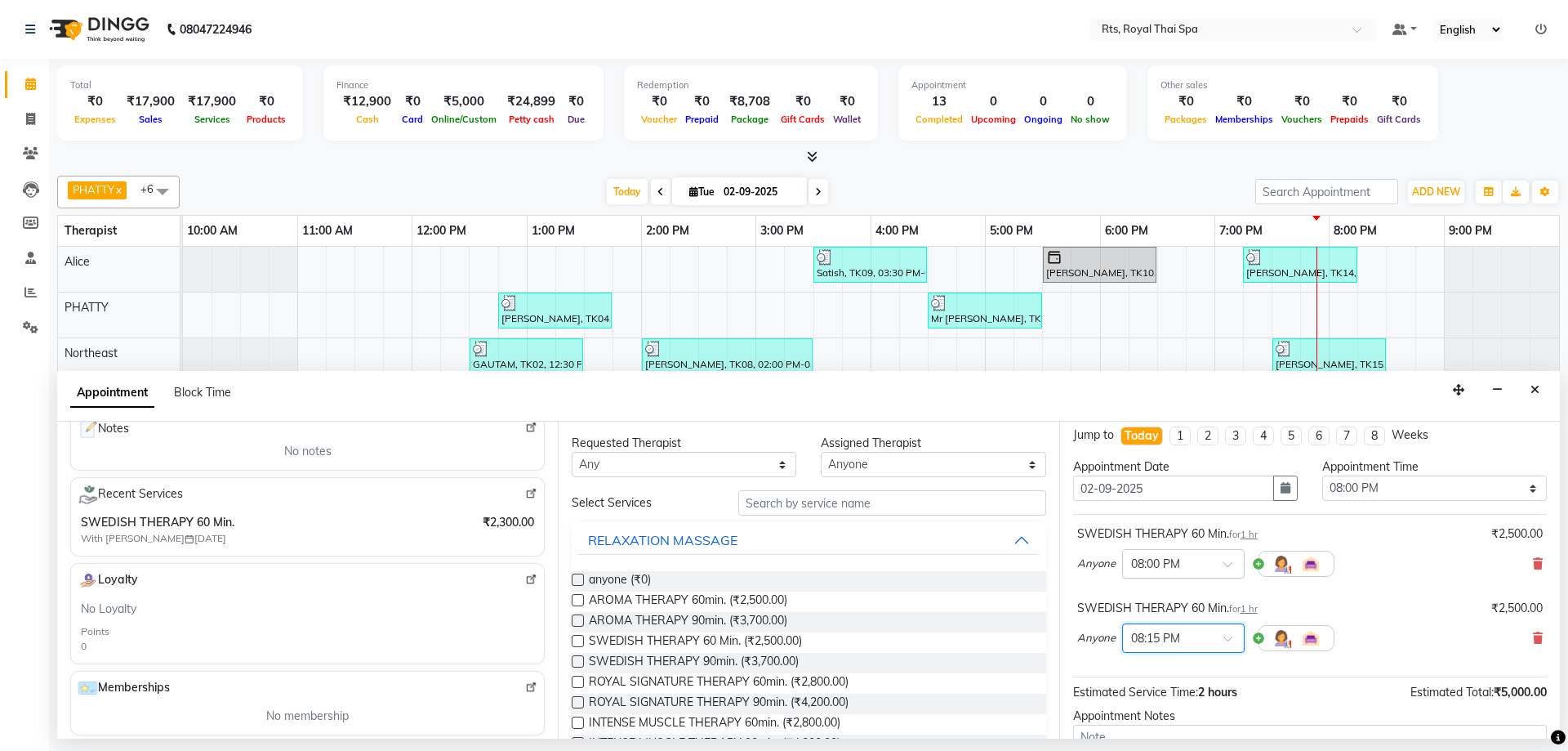
click at [1159, 565] on input "text" at bounding box center [1167, 563] width 72 height 17
click at [1163, 674] on div "08:15 PM" at bounding box center [1183, 667] width 121 height 31
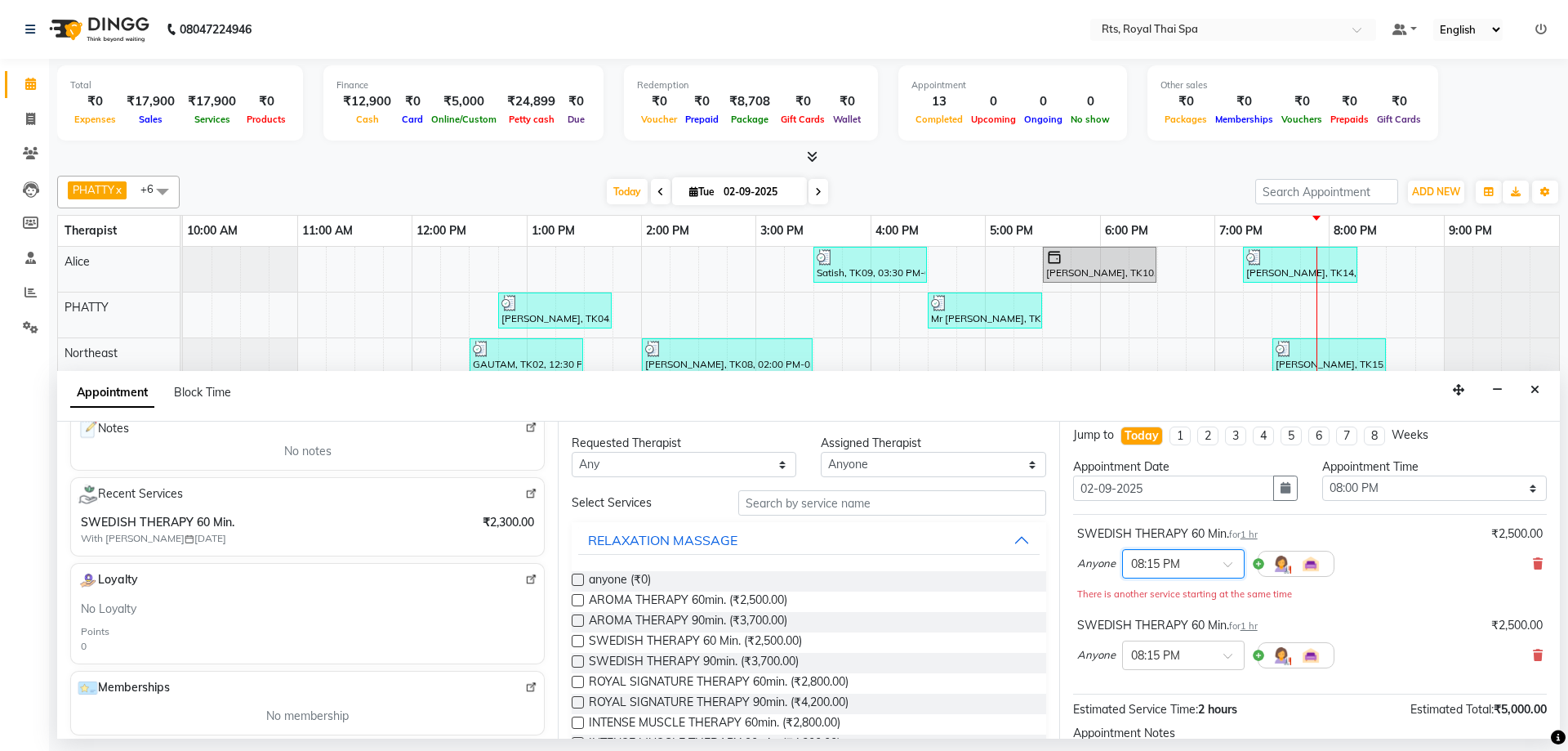
scroll to position [189, 0]
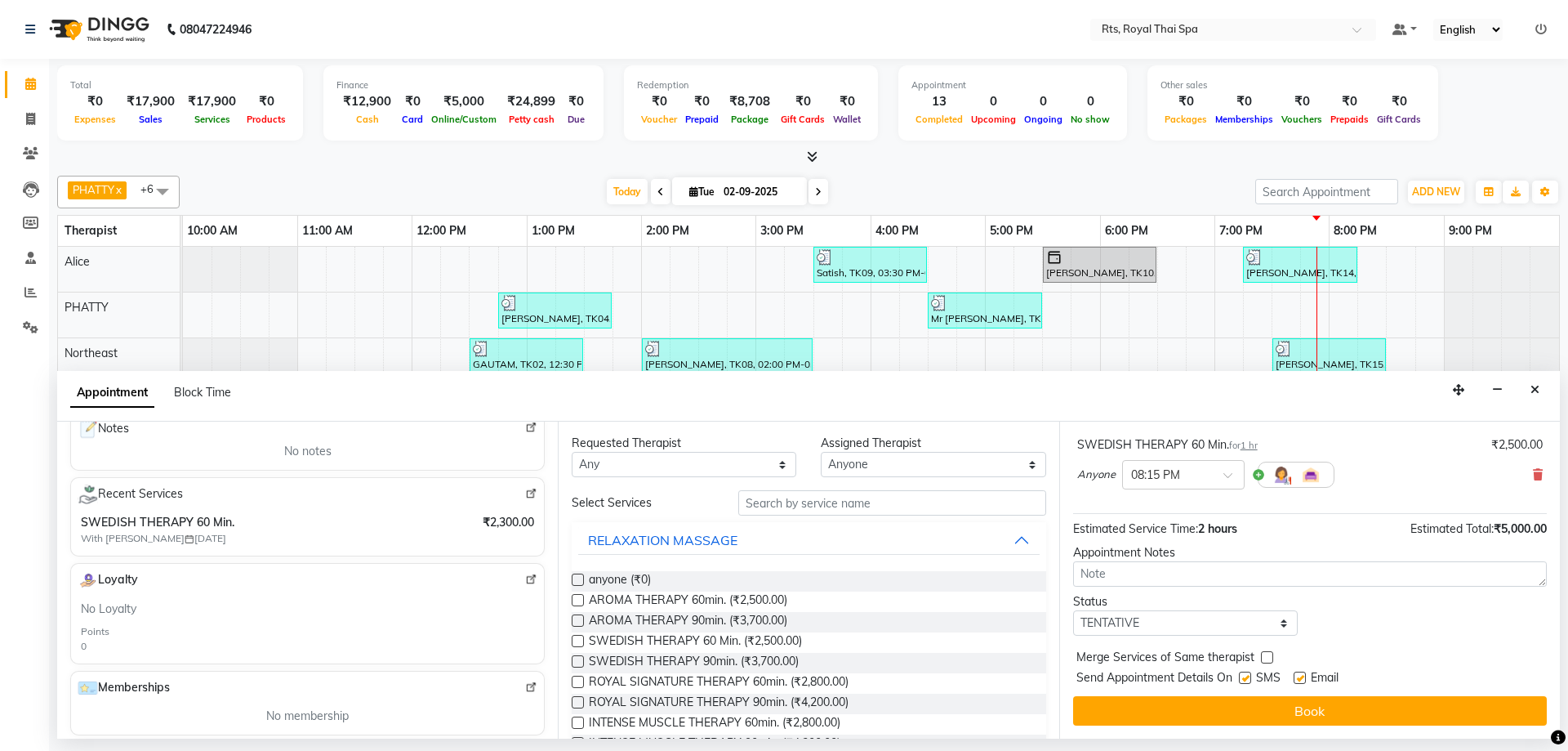
click at [1249, 680] on label at bounding box center [1245, 678] width 12 height 12
click at [1249, 680] on input "checkbox" at bounding box center [1244, 680] width 11 height 11
checkbox input "false"
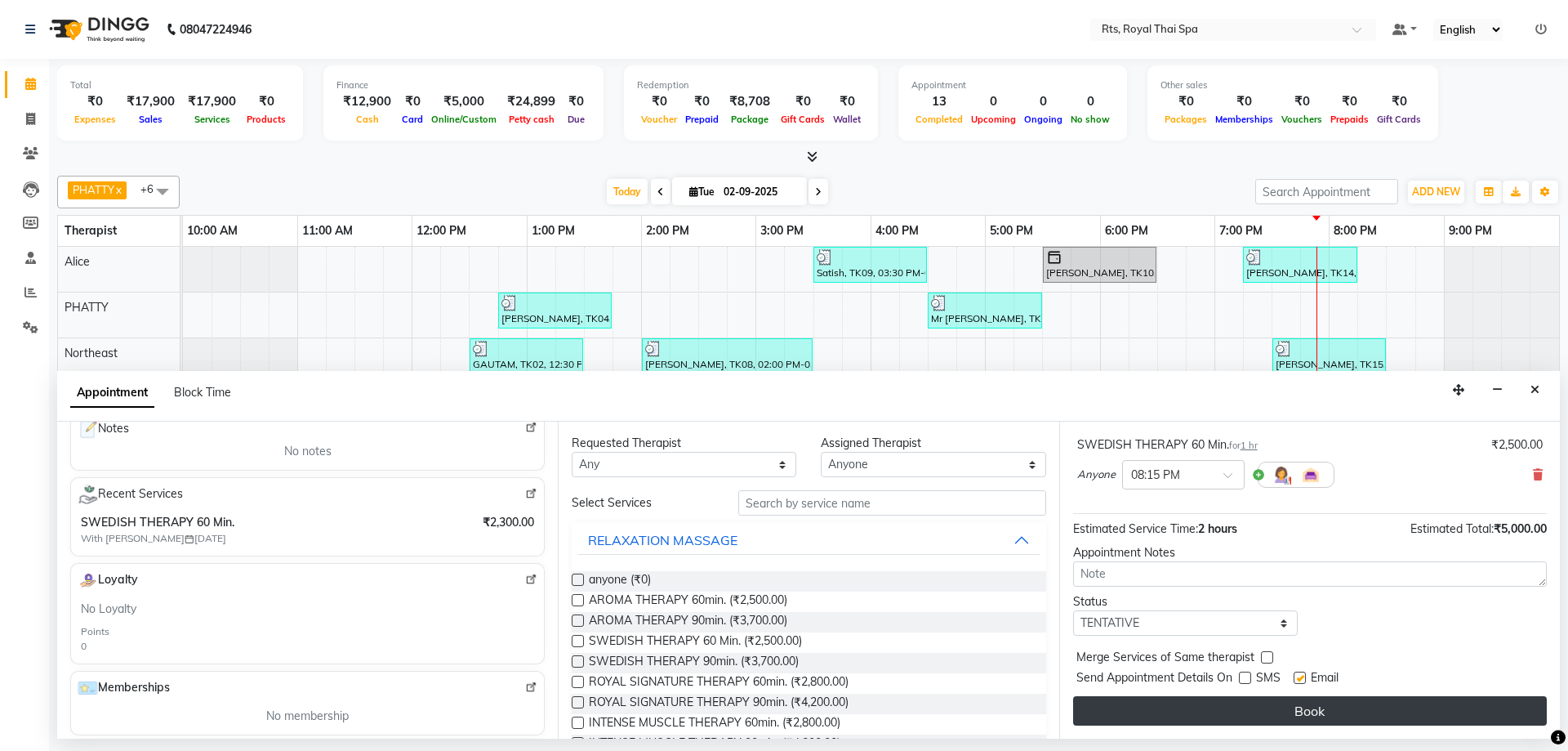
click at [1255, 698] on button "Book" at bounding box center [1310, 711] width 474 height 30
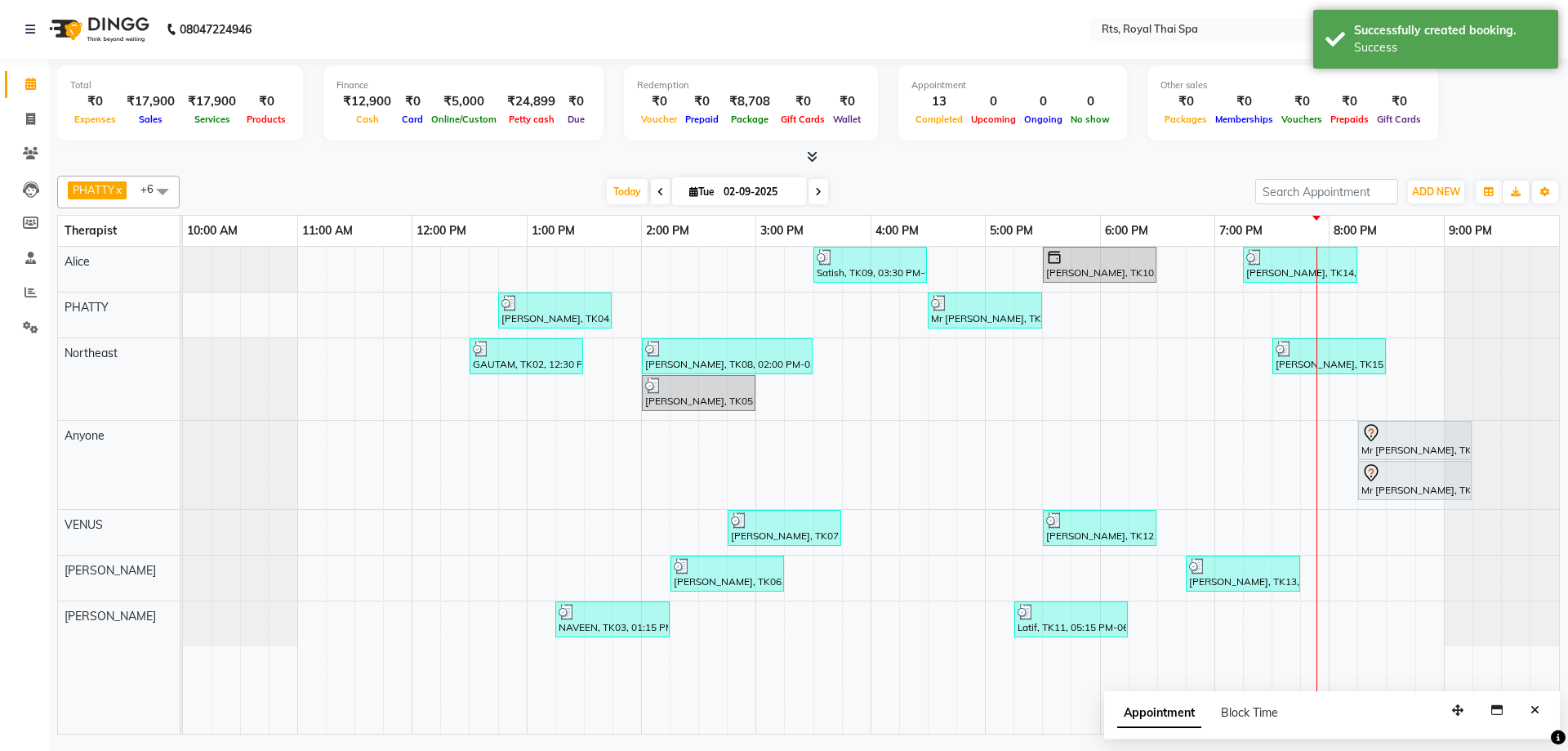
click at [1529, 716] on button "Close" at bounding box center [1535, 710] width 24 height 25
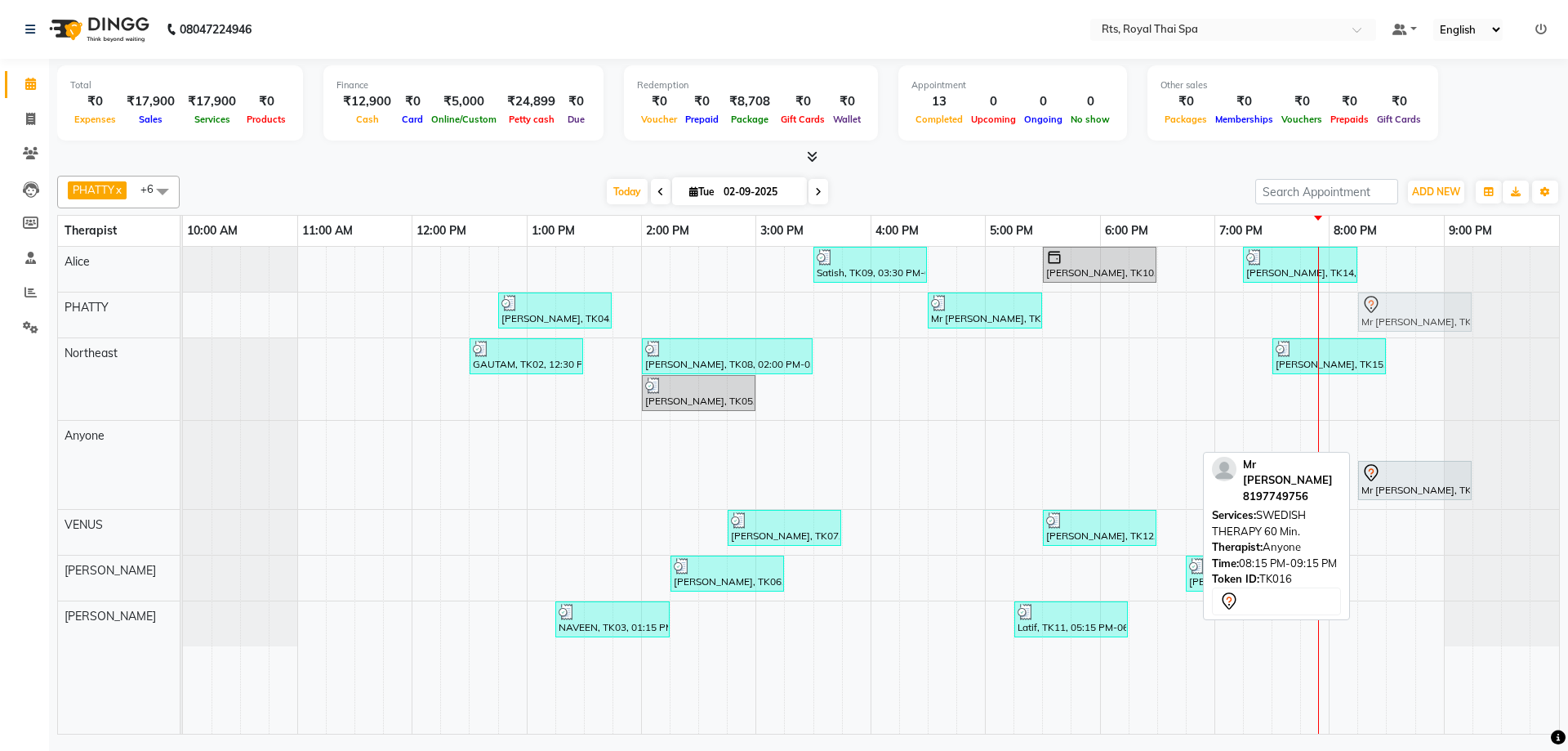
drag, startPoint x: 1383, startPoint y: 438, endPoint x: 1384, endPoint y: 309, distance: 129.0
click at [1384, 309] on tbody "Satish, TK09, 03:30 PM-04:30 PM, SWEDISH THERAPY 60 Min. [PERSON_NAME], TK10, 0…" at bounding box center [871, 447] width 1377 height 400
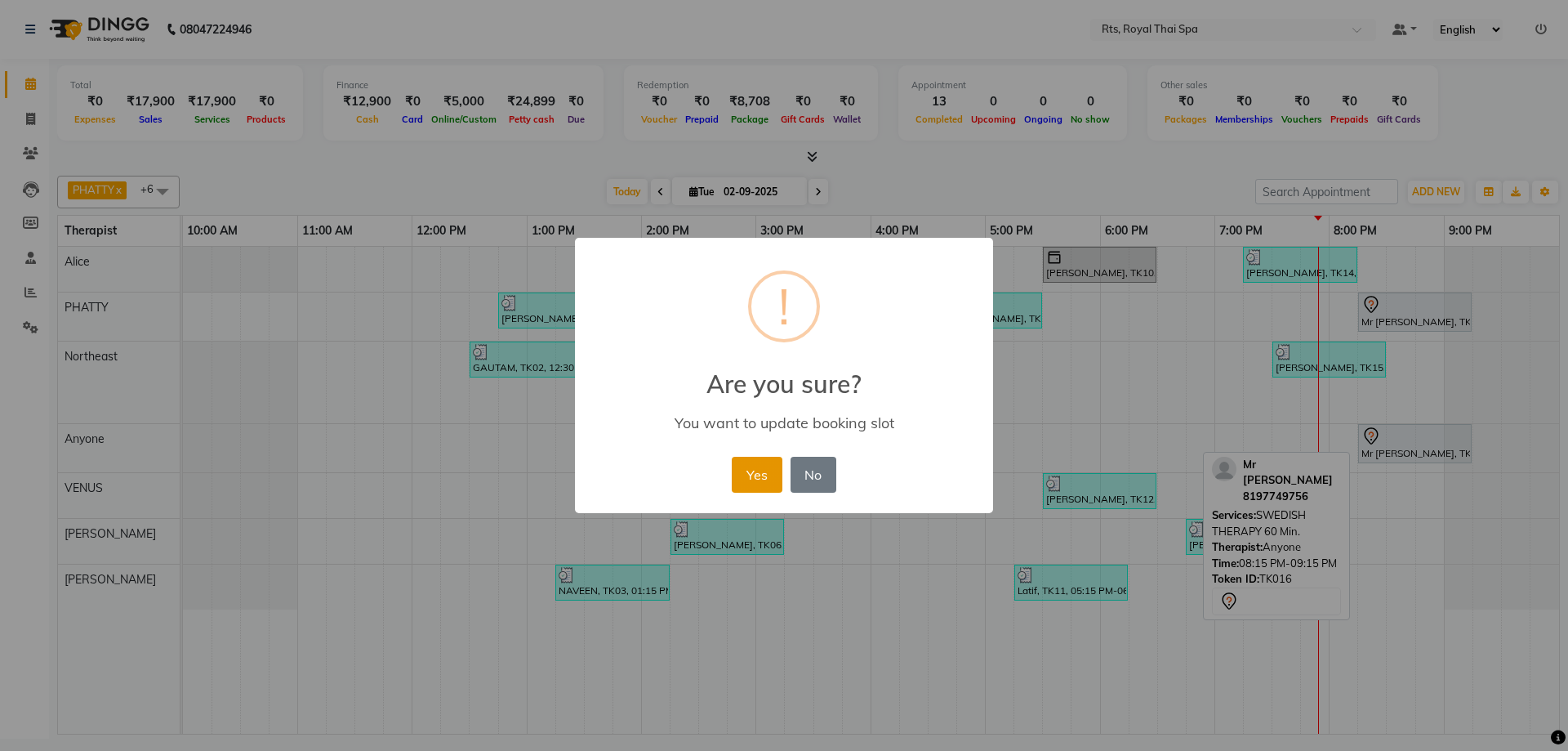
click at [763, 464] on button "Yes" at bounding box center [756, 475] width 50 height 36
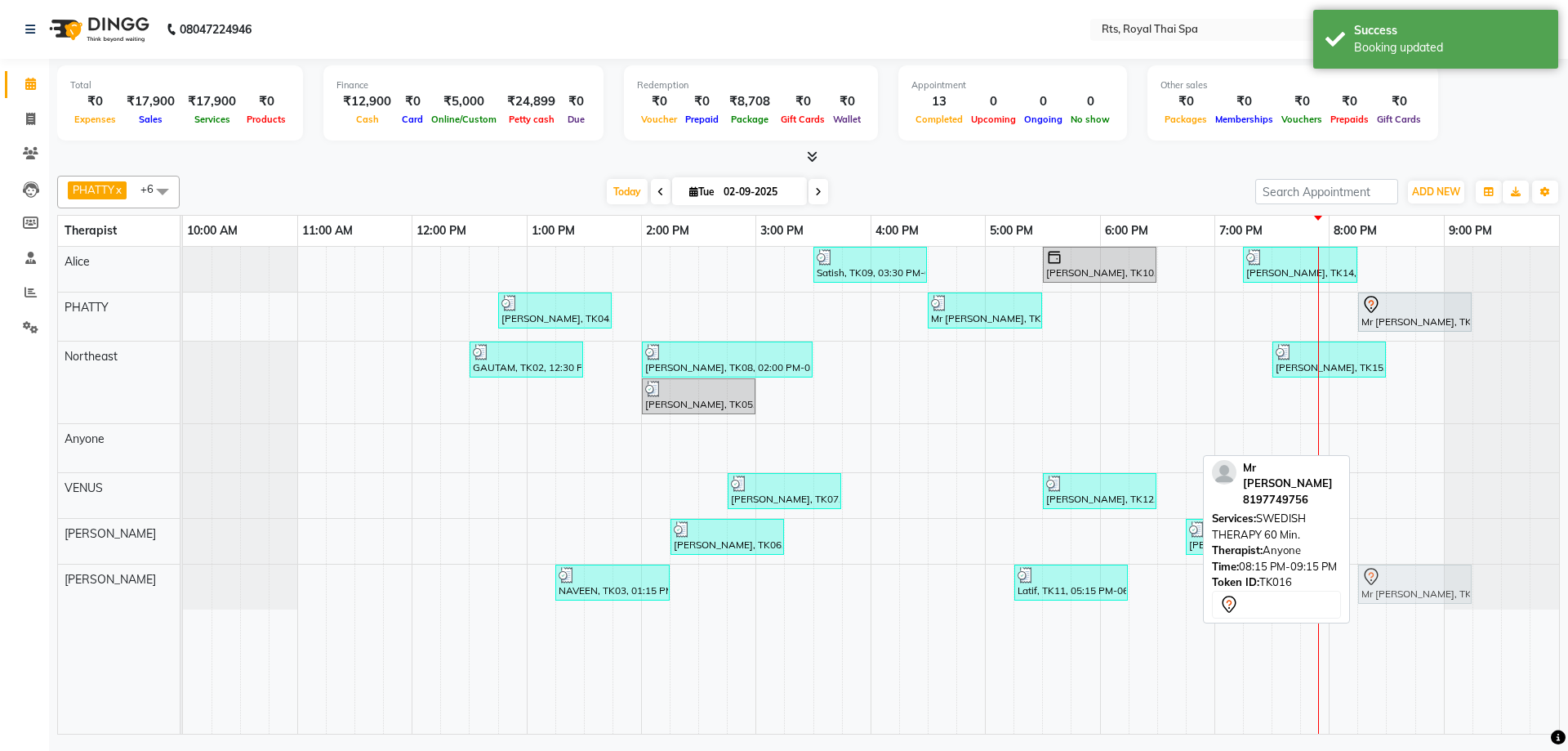
drag, startPoint x: 1377, startPoint y: 447, endPoint x: 1376, endPoint y: 572, distance: 125.0
click at [1376, 593] on tbody "Satish, TK09, 03:30 PM-04:30 PM, SWEDISH THERAPY 60 Min. [PERSON_NAME], TK10, 0…" at bounding box center [871, 428] width 1377 height 363
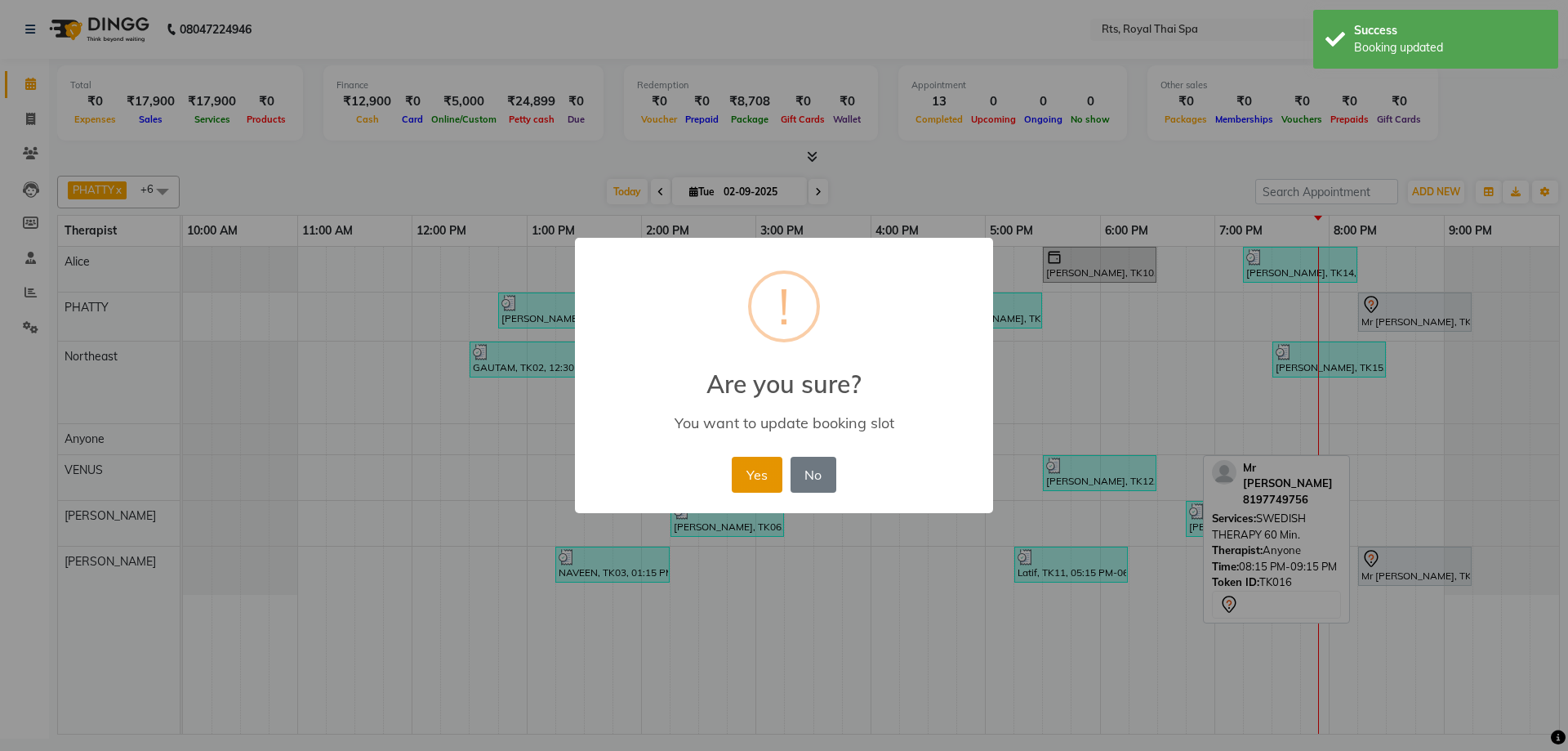
click at [758, 470] on button "Yes" at bounding box center [756, 475] width 50 height 36
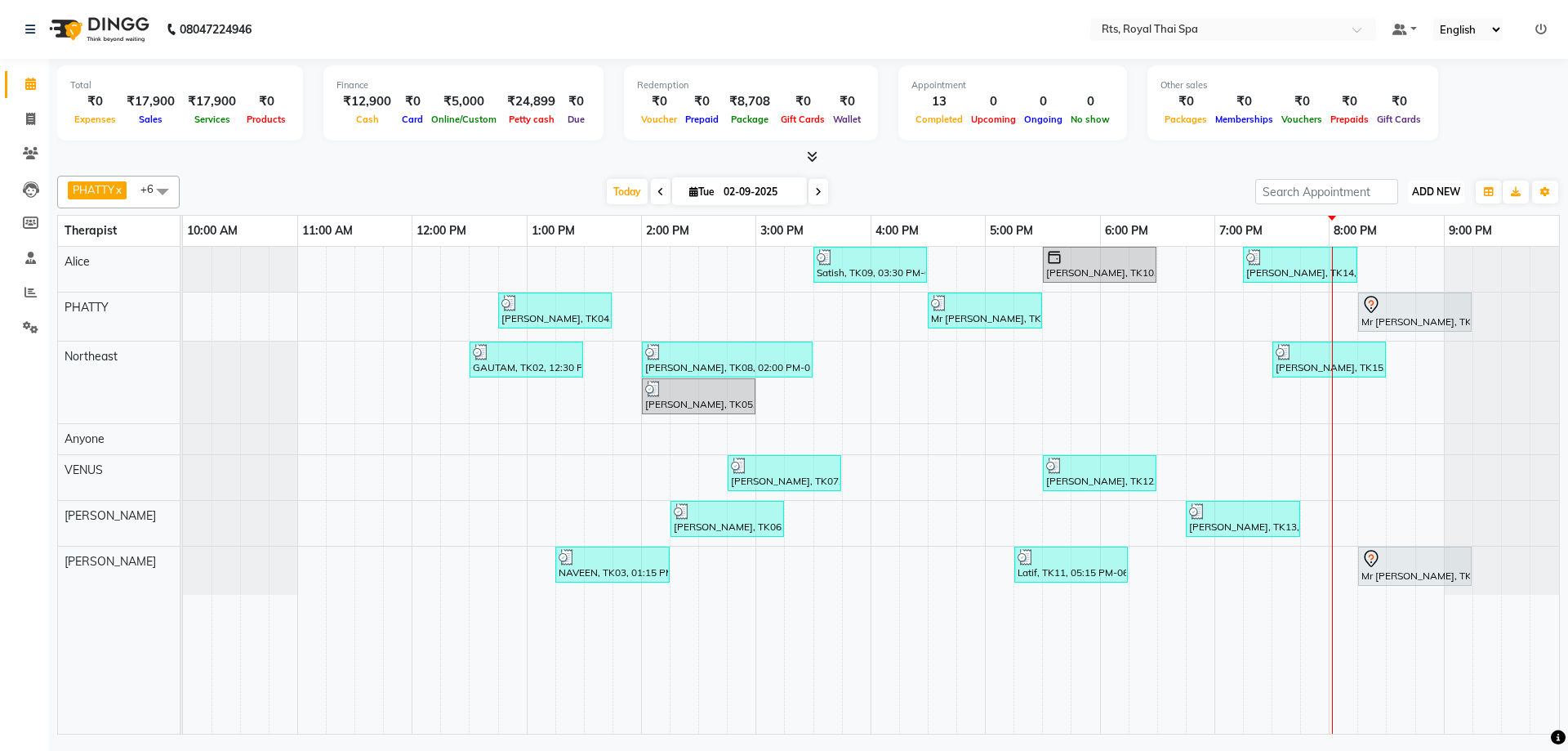
click at [1439, 193] on span "ADD NEW" at bounding box center [1436, 192] width 48 height 12
click at [1386, 270] on link "Add Expense" at bounding box center [1399, 265] width 129 height 21
select select "1"
select select "4201"
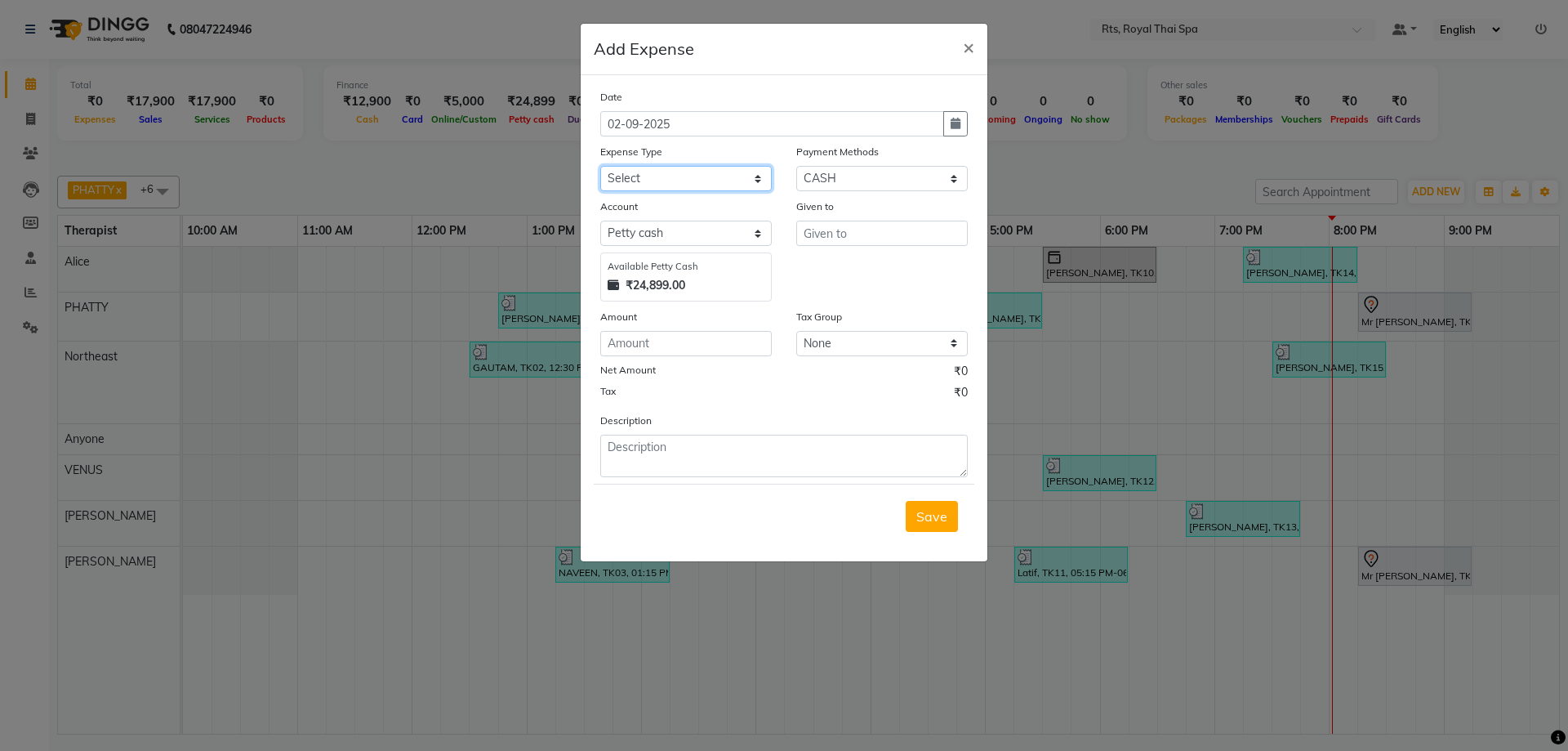
click at [674, 181] on select "Select Bank charges Cleaning and products Donation Electric and water charge In…" at bounding box center [686, 179] width 171 height 25
select select "10852"
click at [601, 166] on select "Select Bank charges Cleaning and products Donation Electric and water charge In…" at bounding box center [686, 179] width 171 height 25
click at [669, 357] on div "Date [DATE] Expense Type Select Bank charges Cleaning and products Donation Ele…" at bounding box center [784, 282] width 368 height 389
click at [684, 343] on input "number" at bounding box center [686, 344] width 171 height 25
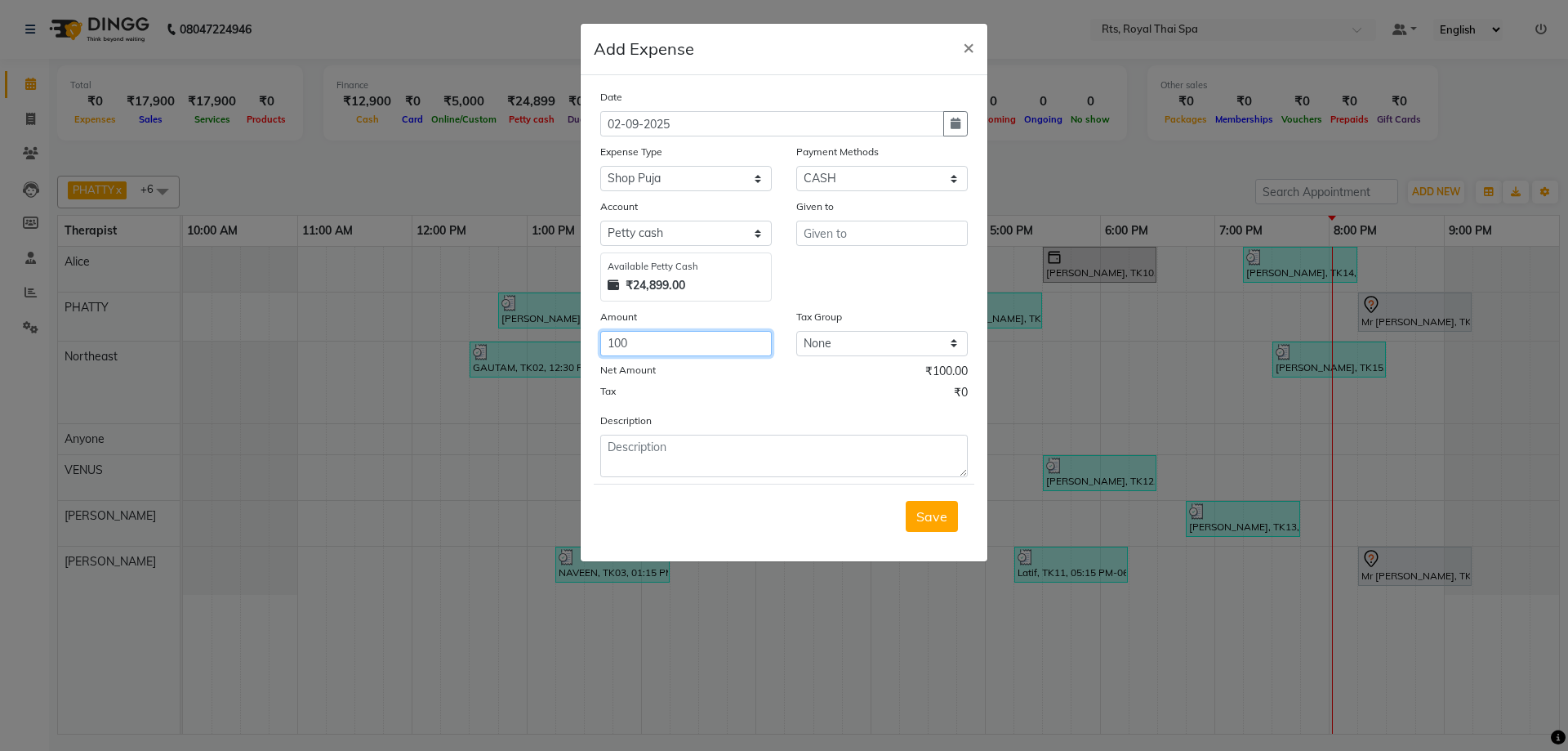
type input "100"
click at [845, 181] on select "Select UPI CARD CASH Package NearBuy" at bounding box center [882, 179] width 171 height 25
click at [845, 381] on div "Net Amount ₹100.00" at bounding box center [784, 373] width 368 height 21
click at [965, 128] on button "button" at bounding box center [956, 124] width 25 height 25
select select "9"
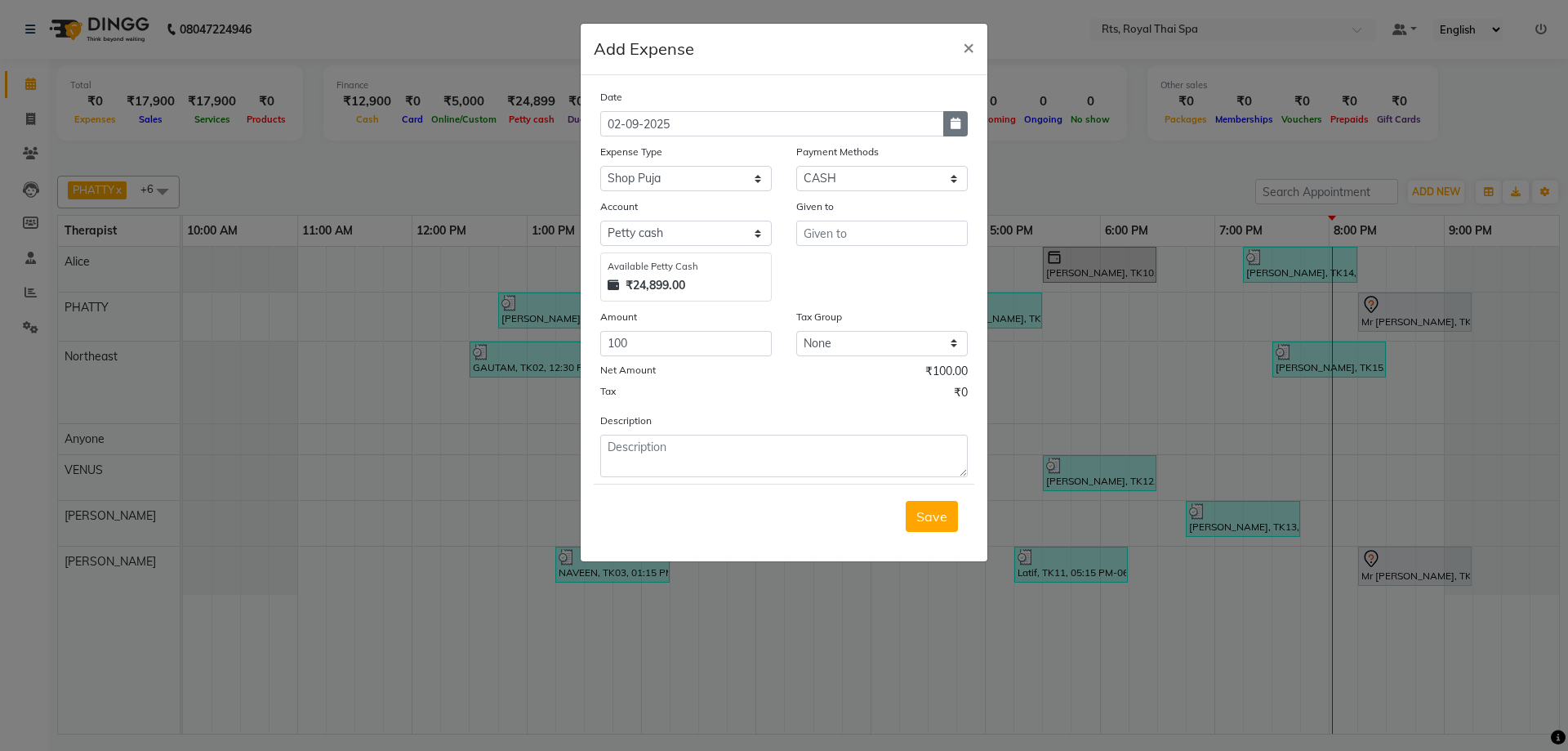
select select "2025"
click at [618, 208] on div "1" at bounding box center [618, 208] width 26 height 26
type input "01-09-2025"
click at [684, 477] on form "Date [DATE] Expense Type Select Bank charges Cleaning and products Donation Ele…" at bounding box center [784, 318] width 380 height 460
click at [830, 235] on input "text" at bounding box center [882, 233] width 171 height 25
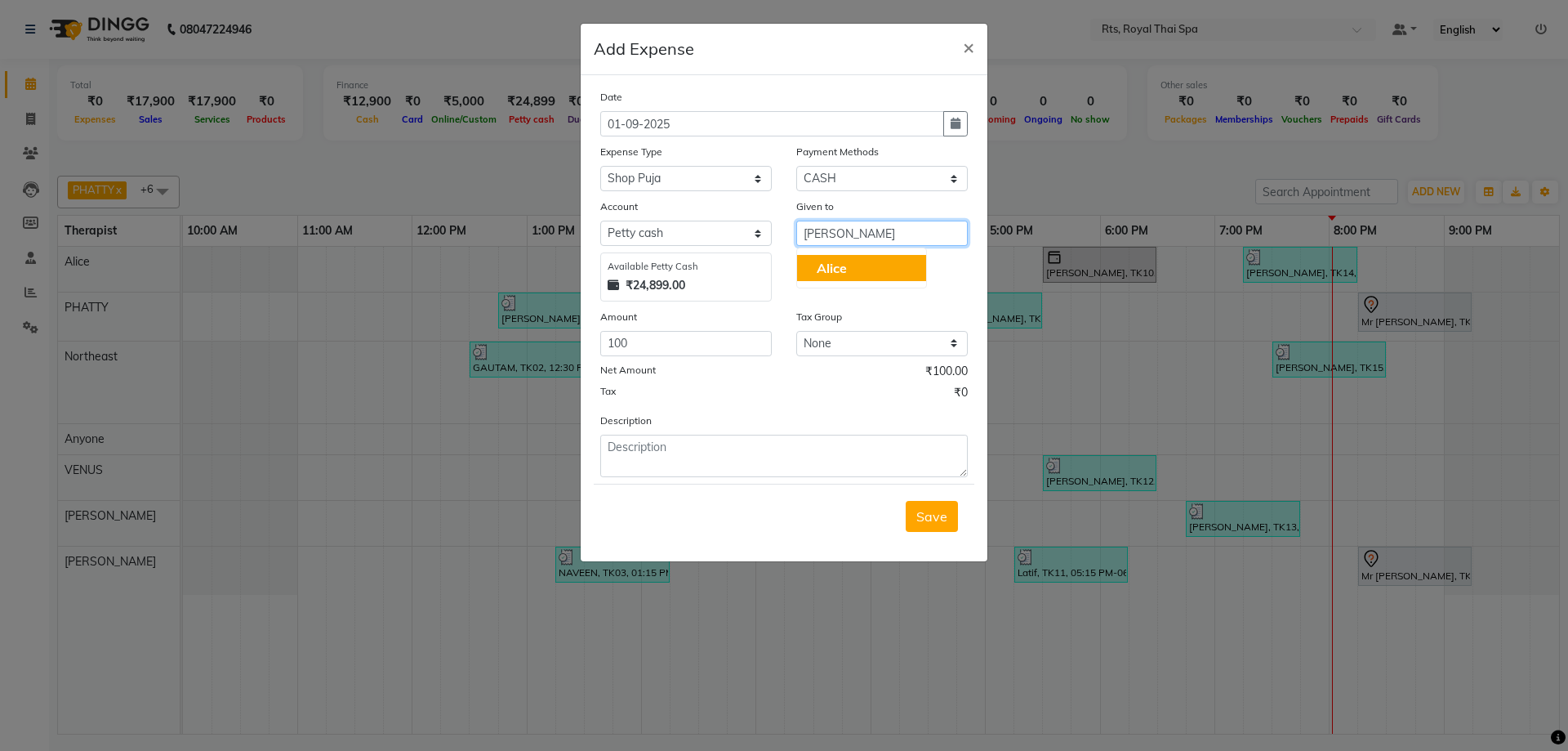
click at [839, 270] on span "Alice" at bounding box center [832, 268] width 30 height 16
type input "Alice"
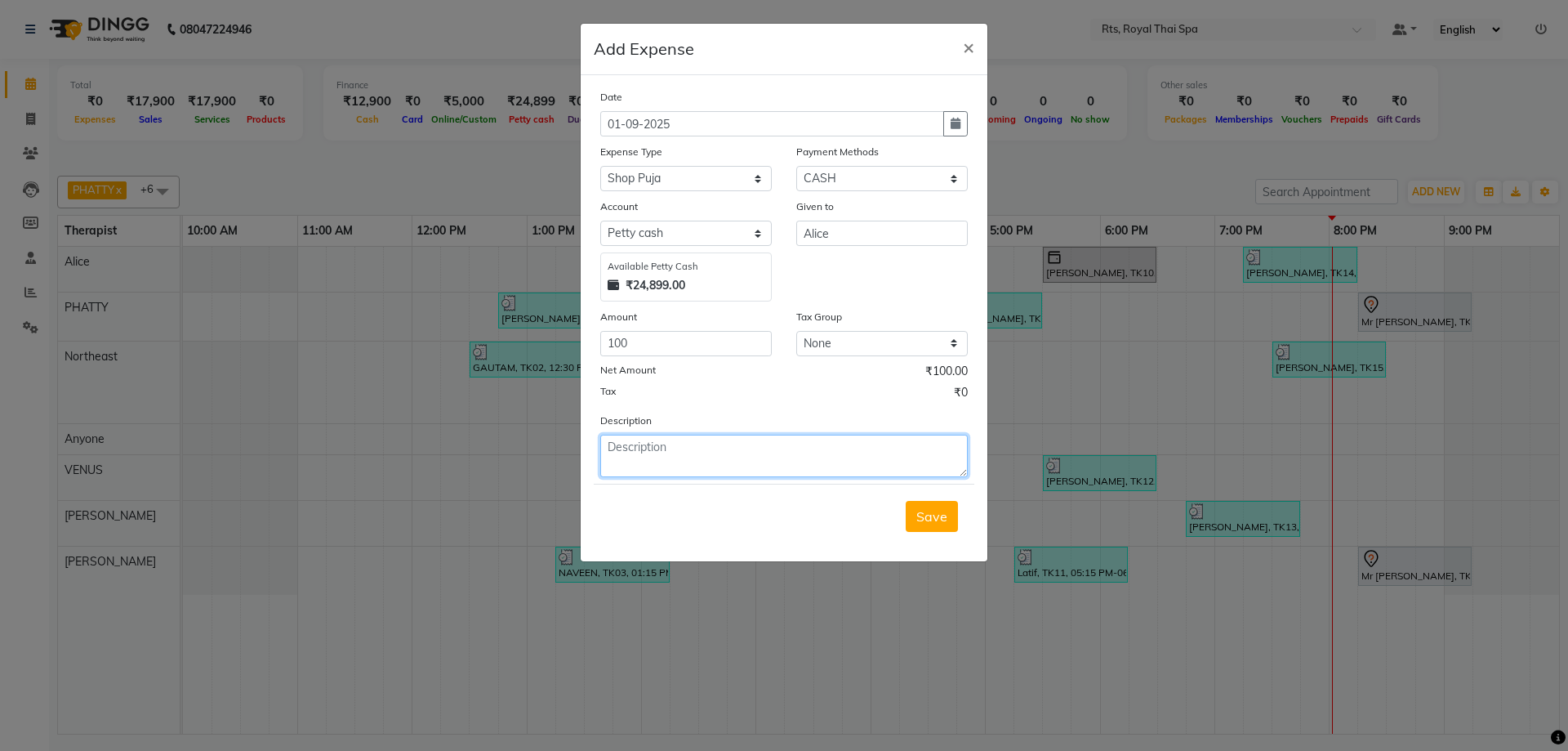
click at [622, 452] on textarea at bounding box center [784, 456] width 368 height 42
type textarea "POOJA"
click at [928, 520] on span "Save" at bounding box center [932, 516] width 31 height 16
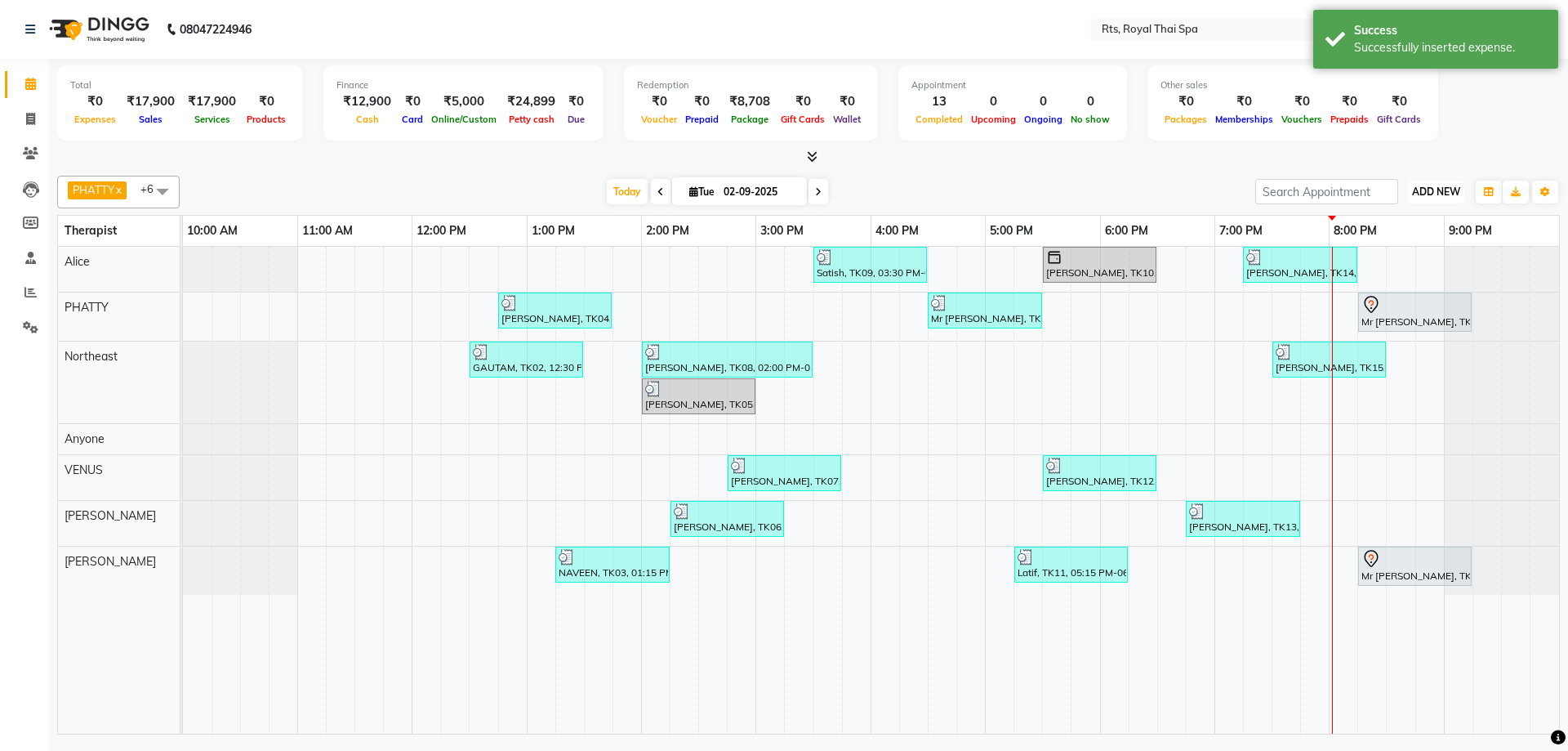
click at [1449, 197] on button "ADD NEW Toggle Dropdown" at bounding box center [1436, 192] width 57 height 23
click at [1396, 264] on link "Add Expense" at bounding box center [1399, 265] width 129 height 21
select select "1"
select select "4201"
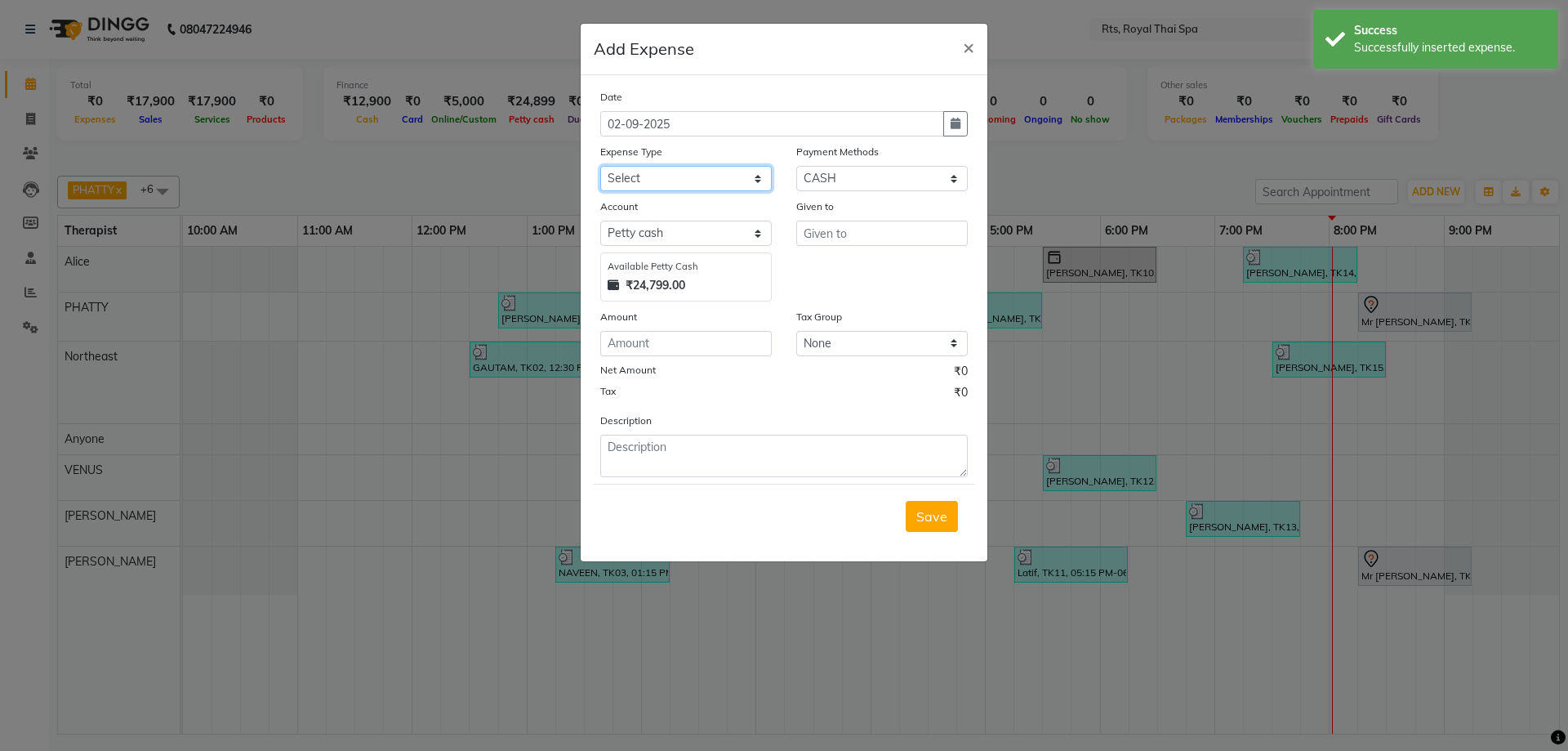
click at [670, 179] on select "Select Bank charges Cleaning and products Donation Electric and water charge In…" at bounding box center [686, 179] width 171 height 25
select select "10836"
click at [601, 166] on select "Select Bank charges Cleaning and products Donation Electric and water charge In…" at bounding box center [686, 179] width 171 height 25
click at [679, 339] on input "number" at bounding box center [686, 344] width 171 height 25
type input "200"
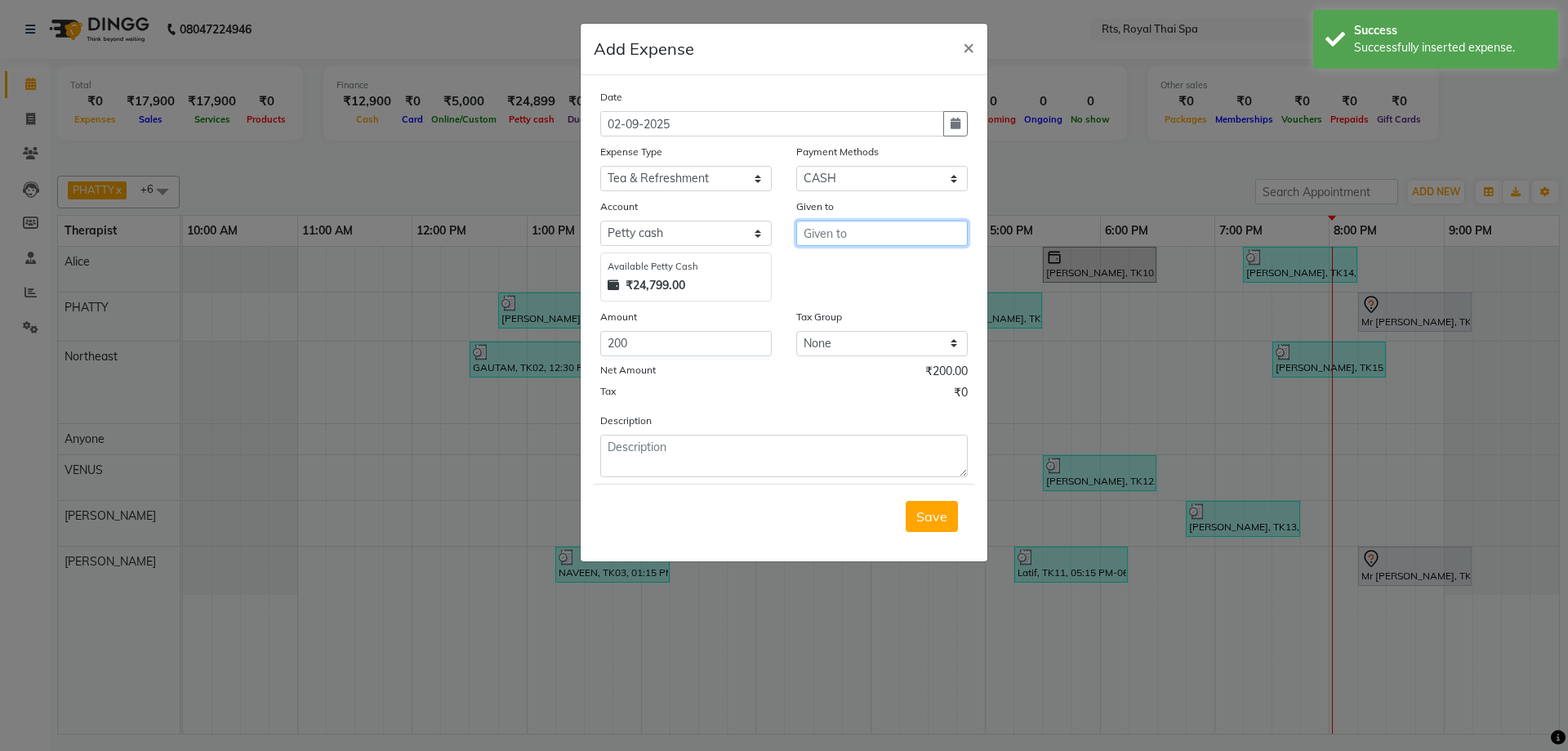
click at [867, 236] on input "text" at bounding box center [882, 233] width 171 height 25
type input "TEA"
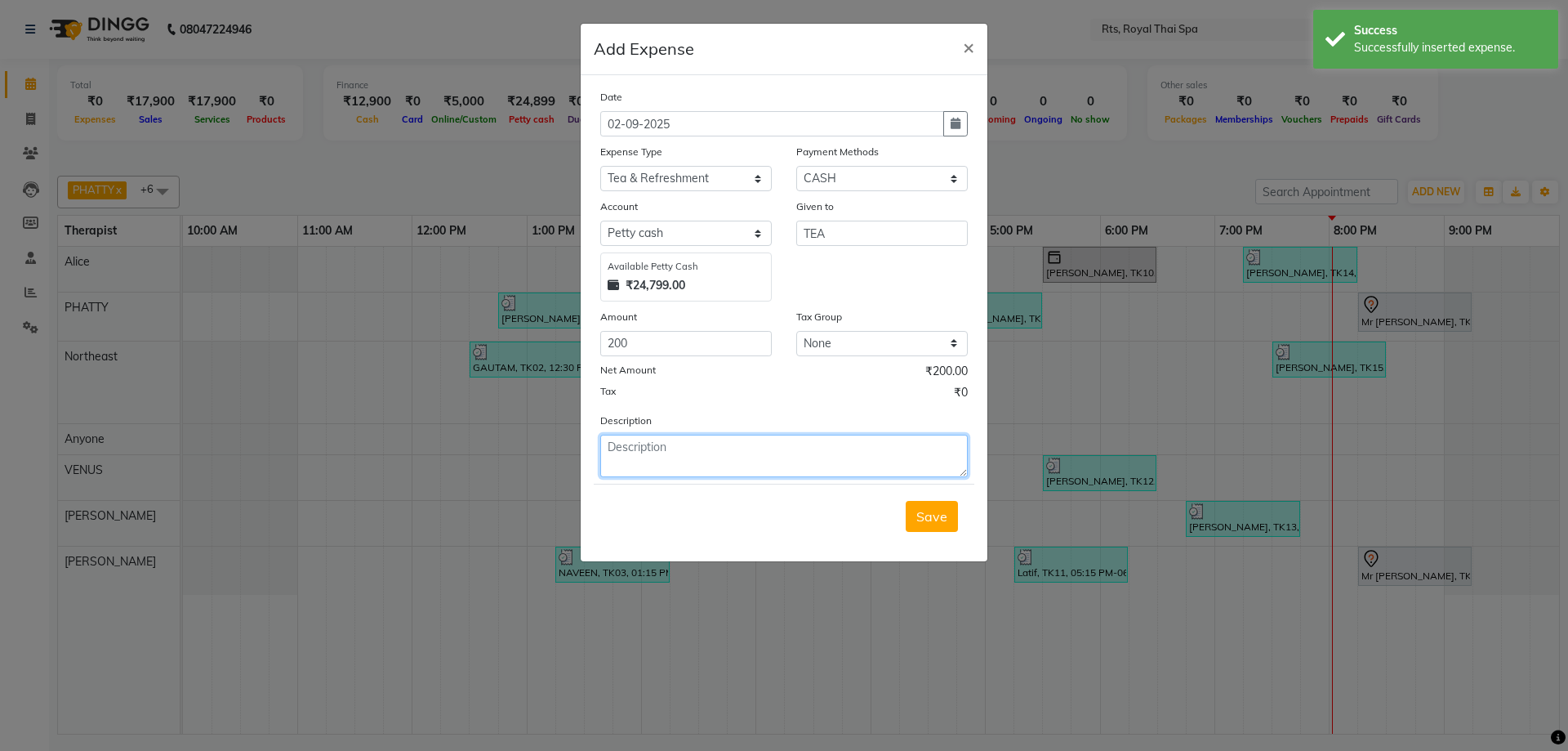
click at [778, 446] on textarea at bounding box center [784, 456] width 368 height 42
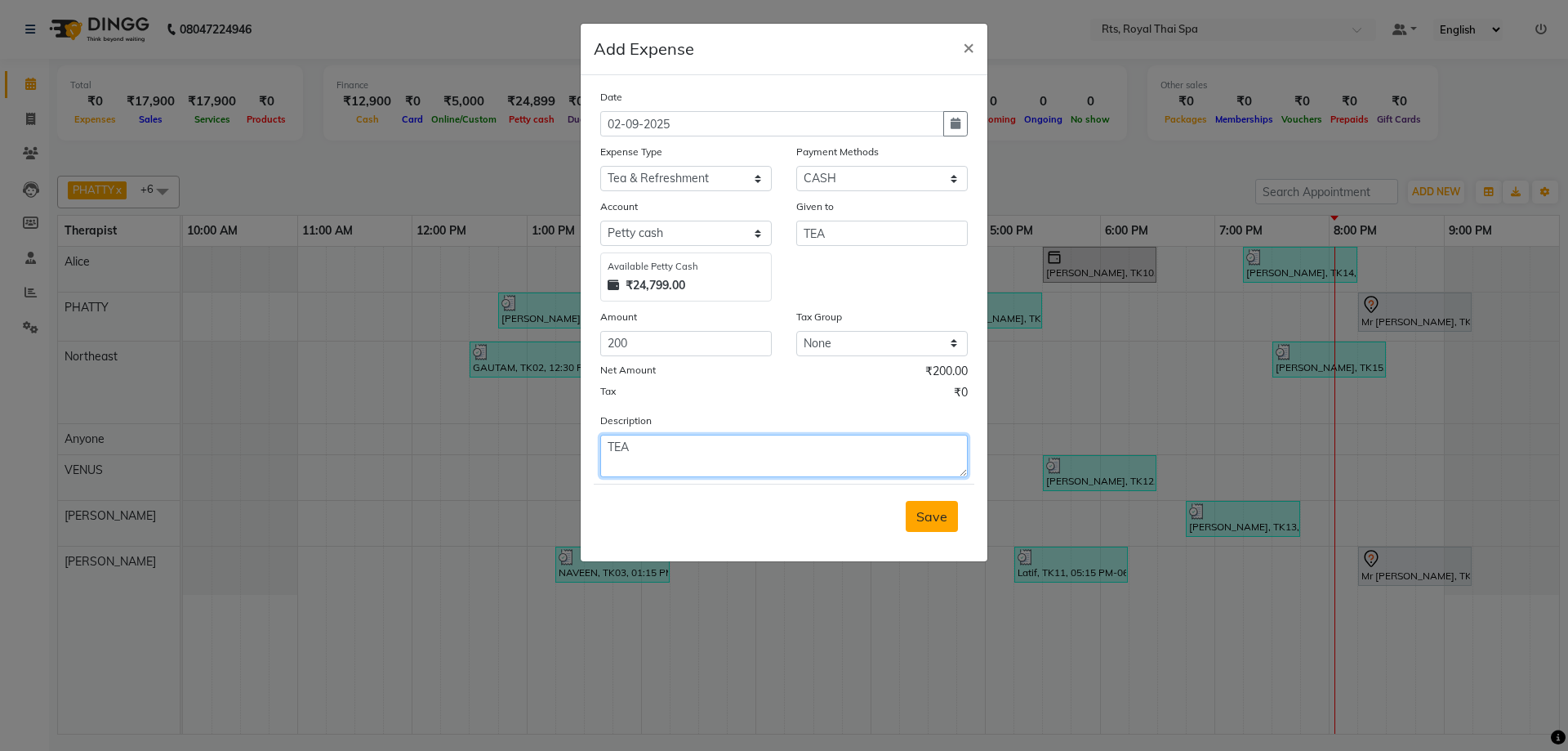
type textarea "TEA"
click at [923, 516] on span "Save" at bounding box center [932, 516] width 31 height 16
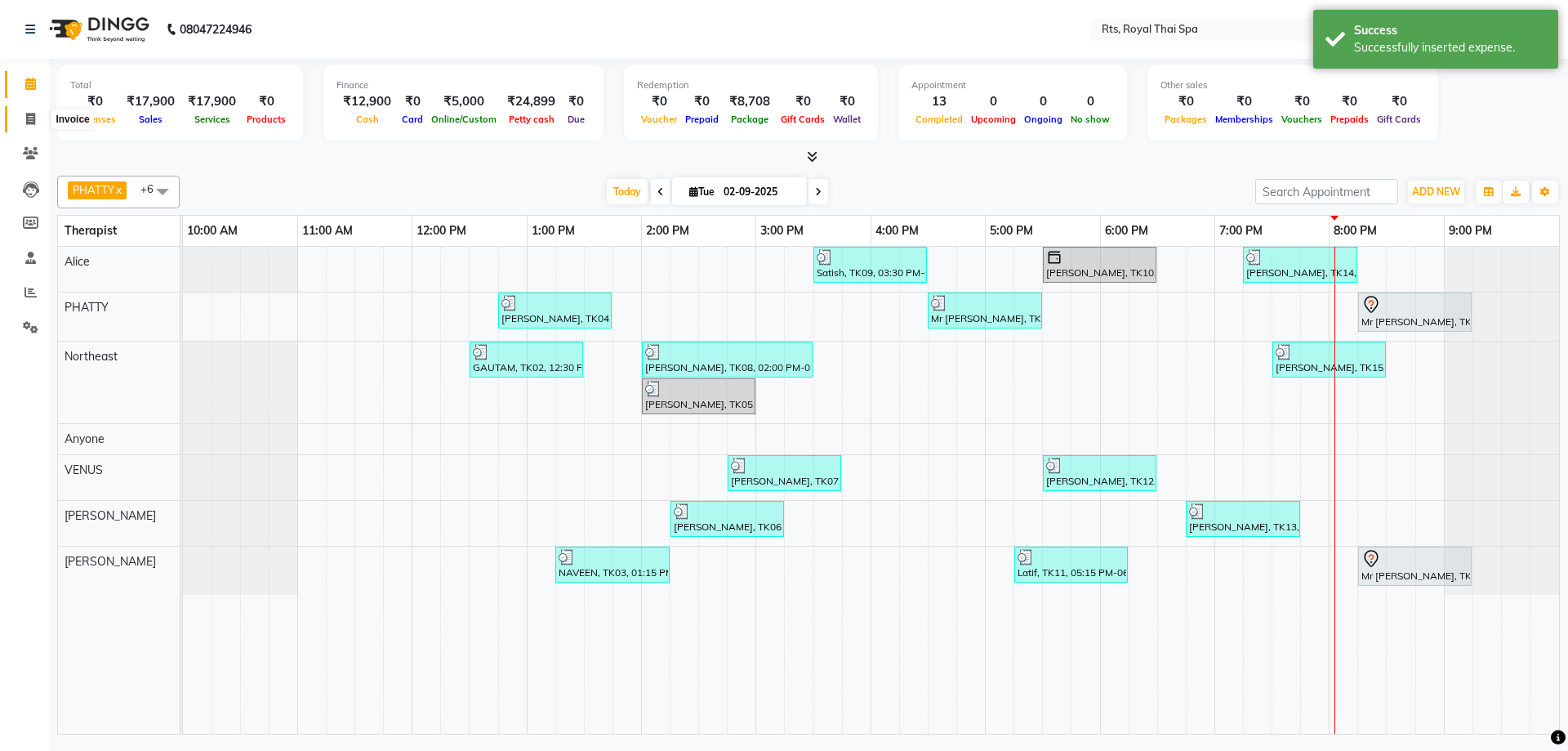
drag, startPoint x: 34, startPoint y: 120, endPoint x: 24, endPoint y: 96, distance: 26.0
click at [34, 120] on icon at bounding box center [30, 119] width 9 height 12
select select "service"
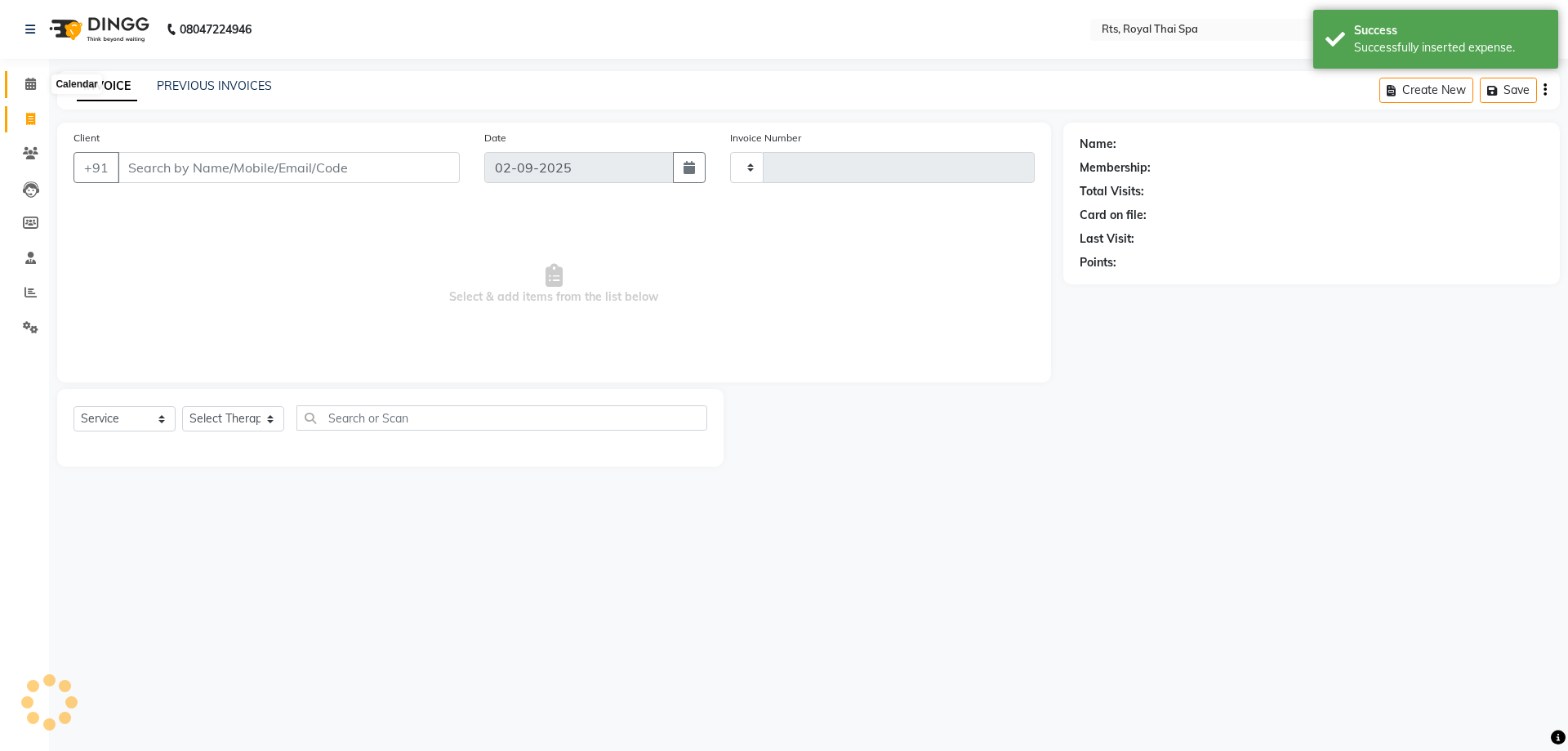
click at [27, 86] on icon at bounding box center [30, 84] width 11 height 12
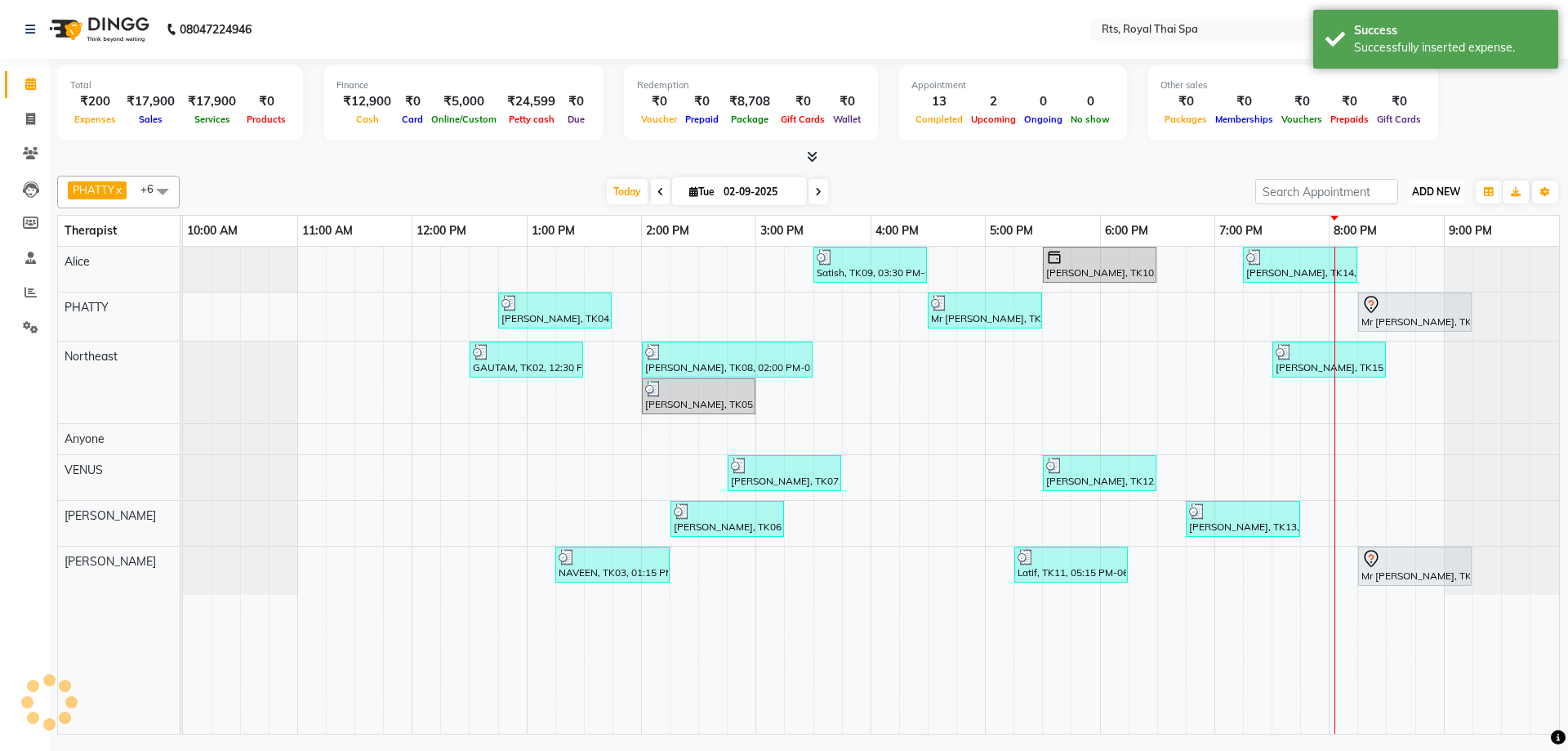
click at [1454, 189] on span "ADD NEW" at bounding box center [1436, 192] width 48 height 12
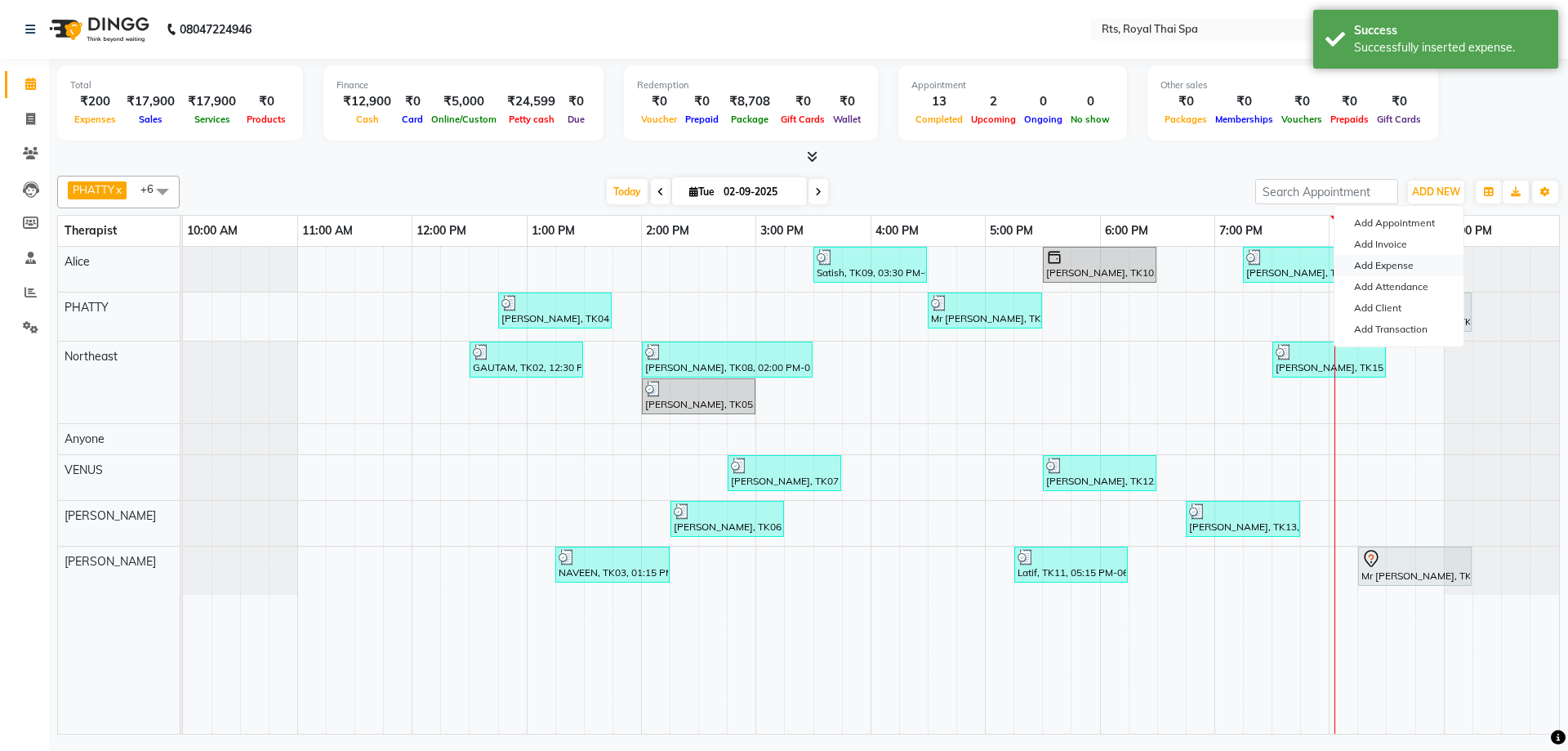
click at [1402, 263] on link "Add Expense" at bounding box center [1399, 265] width 129 height 21
select select "1"
select select "4201"
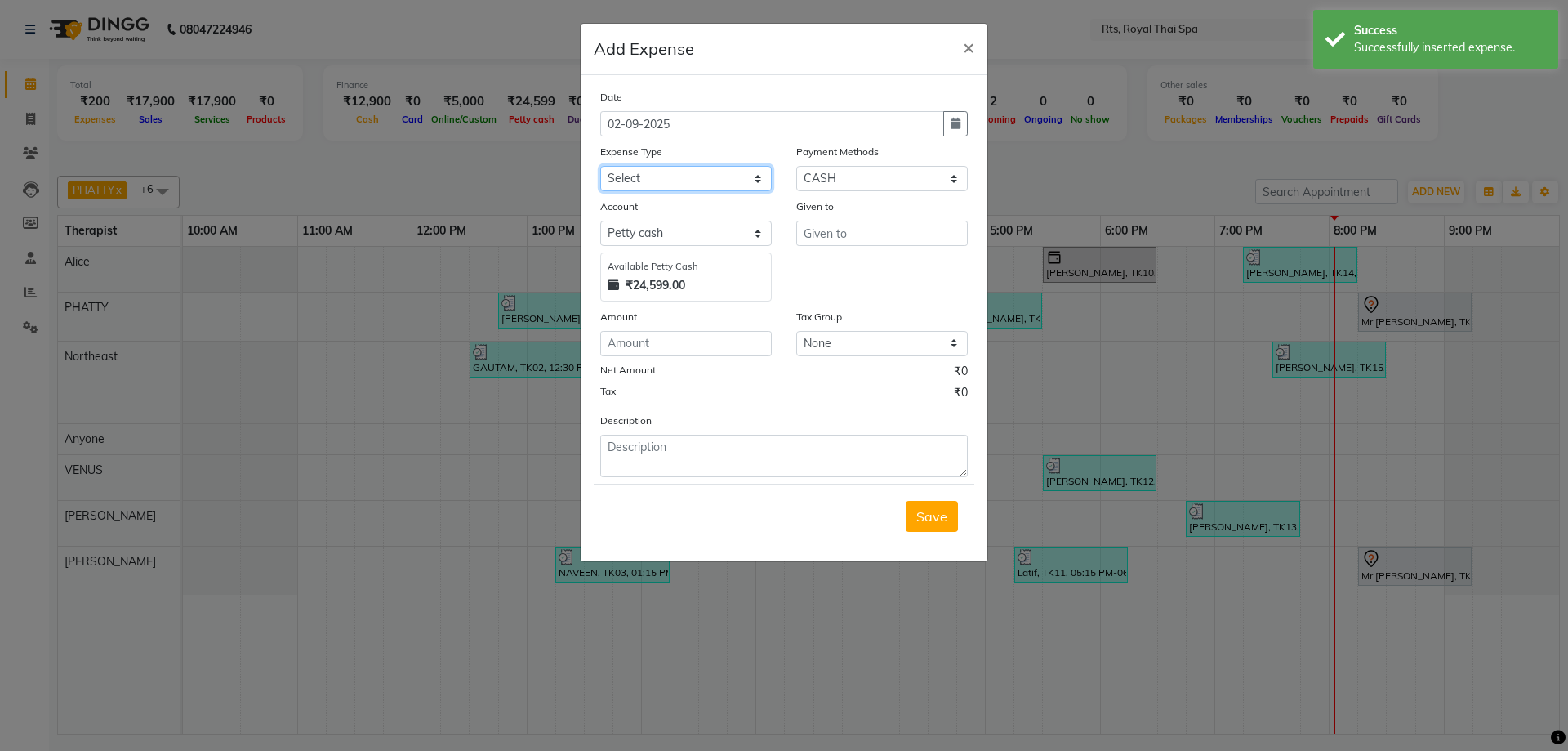
drag, startPoint x: 712, startPoint y: 180, endPoint x: 709, endPoint y: 189, distance: 9.5
click at [712, 180] on select "Select Bank charges Cleaning and products Donation Electric and water charge In…" at bounding box center [686, 179] width 171 height 25
select select "10853"
click at [601, 166] on select "Select Bank charges Cleaning and products Donation Electric and water charge In…" at bounding box center [686, 179] width 171 height 25
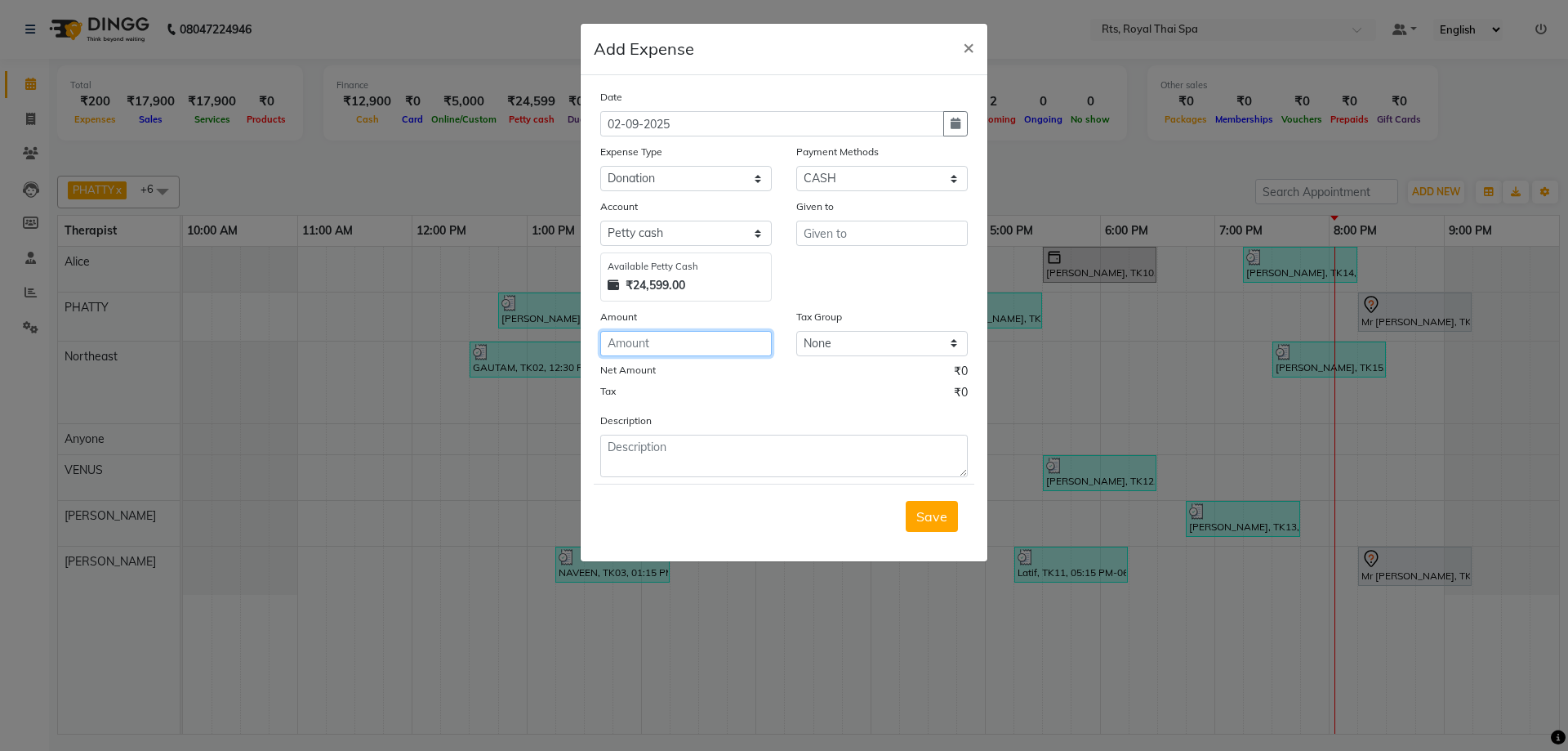
click at [665, 342] on input "number" at bounding box center [686, 344] width 171 height 25
type input "100"
click at [850, 240] on input "text" at bounding box center [882, 233] width 171 height 25
type input "DONATION"
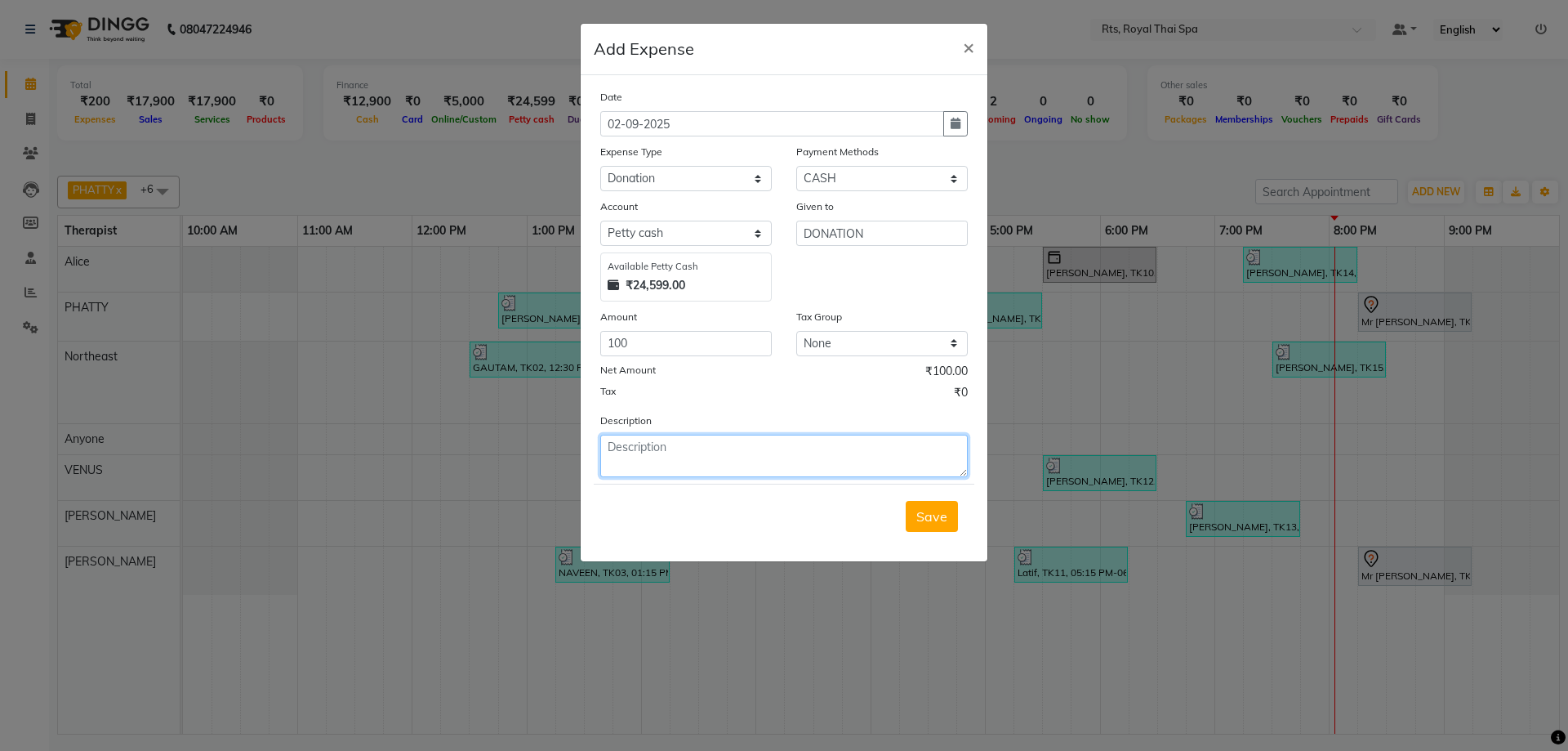
click at [740, 470] on textarea at bounding box center [784, 456] width 368 height 42
type textarea "DONATION"
click at [911, 509] on button "Save" at bounding box center [932, 516] width 53 height 31
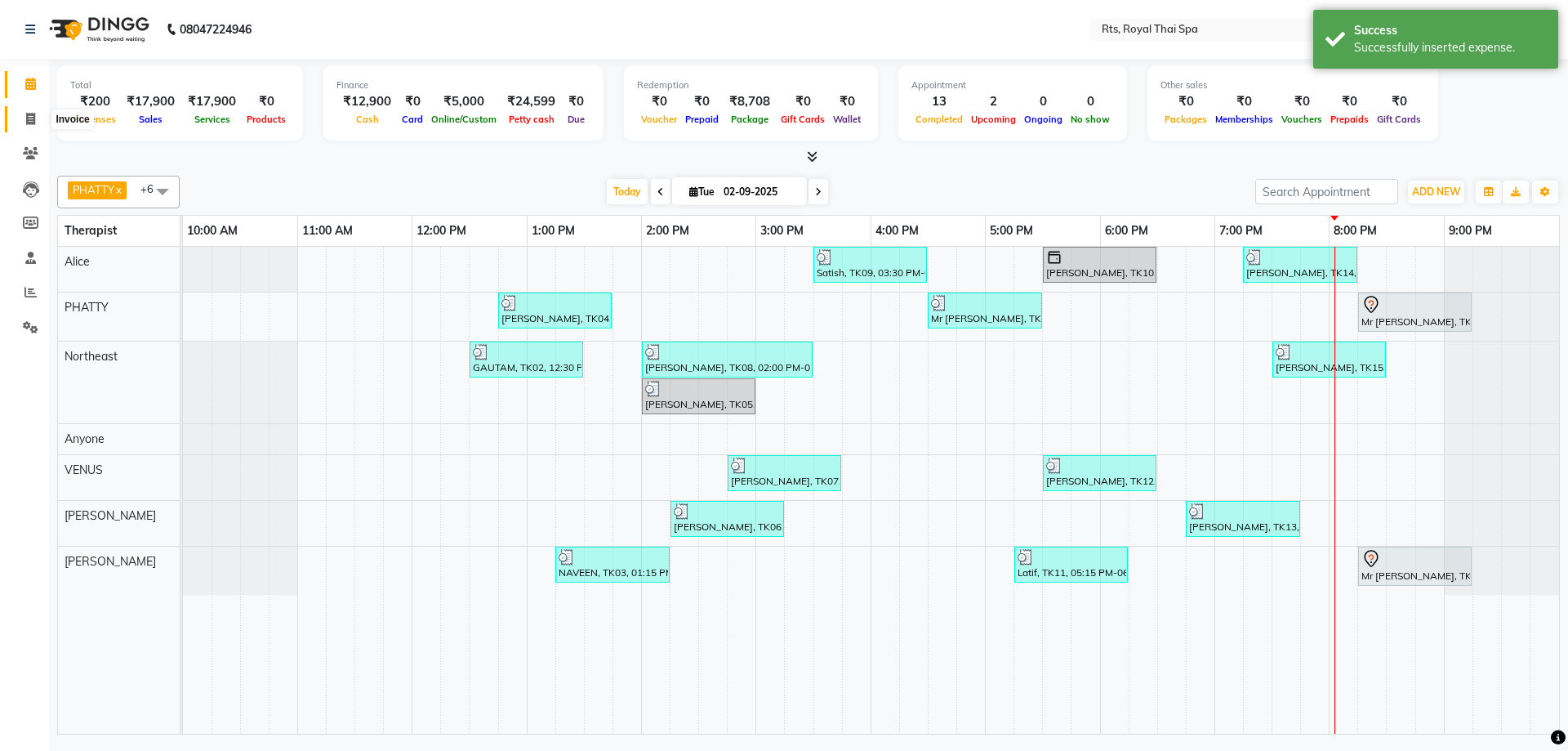
click at [19, 124] on span at bounding box center [30, 120] width 29 height 19
select select "service"
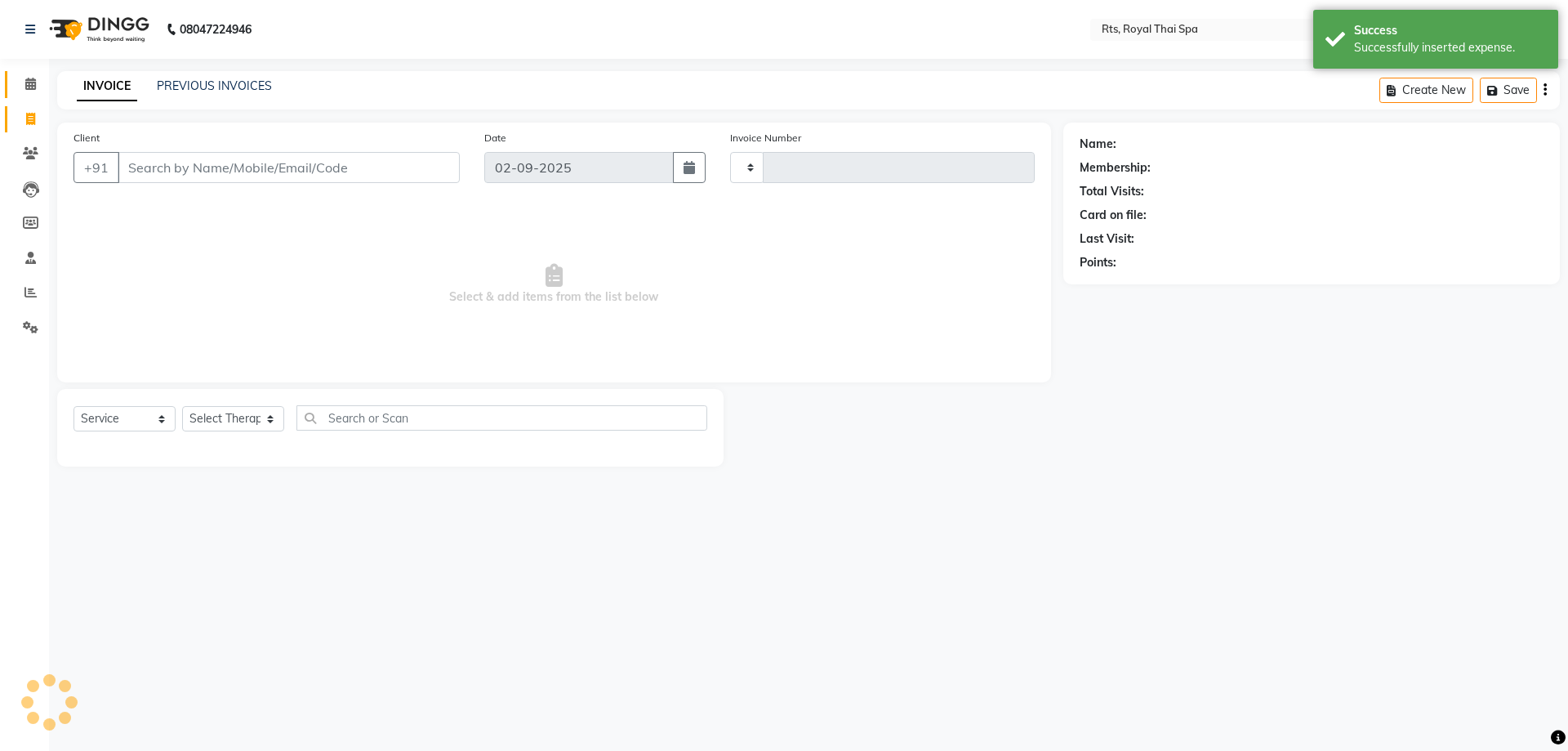
type input "3014"
select select "5288"
click at [25, 83] on icon at bounding box center [30, 84] width 11 height 12
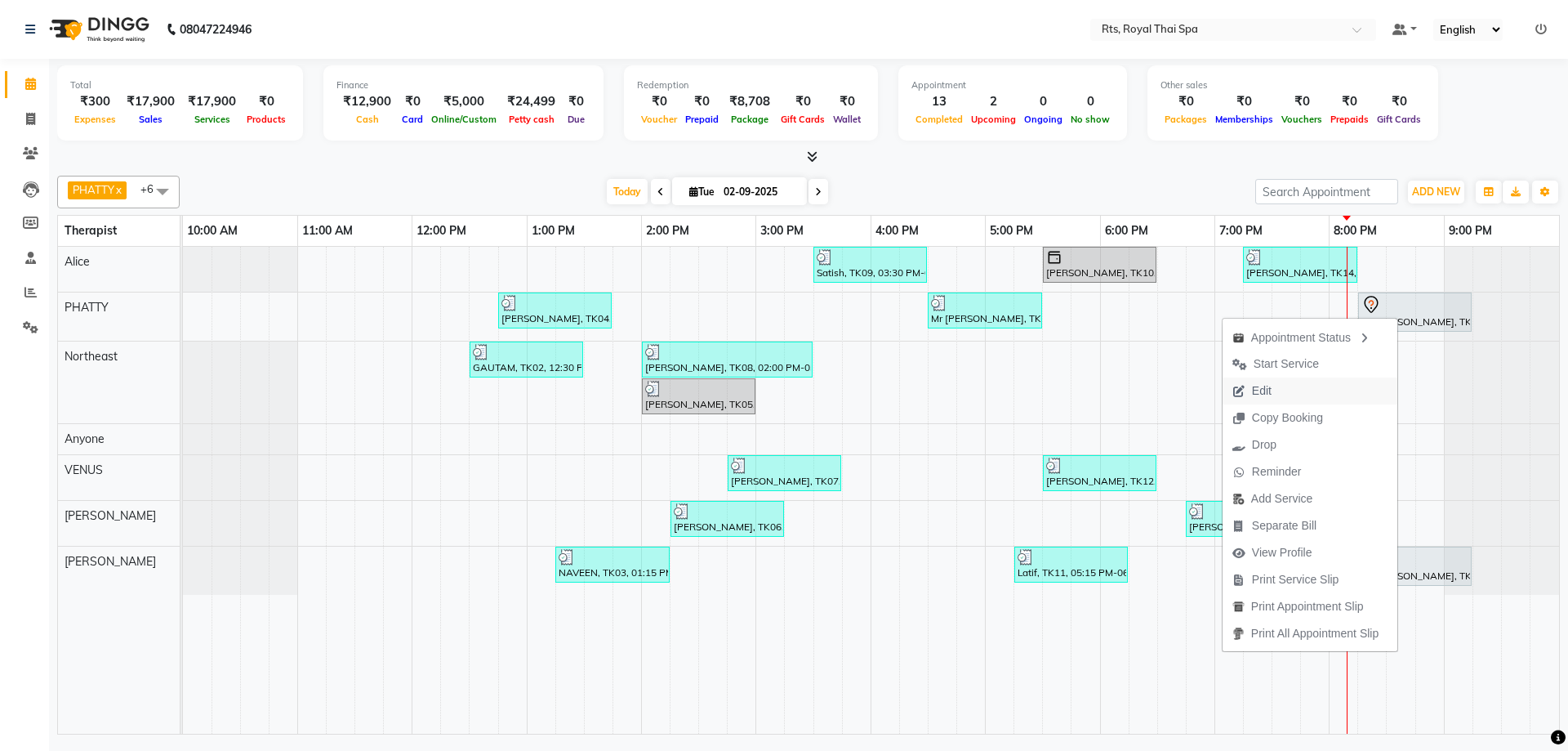
click at [1262, 393] on span "Edit" at bounding box center [1261, 391] width 19 height 17
select select "tentative"
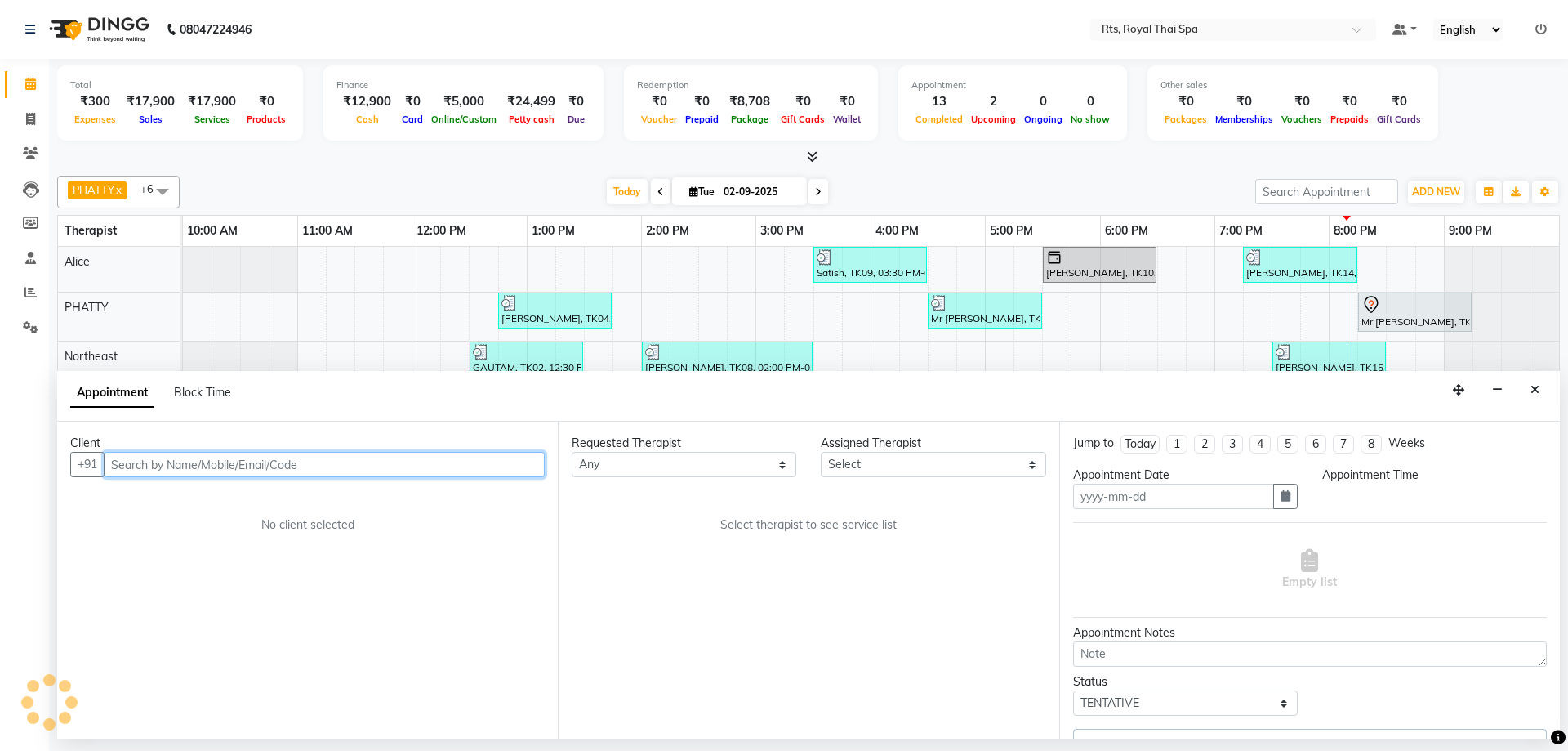
type input "02-09-2025"
select select "80881"
select select "1215"
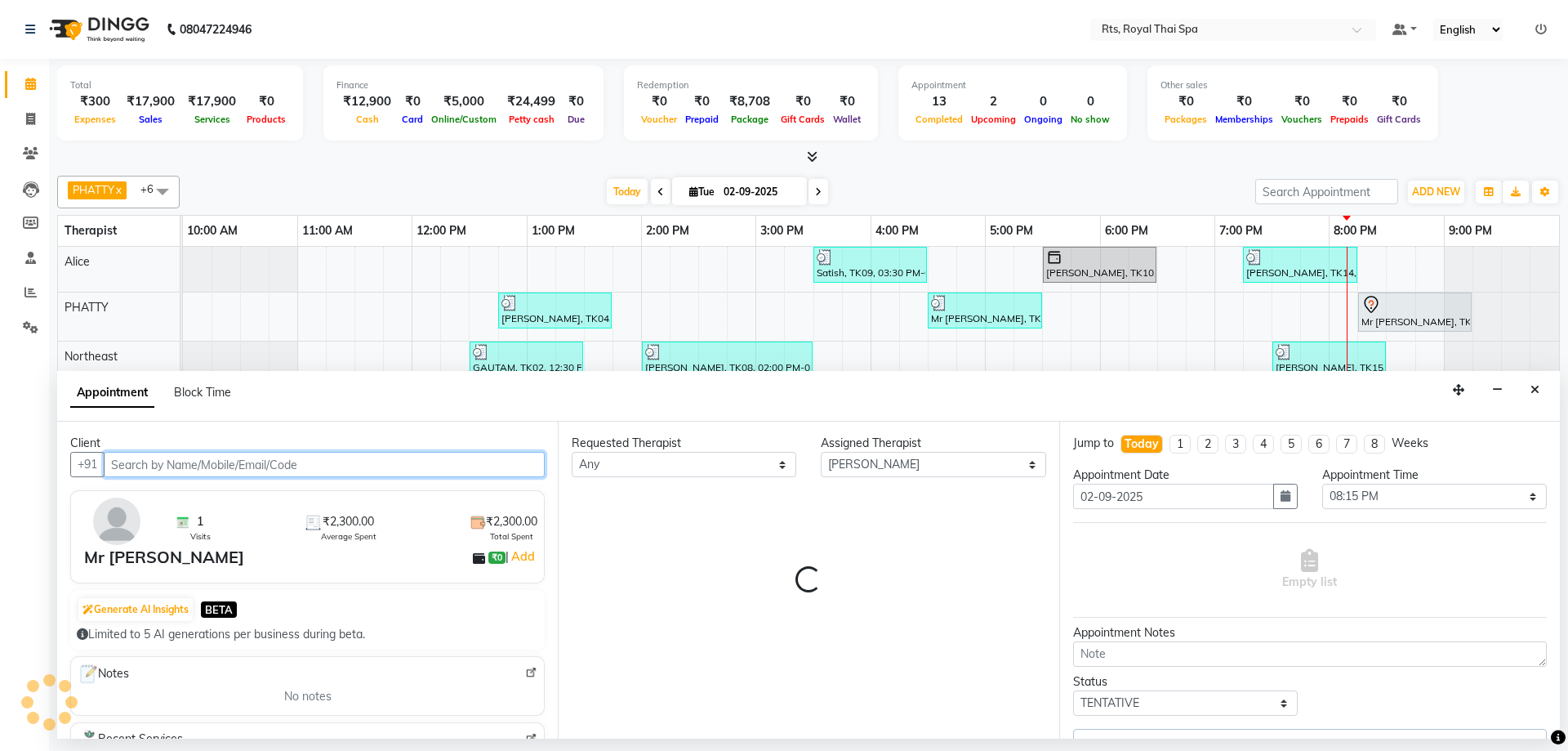
select select "2395"
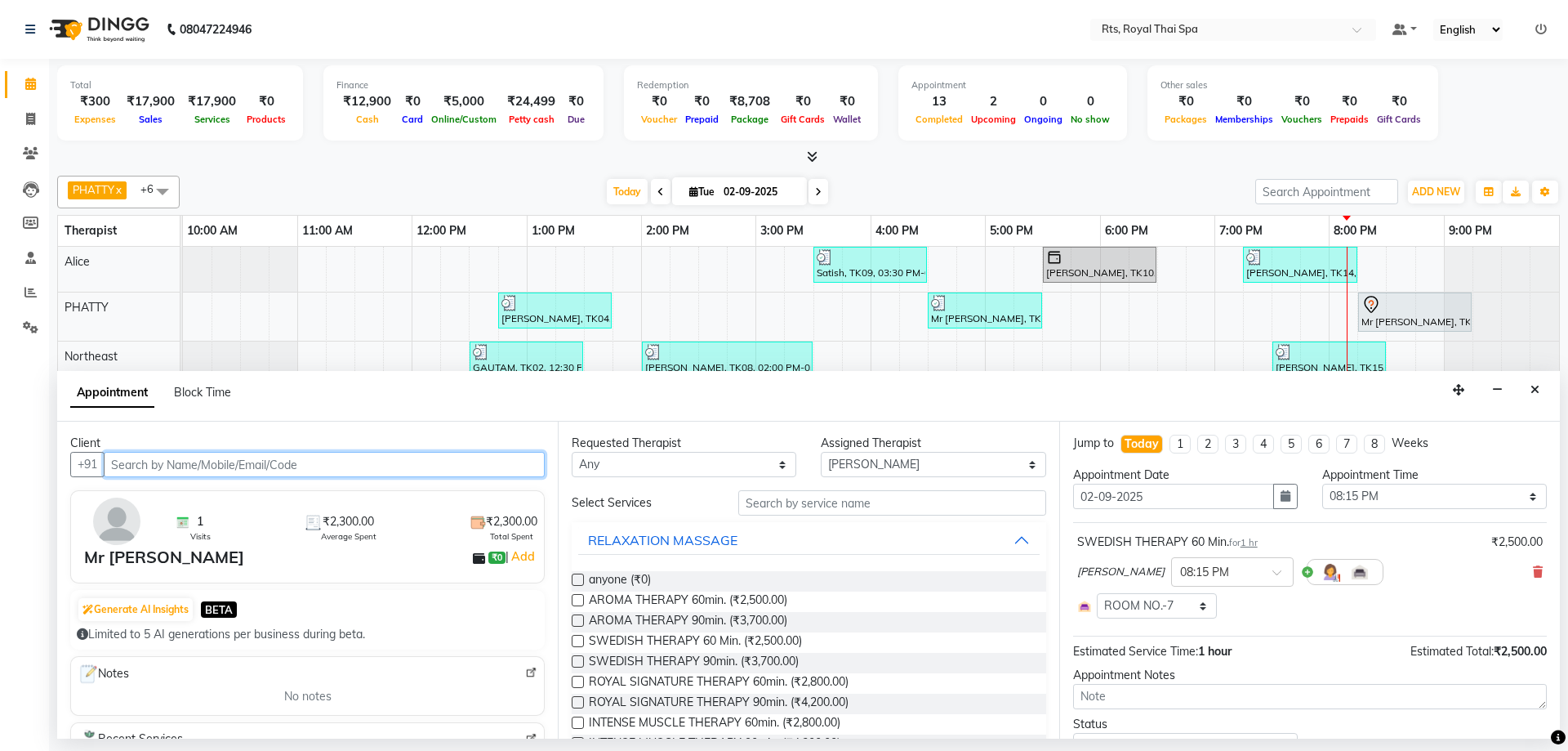
click at [258, 462] on input "text" at bounding box center [324, 465] width 441 height 25
paste input "9845595502"
type input "9845595502"
select select "2390"
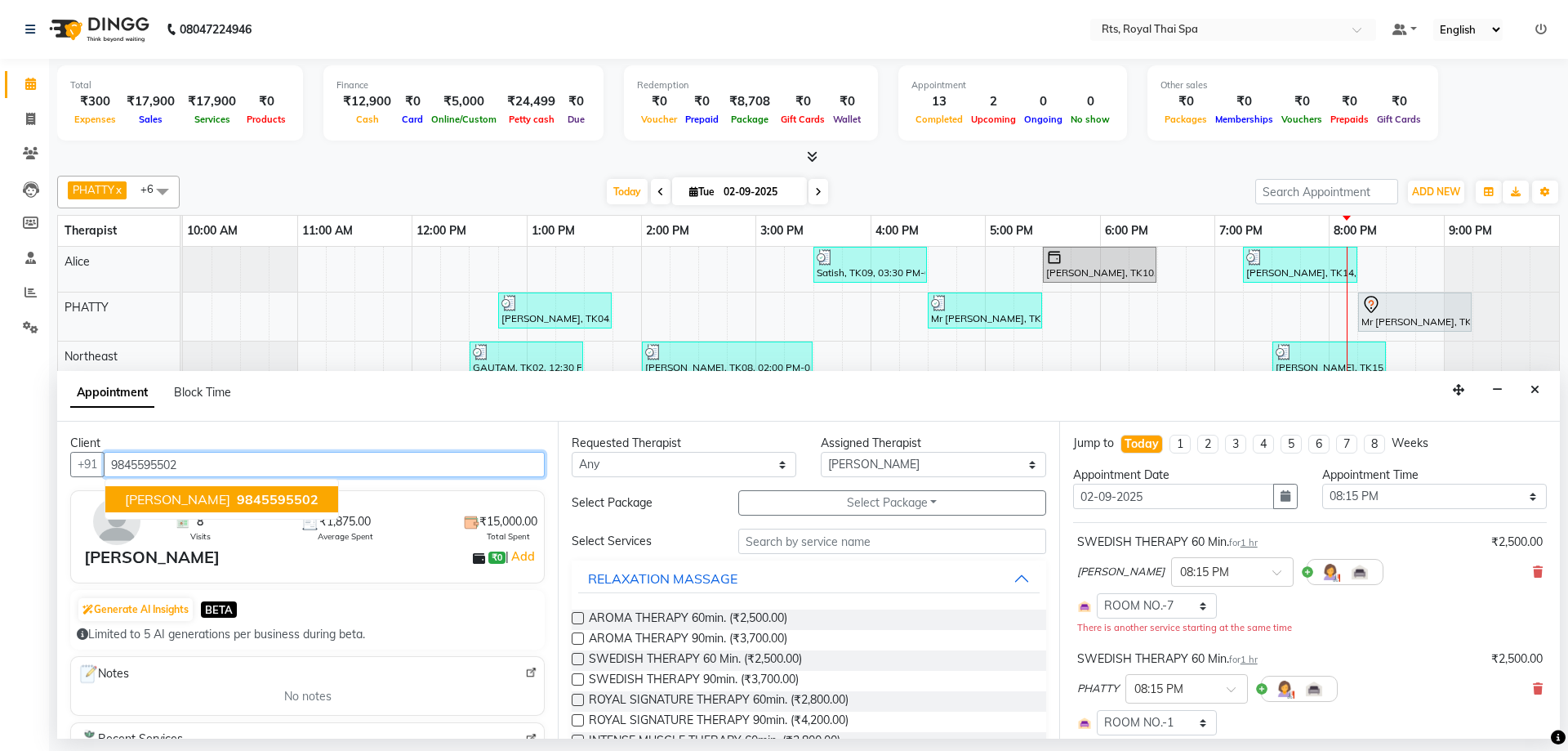
click at [261, 498] on span "9845595502" at bounding box center [278, 499] width 81 height 16
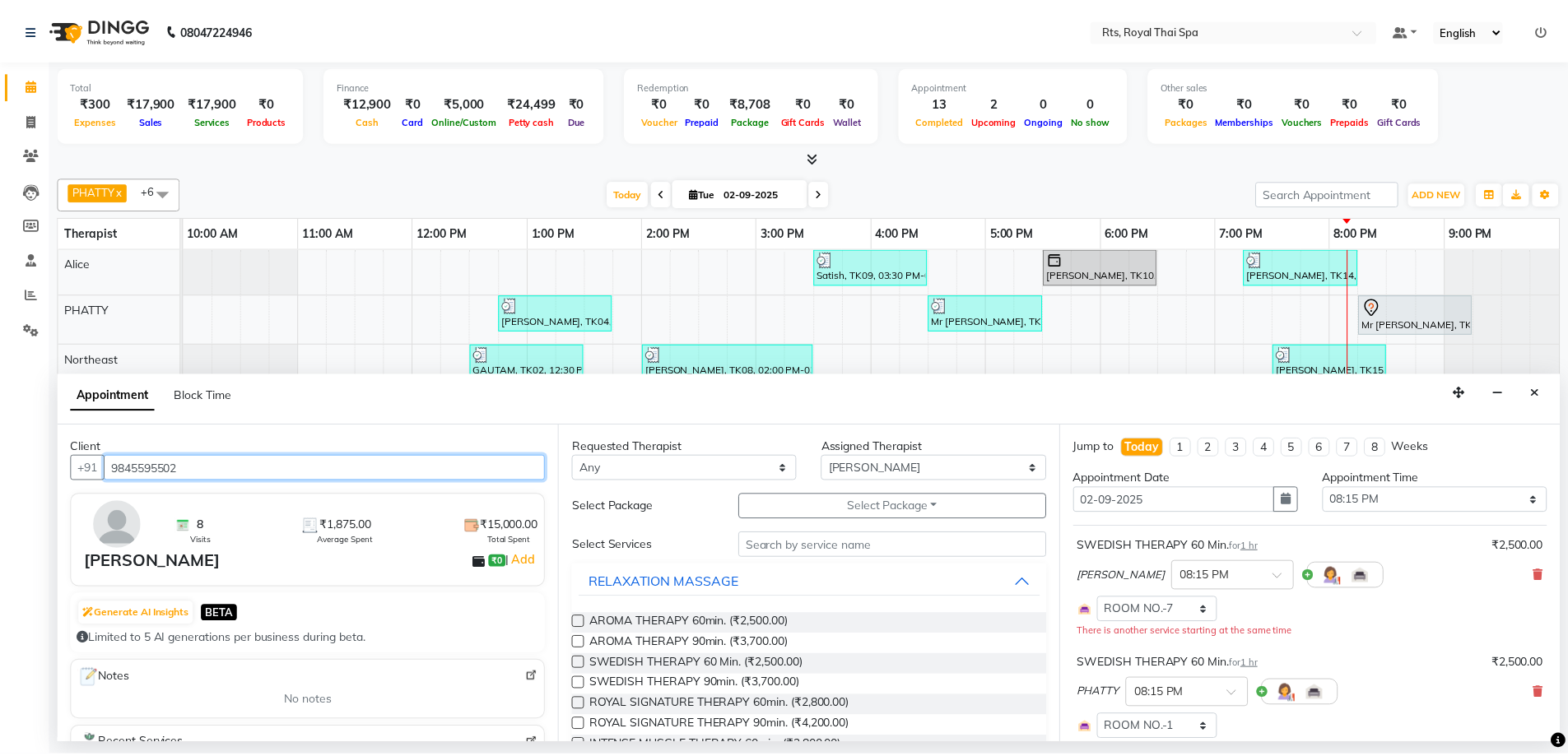
scroll to position [194, 0]
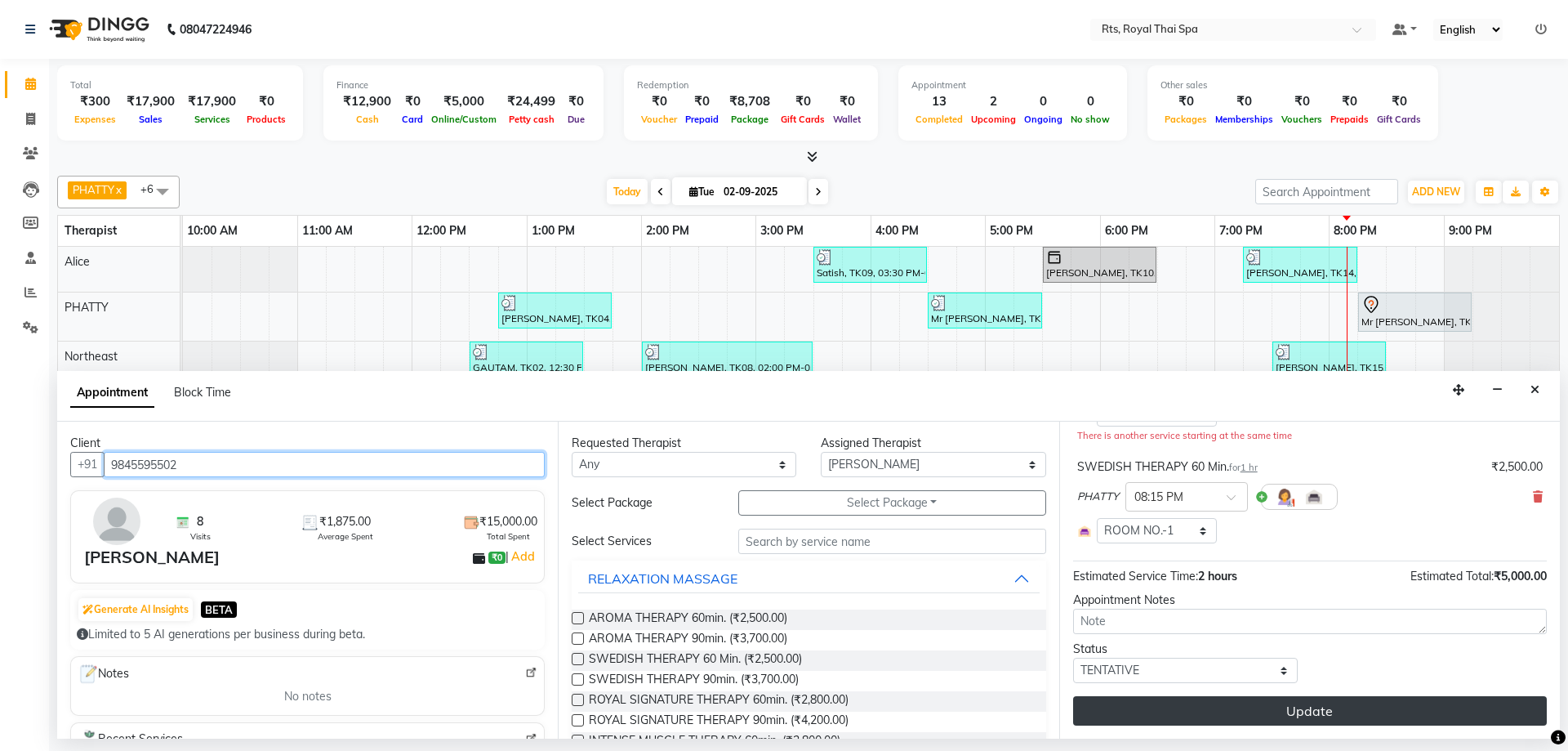
type input "9845595502"
click at [1260, 715] on button "Update" at bounding box center [1310, 711] width 474 height 30
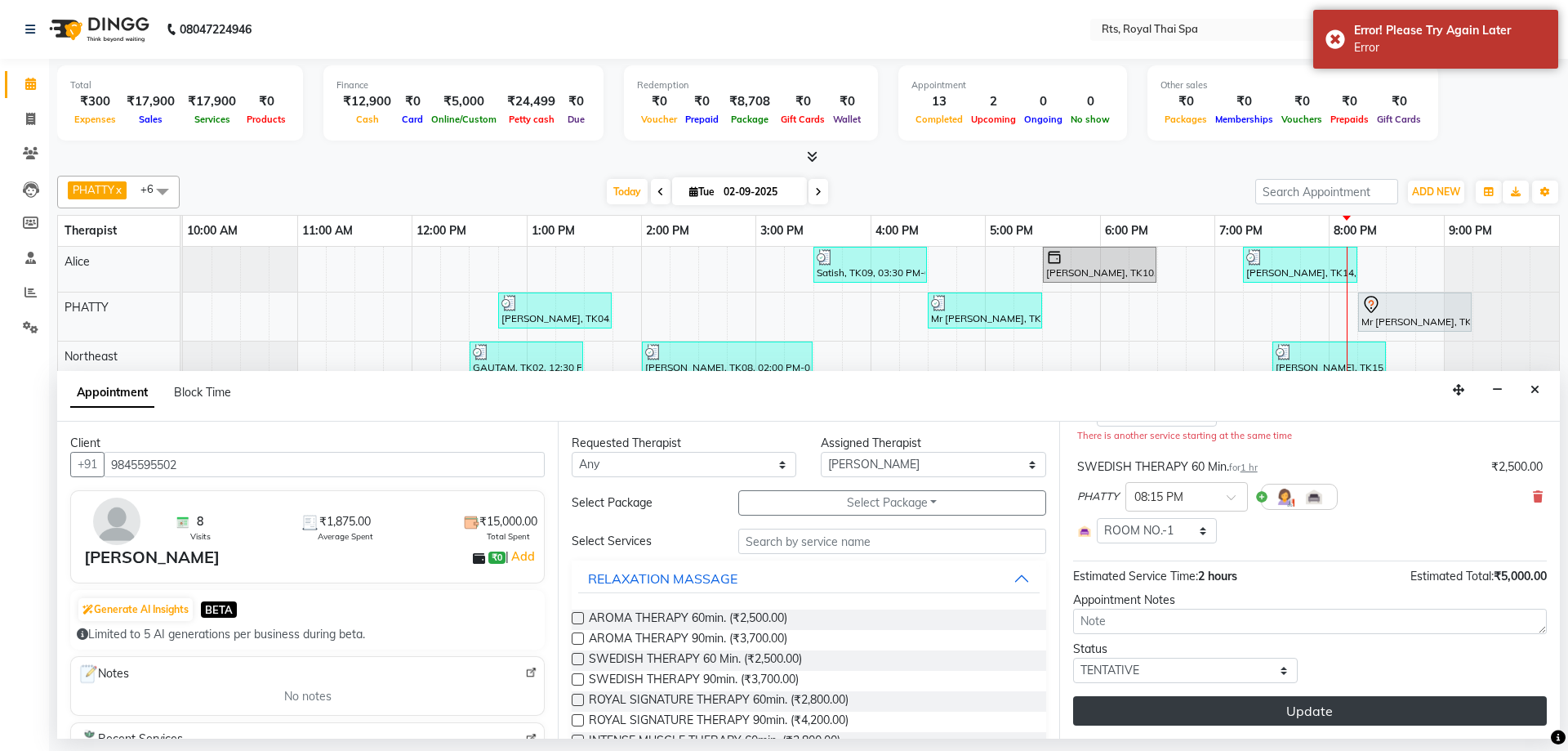
click at [1292, 711] on button "Update" at bounding box center [1310, 711] width 474 height 30
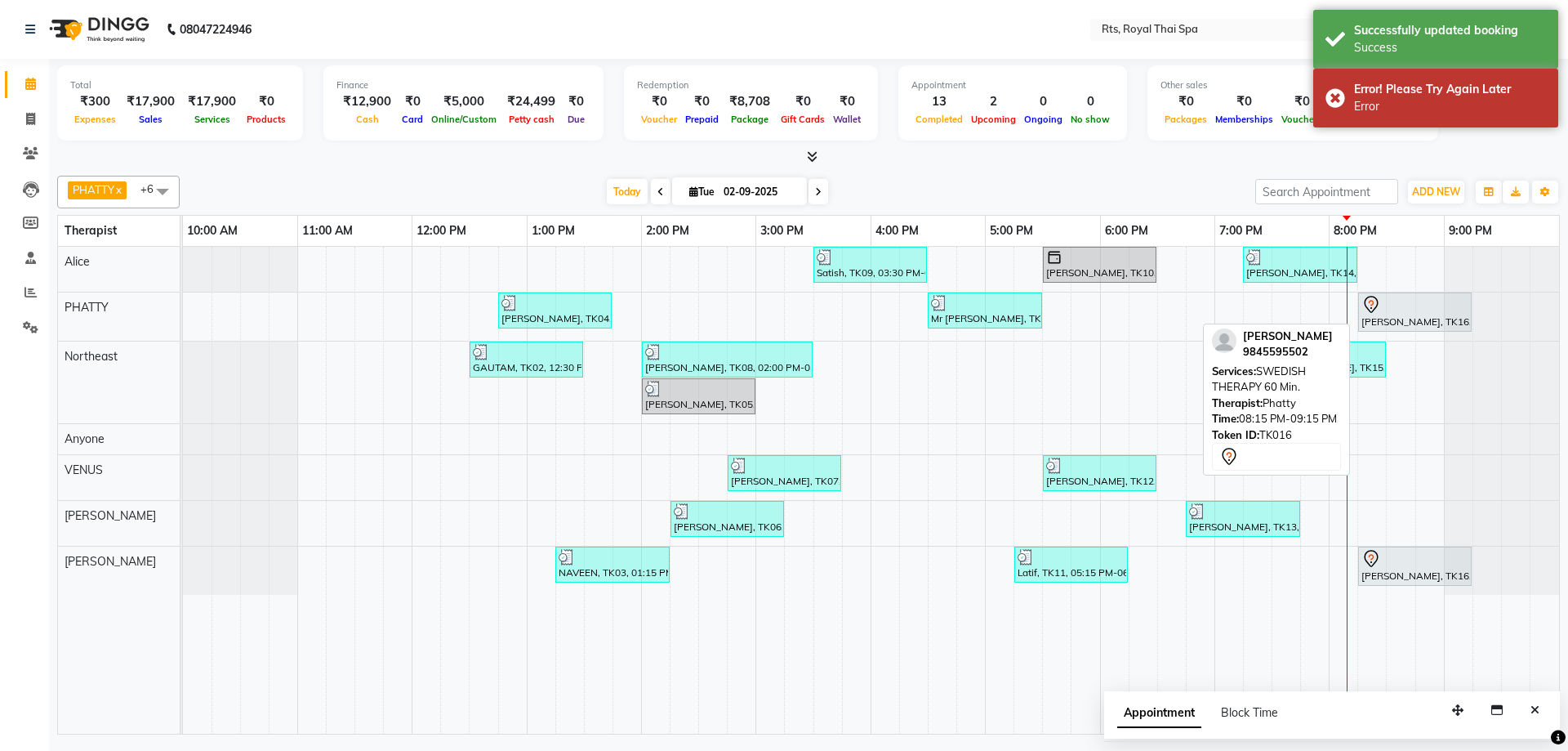
click at [1402, 320] on div "[PERSON_NAME], TK16, 08:15 PM-09:15 PM, SWEDISH THERAPY 60 Min." at bounding box center [1415, 312] width 110 height 34
select select "7"
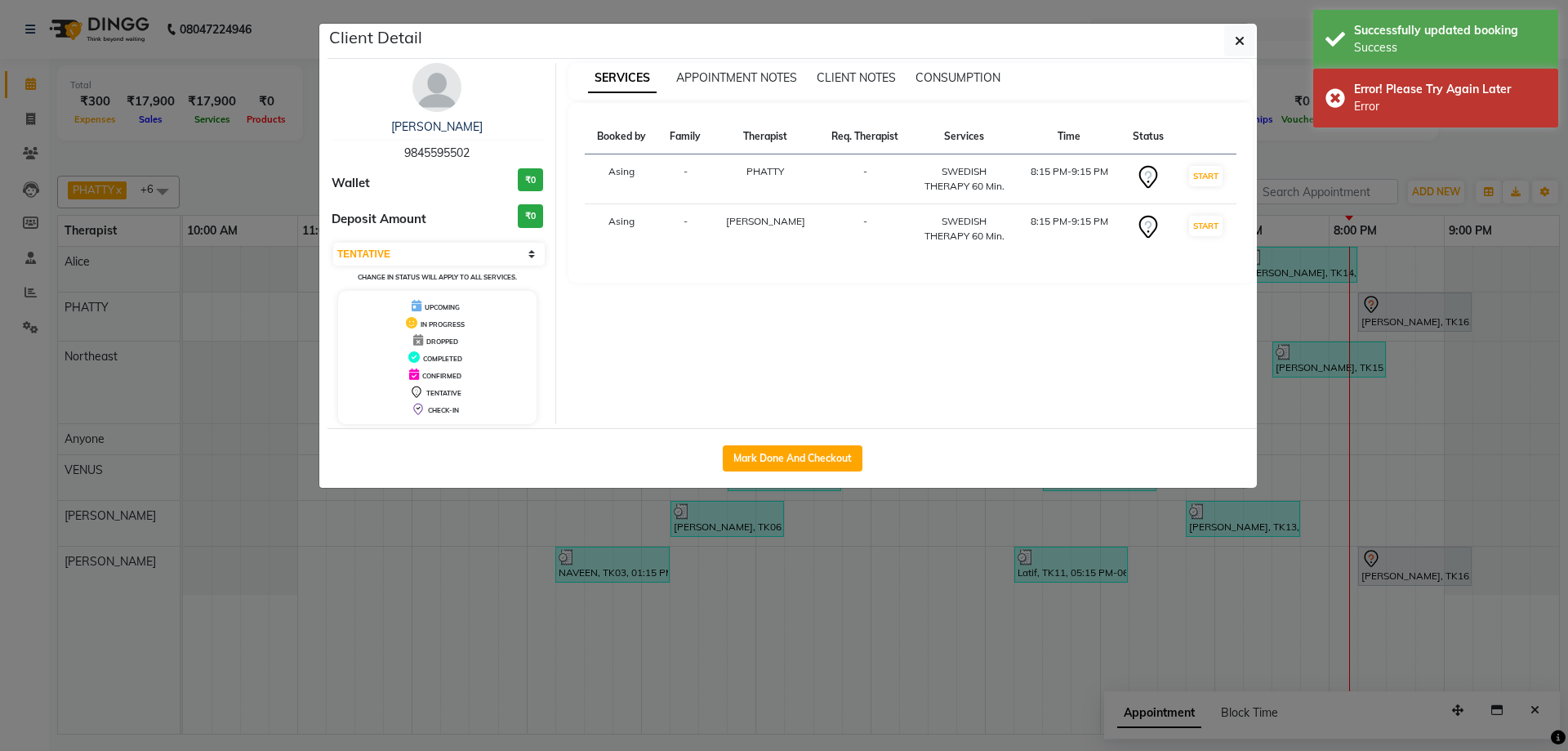
click at [428, 89] on img at bounding box center [437, 87] width 49 height 49
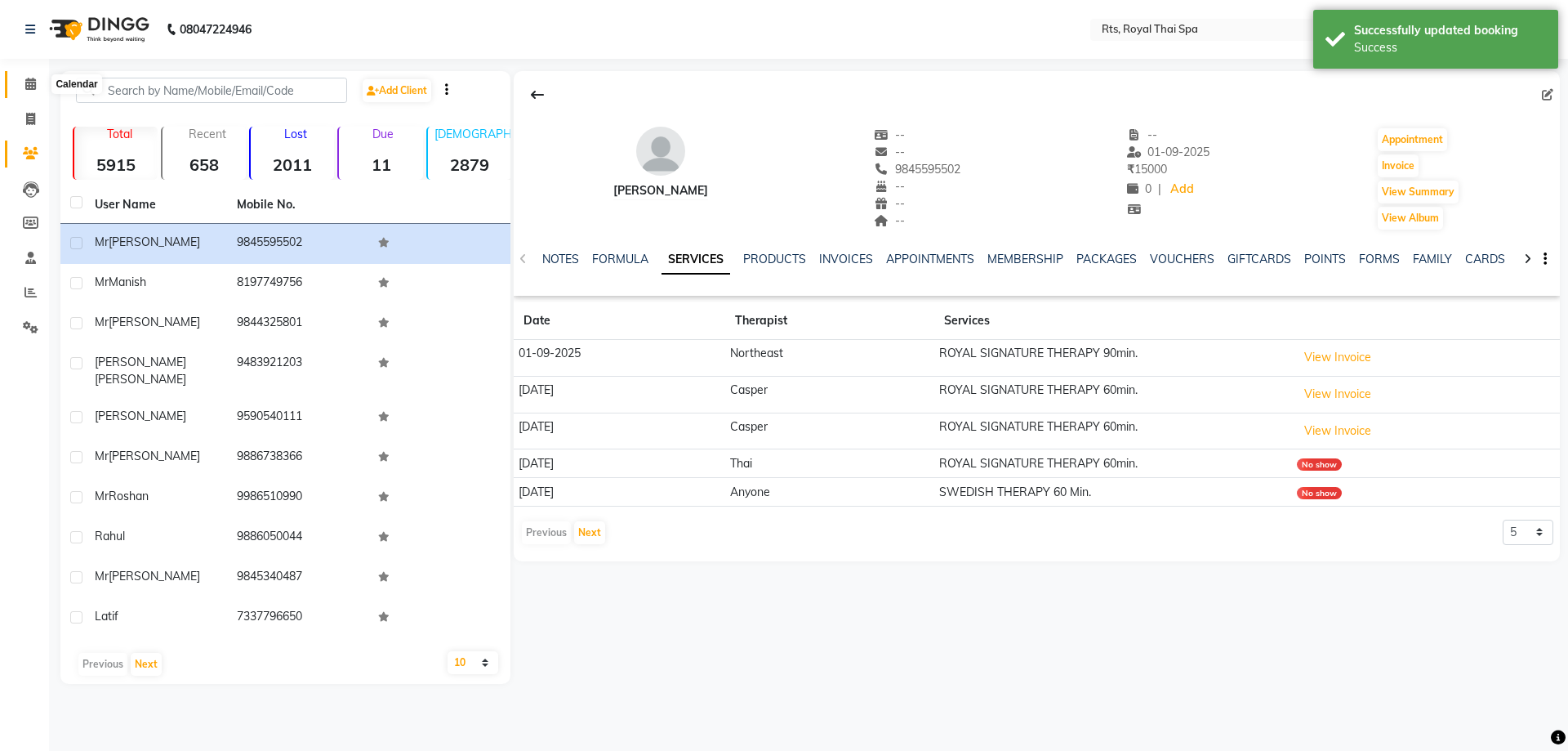
click at [19, 90] on span at bounding box center [30, 85] width 29 height 19
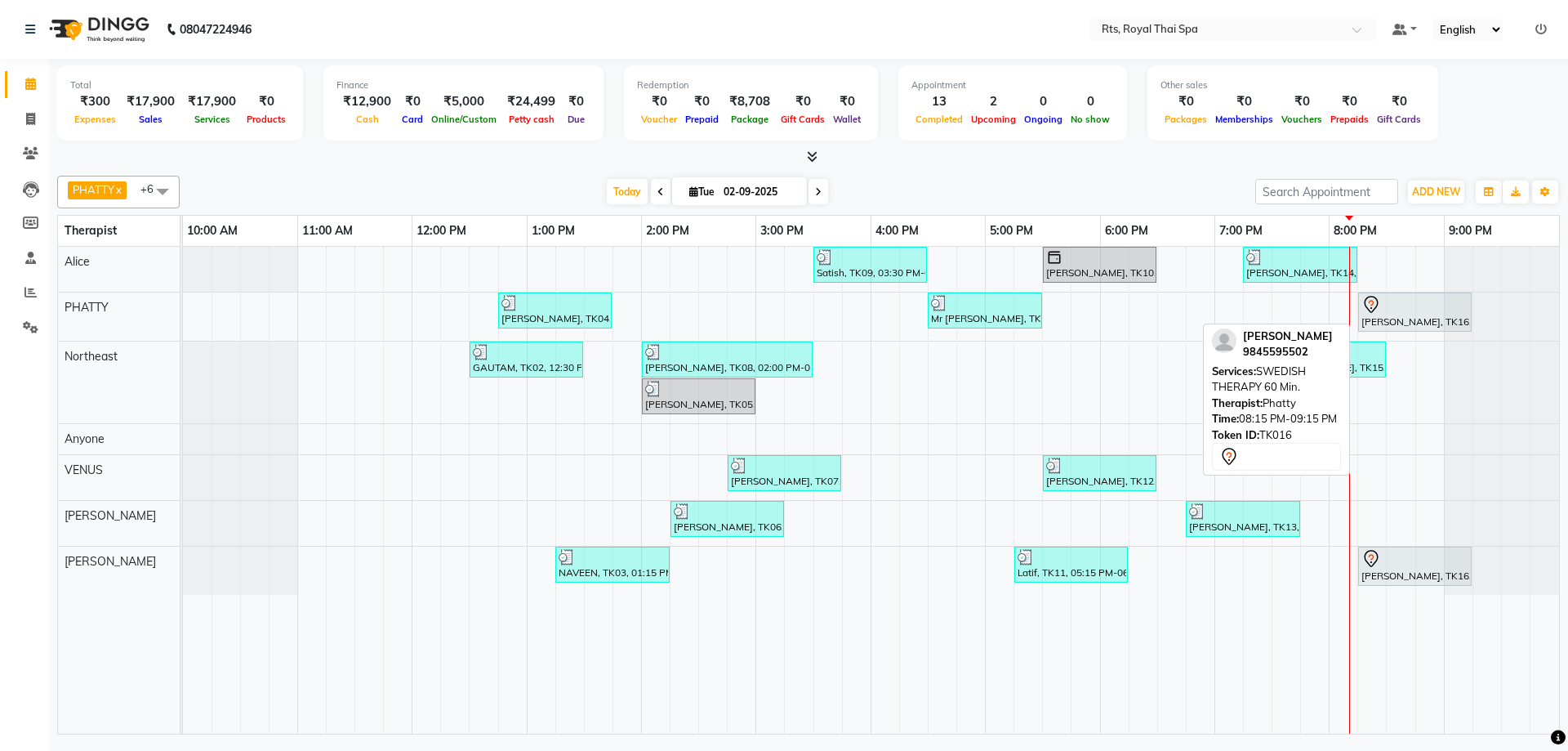
click at [1427, 315] on div "[PERSON_NAME], TK16, 08:15 PM-09:15 PM, SWEDISH THERAPY 60 Min." at bounding box center [1415, 312] width 110 height 34
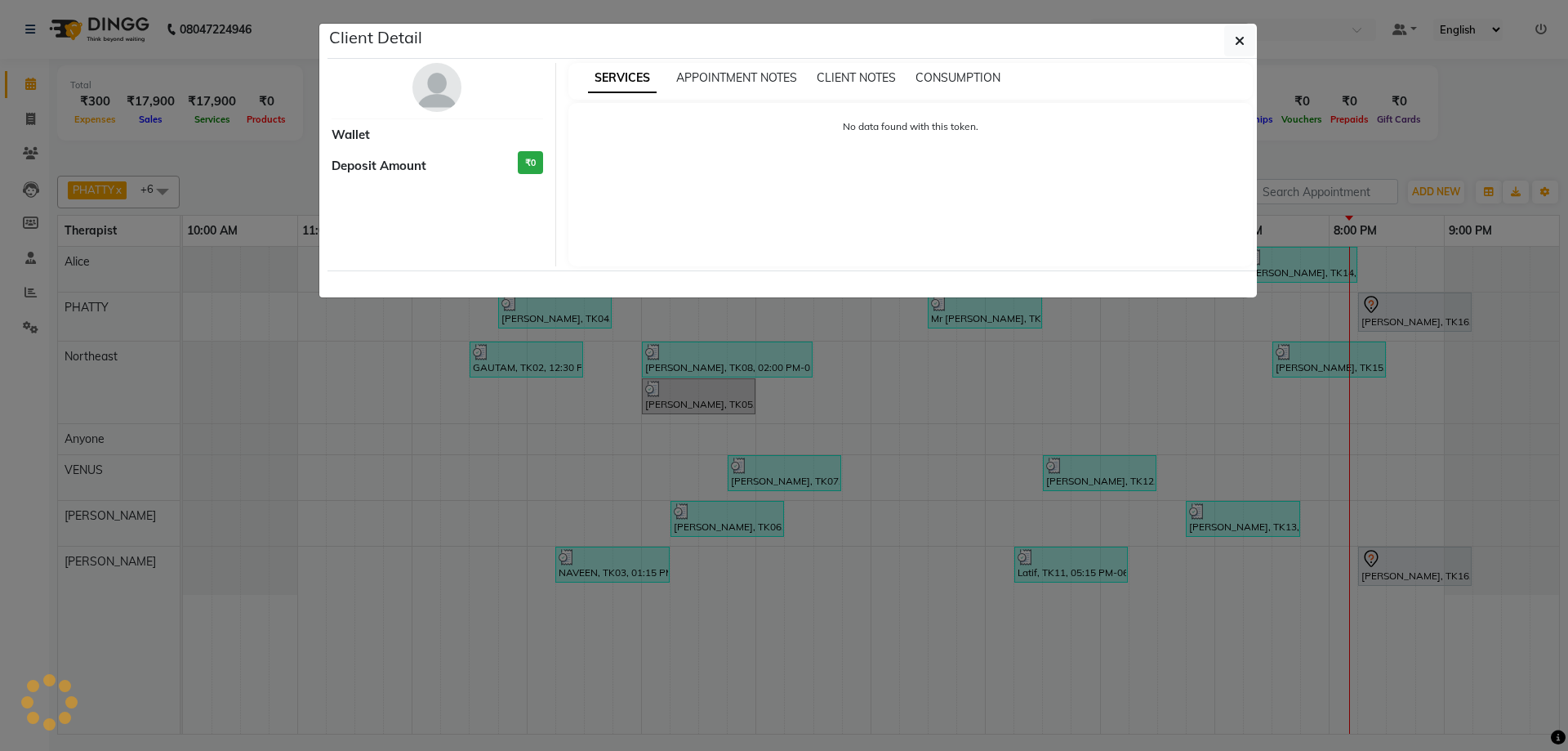
select select "7"
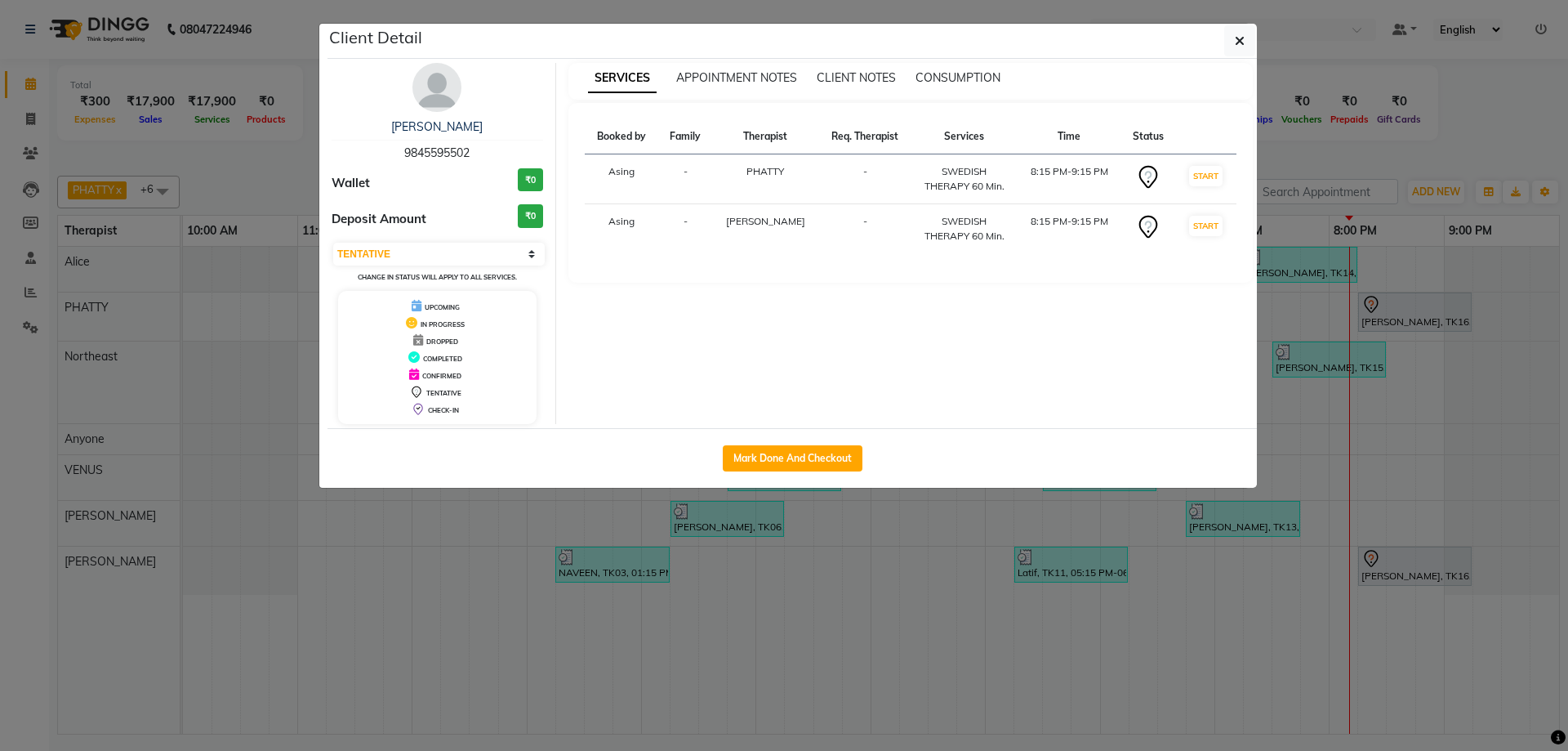
click at [439, 86] on img at bounding box center [437, 87] width 49 height 49
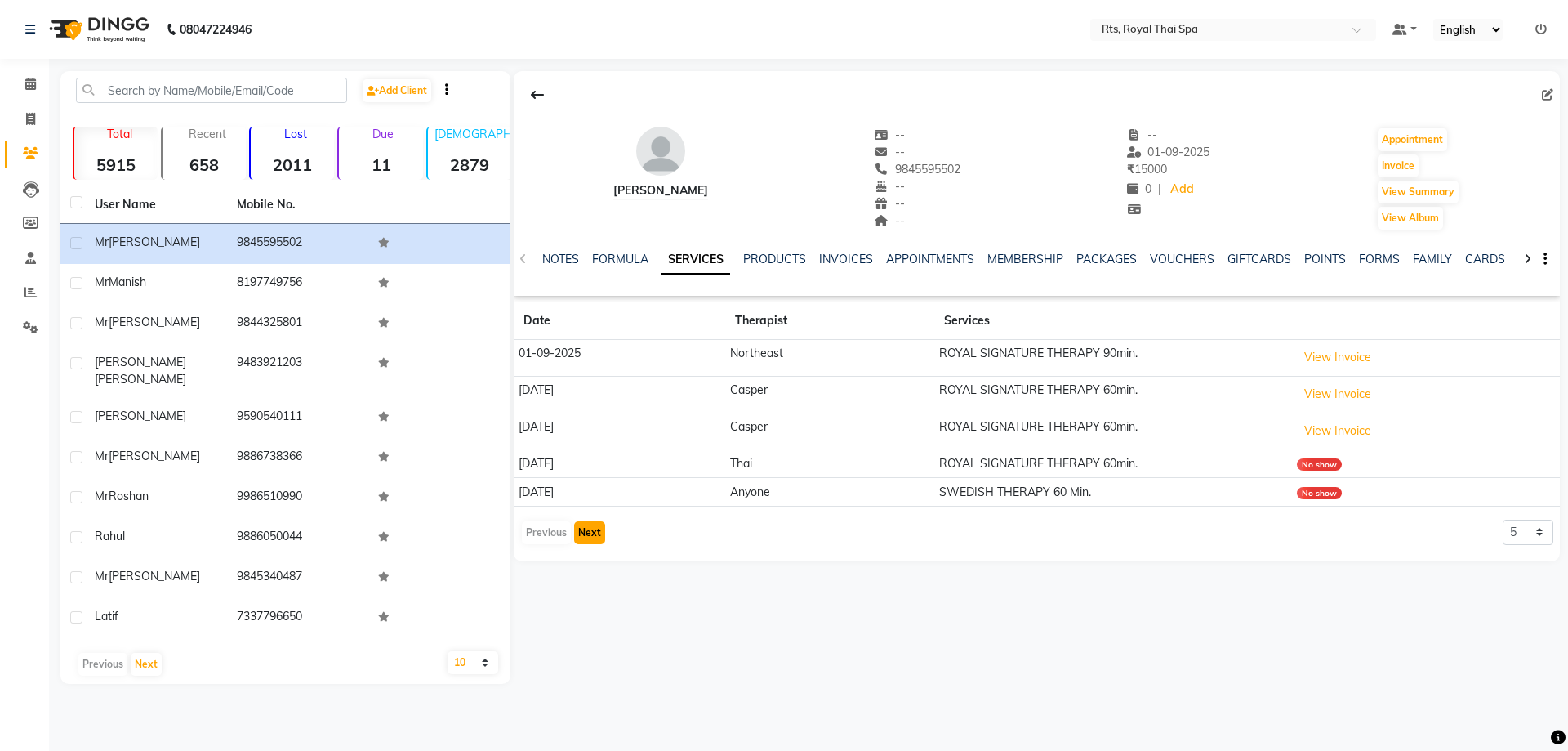
click at [591, 534] on button "Next" at bounding box center [590, 532] width 31 height 23
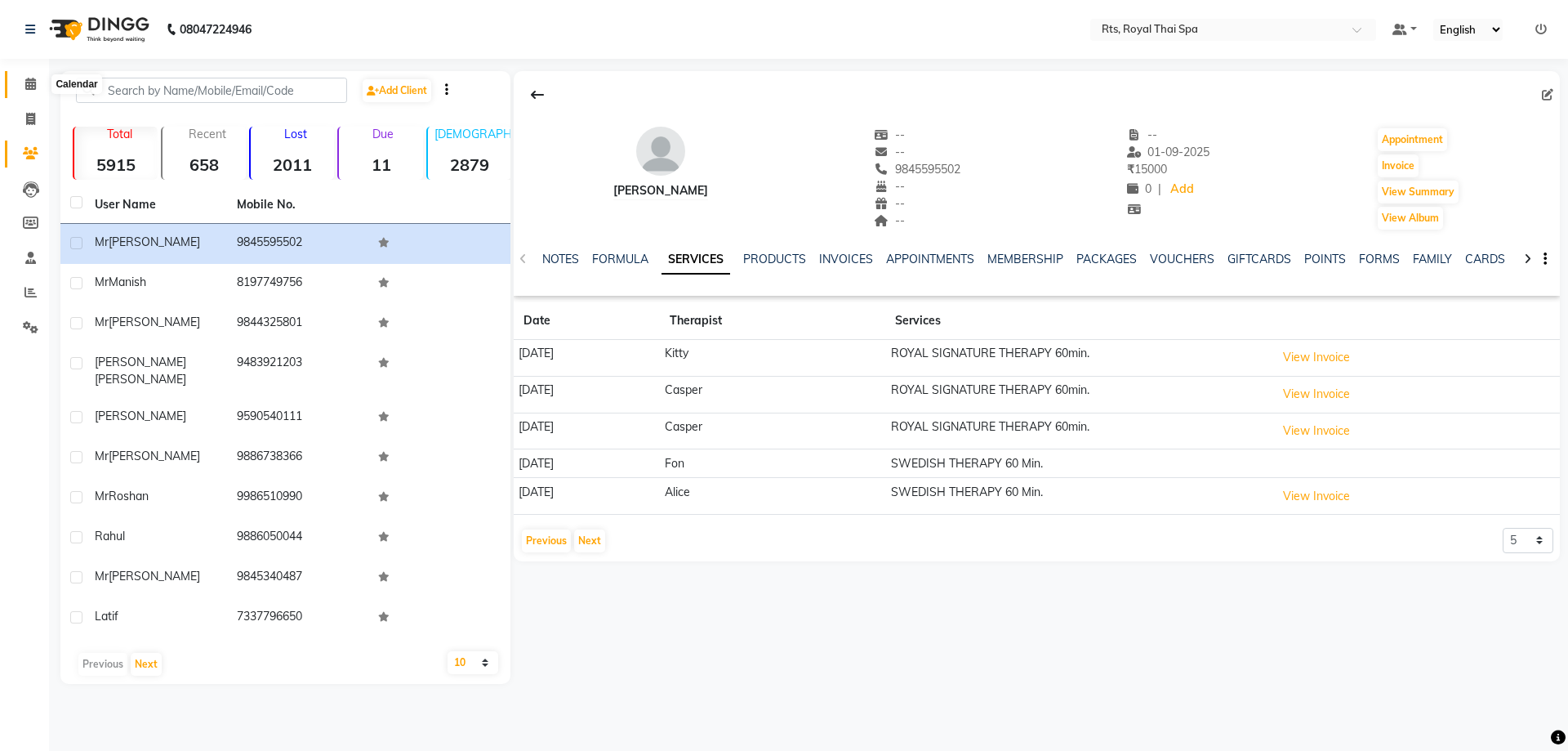
click at [35, 84] on icon at bounding box center [30, 84] width 11 height 12
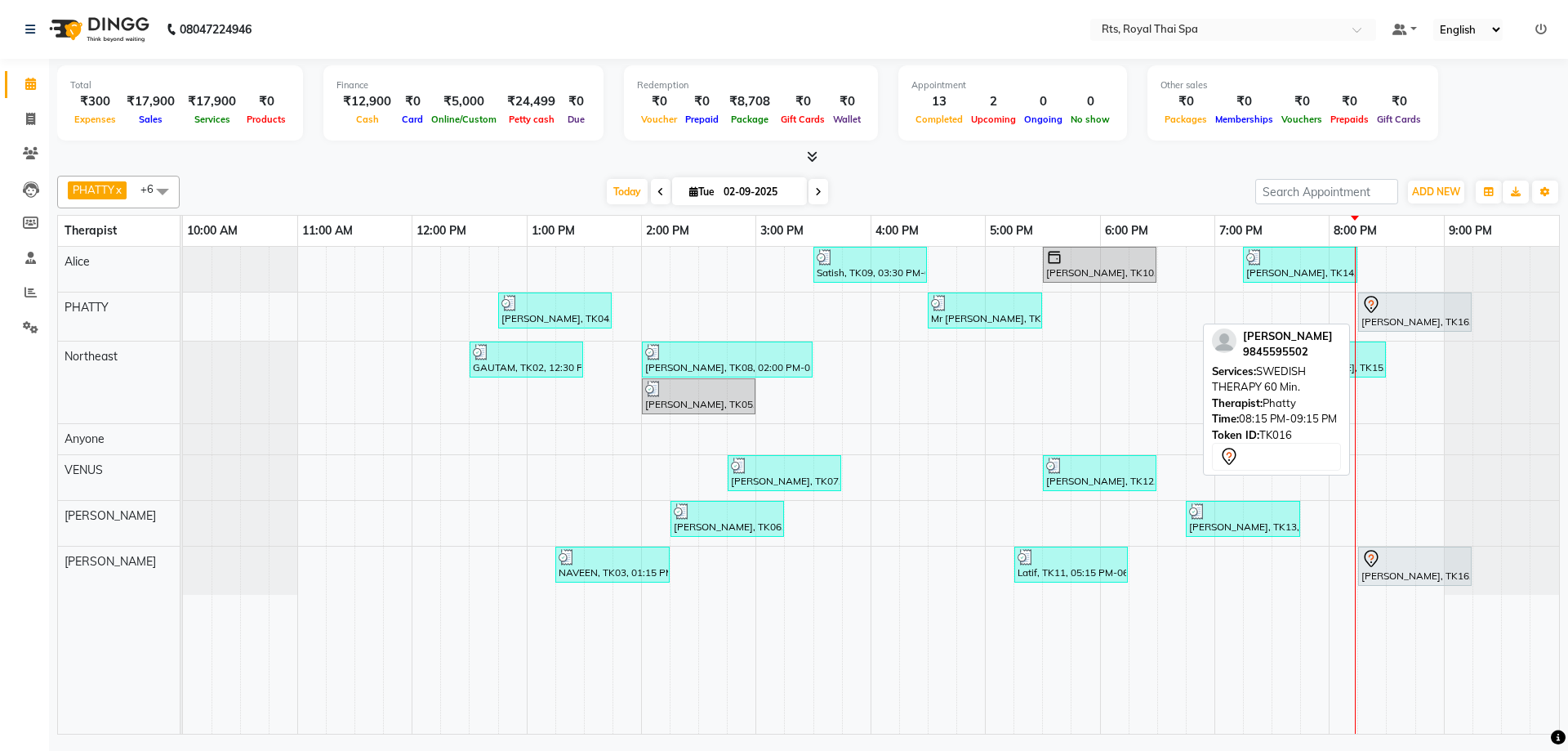
click at [1403, 316] on div "[PERSON_NAME], TK16, 08:15 PM-09:15 PM, SWEDISH THERAPY 60 Min." at bounding box center [1415, 312] width 110 height 34
select select "7"
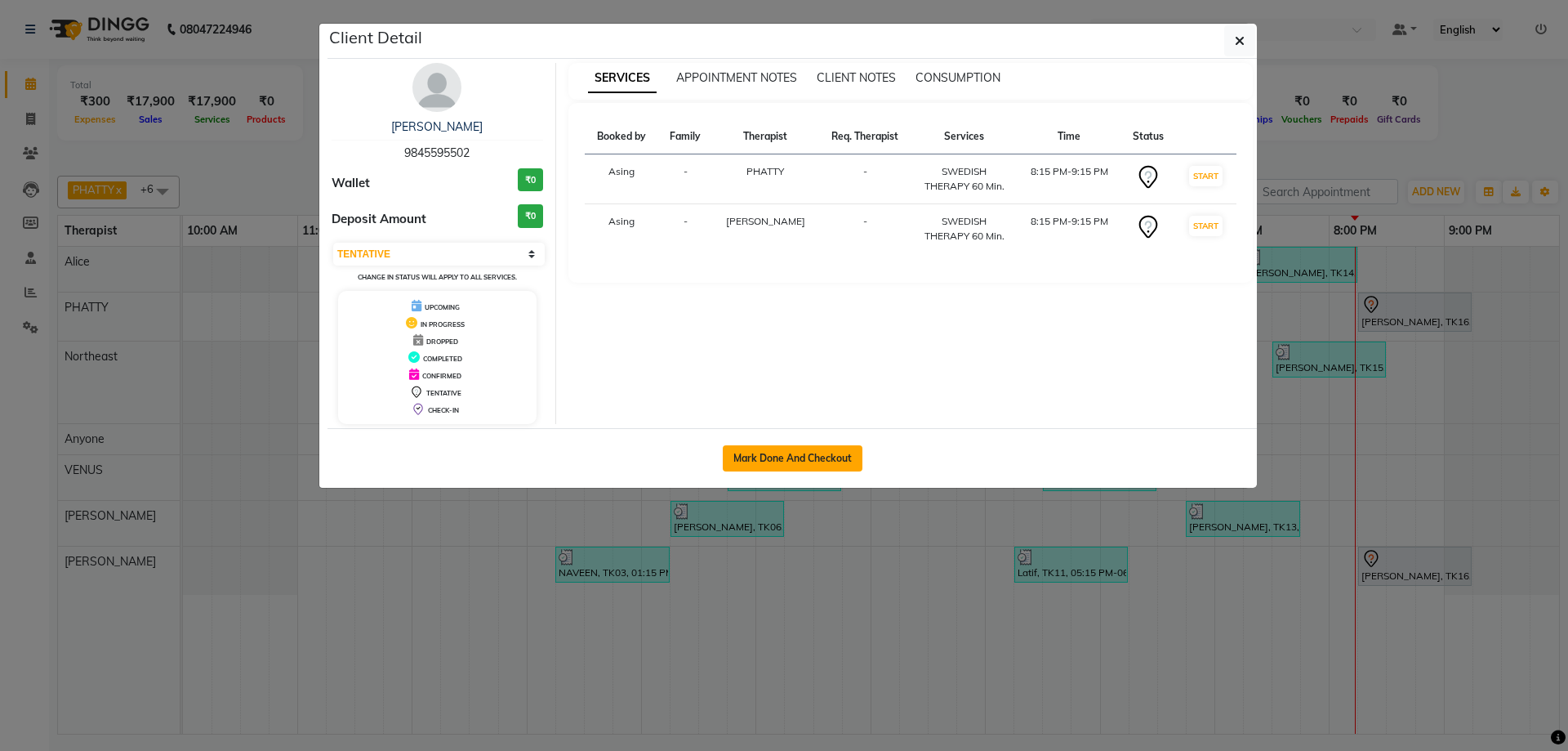
click at [789, 457] on button "Mark Done And Checkout" at bounding box center [792, 459] width 140 height 26
select select "5288"
select select "service"
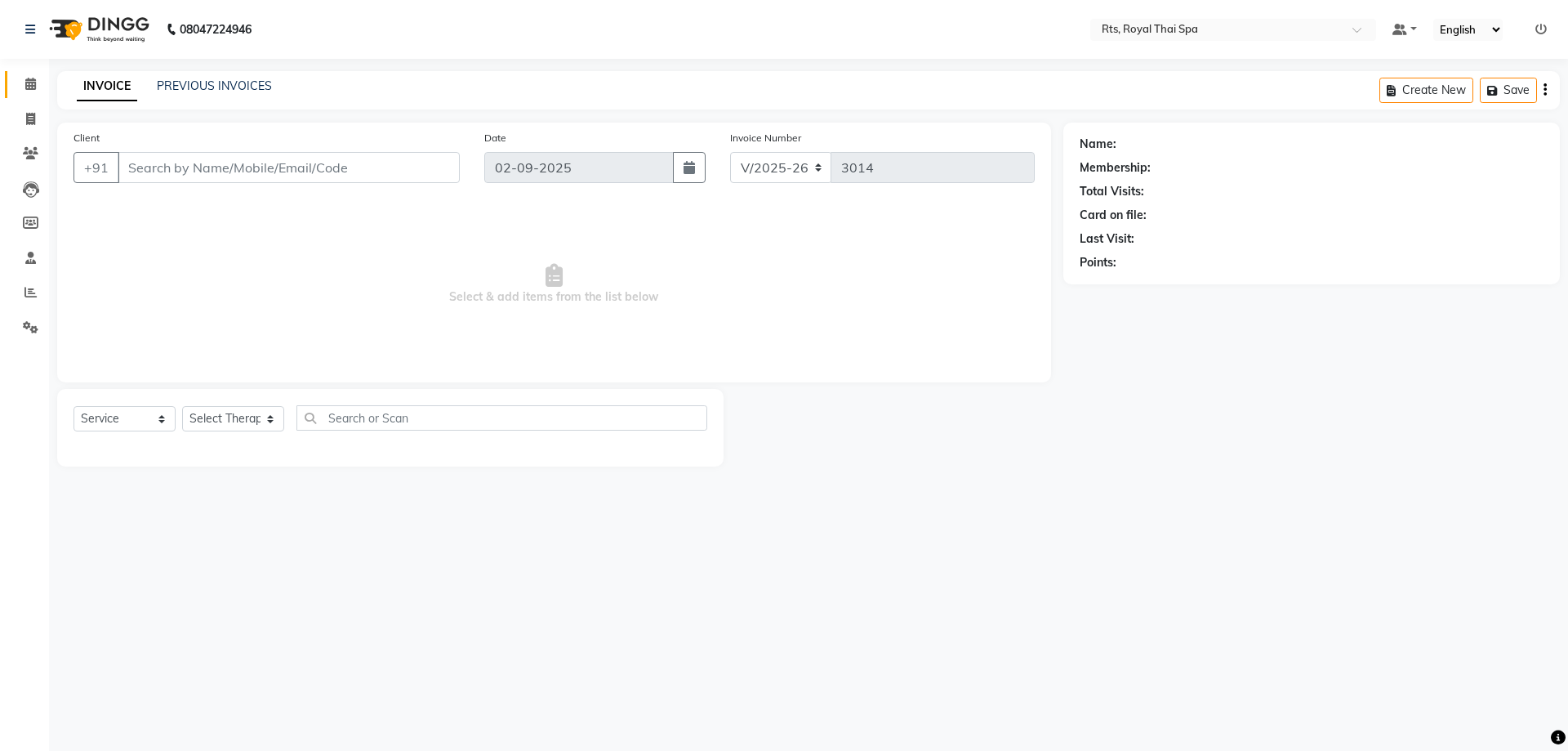
type input "9845595502"
select select "34835"
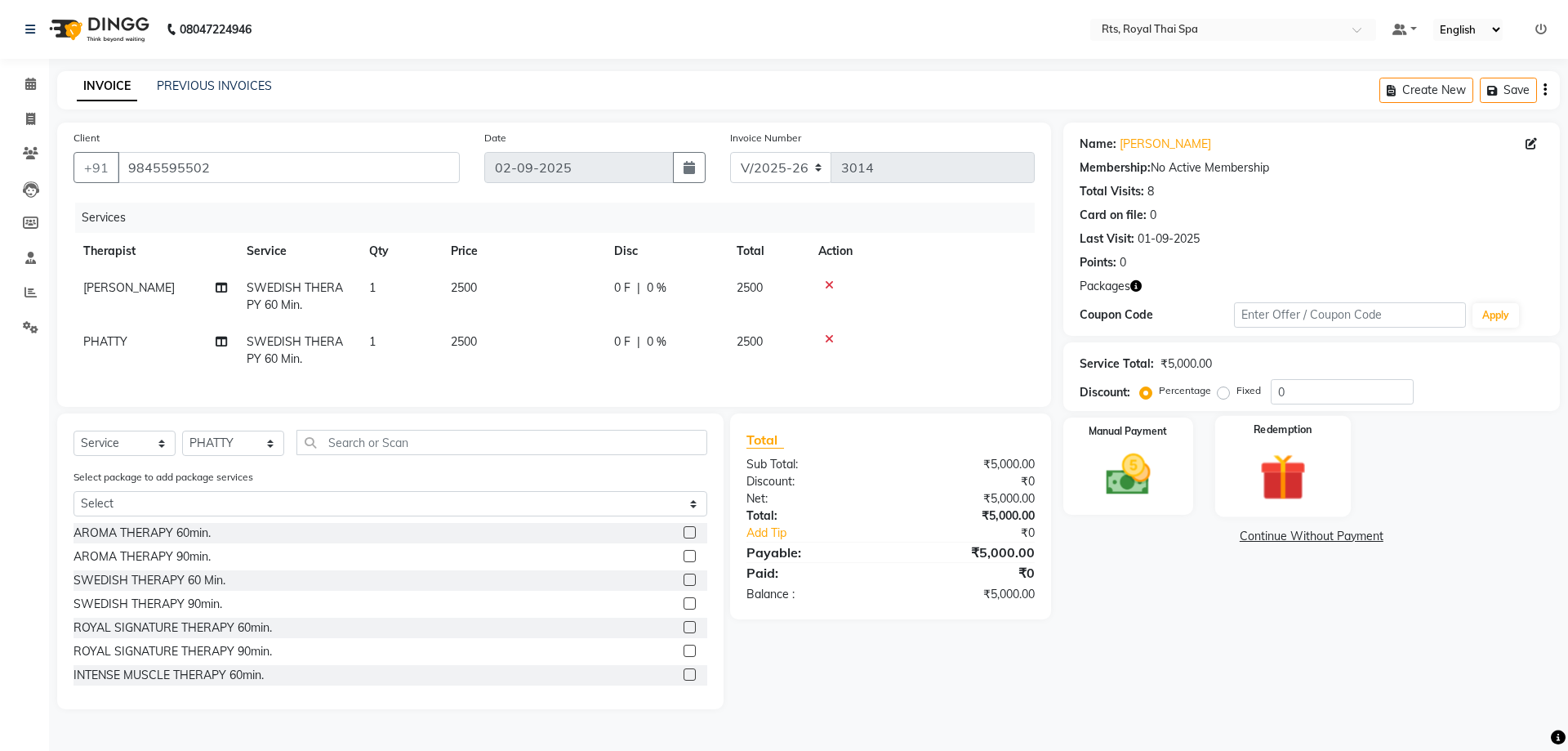
click at [1293, 481] on img at bounding box center [1283, 476] width 76 height 58
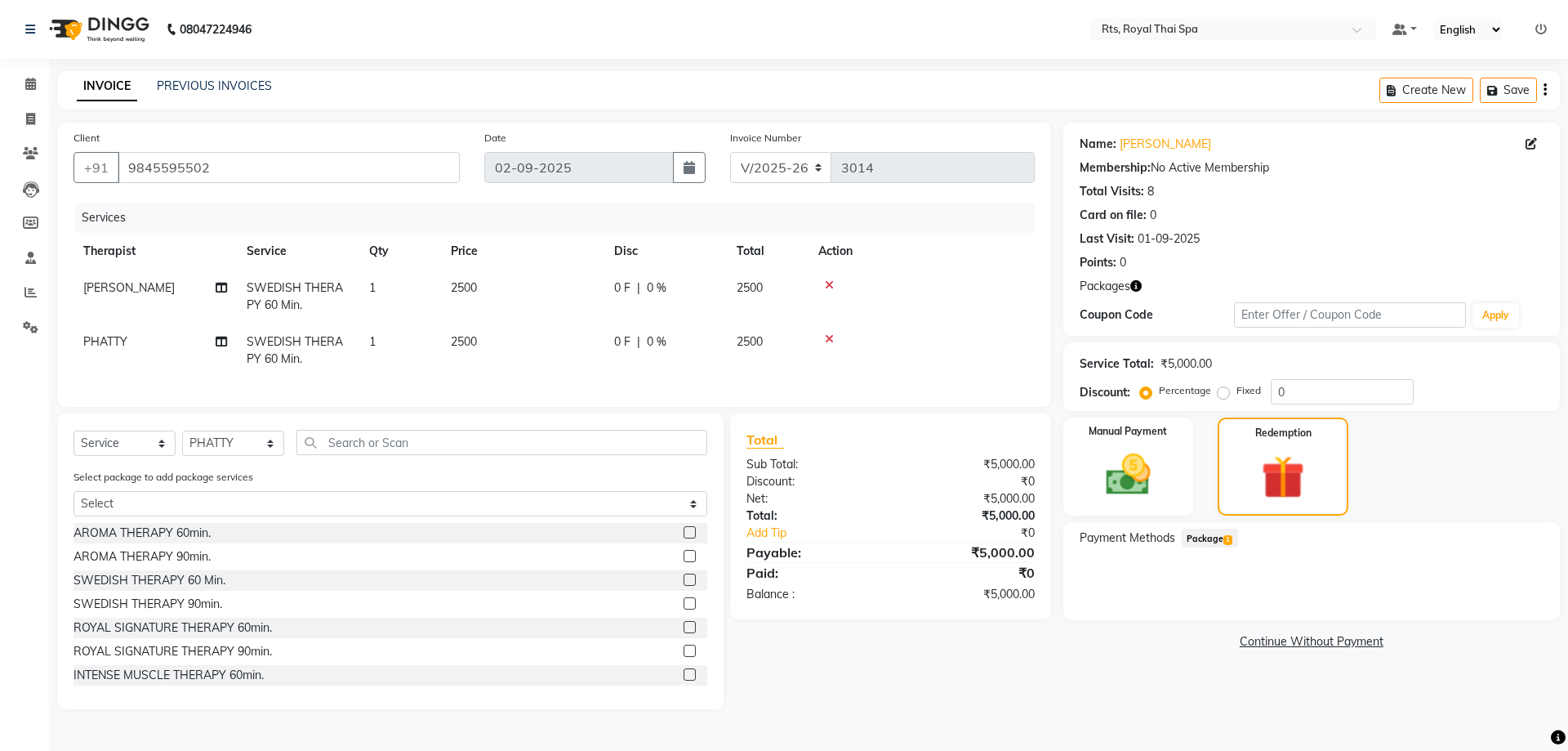
click at [1230, 537] on span "1" at bounding box center [1227, 541] width 9 height 10
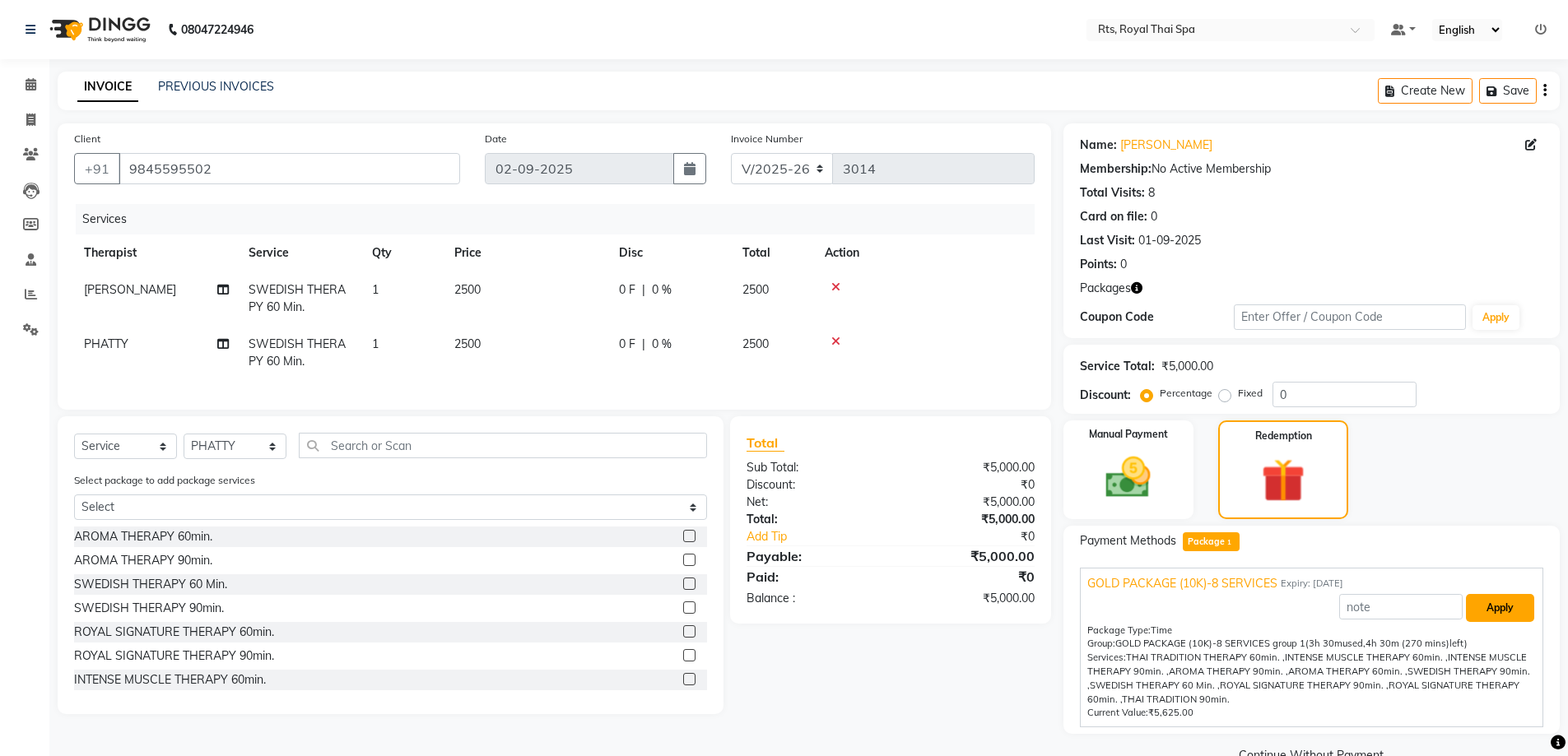
click at [1514, 610] on button "Apply" at bounding box center [1500, 608] width 68 height 28
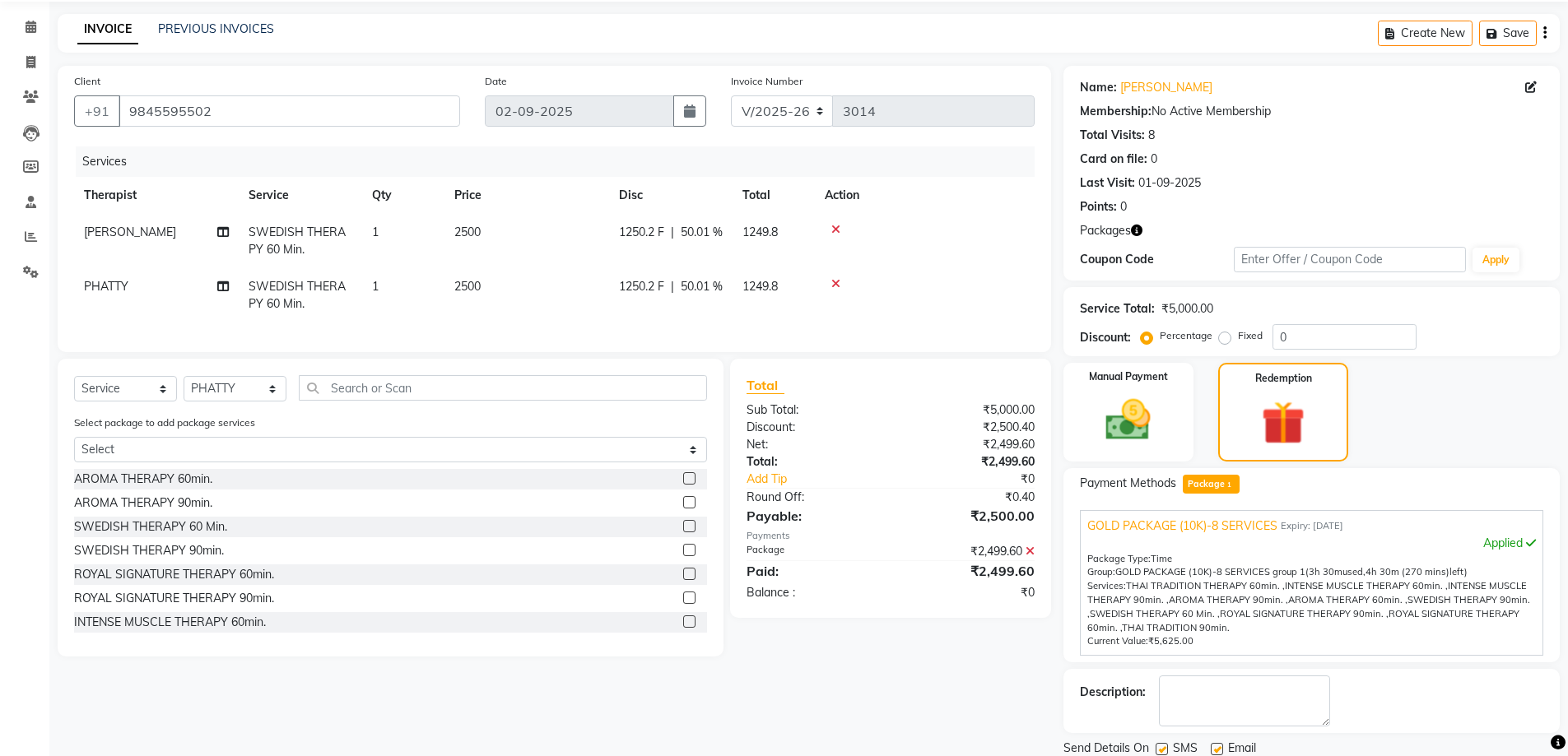
scroll to position [115, 0]
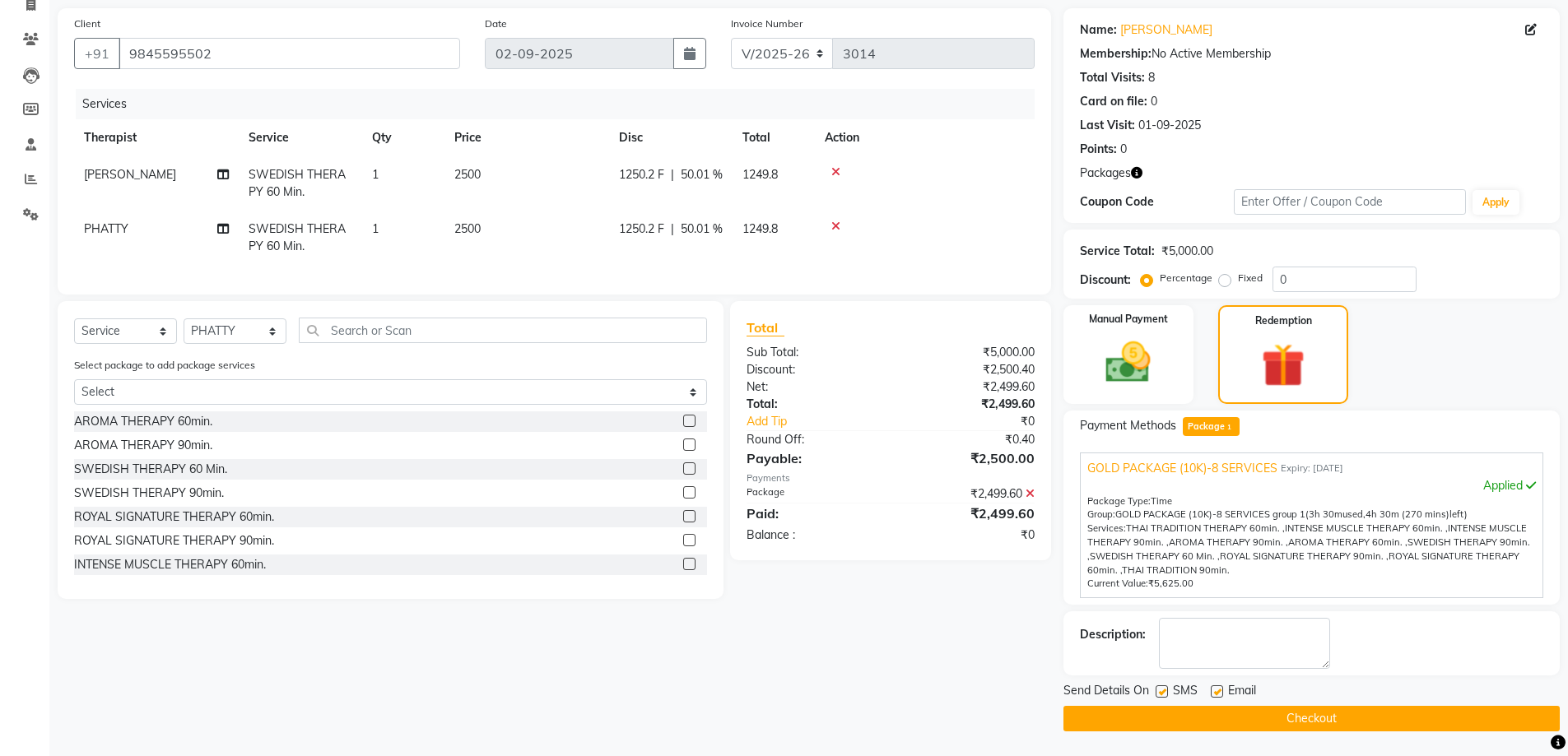
click at [1163, 691] on label at bounding box center [1162, 691] width 12 height 12
click at [1163, 691] on input "checkbox" at bounding box center [1161, 692] width 11 height 11
checkbox input "false"
drag, startPoint x: 1174, startPoint y: 714, endPoint x: 1180, endPoint y: 727, distance: 14.3
click at [1174, 716] on button "Checkout" at bounding box center [1311, 718] width 496 height 26
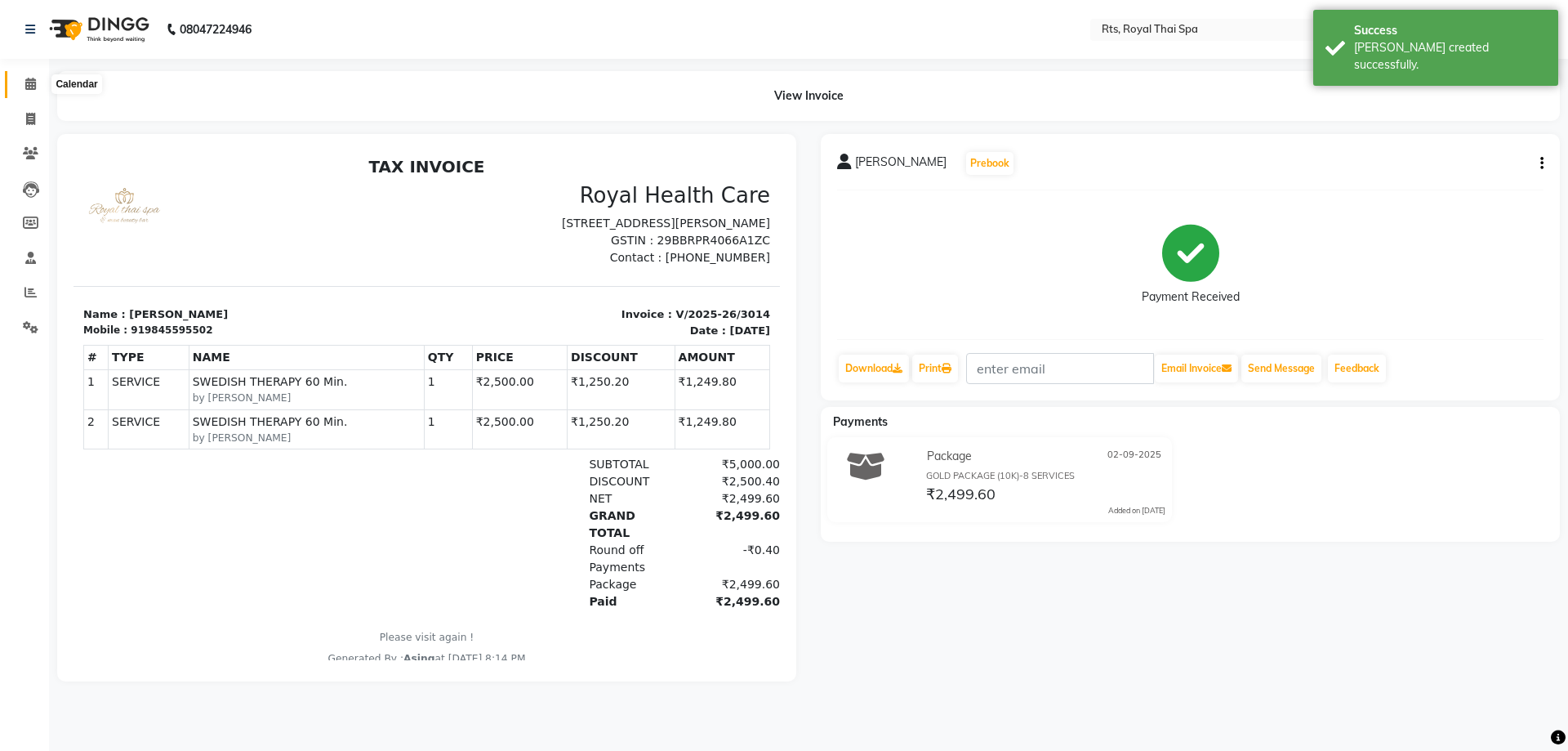
click at [25, 92] on span at bounding box center [30, 85] width 29 height 19
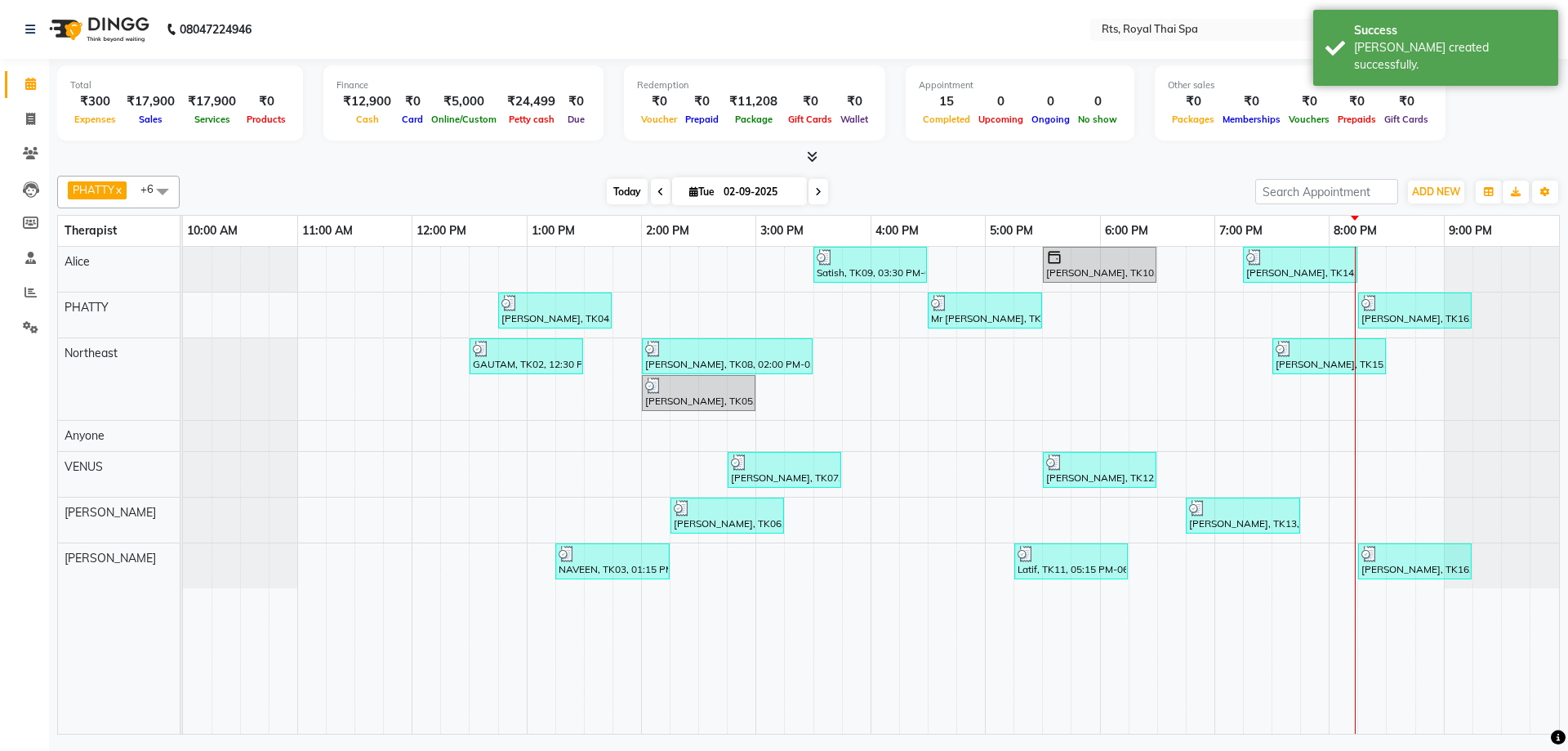
click at [624, 192] on span "Today" at bounding box center [627, 192] width 41 height 25
click at [660, 193] on span at bounding box center [661, 192] width 19 height 25
type input "01-09-2025"
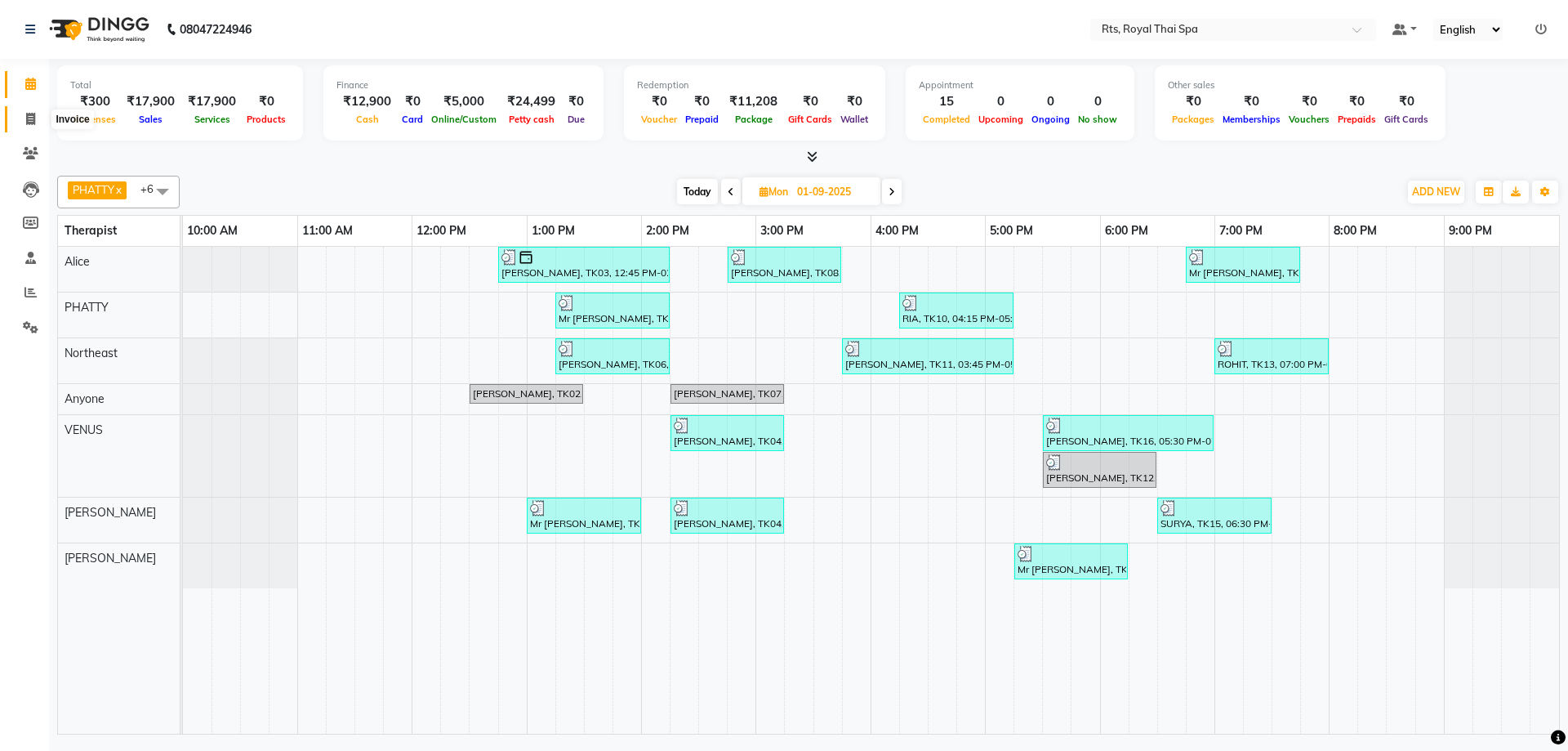
click at [22, 112] on span at bounding box center [30, 120] width 29 height 19
select select "service"
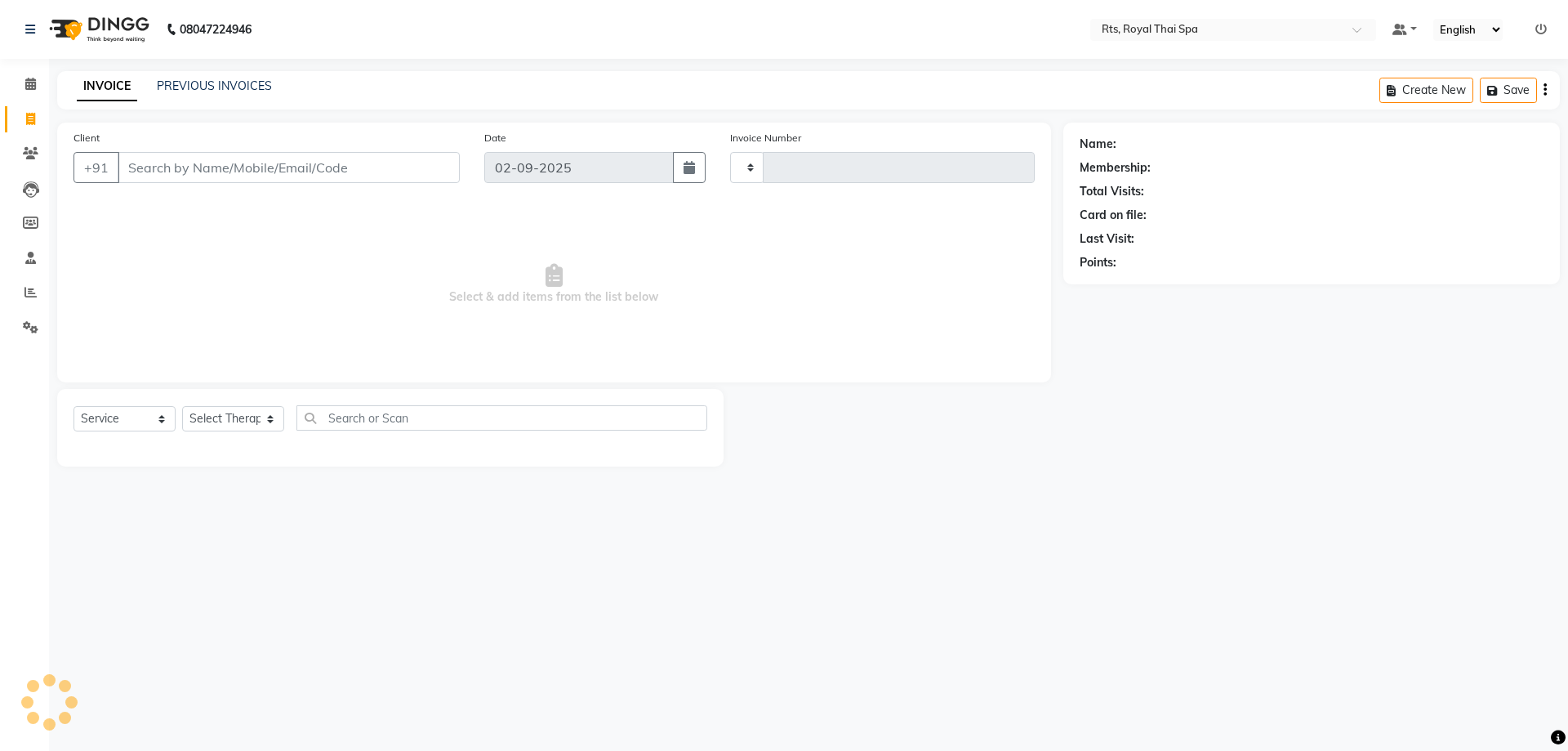
type input "3015"
select select "5288"
click at [193, 86] on link "PREVIOUS INVOICES" at bounding box center [214, 86] width 115 height 14
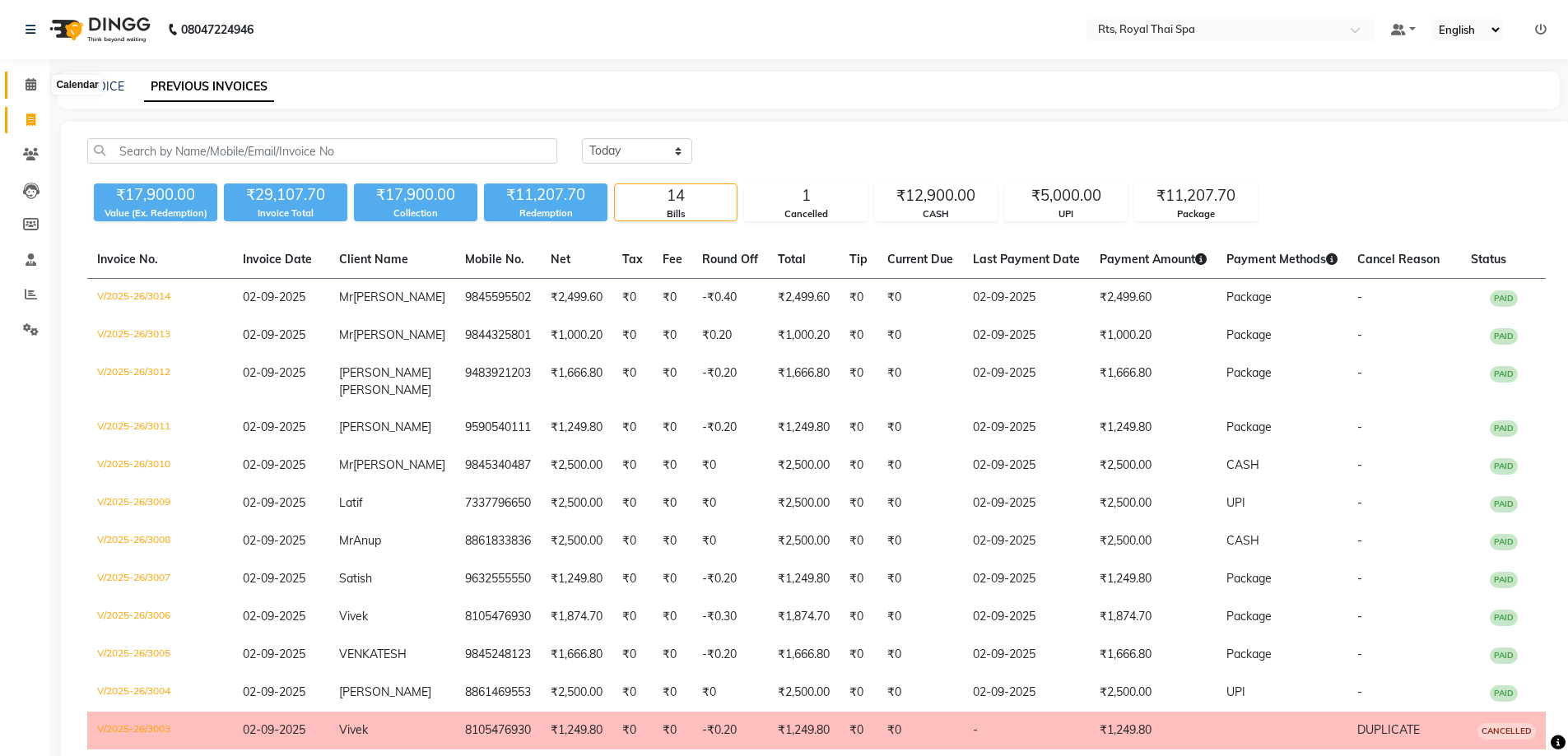
click at [30, 90] on icon at bounding box center [31, 84] width 11 height 12
